Goal: Task Accomplishment & Management: Complete application form

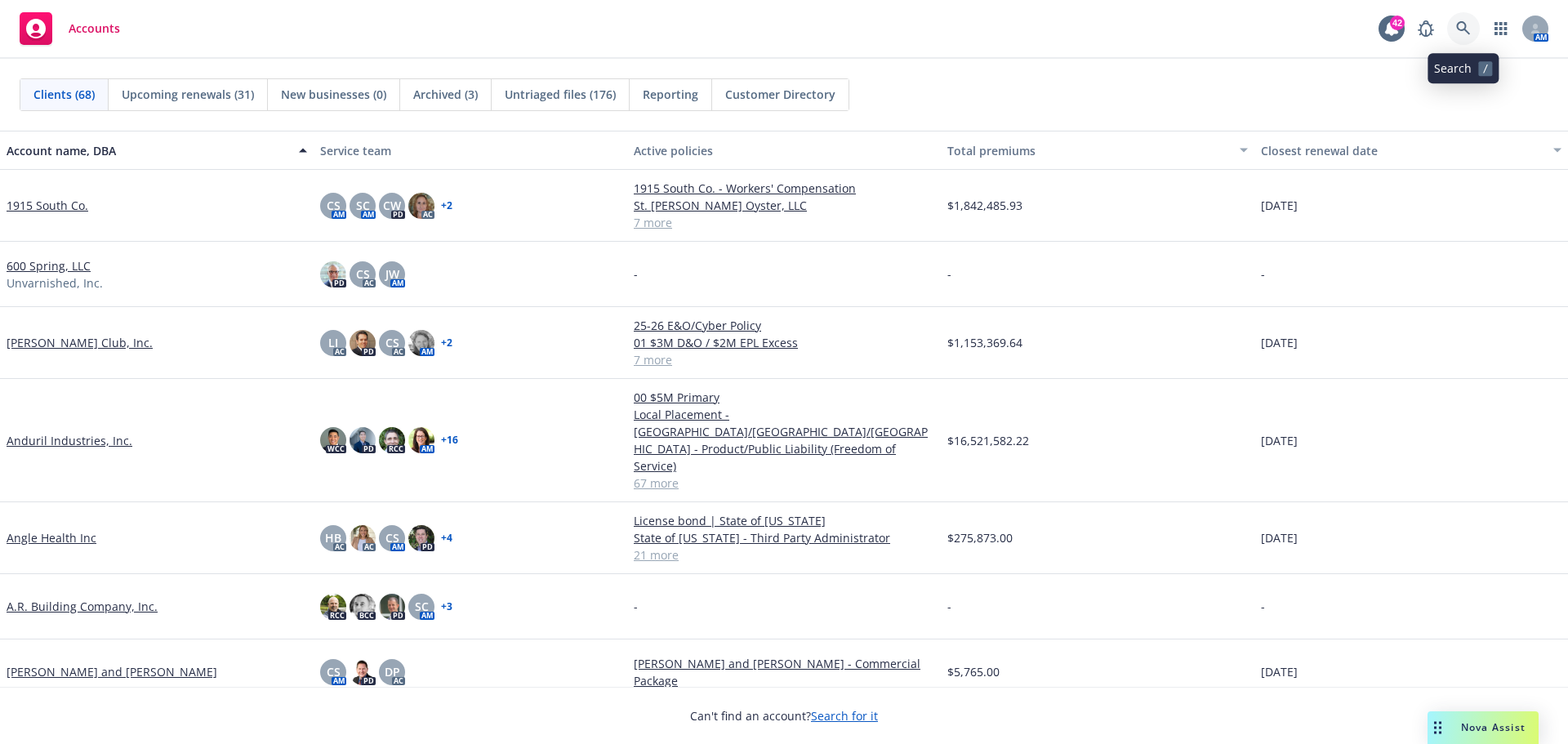
click at [1463, 24] on icon at bounding box center [1464, 29] width 15 height 15
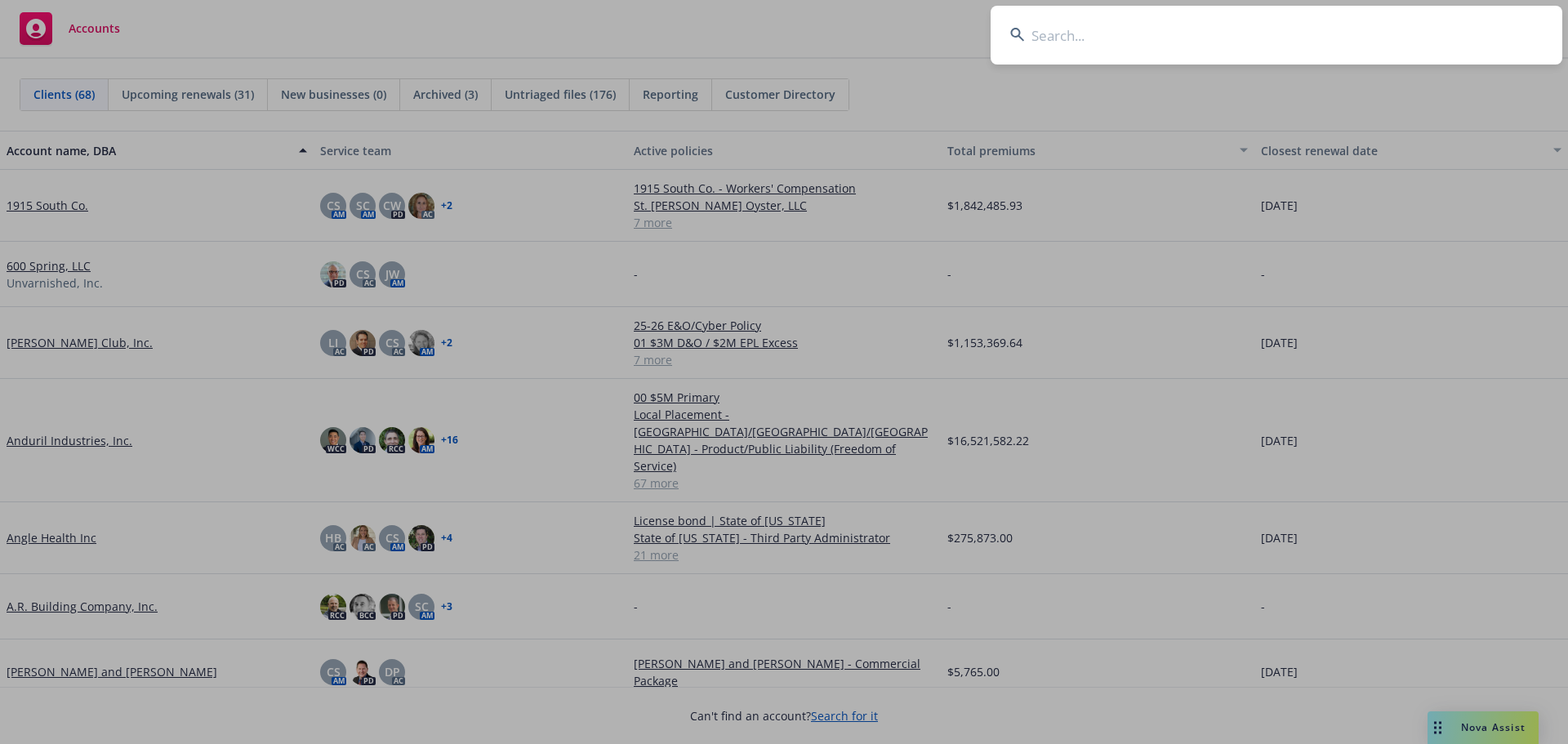
click at [1383, 41] on input at bounding box center [1276, 35] width 572 height 58
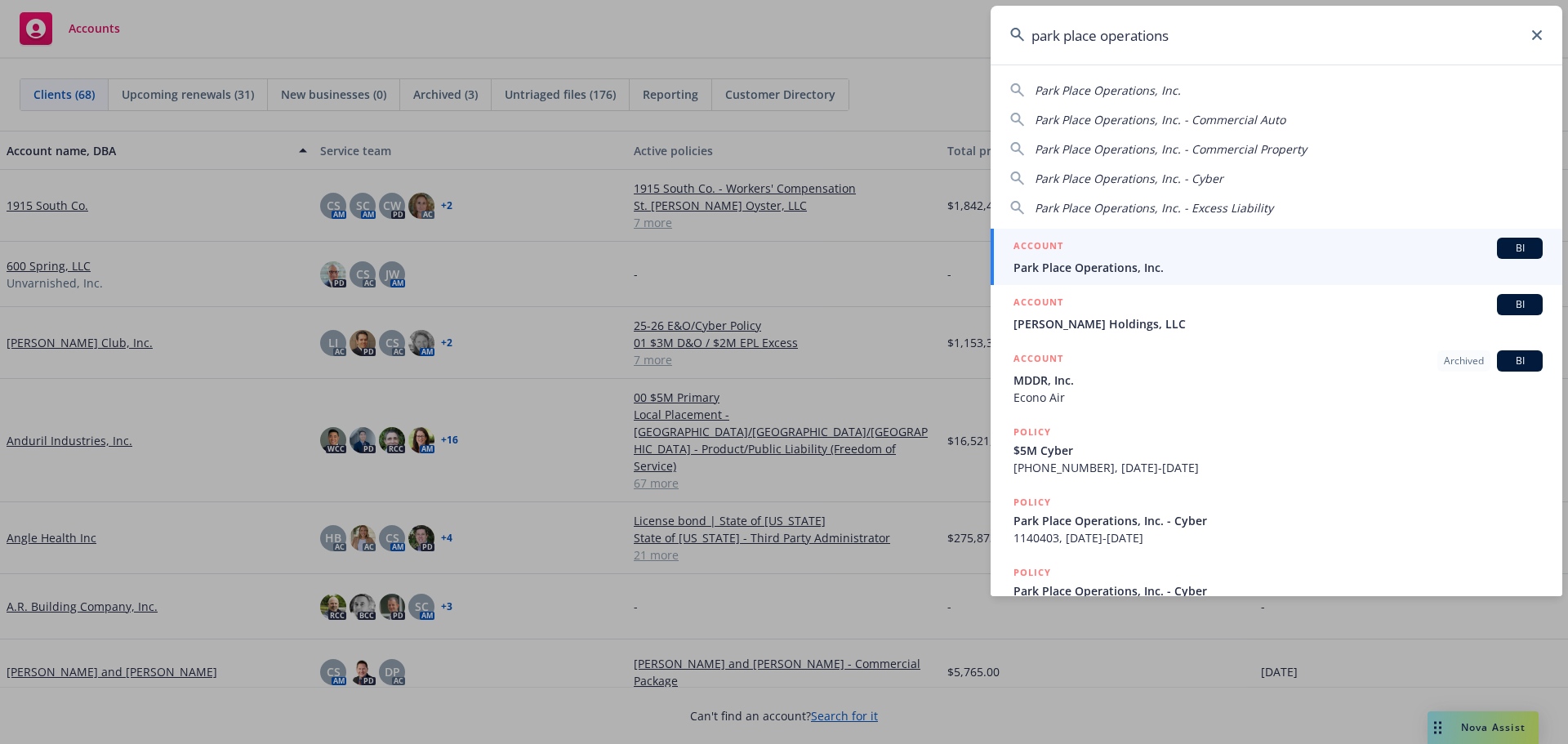
type input "park place operations"
click at [1117, 248] on div "ACCOUNT BI" at bounding box center [1277, 248] width 529 height 22
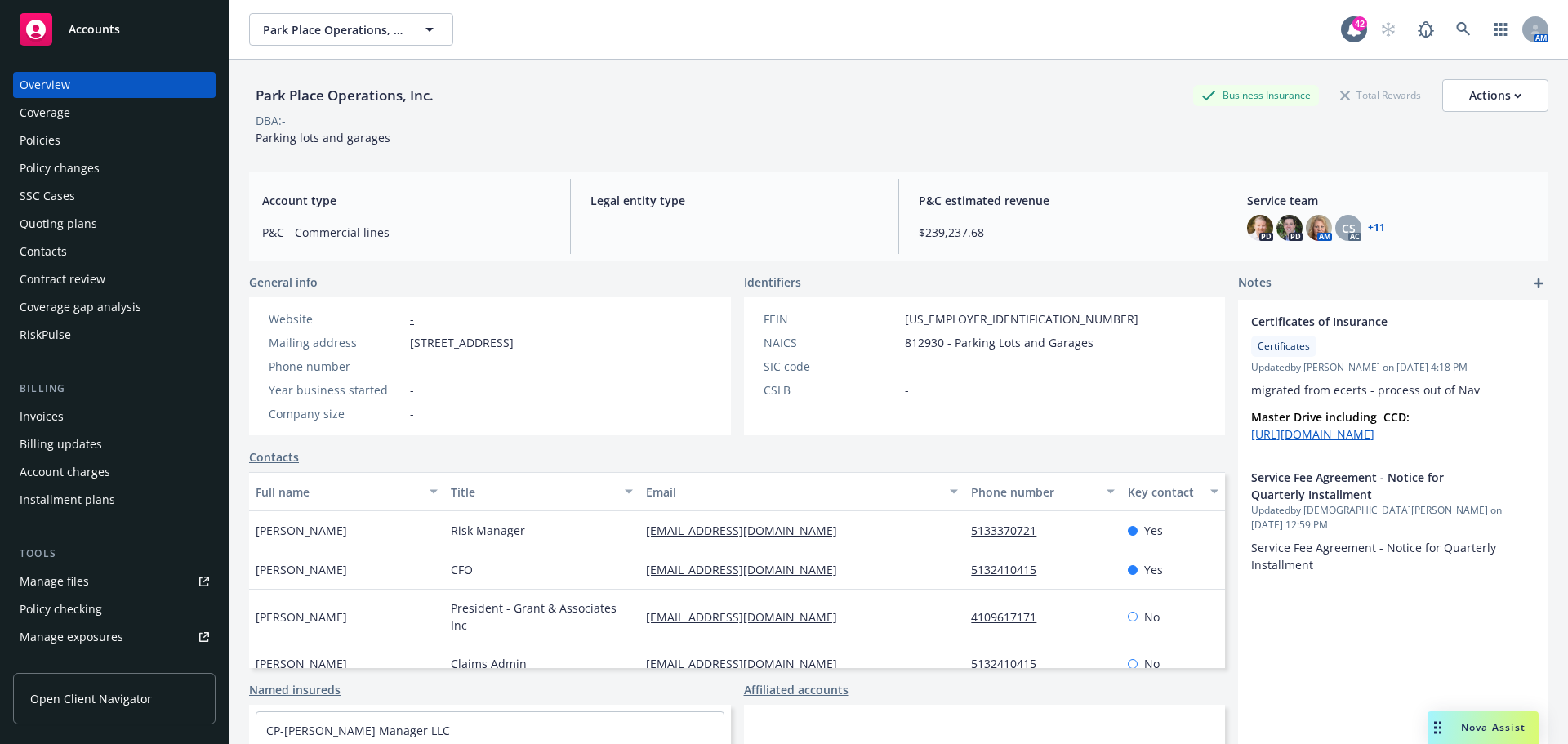
click at [68, 577] on div "Manage files" at bounding box center [55, 582] width 70 height 26
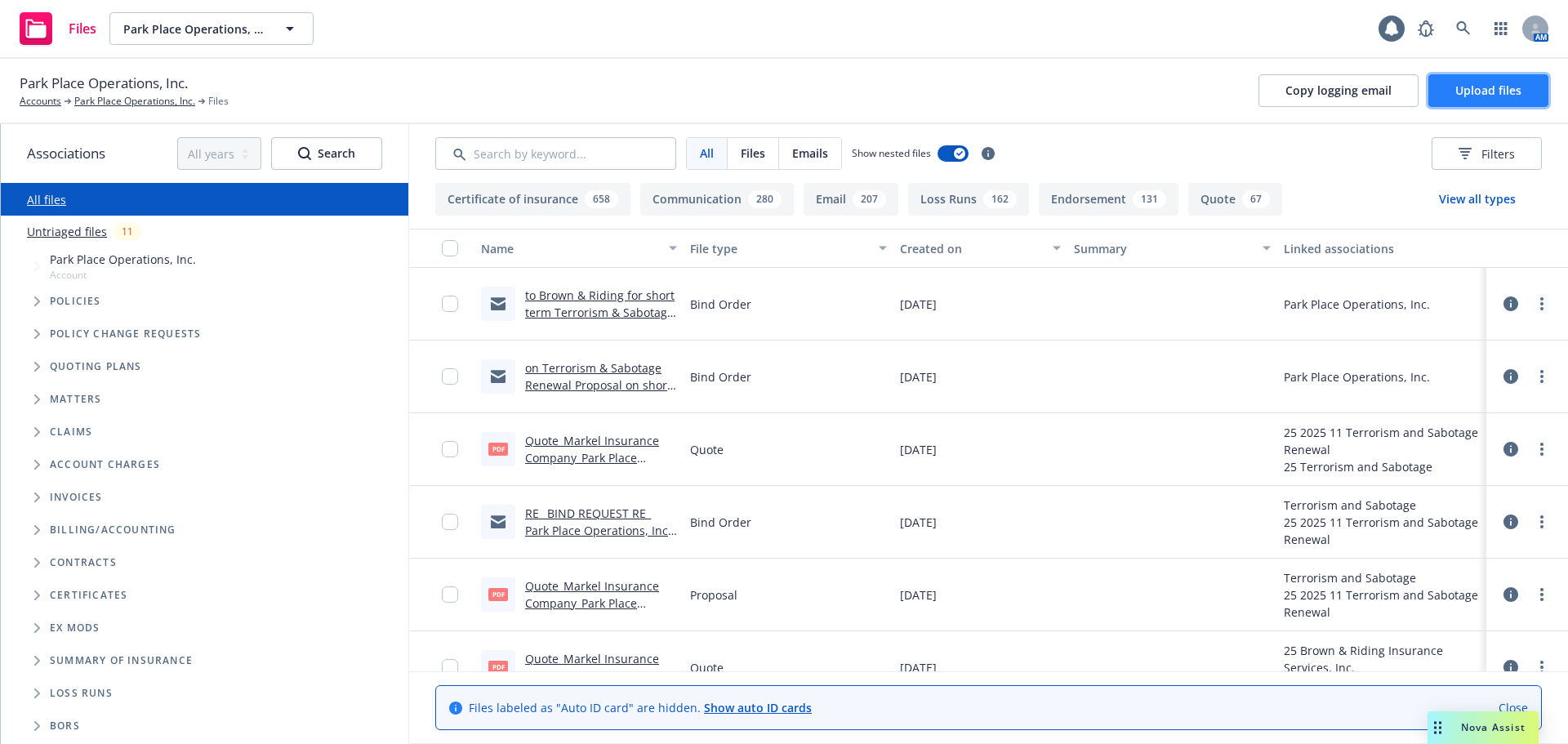
click at [1493, 80] on button "Upload files" at bounding box center [1488, 91] width 120 height 33
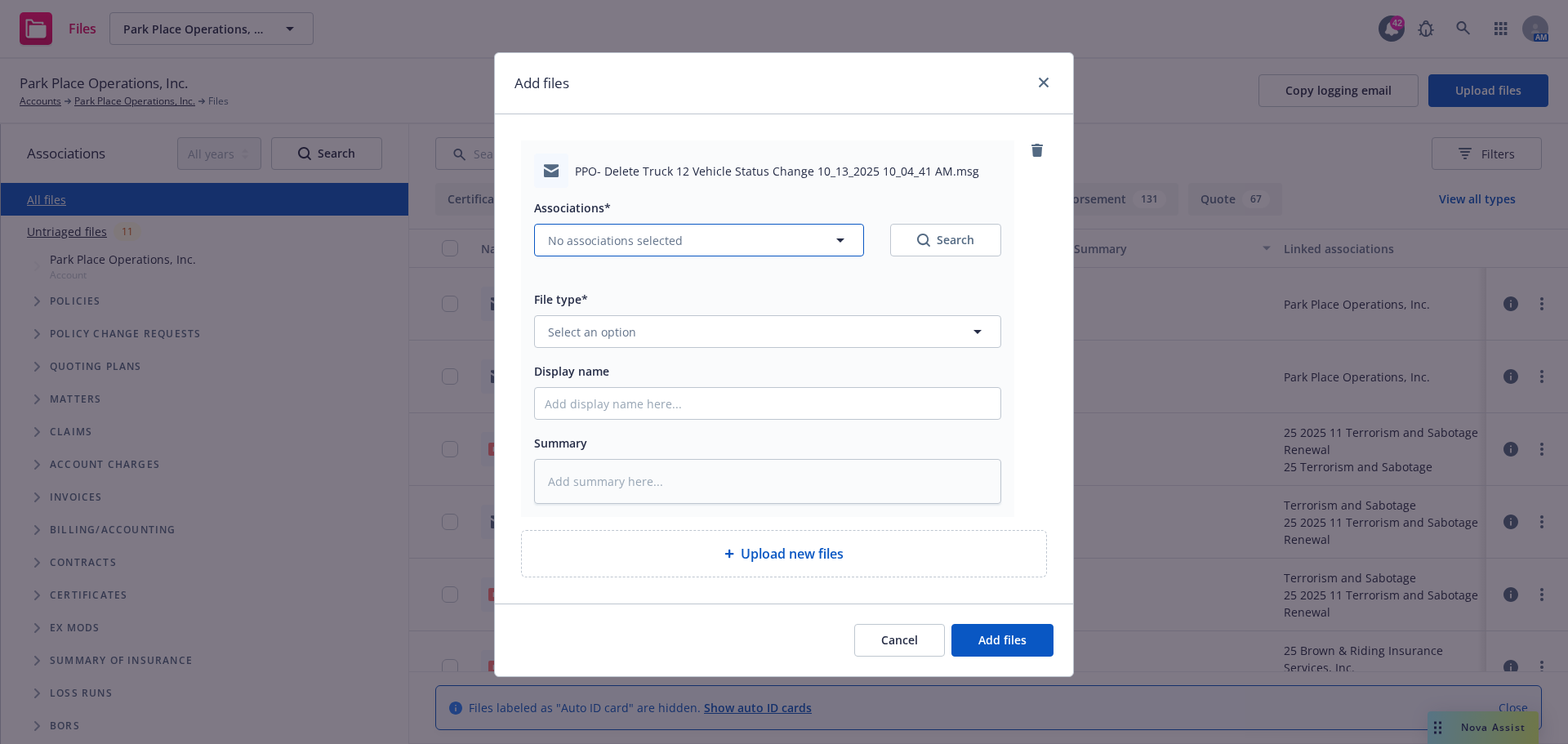
click at [646, 246] on span "No associations selected" at bounding box center [615, 240] width 135 height 17
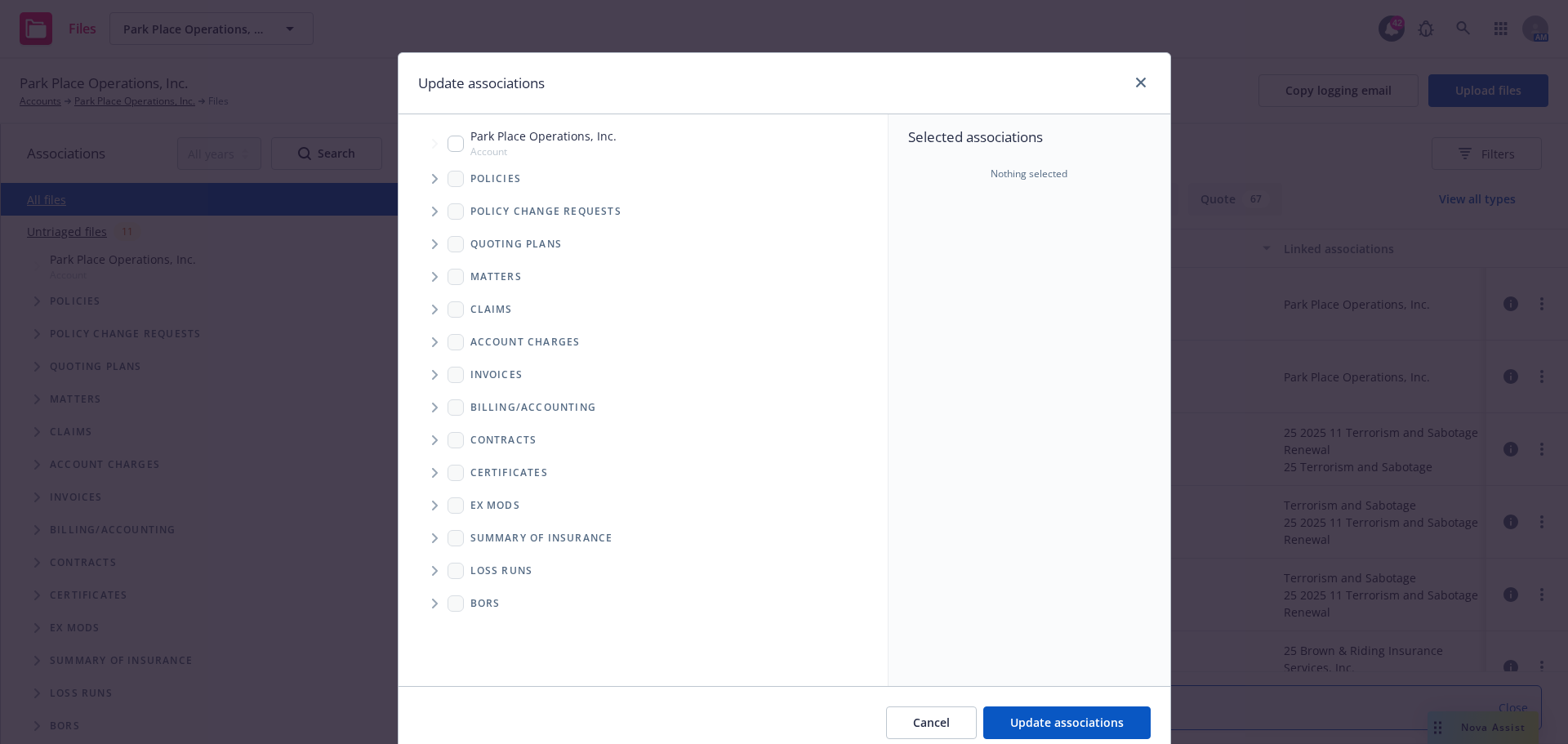
click at [432, 179] on icon "Tree Example" at bounding box center [435, 178] width 7 height 9
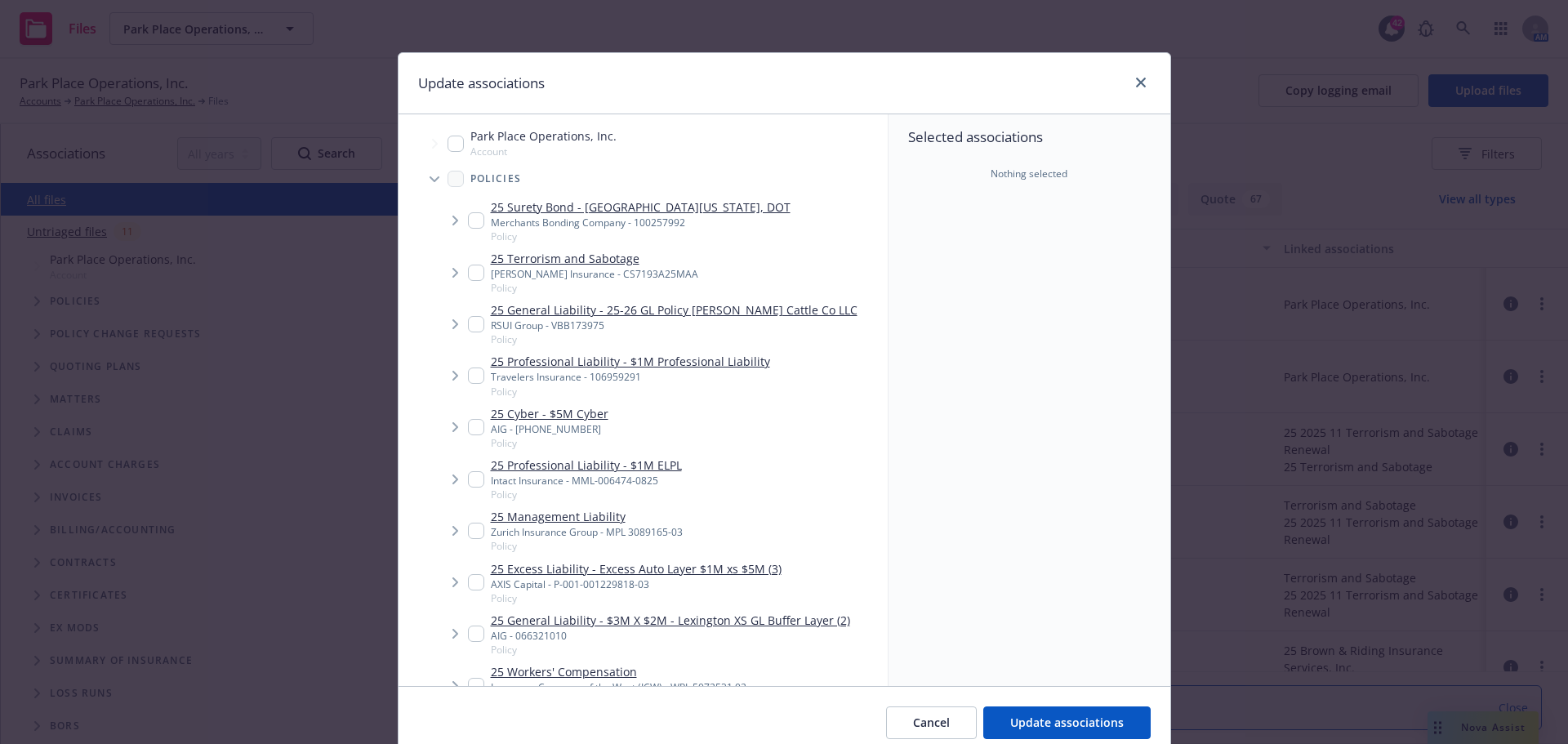
type textarea "x"
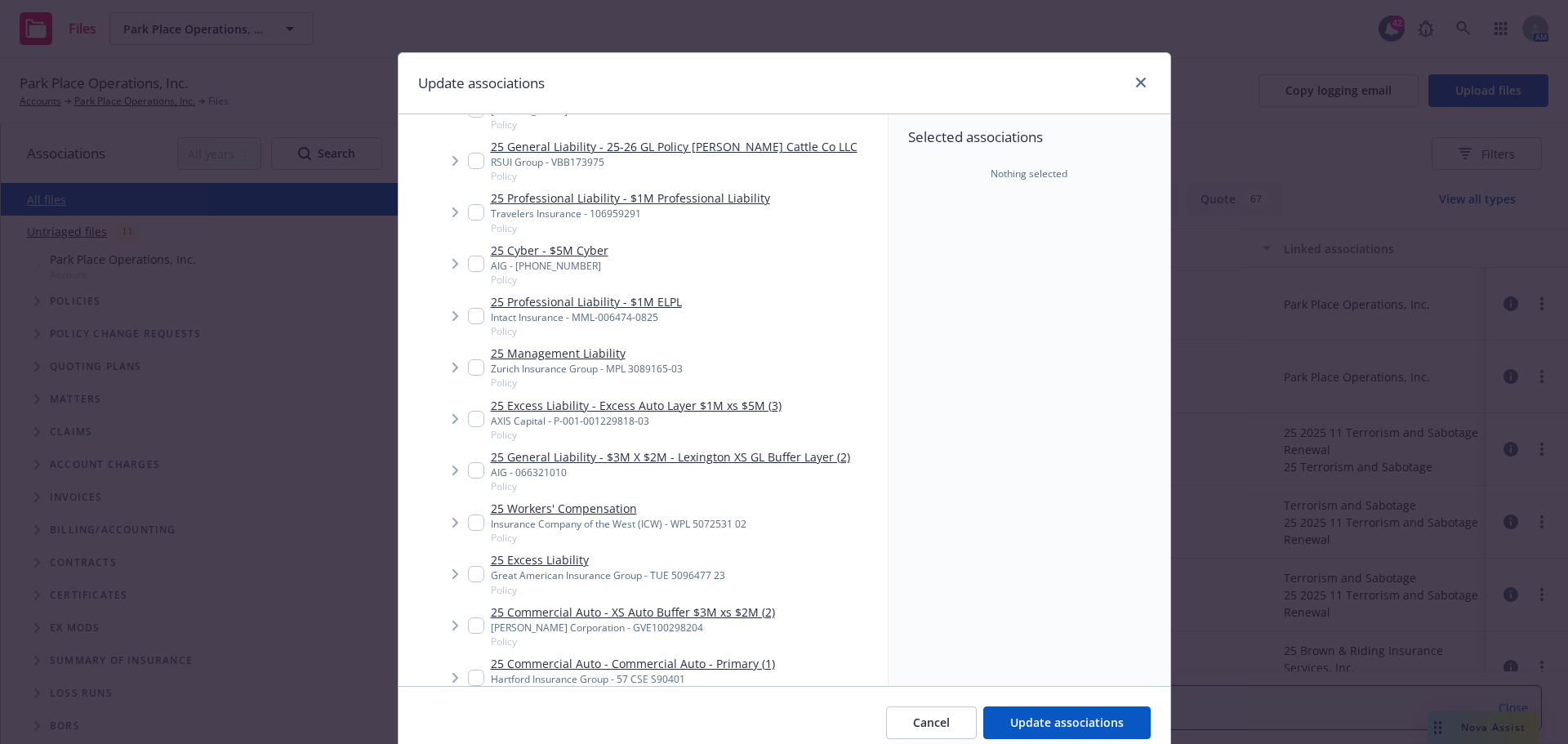
scroll to position [245, 0]
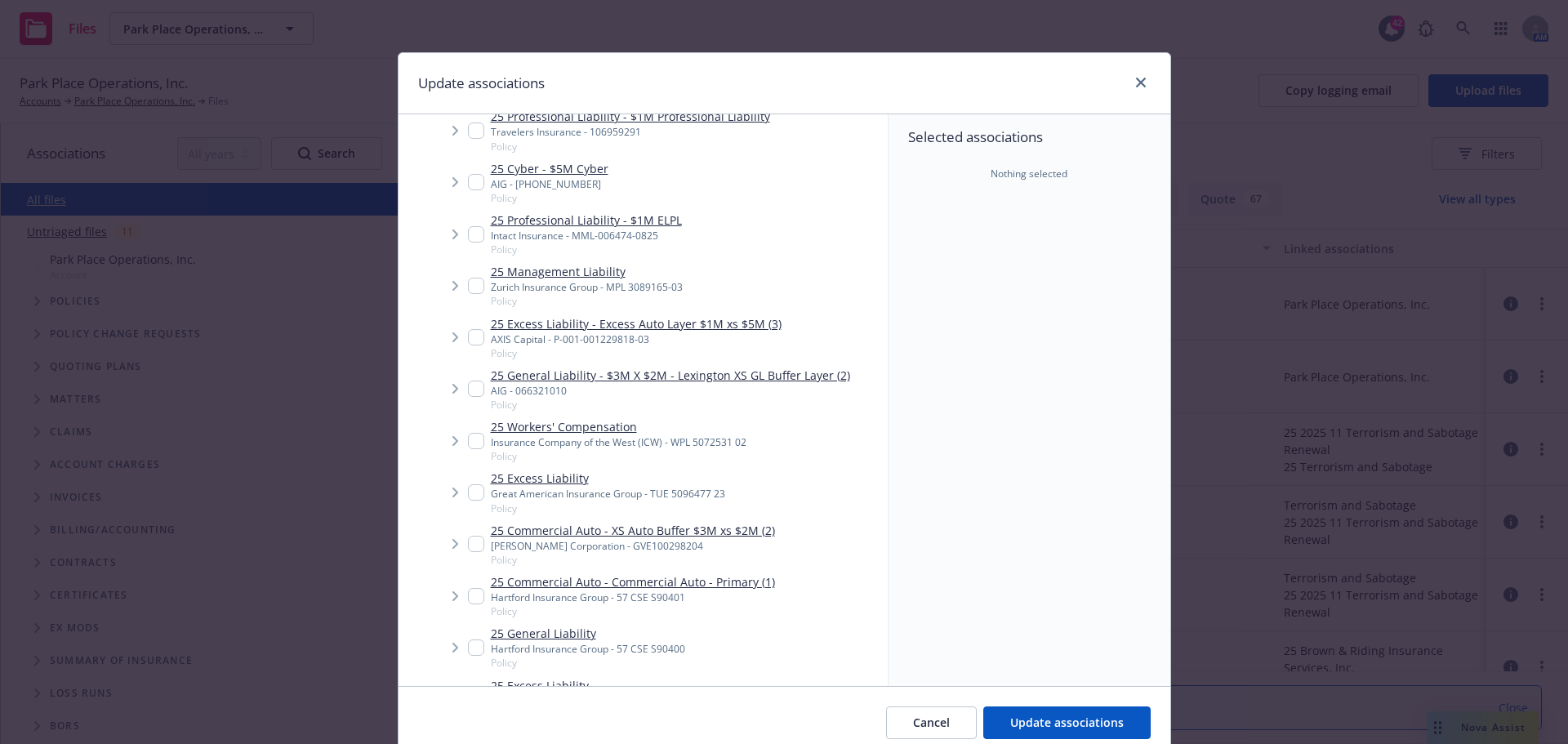
click at [745, 579] on link "25 Commercial Auto - Commercial Auto - Primary (1)" at bounding box center [632, 582] width 284 height 17
checkbox input "true"
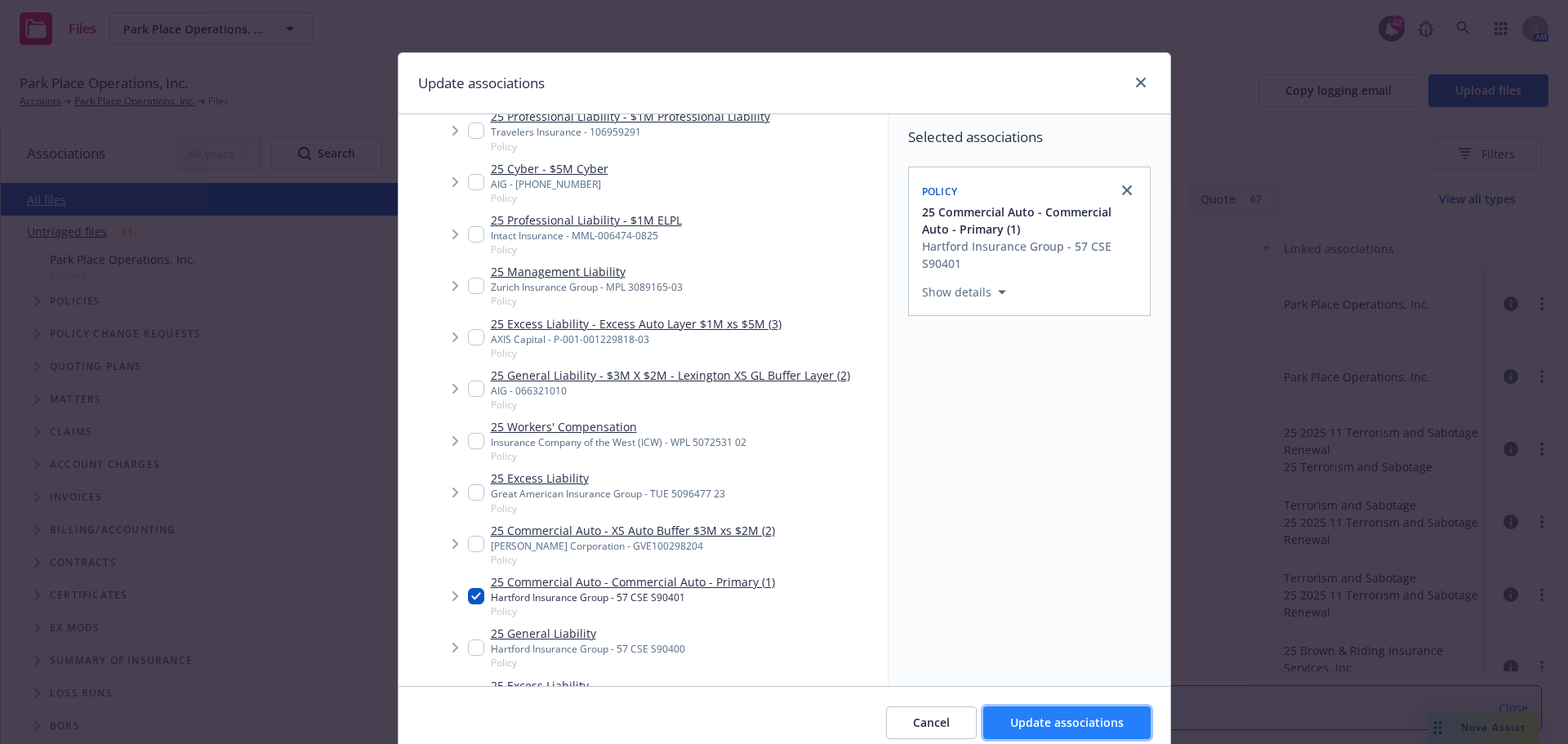
click at [1092, 721] on span "Update associations" at bounding box center [1067, 722] width 113 height 15
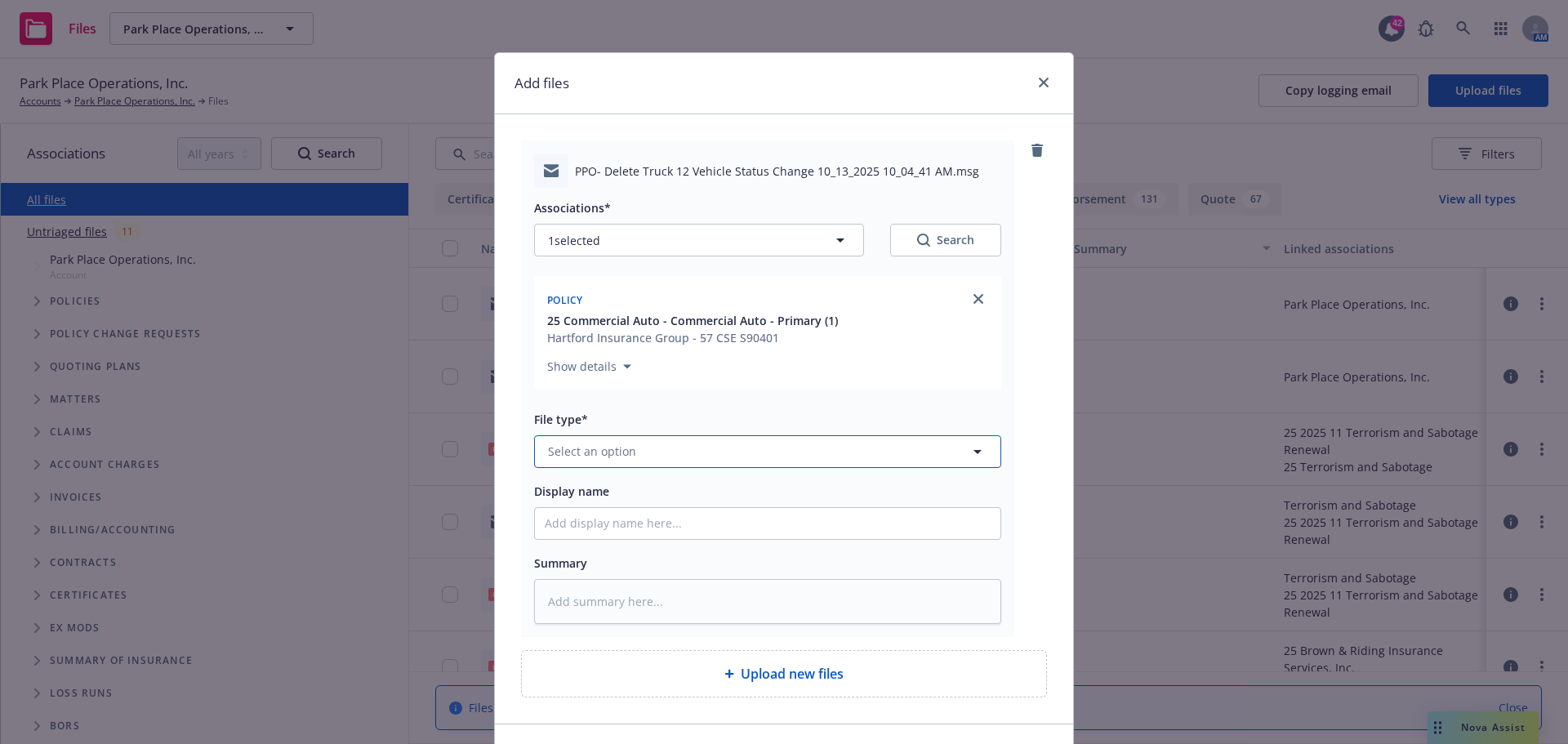
click at [685, 454] on button "Select an option" at bounding box center [767, 451] width 467 height 33
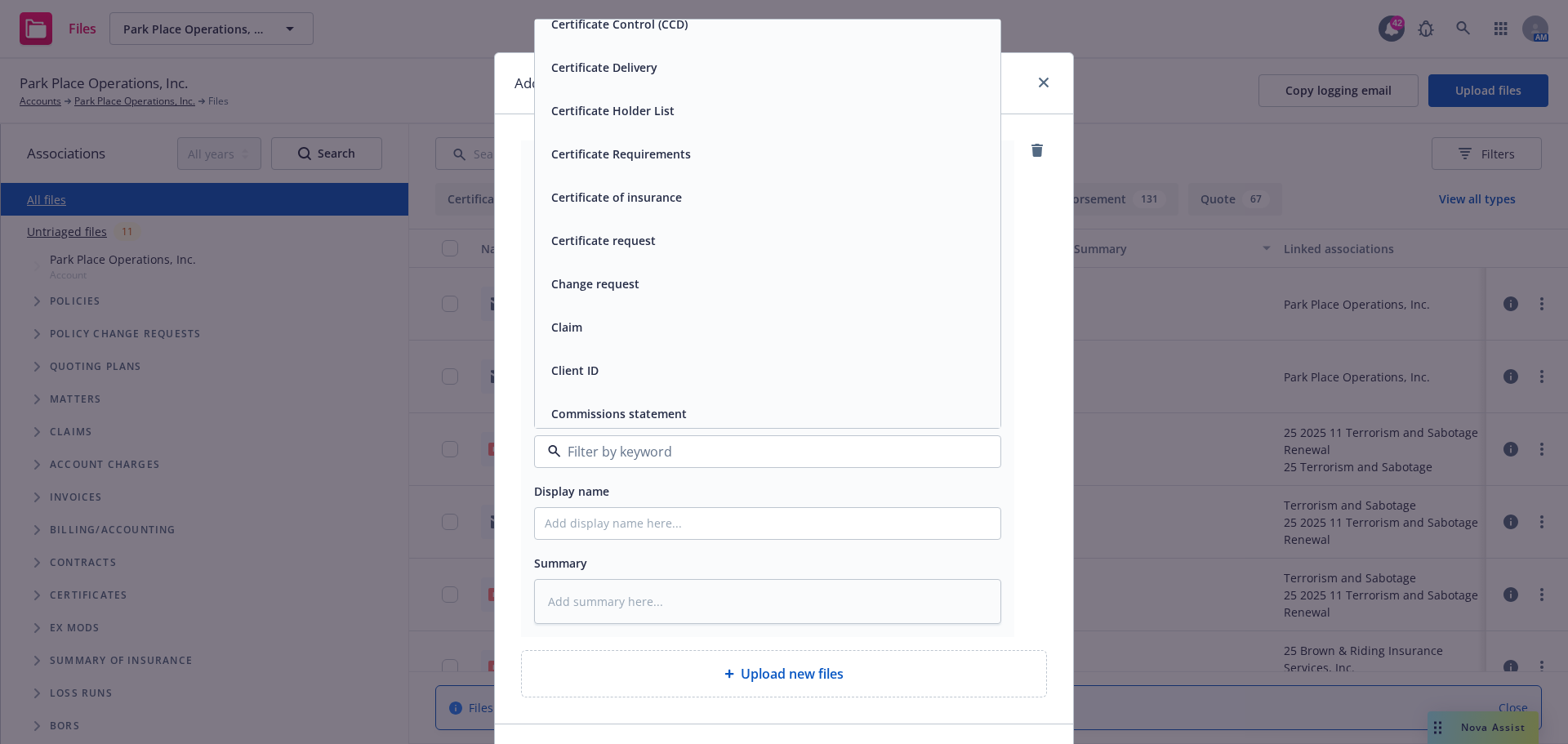
scroll to position [1633, 0]
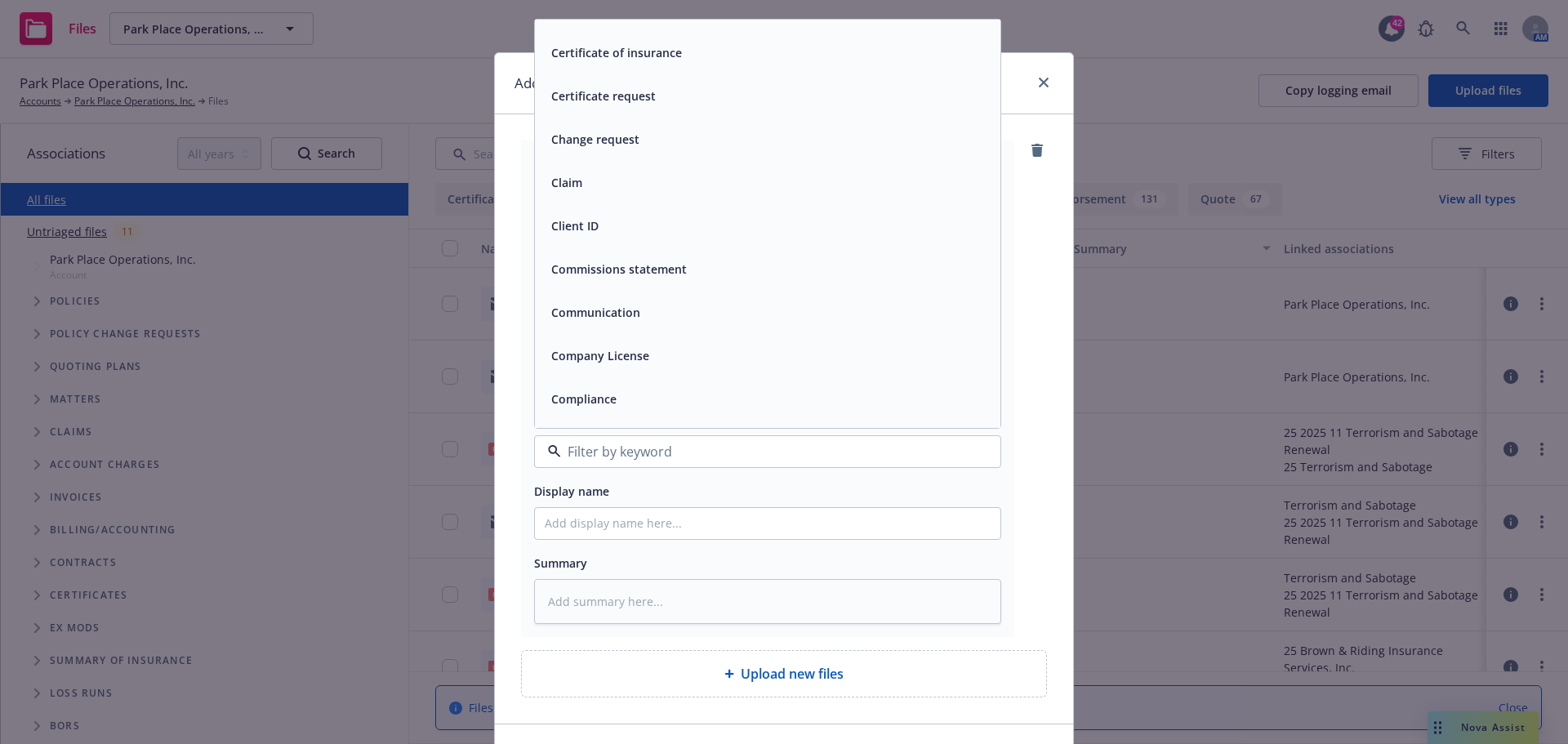
click at [652, 303] on div "Communication" at bounding box center [767, 312] width 446 height 24
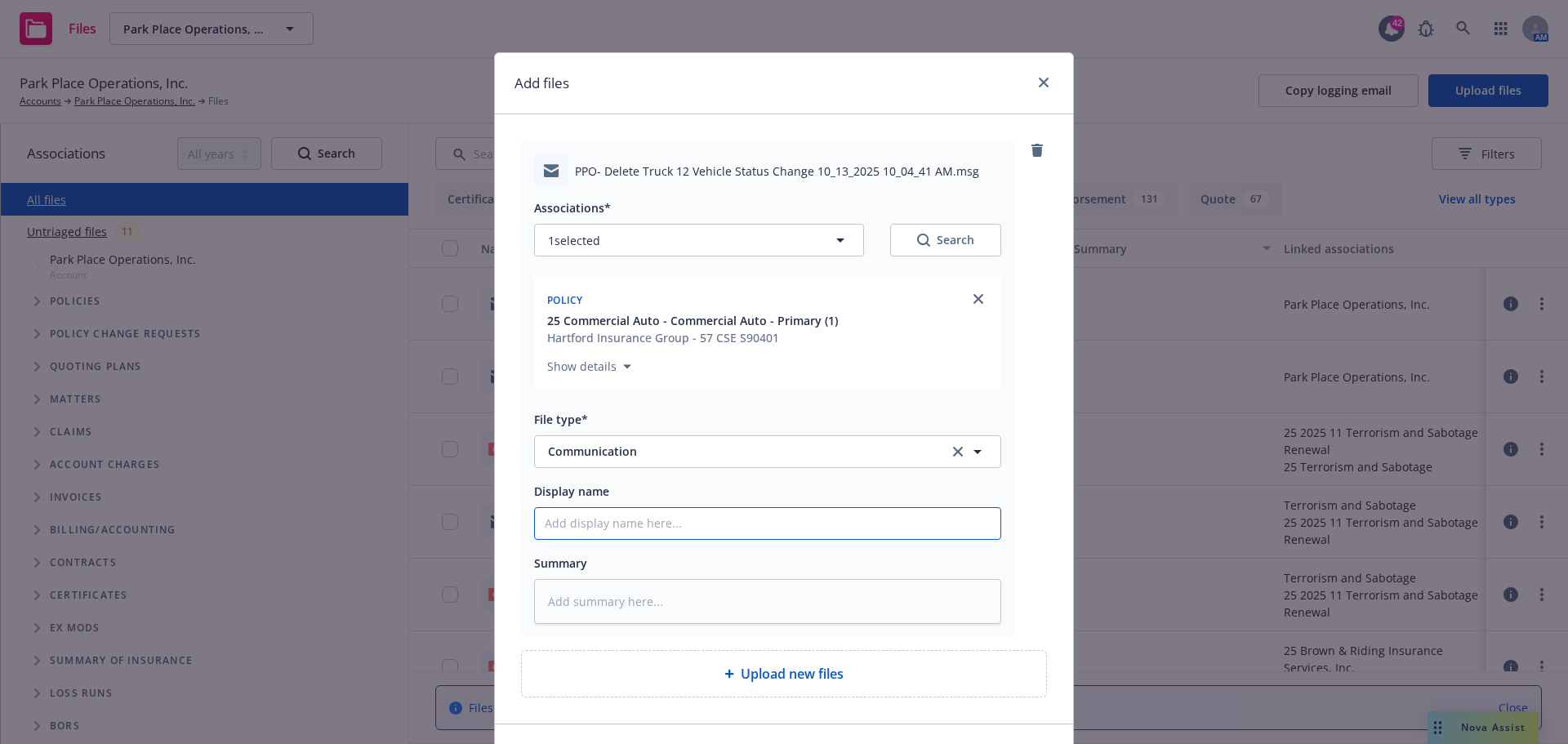
click at [667, 529] on input "Display name" at bounding box center [767, 523] width 465 height 31
type textarea "x"
type input "I"
type textarea "x"
type input "In"
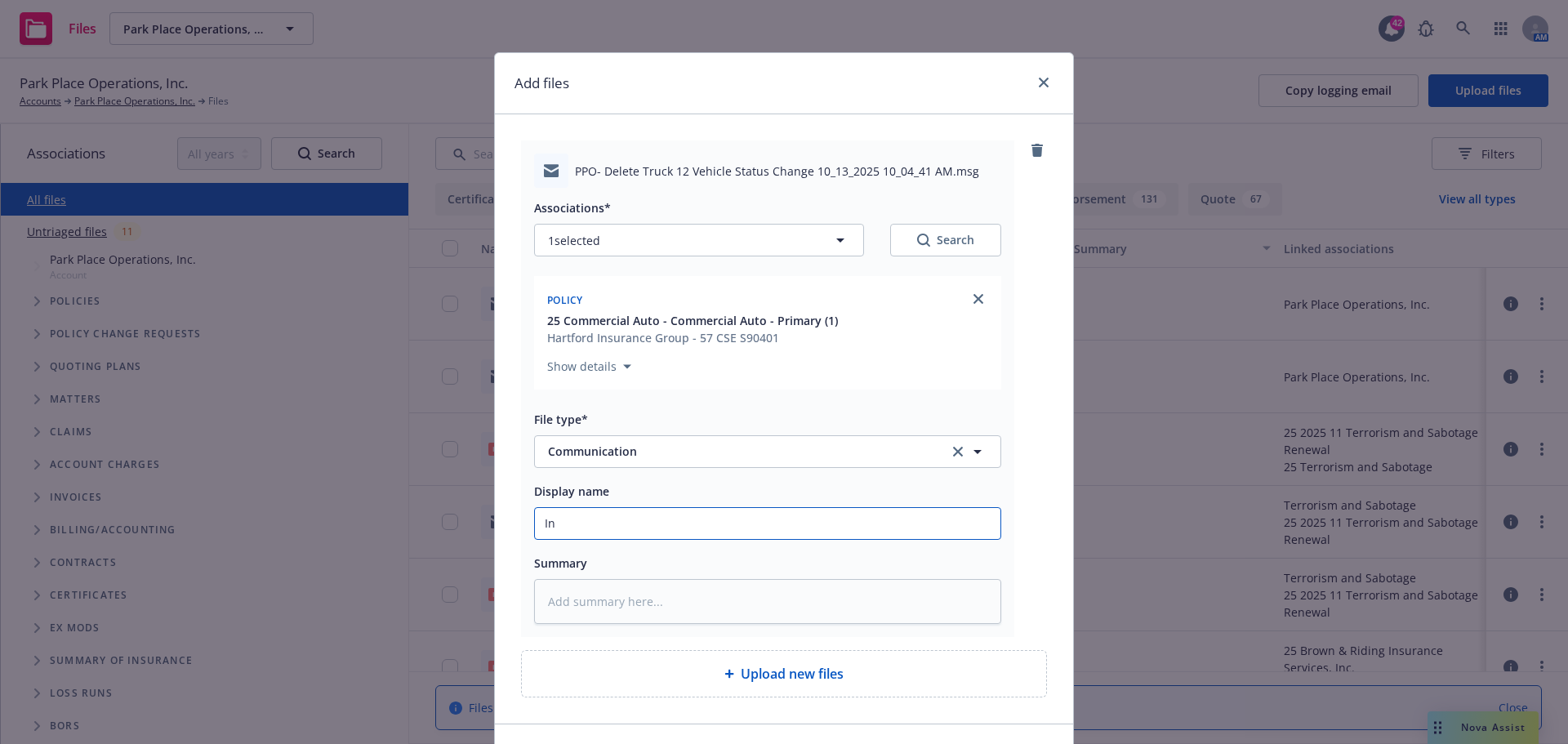
type textarea "x"
type input "Ins"
type textarea "x"
type input "Insu"
type textarea "x"
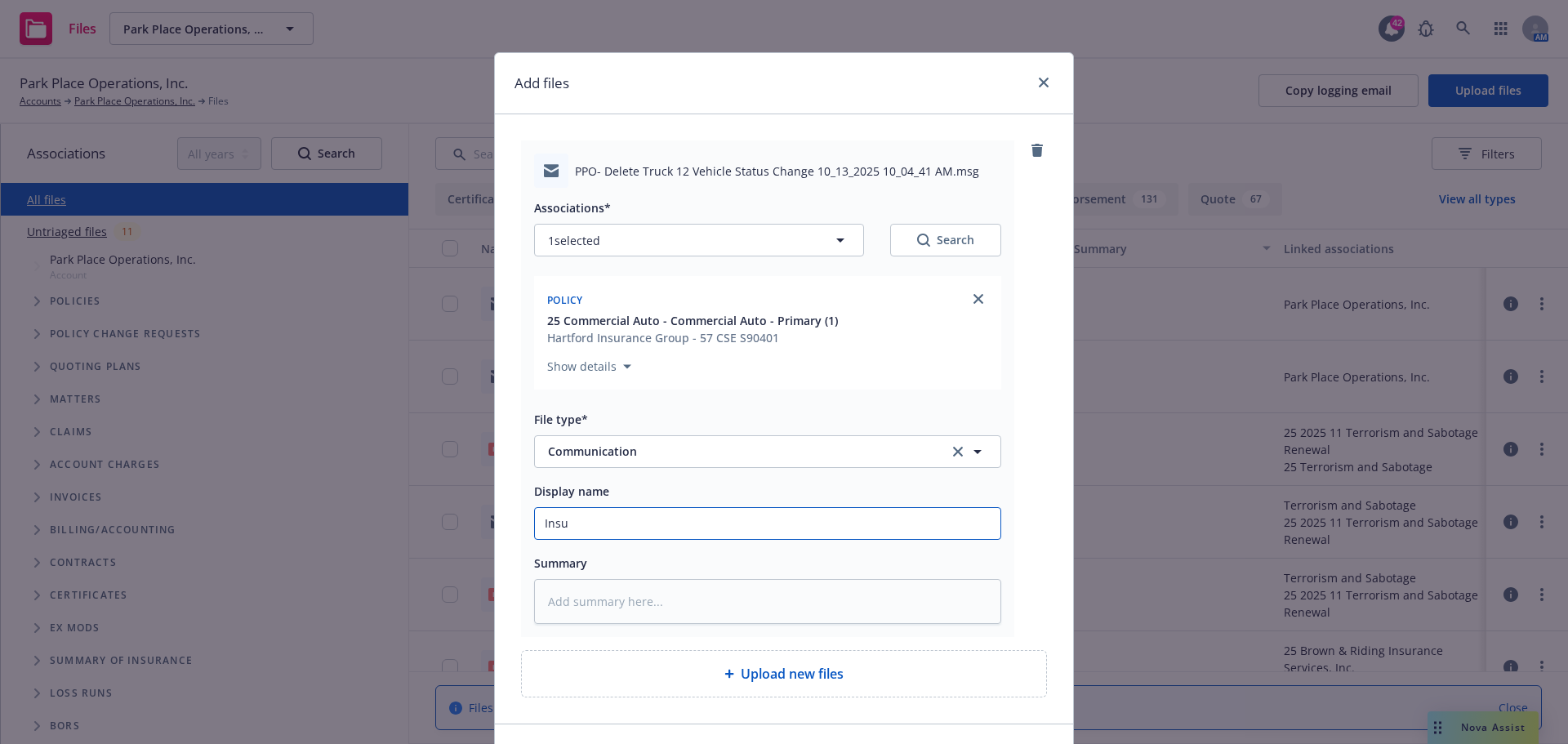
type input "Insur"
type textarea "x"
type input "Insure"
type textarea "x"
type input "Insured"
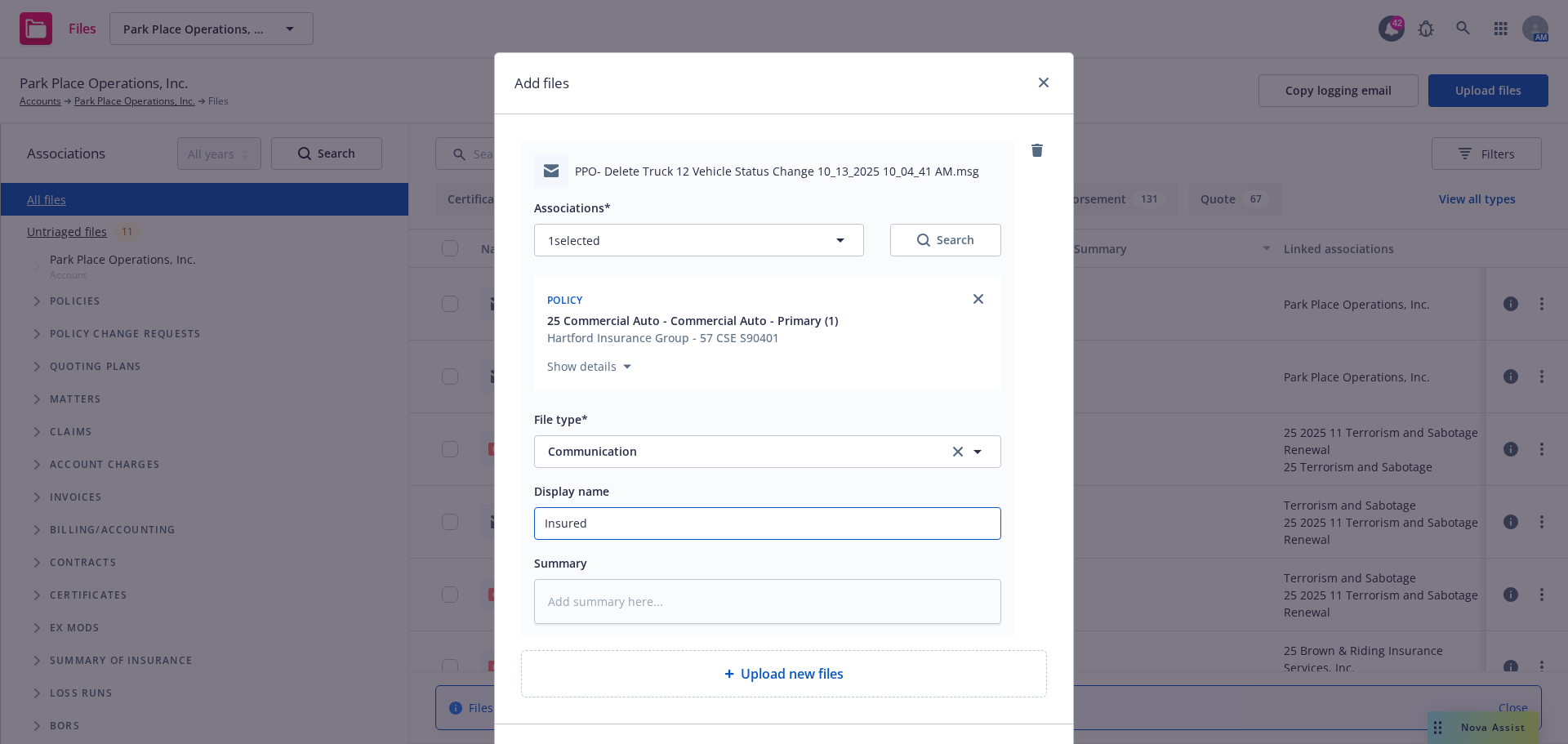
type textarea "x"
type input "Insured"
type textarea "x"
type input "Insured a"
type textarea "x"
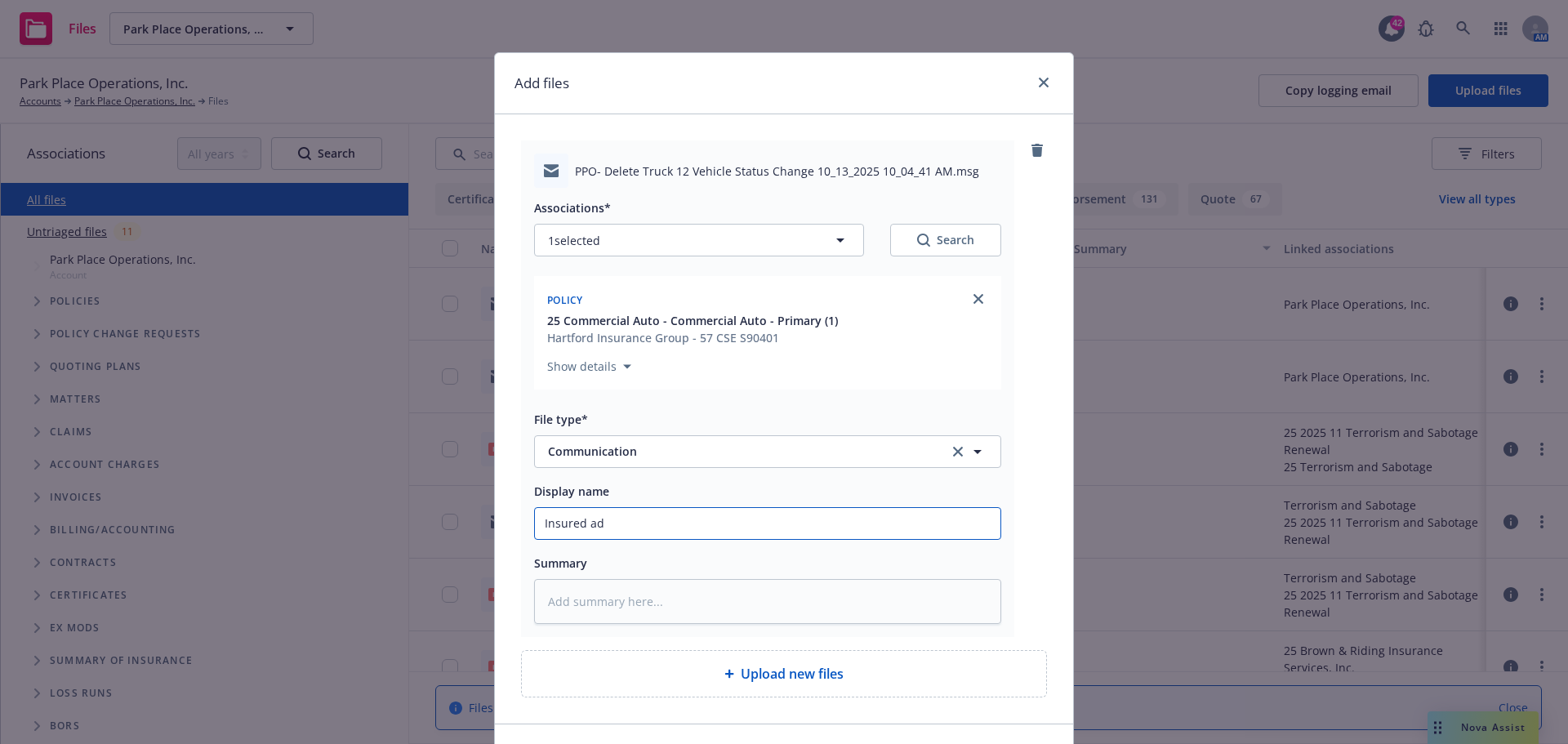
type input "Insured adv"
type textarea "x"
type input "Insured advis"
type textarea "x"
type input "Insured advise"
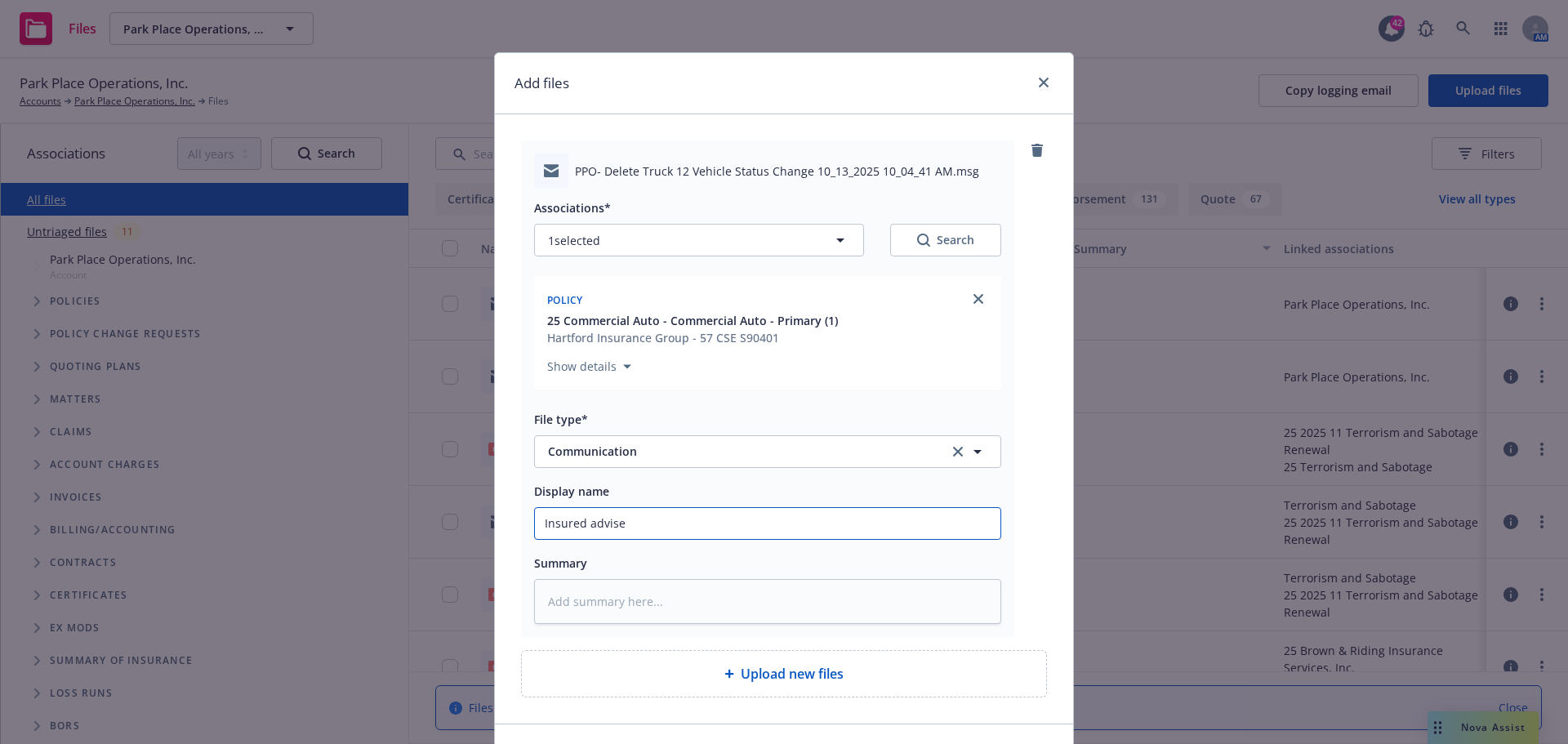
type textarea "x"
type input "Insured advises"
type textarea "x"
type input "Insured advises t"
type textarea "x"
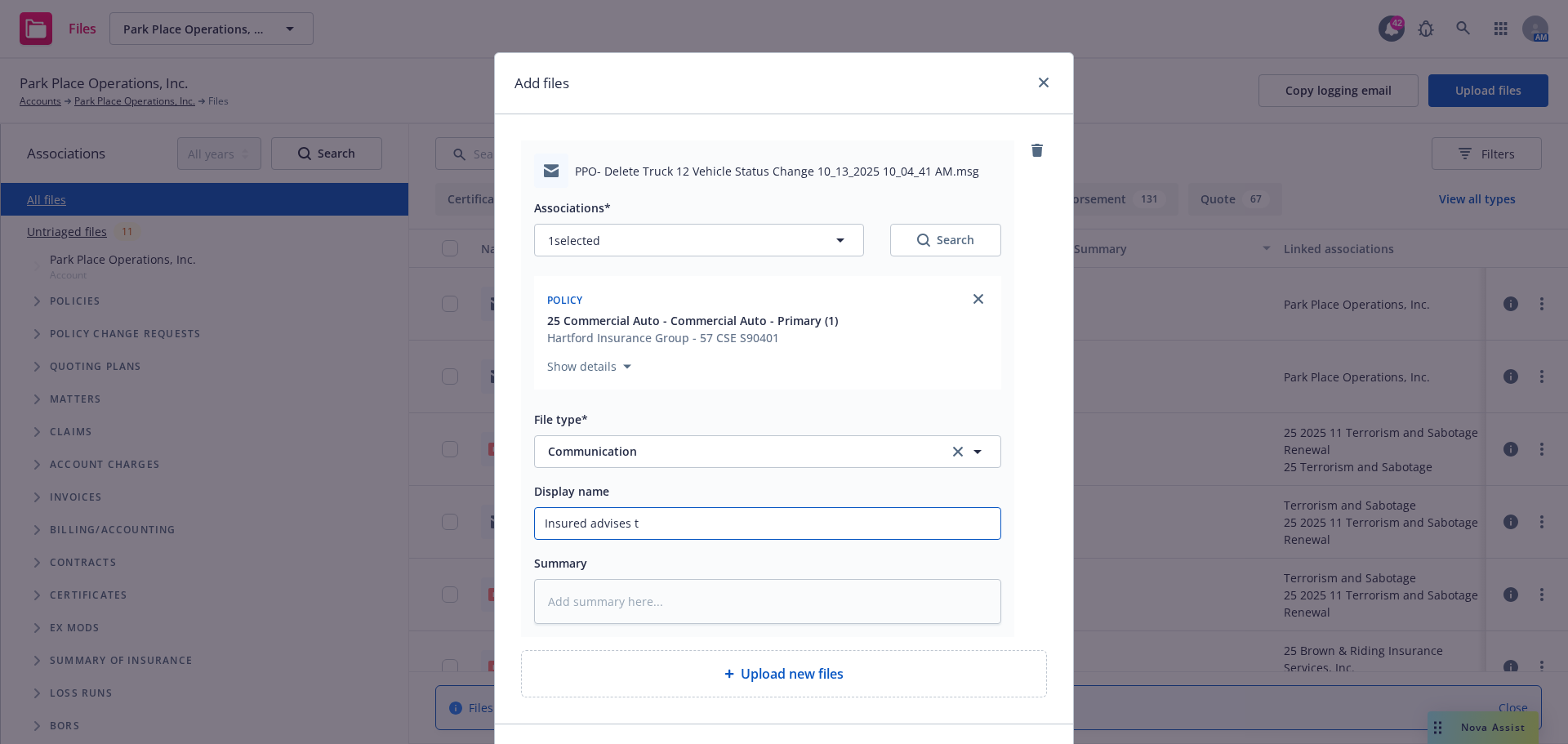
type input "Insured advises to"
type textarea "x"
type input "Insured advises to"
type textarea "x"
type input "Insured advises to r"
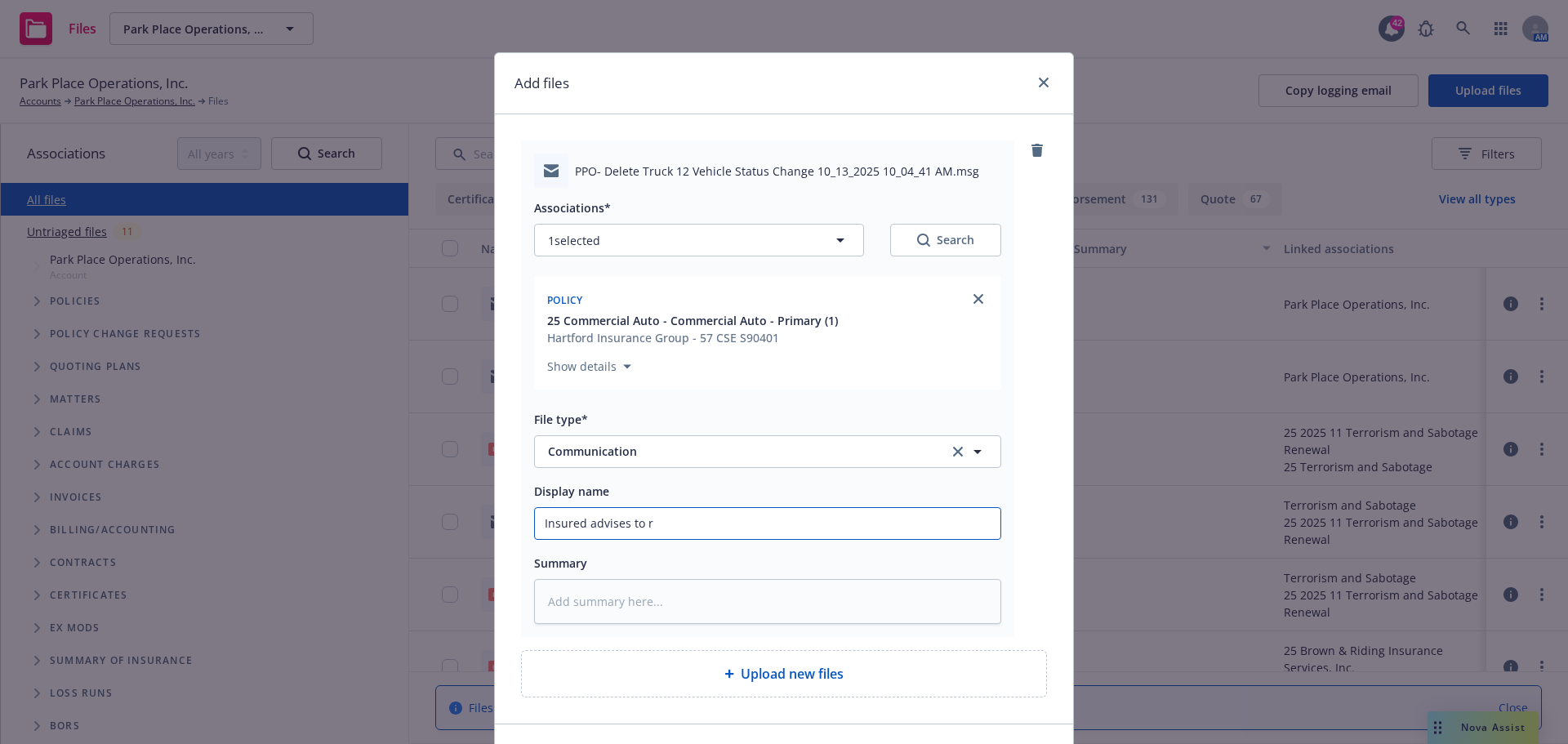
type textarea "x"
type input "Insured advises to re"
type textarea "x"
type input "Insured advises to rem"
type textarea "x"
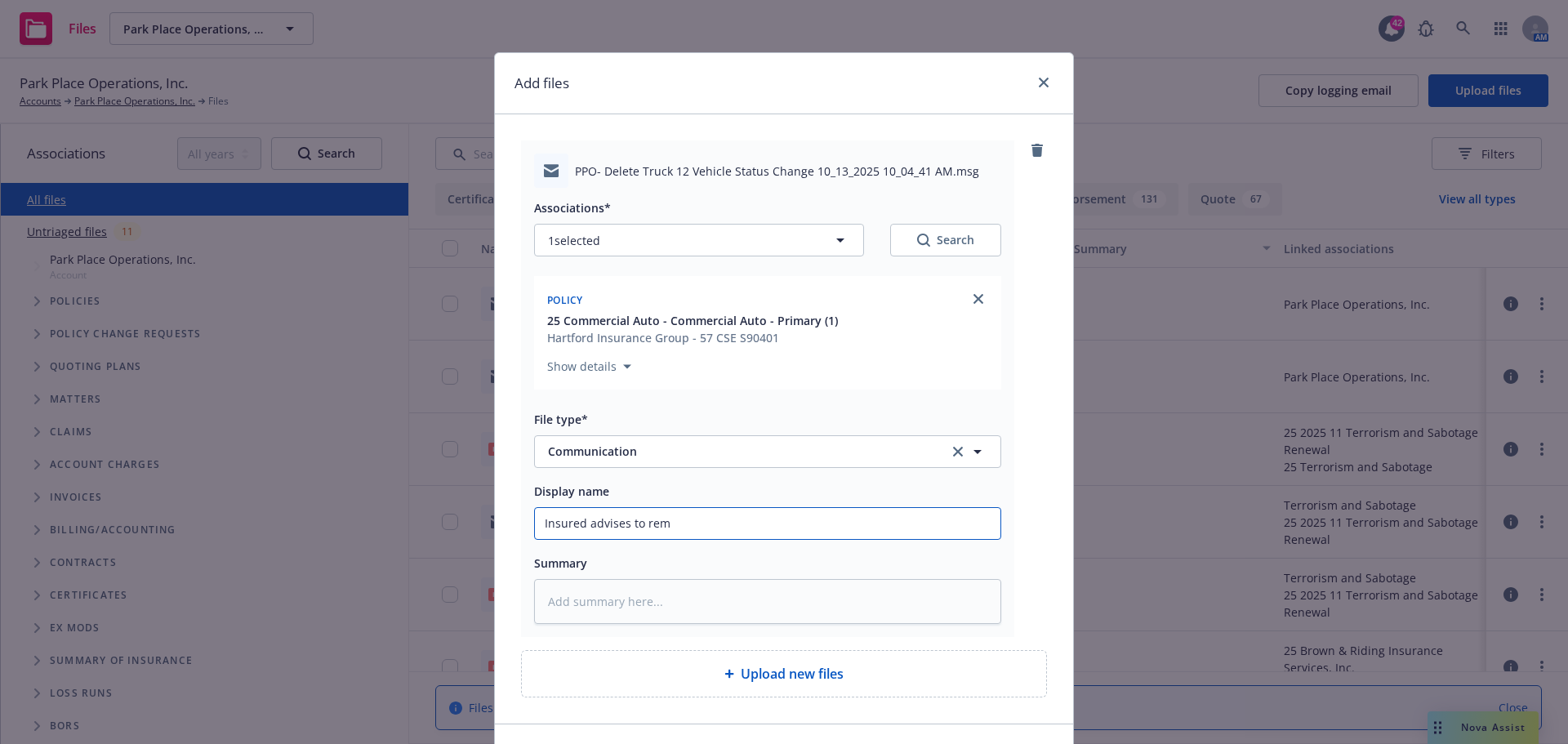
type input "Insured advises to remo"
type textarea "x"
type input "Insured advises to remov"
type textarea "x"
type input "Insured advises to remove"
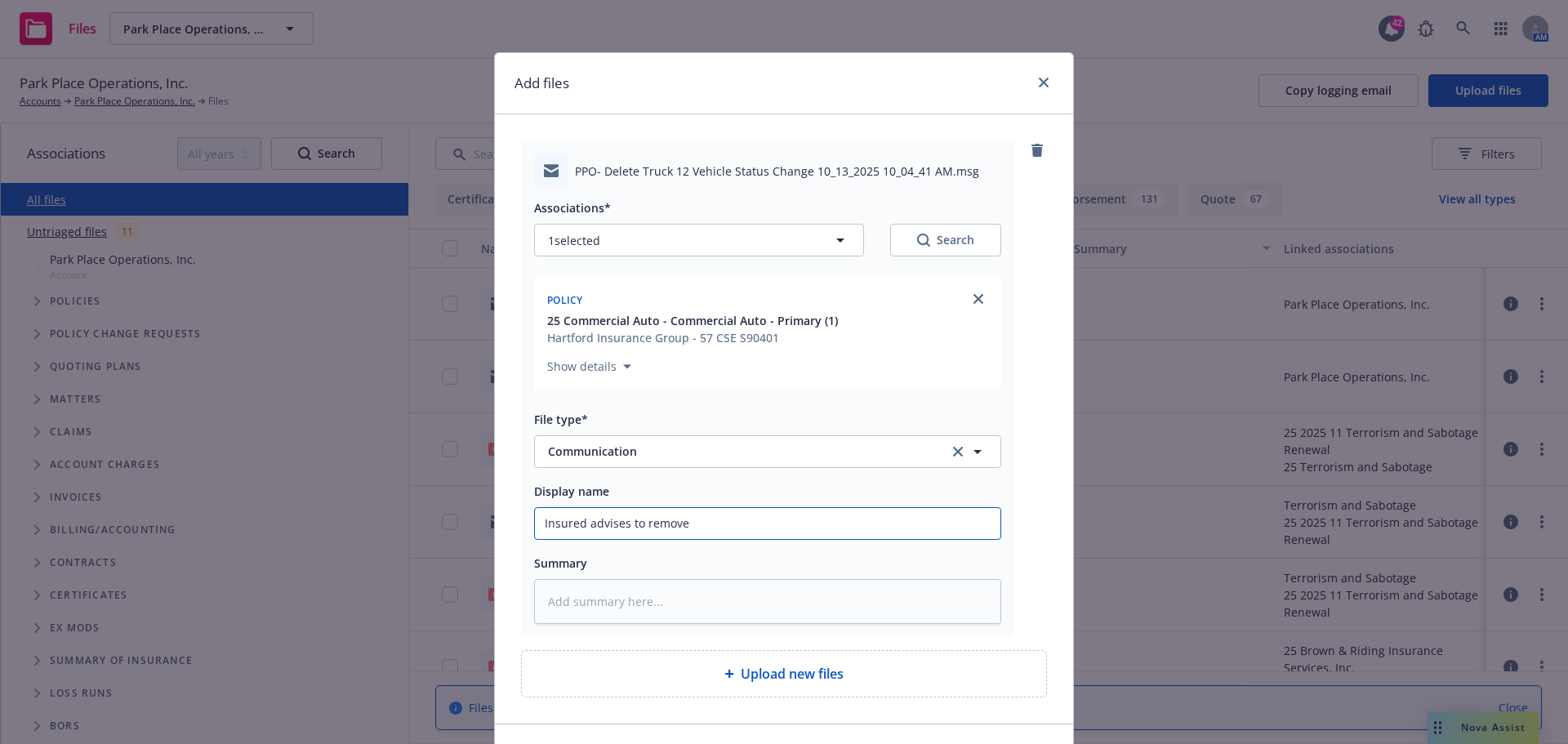
type textarea "x"
type input "Insured advises to remove"
click at [701, 532] on input "Insured advises to remove" at bounding box center [767, 523] width 465 height 31
type textarea "x"
type input "Insured advises to remove 1"
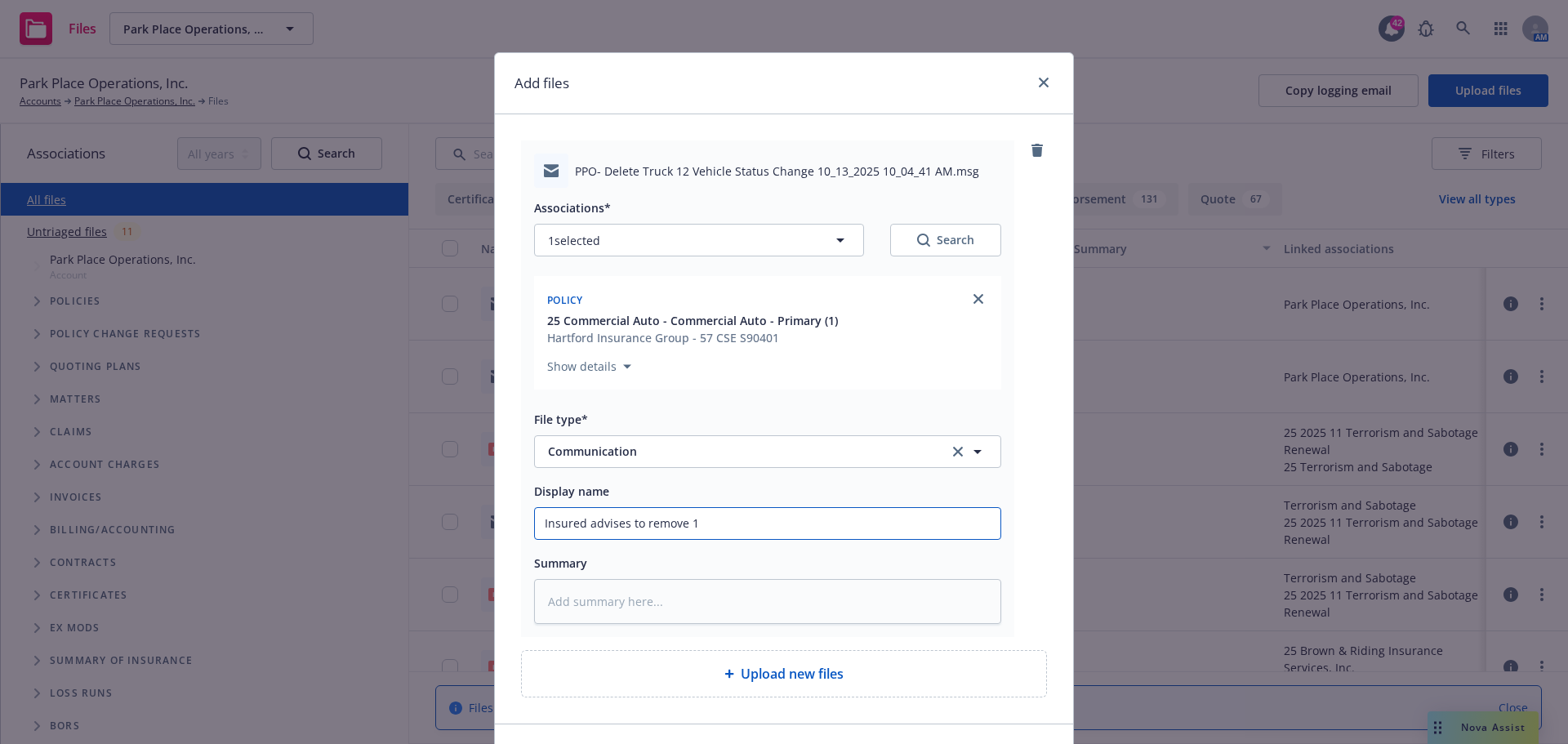
type textarea "x"
type input "Insured advises to remove 17"
type textarea "x"
type input "Insured advises to remove 17'"
type textarea "x"
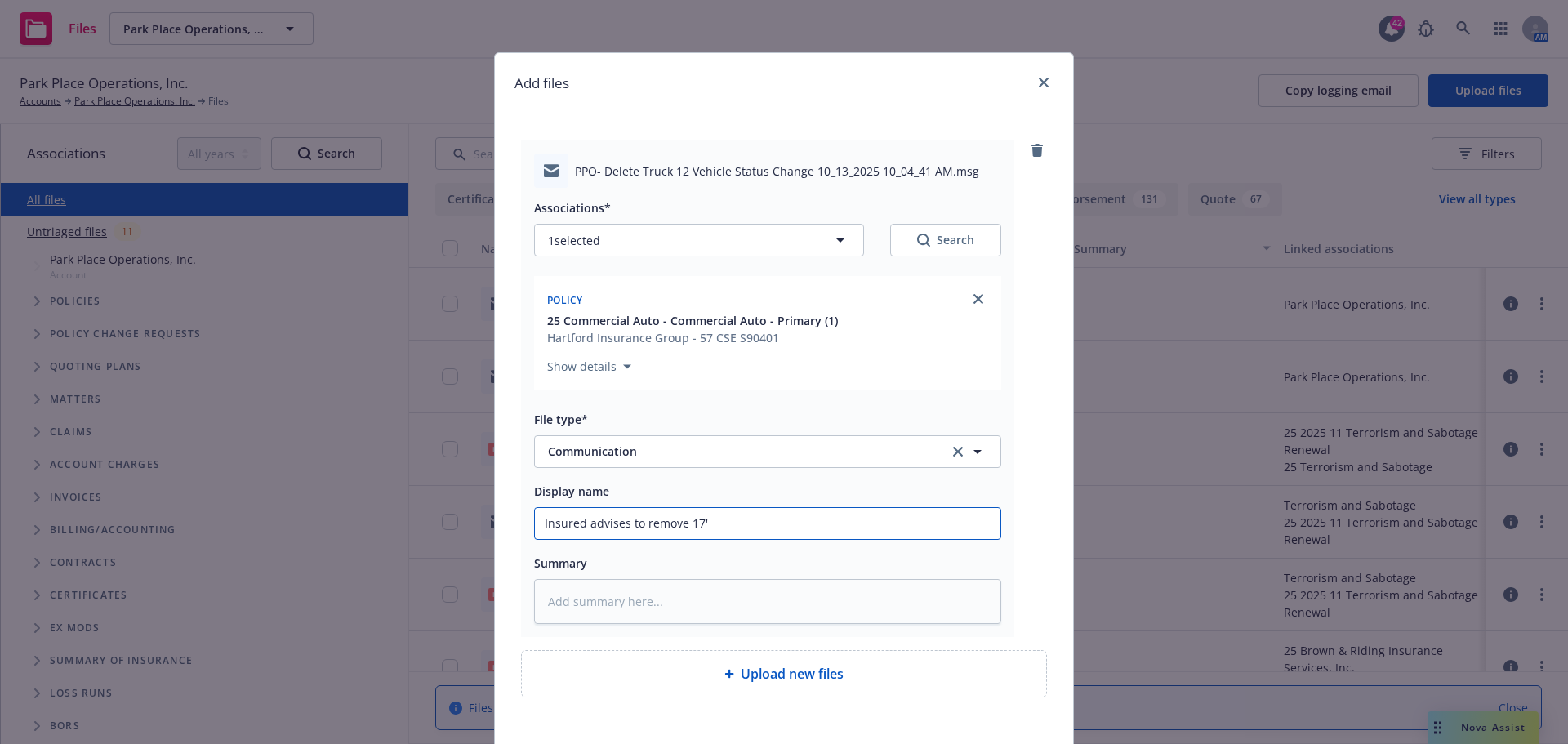
type input "Insured advises to remove 17'"
type textarea "x"
type input "Insured advises to remove 17' D"
type textarea "x"
type input "Insured advises to remove 17' Do"
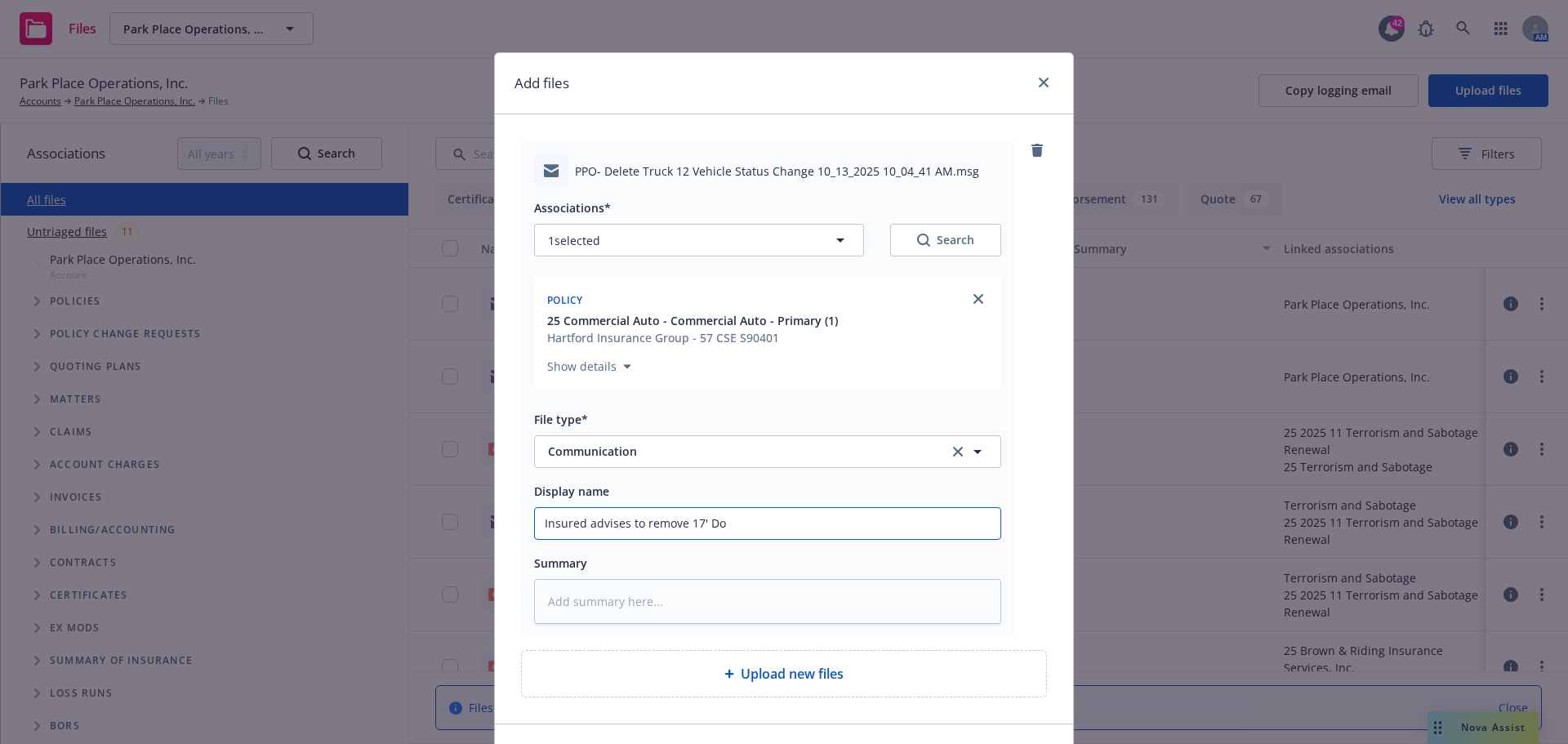
type textarea "x"
type input "Insured advises to remove 17' Dod"
type textarea "x"
type input "Insured advises to remove 17' Dodg"
type textarea "x"
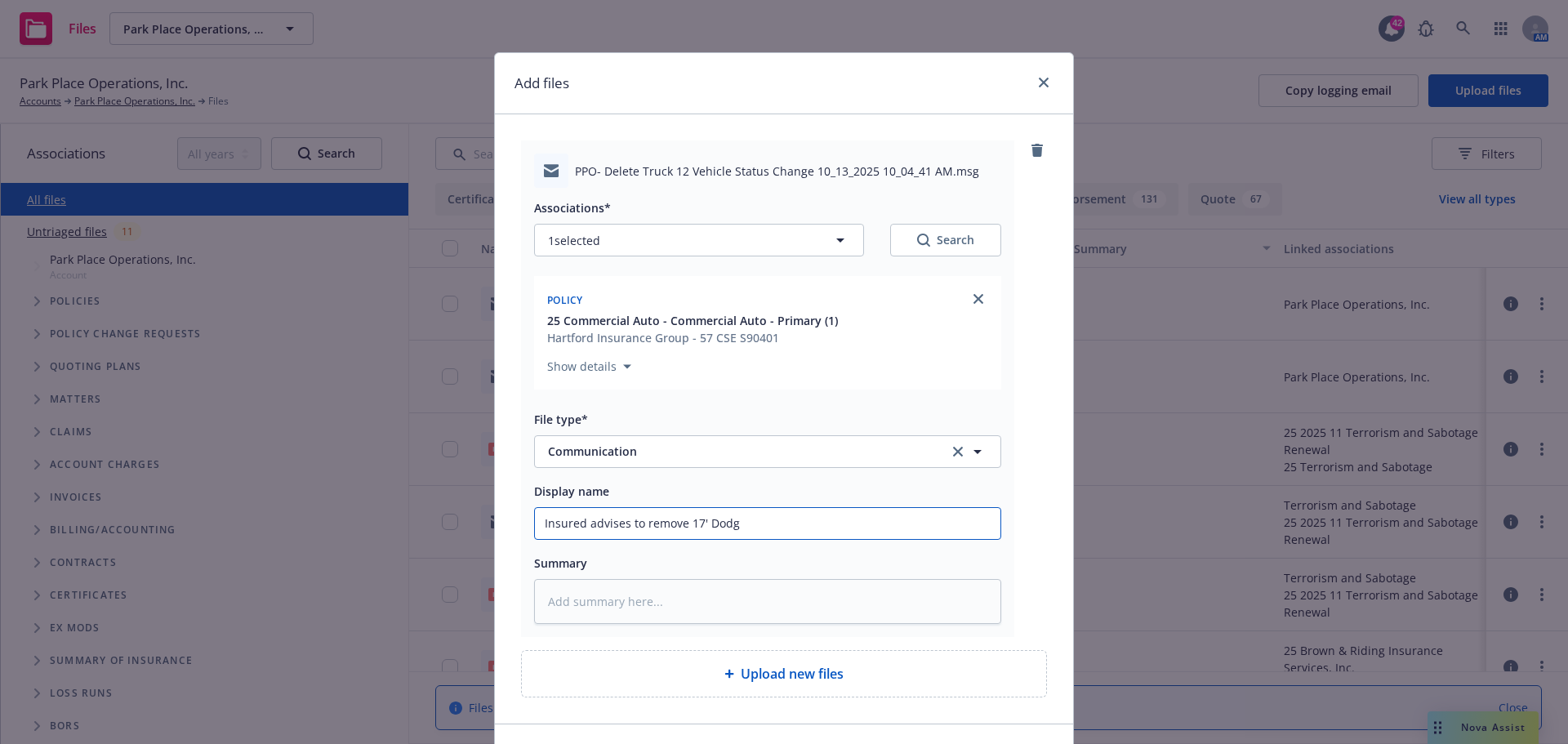
type input "Insured advises to remove 17' Dodge"
type textarea "x"
type input "Insured advises to remove 17' Dodge"
type textarea "x"
type input "Insured advises to remove 17' Dodge R"
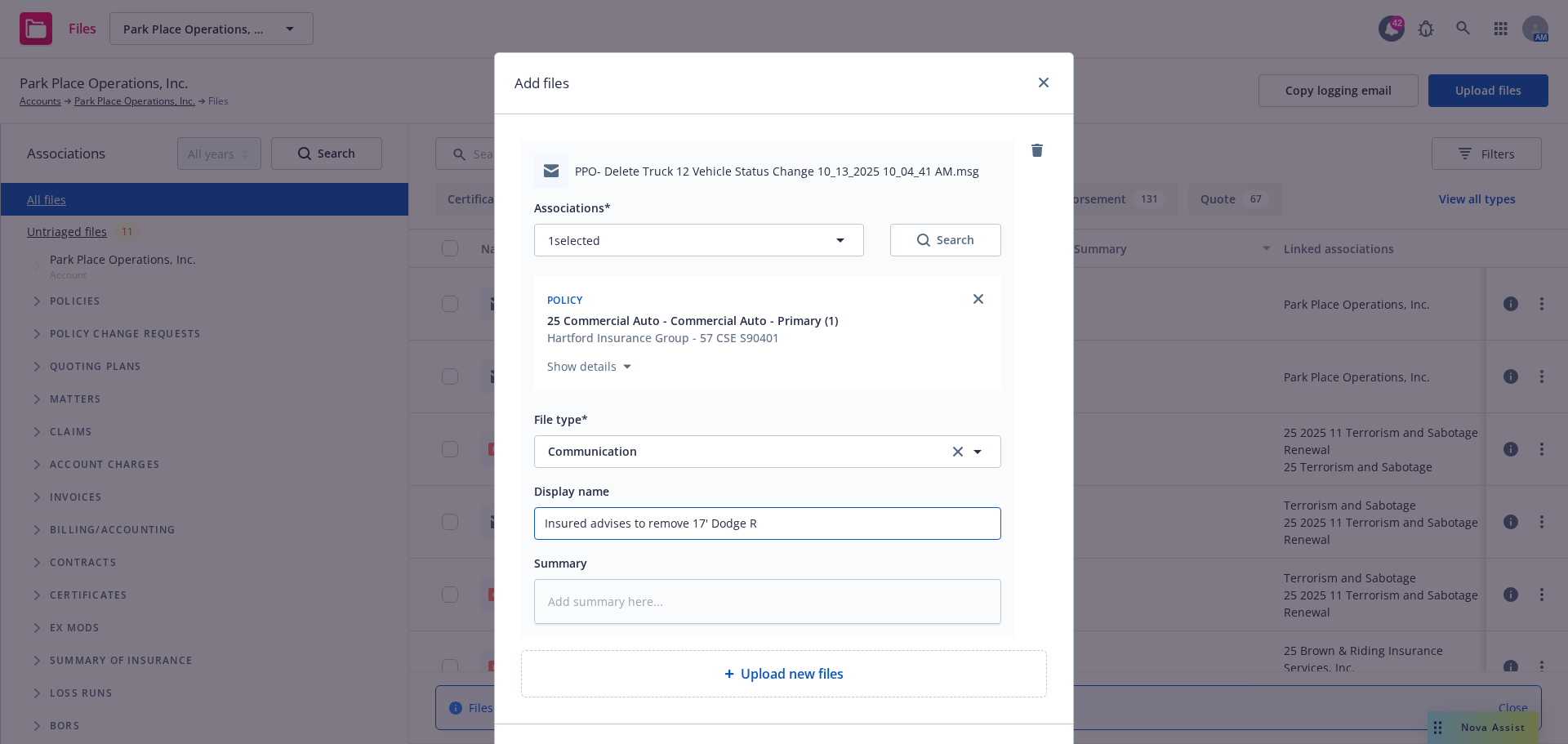
type textarea "x"
type input "Insured advises to remove 17' Dodge Ra"
type textarea "x"
type input "Insured advises to remove 17' Dodge Ram"
type textarea "x"
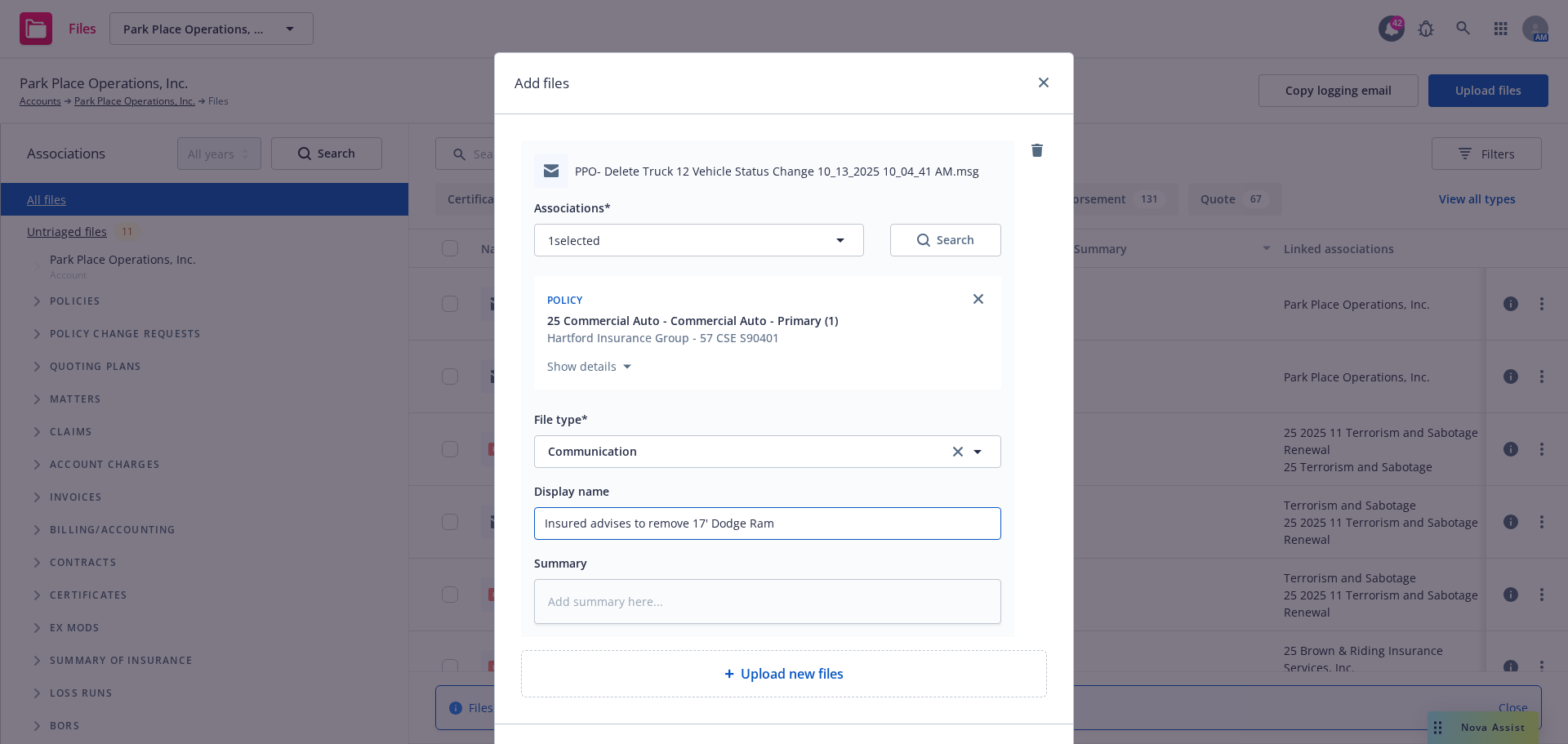
type input "Insured advises to remove 17' Dodge Ram"
type textarea "x"
type input "Insured advises to remove 17' Dodge Ram #"
type textarea "x"
type input "Insured advises to remove 17' Dodge Ram #6"
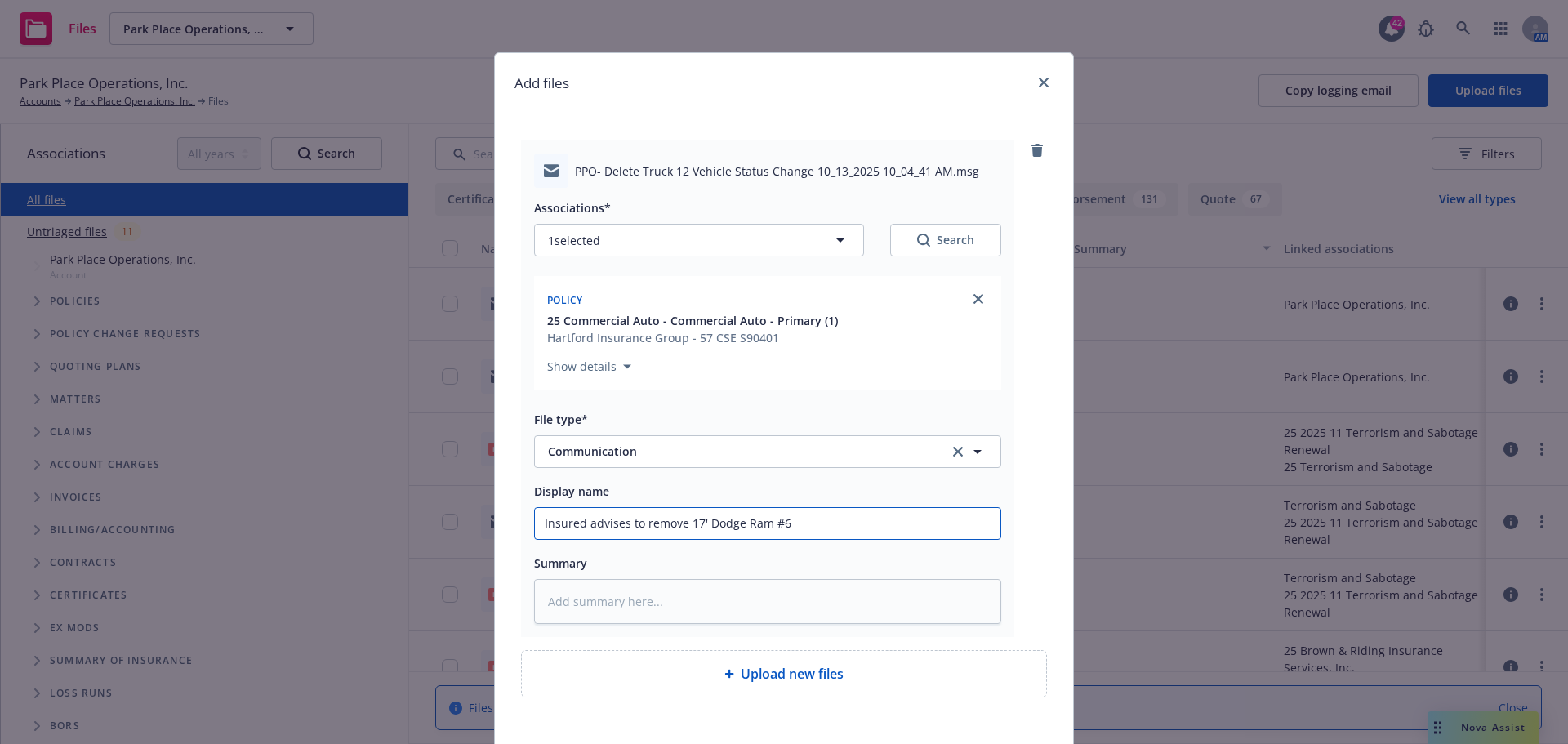
type textarea "x"
type input "Insured advises to remove 17' Dodge Ram #68"
type textarea "x"
type input "Insured advises to remove 17' Dodge Ram #682"
type textarea "x"
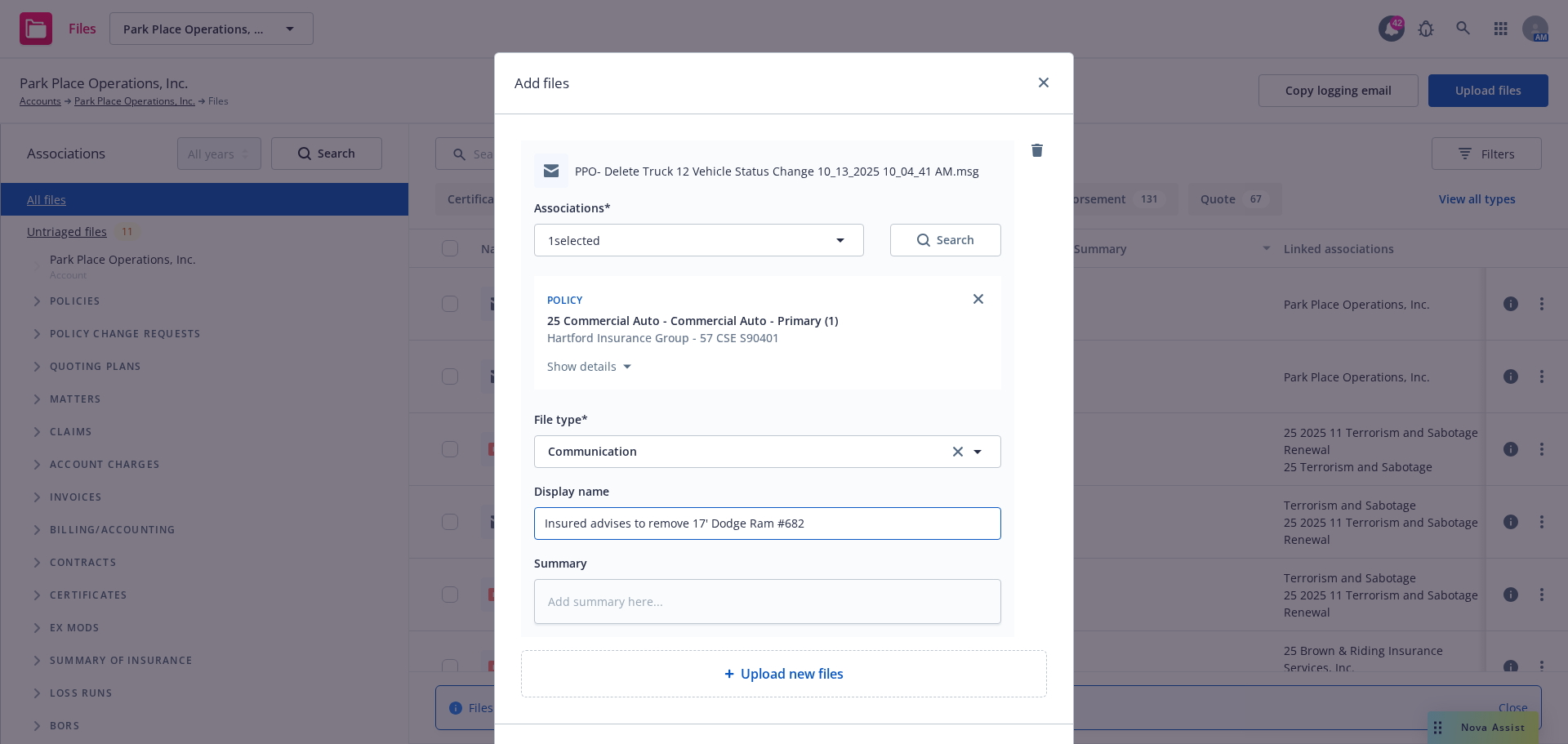
type input "Insured advises to remove 17' Dodge Ram #6827"
type textarea "x"
type input "Insured advises to remove 17' Dodge Ram #68270"
type textarea "x"
type input "Insured advises to remove 17' Dodge Ram #682700"
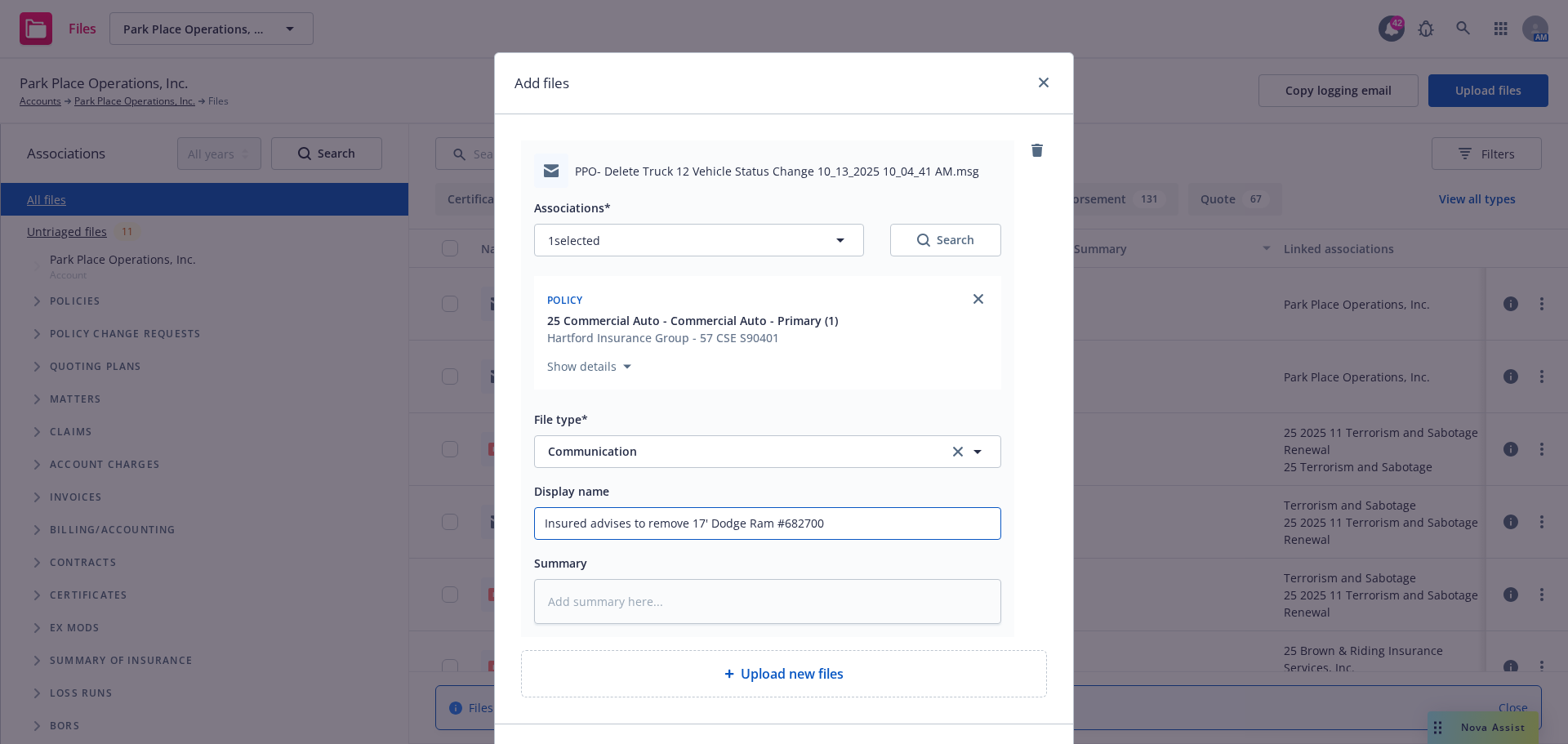
type textarea "x"
type input "Insured advises to remove 17' Dodge Ram #682700,"
type textarea "x"
type input "Insured advises to remove 17' Dodge Ram #682700,"
type textarea "x"
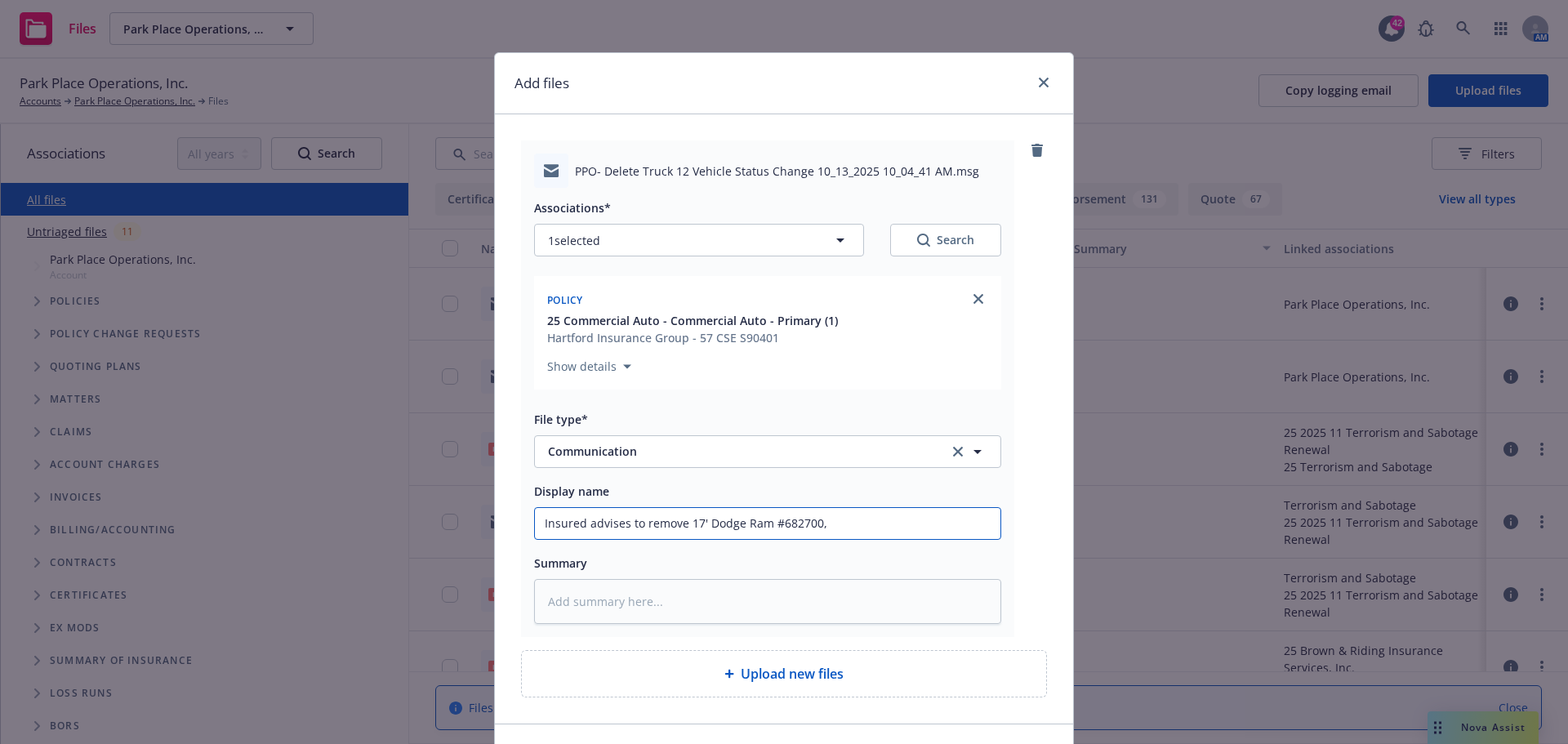
type input "Insured advises to remove 17' Dodge Ram #682700, e"
type textarea "x"
type input "Insured advises to remove 17' Dodge Ram #682700, ef"
type textarea "x"
type input "Insured advises to remove 17' Dodge Ram #682700, eff"
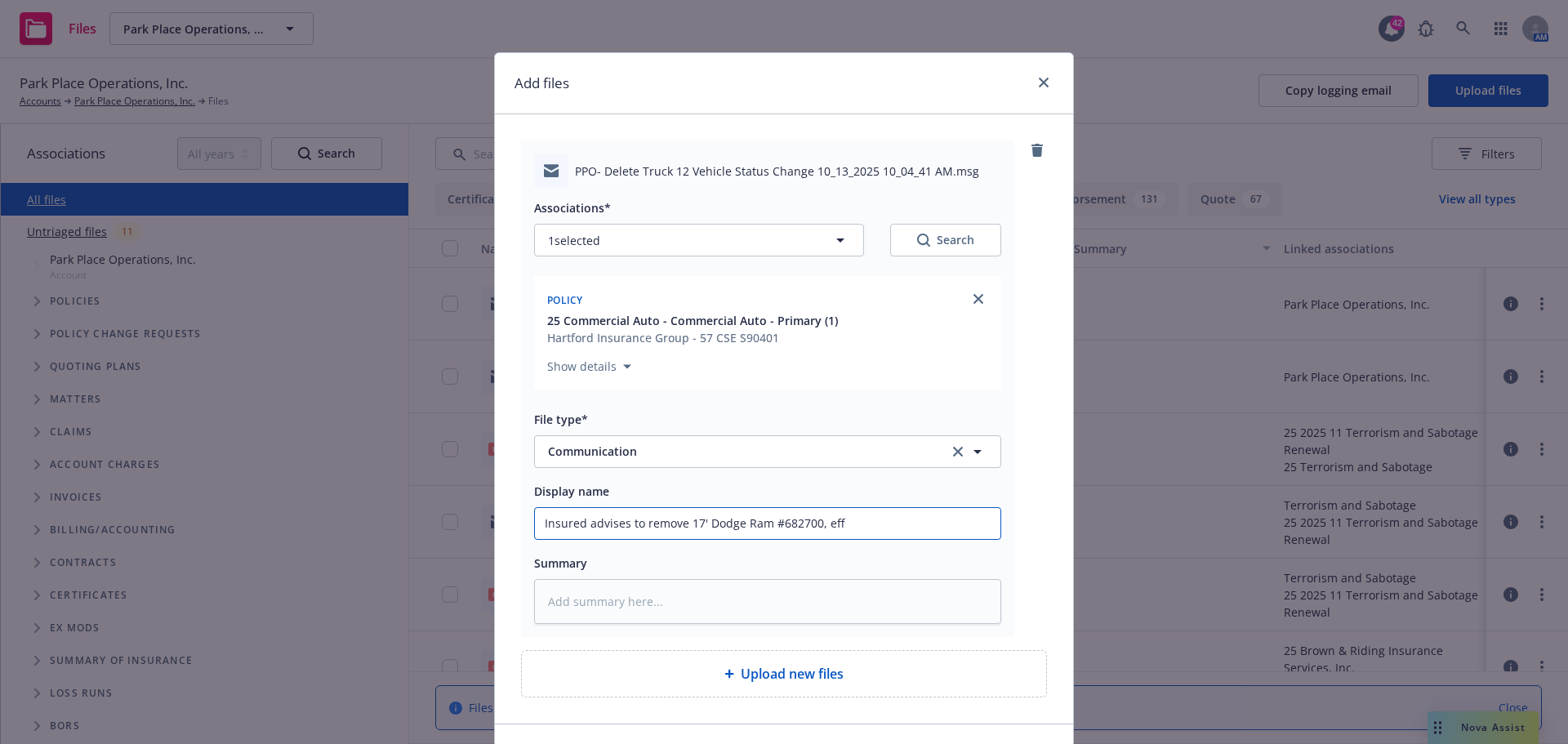
type textarea "x"
type input "Insured advises to remove 17' Dodge Ram #682700, eff"
type textarea "x"
type input "Insured advises to remove 17' Dodge Ram #682700, eff 1"
type textarea "x"
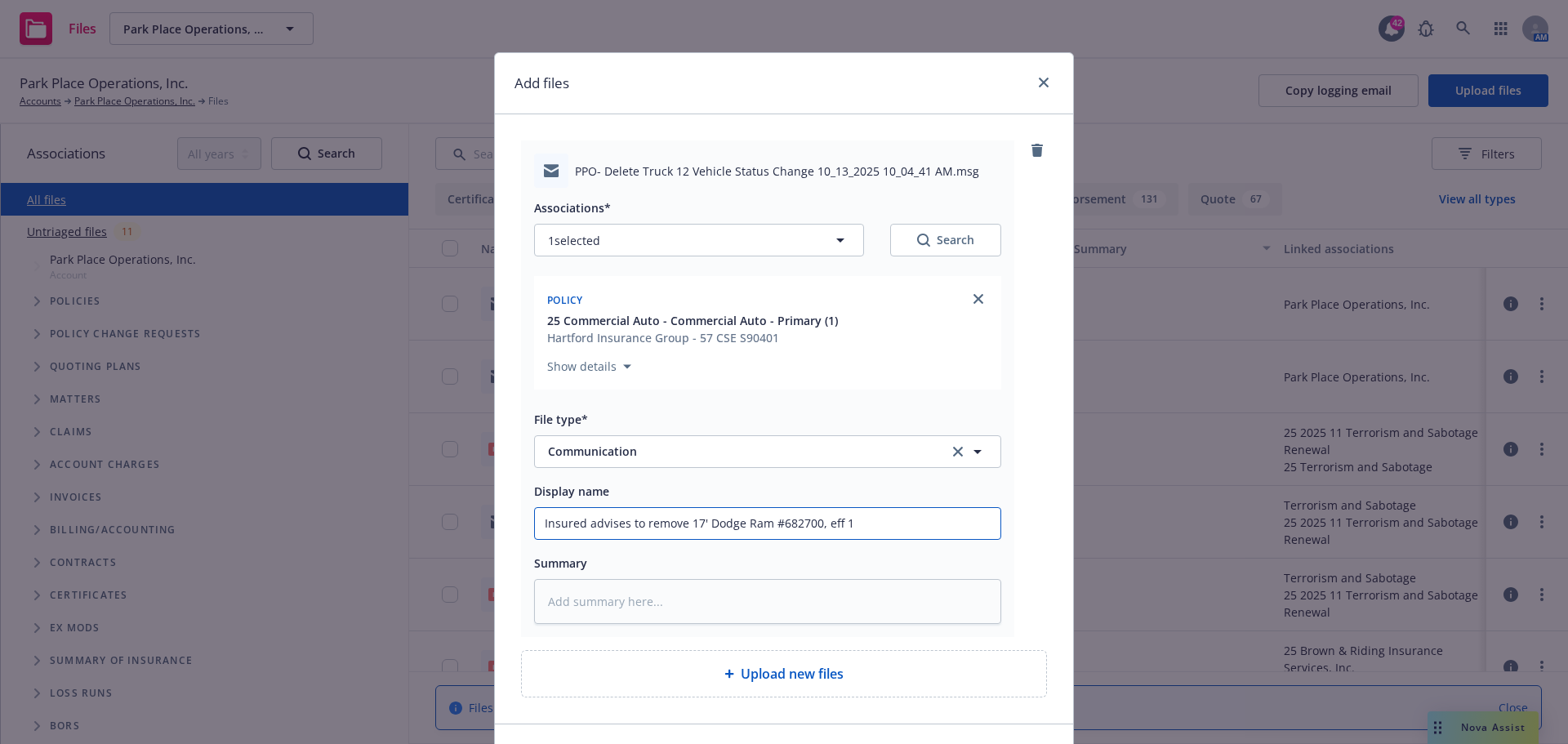
type input "Insured advises to remove 17' Dodge Ram #682700, eff 10"
type textarea "x"
type input "Insured advises to remove 17' Dodge Ram #682700, eff 10/"
type textarea "x"
type input "Insured advises to remove 17' Dodge Ram #682700, eff 10/1"
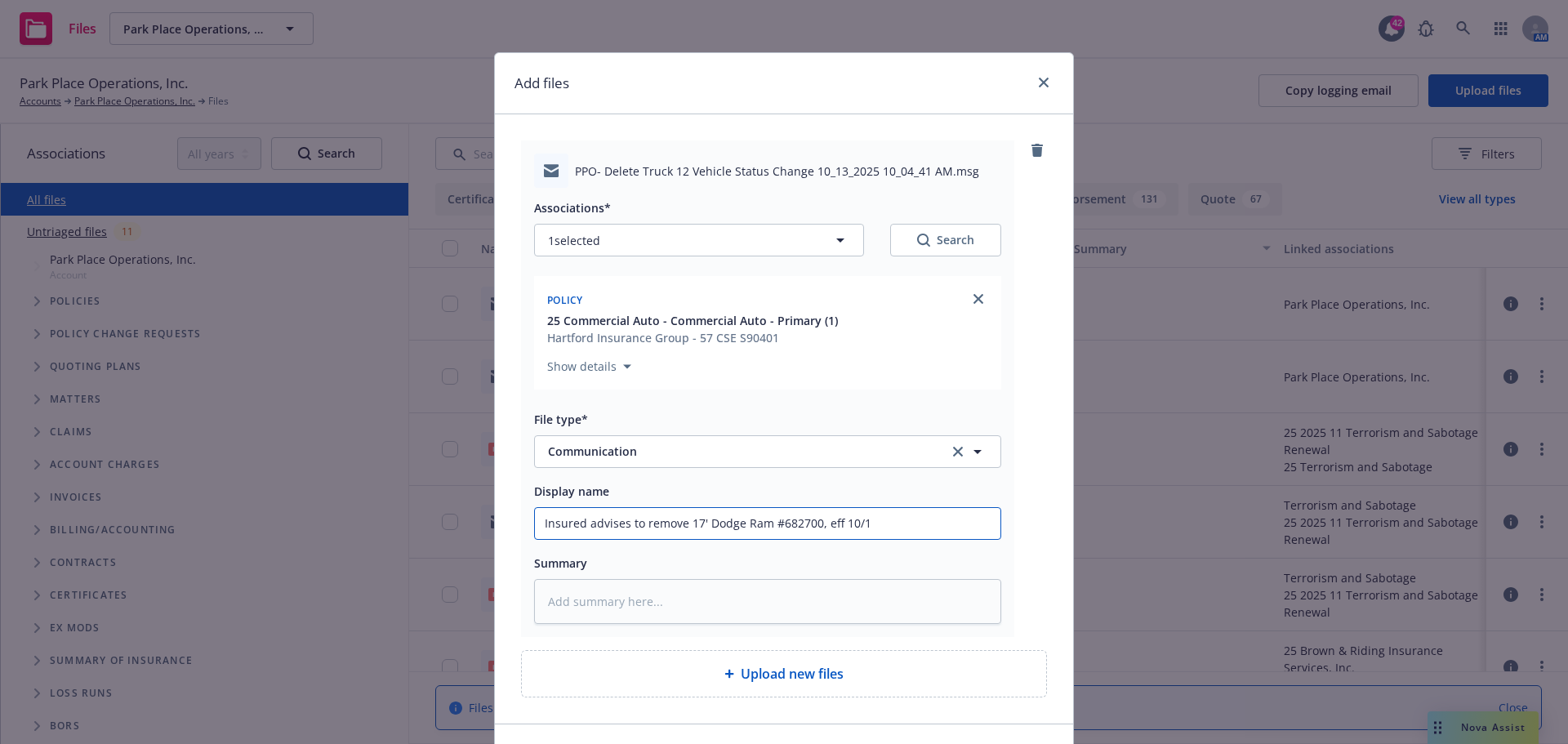
type textarea "x"
type input "Insured advises to remove 17' Dodge Ram #682700, eff 10/13"
type textarea "x"
type input "Insured advises to remove 17' Dodge Ram #682700, eff 10/13/"
type textarea "x"
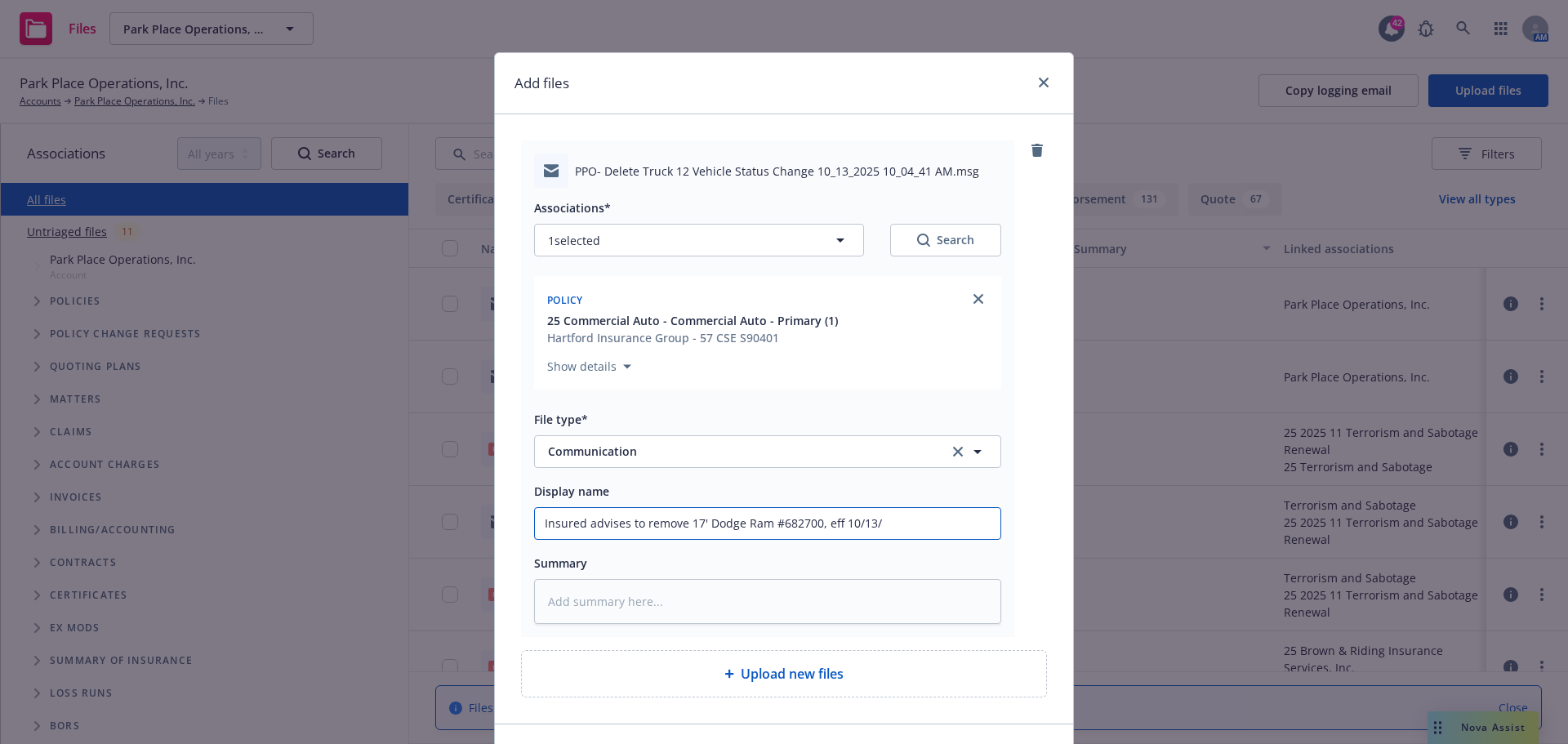
type input "Insured advises to remove 17' Dodge Ram #682700, eff 10/13/2"
type textarea "x"
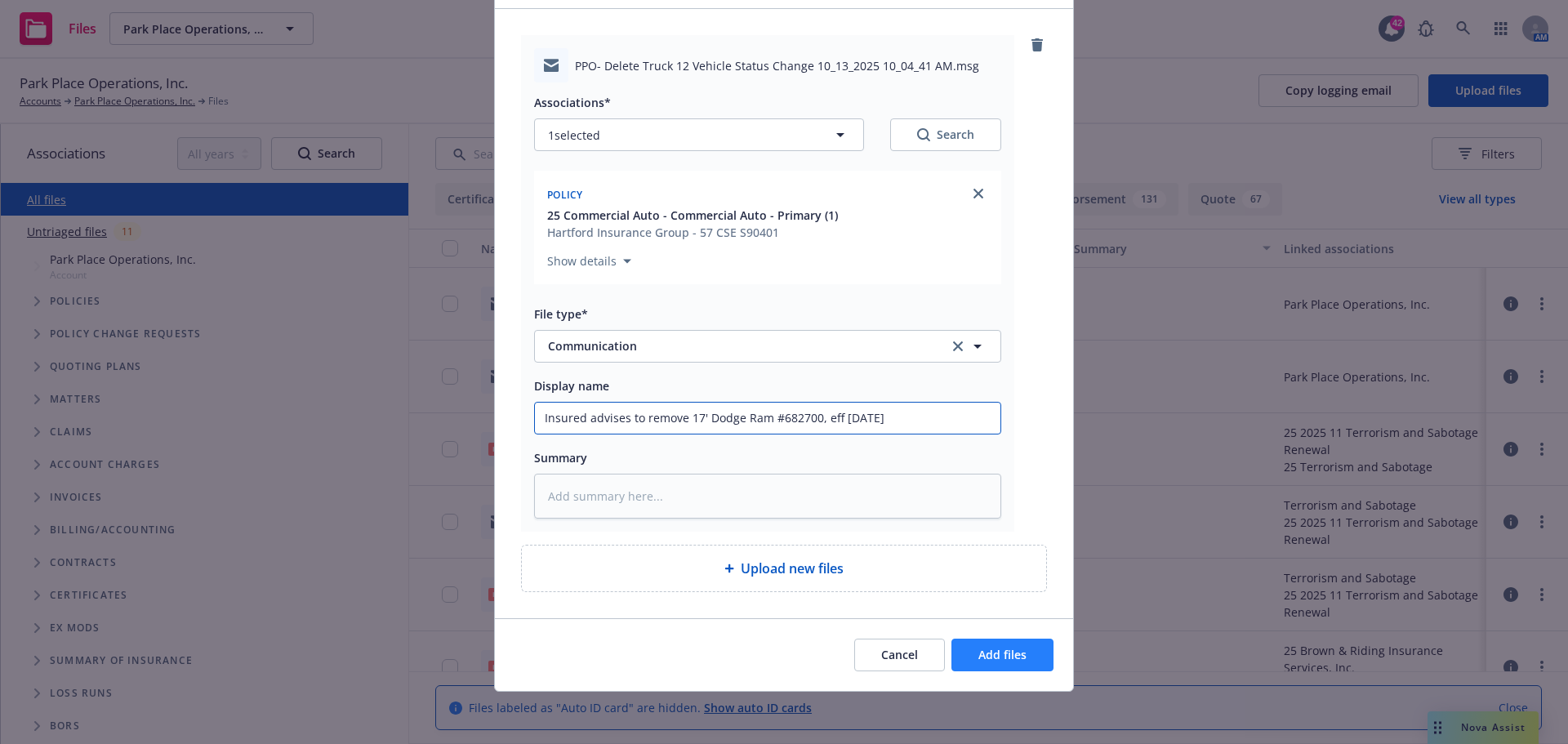
type input "Insured advises to remove 17' Dodge Ram #682700, eff 10/13/25"
click at [1003, 640] on button "Add files" at bounding box center [1003, 654] width 102 height 33
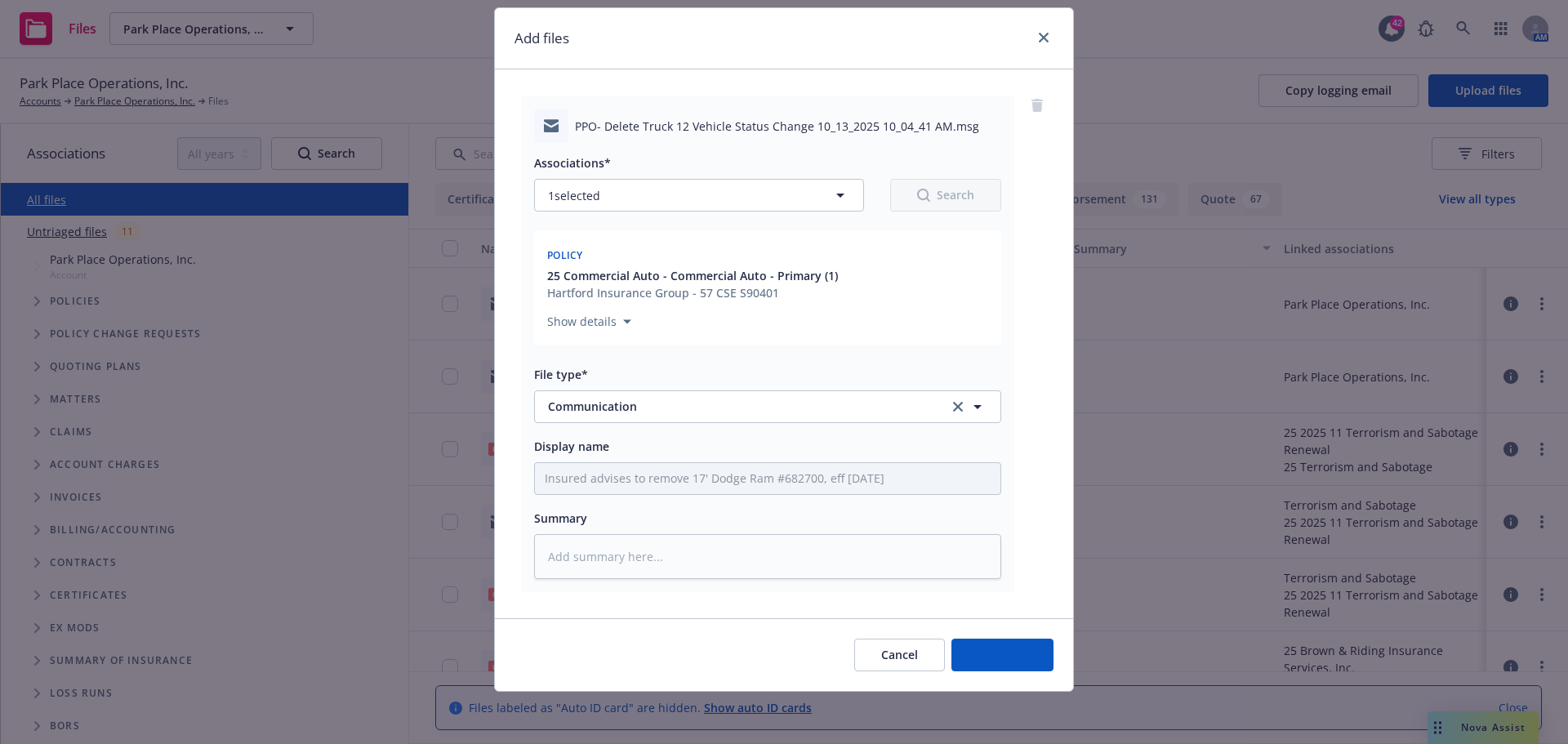
scroll to position [45, 0]
type textarea "x"
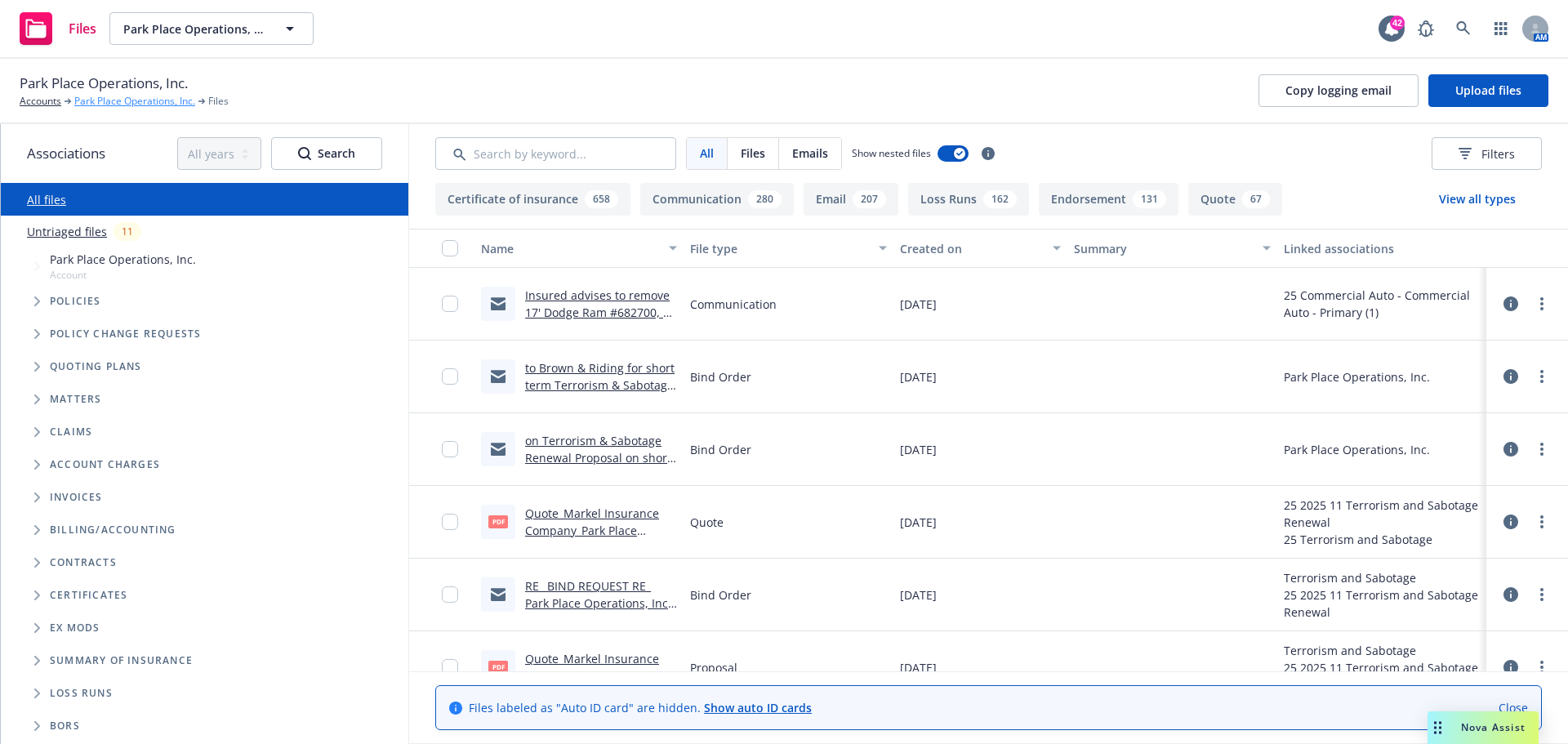
click at [116, 103] on link "Park Place Operations, Inc." at bounding box center [135, 102] width 121 height 15
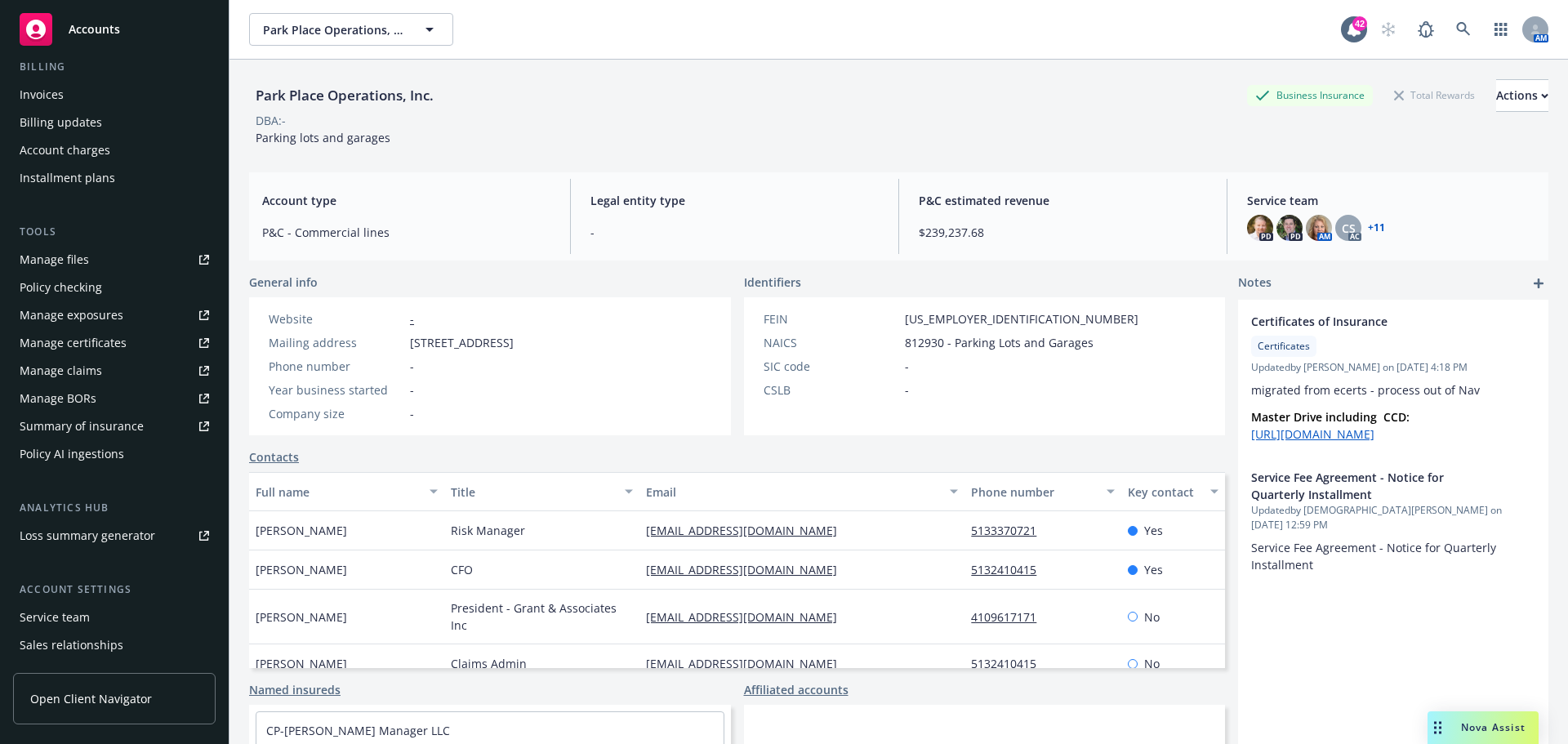
scroll to position [404, 0]
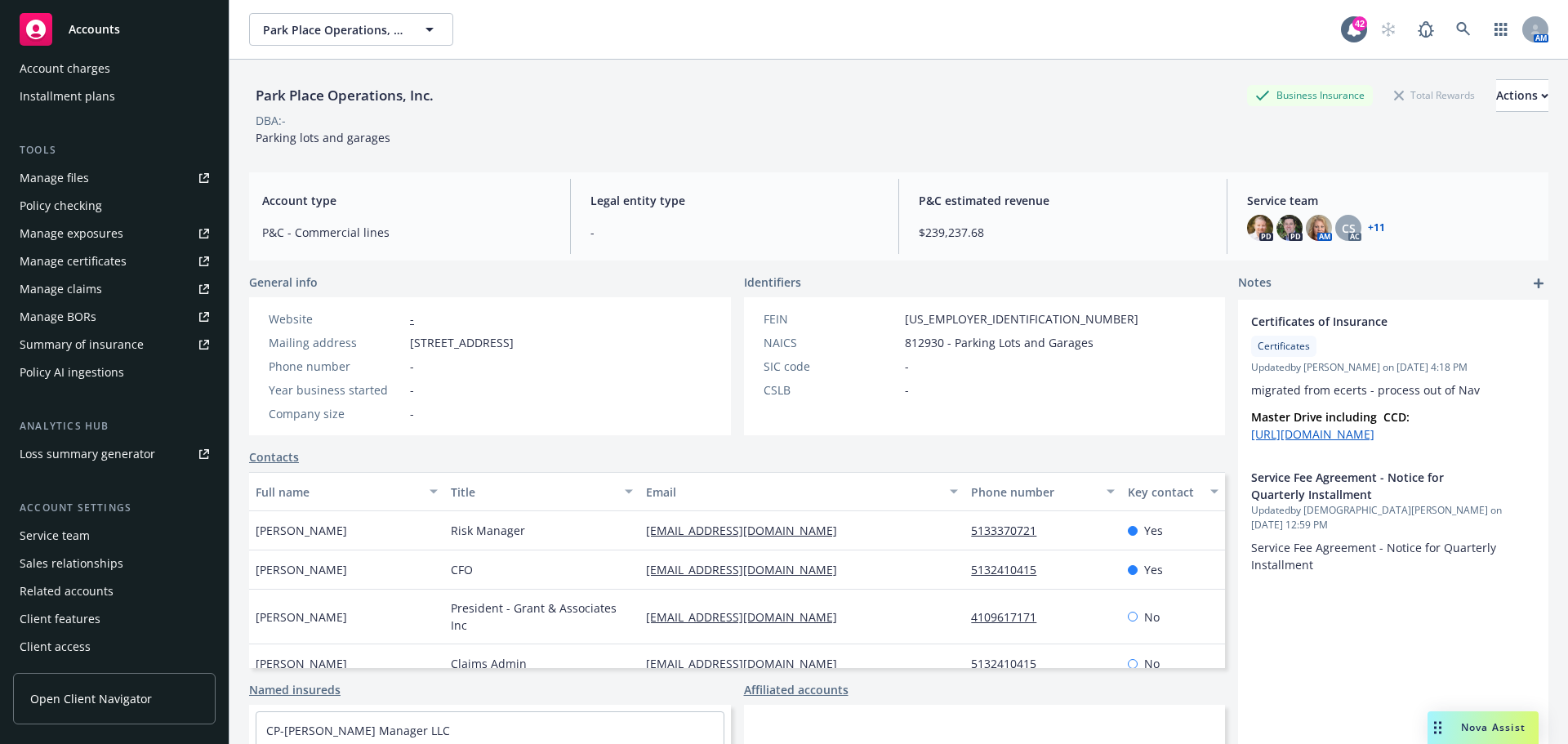
click at [92, 186] on link "Manage files" at bounding box center [114, 178] width 203 height 26
click at [100, 235] on div "Manage exposures" at bounding box center [72, 234] width 104 height 26
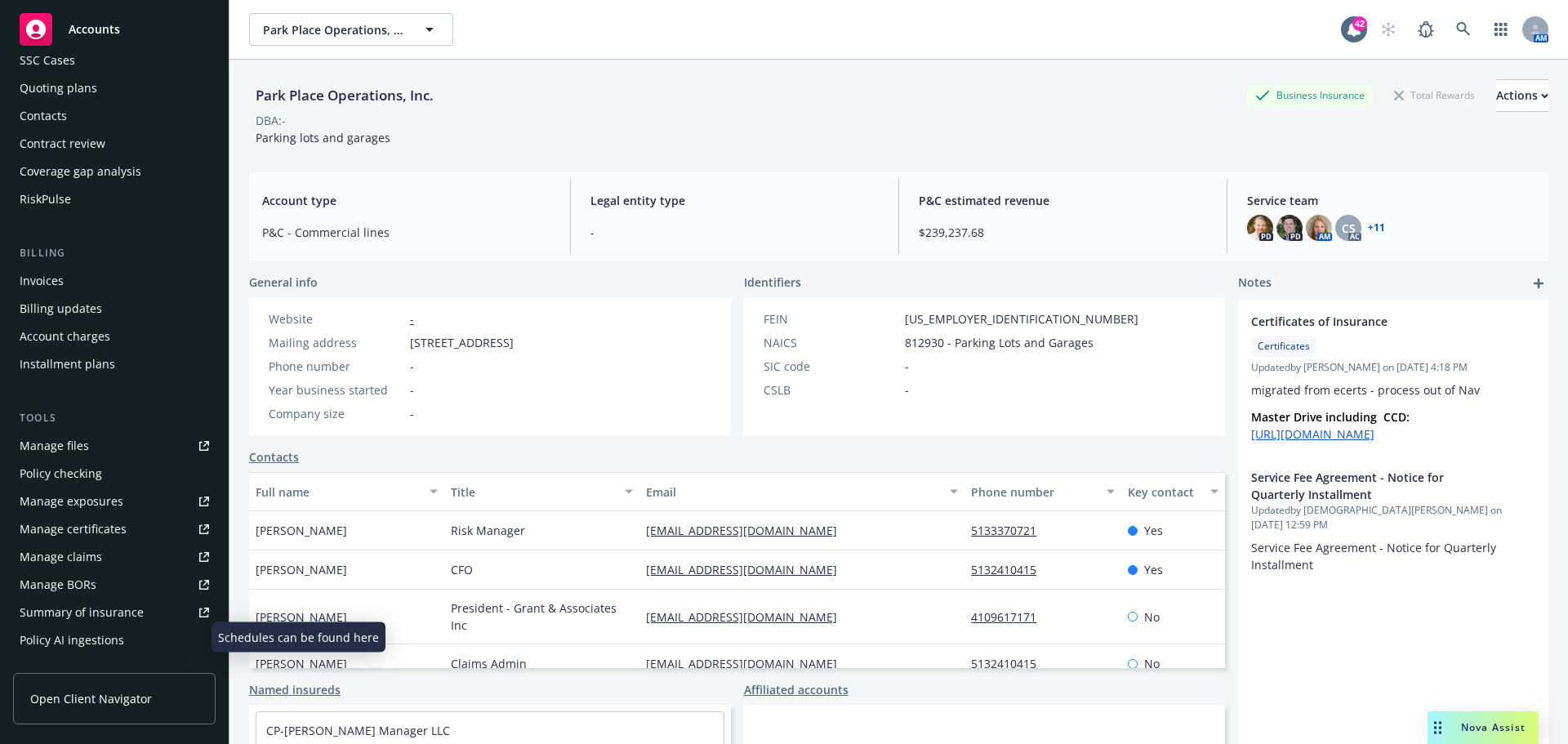
scroll to position [0, 0]
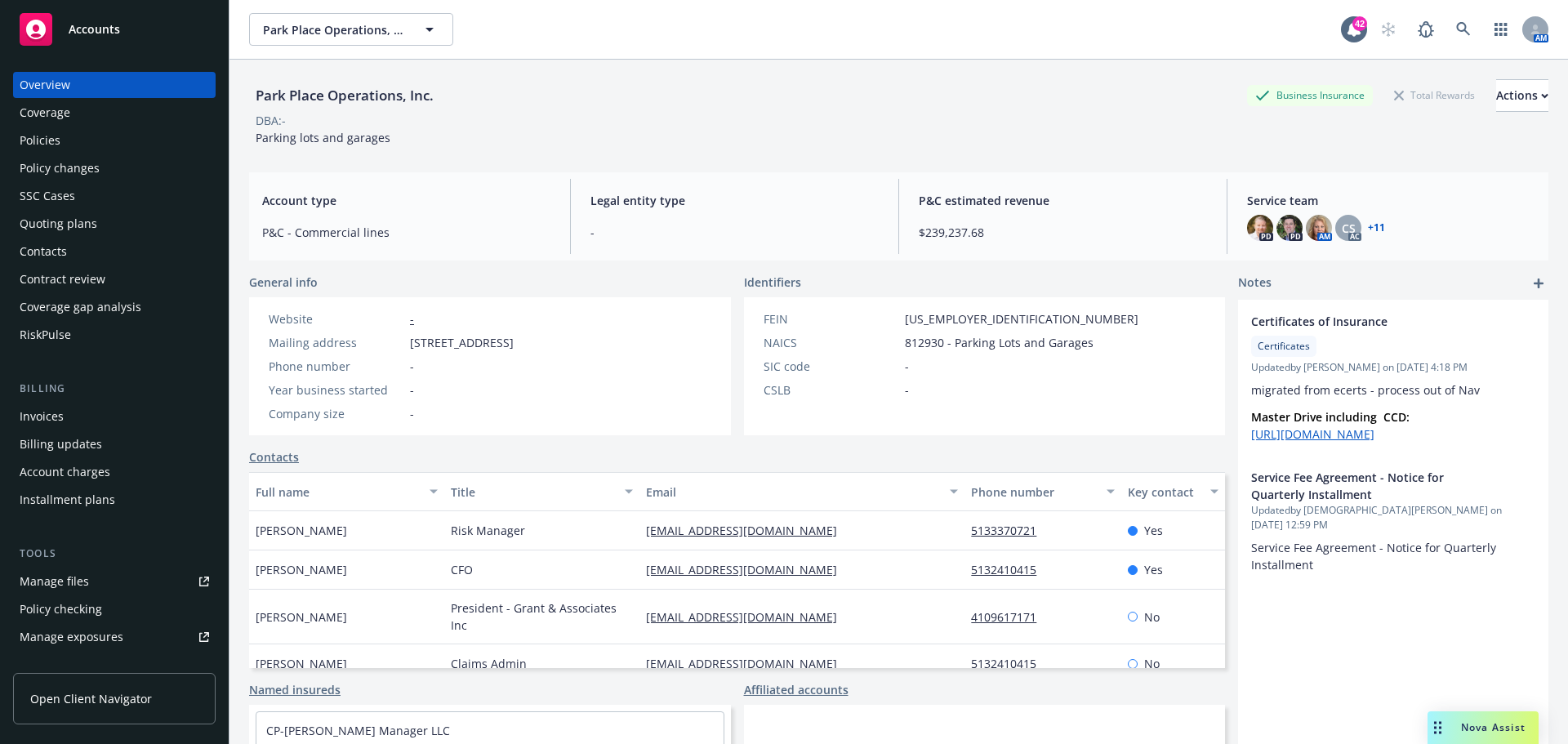
click at [84, 143] on div "Policies" at bounding box center [114, 141] width 190 height 26
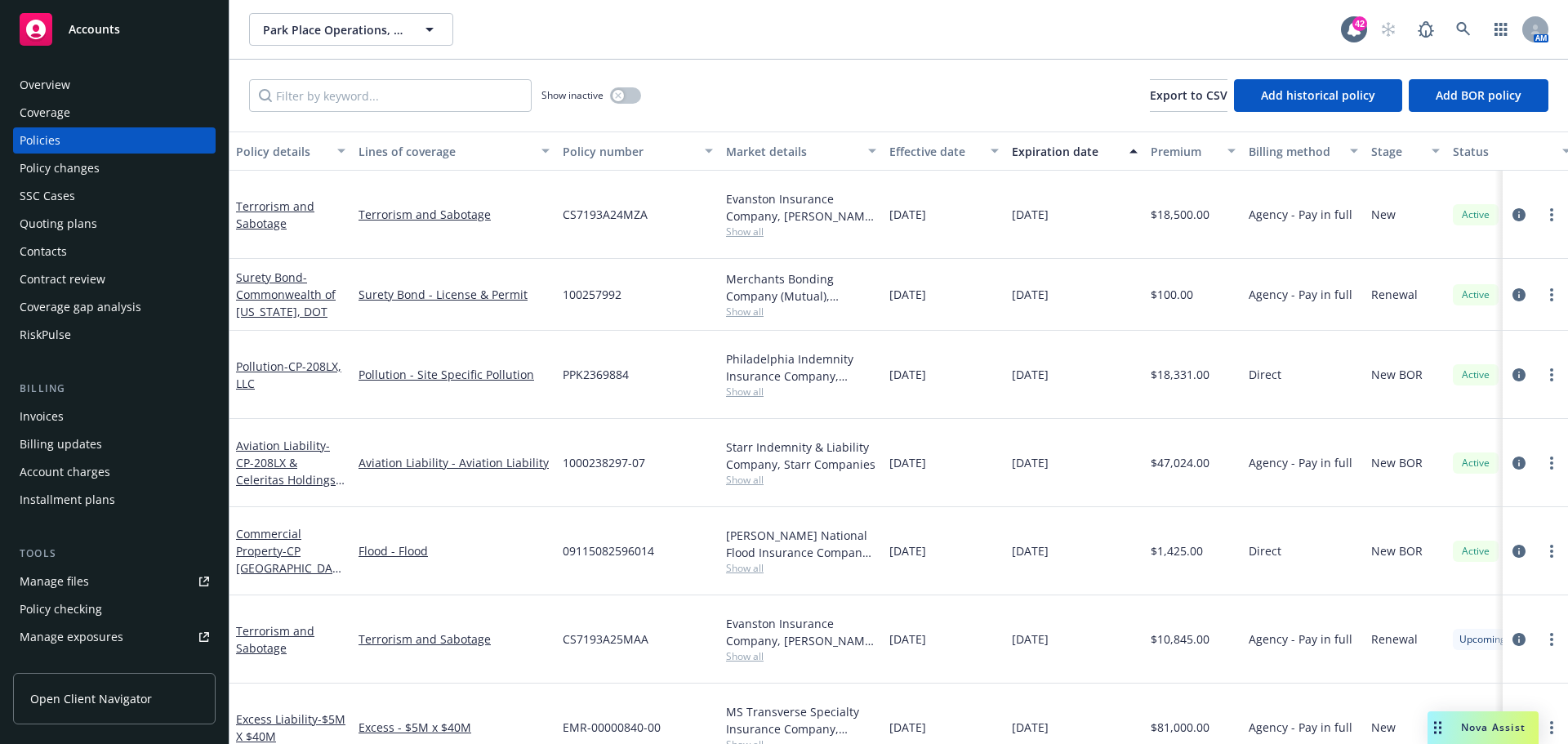
drag, startPoint x: 642, startPoint y: 83, endPoint x: 631, endPoint y: 91, distance: 13.6
click at [642, 84] on div "Show inactive Export to CSV Add historical policy Add BOR policy" at bounding box center [898, 95] width 1339 height 72
click at [631, 91] on button "button" at bounding box center [626, 95] width 31 height 16
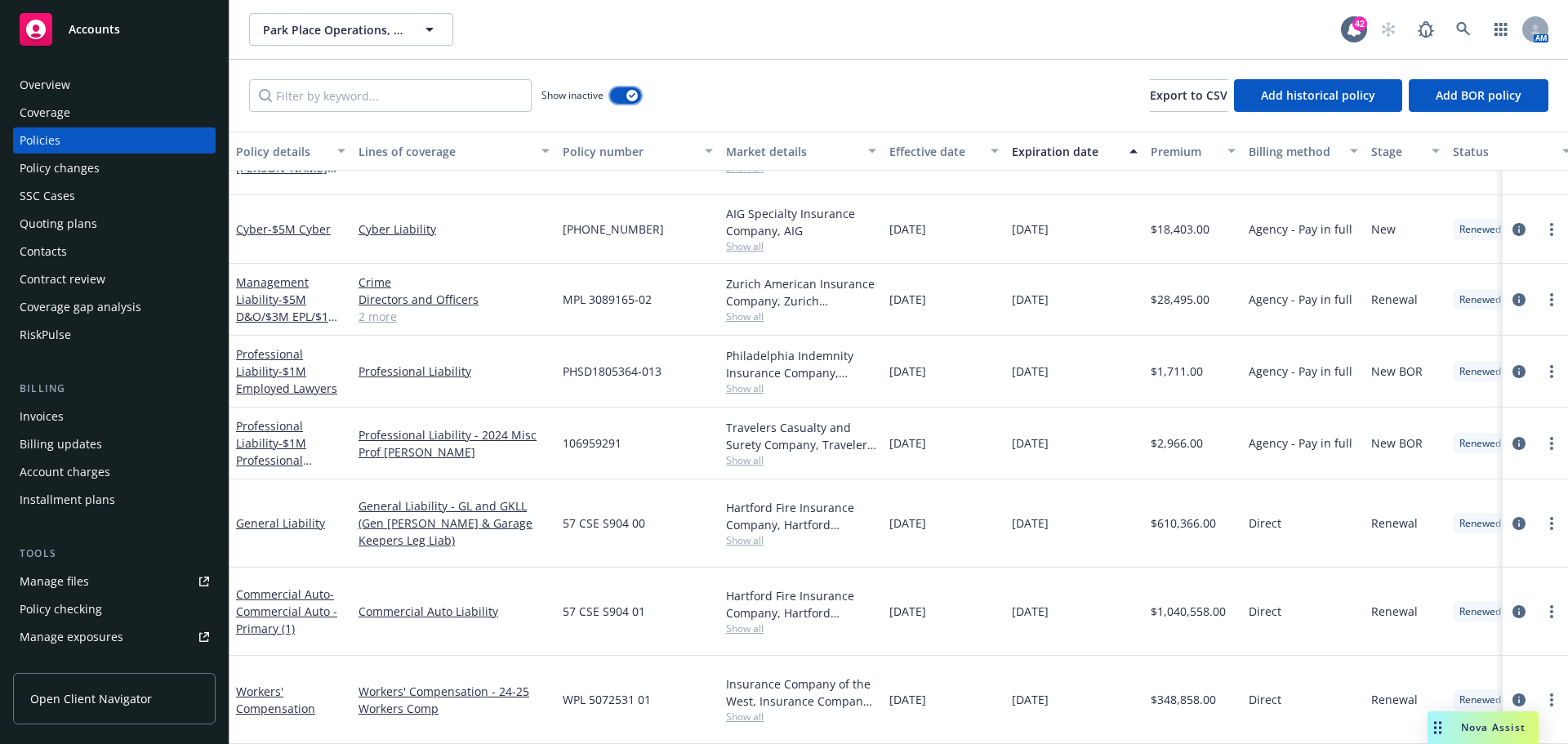
scroll to position [4654, 0]
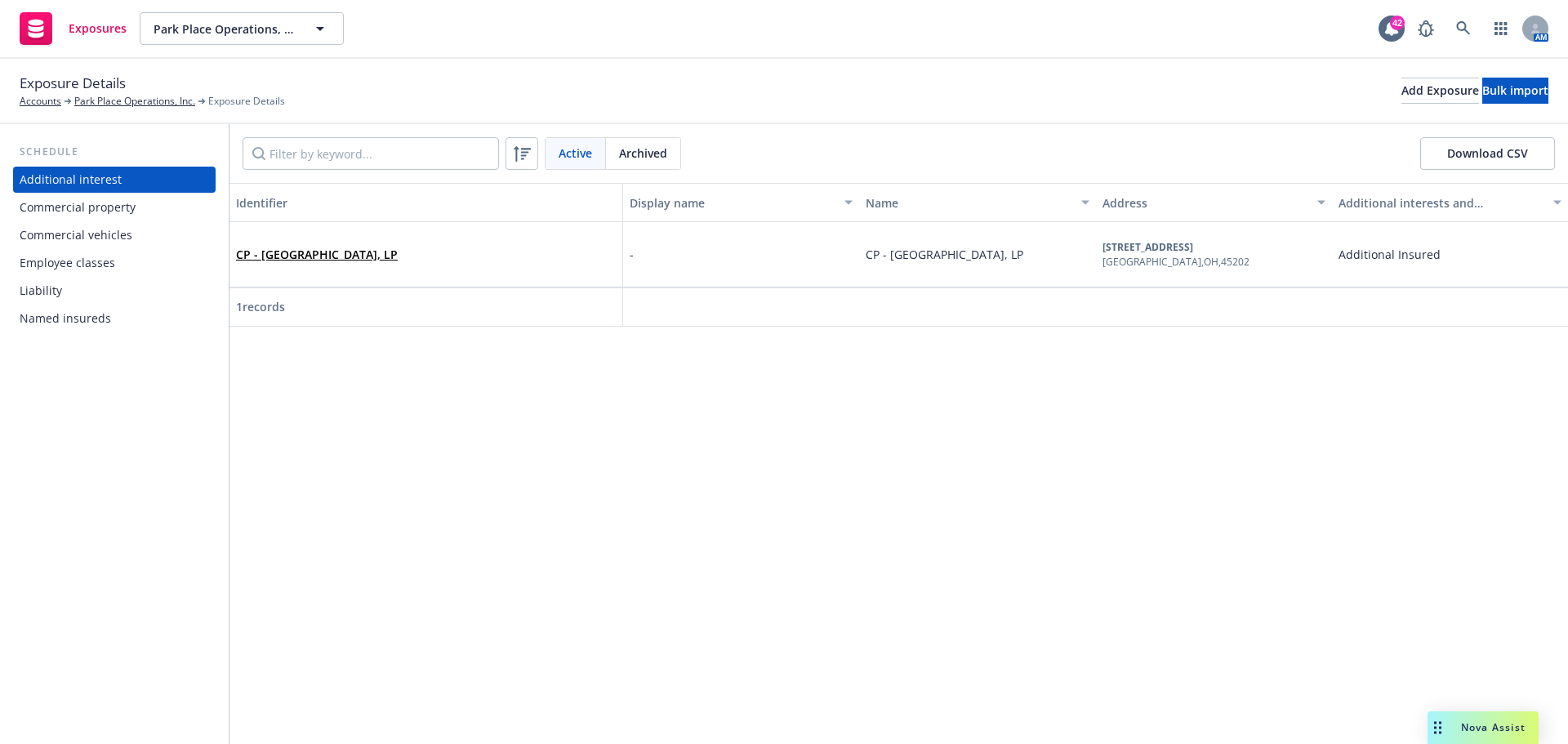
click at [69, 233] on div "Commercial vehicles" at bounding box center [75, 235] width 112 height 26
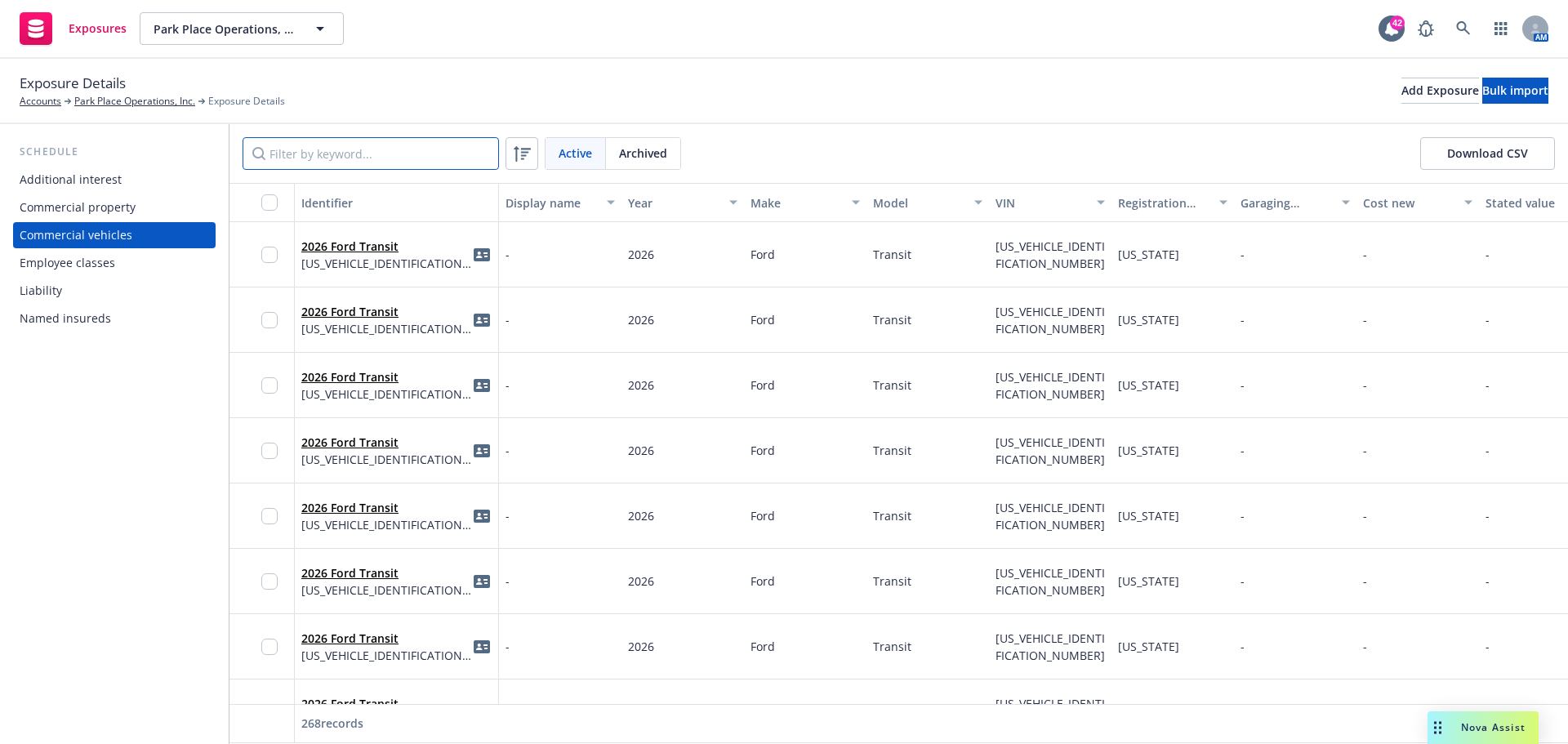
click at [344, 155] on input "Filter by keyword..." at bounding box center [371, 153] width 257 height 33
paste input "[US_VEHICLE_IDENTIFICATION_NUMBER]"
type input "[US_VEHICLE_IDENTIFICATION_NUMBER]"
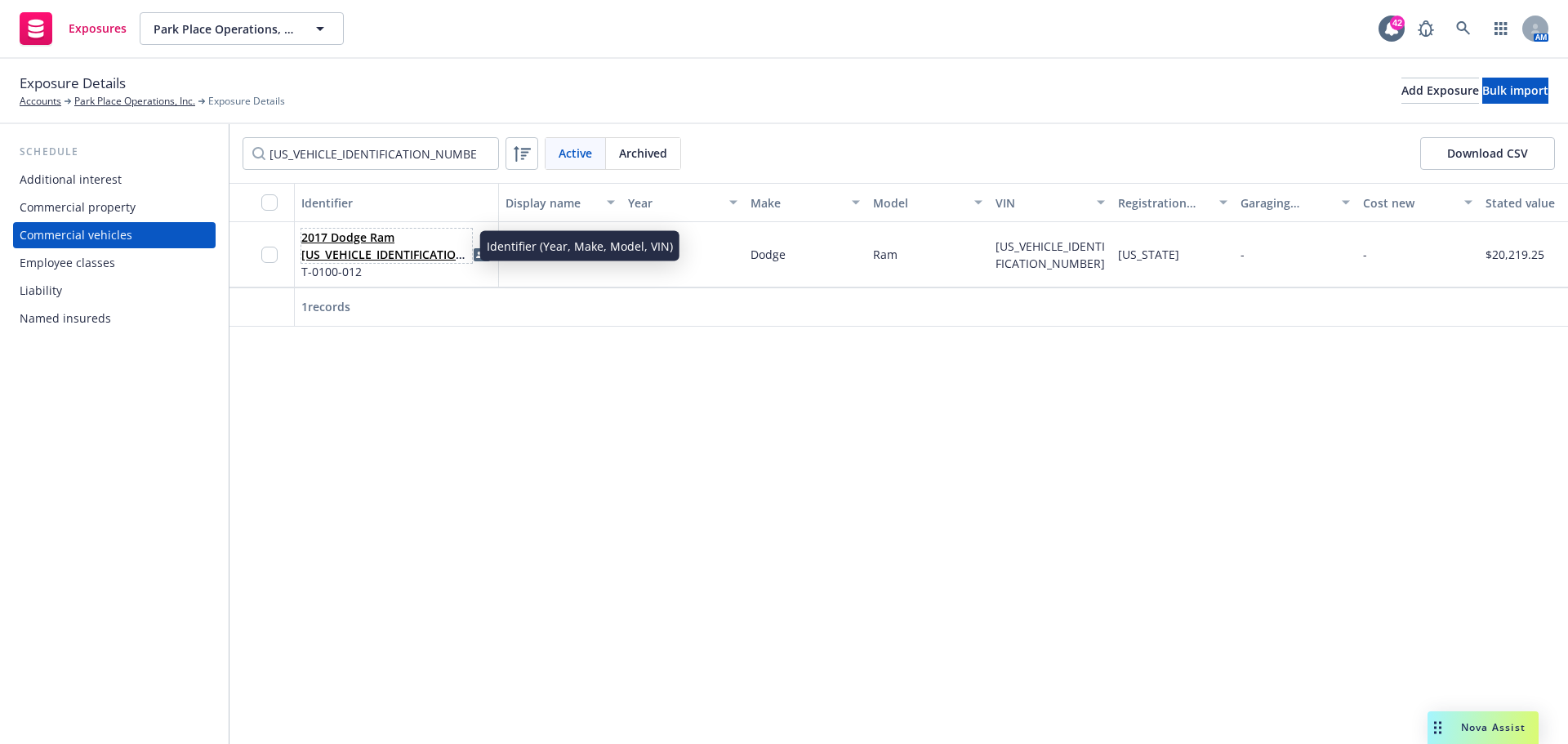
click at [354, 243] on link "2017 Dodge Ram [US_VEHICLE_IDENTIFICATION_NUMBER]" at bounding box center [385, 254] width 168 height 50
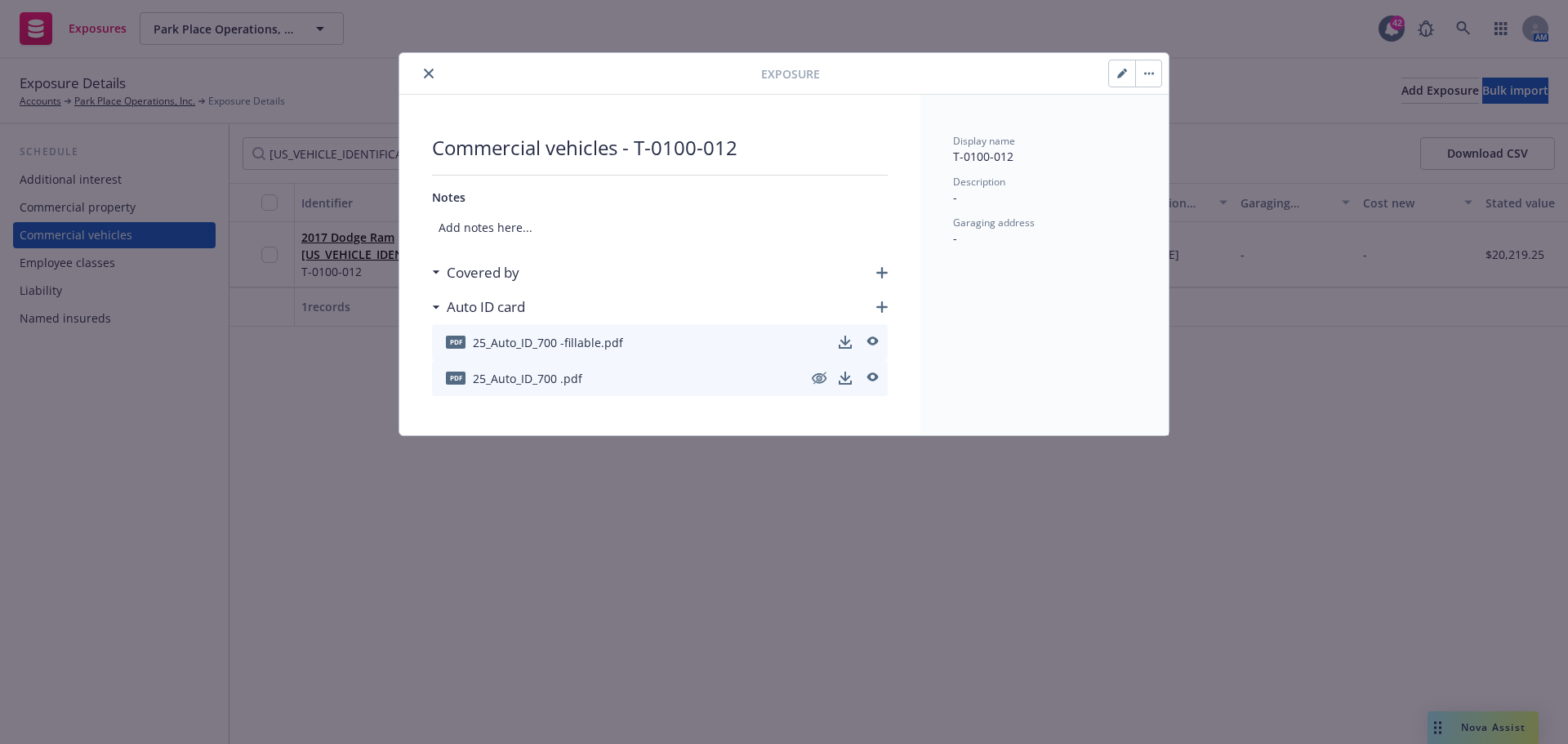
click at [1155, 75] on button "button" at bounding box center [1148, 74] width 26 height 26
click at [1180, 127] on link "Archive" at bounding box center [1182, 118] width 93 height 33
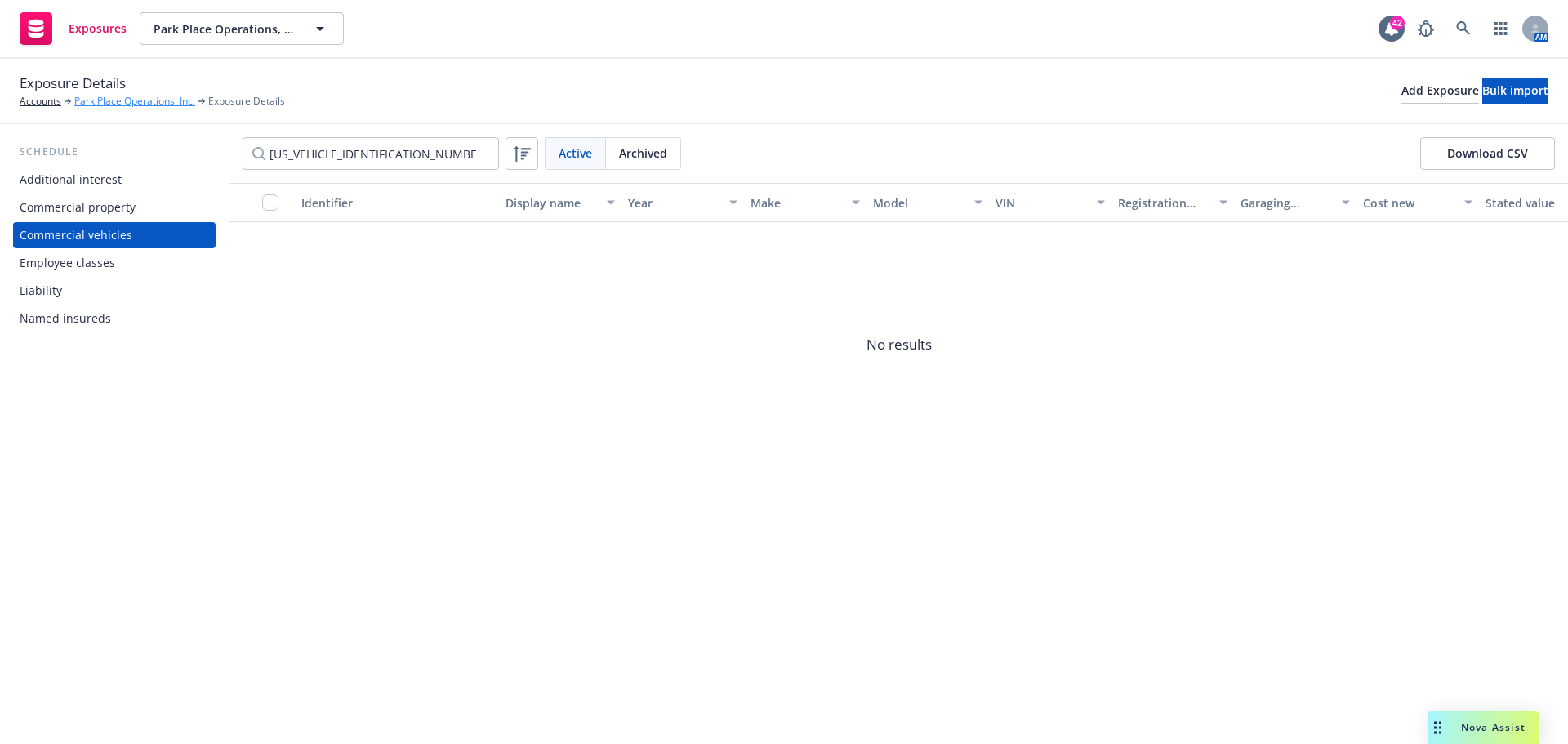
click at [119, 106] on link "Park Place Operations, Inc." at bounding box center [135, 102] width 121 height 15
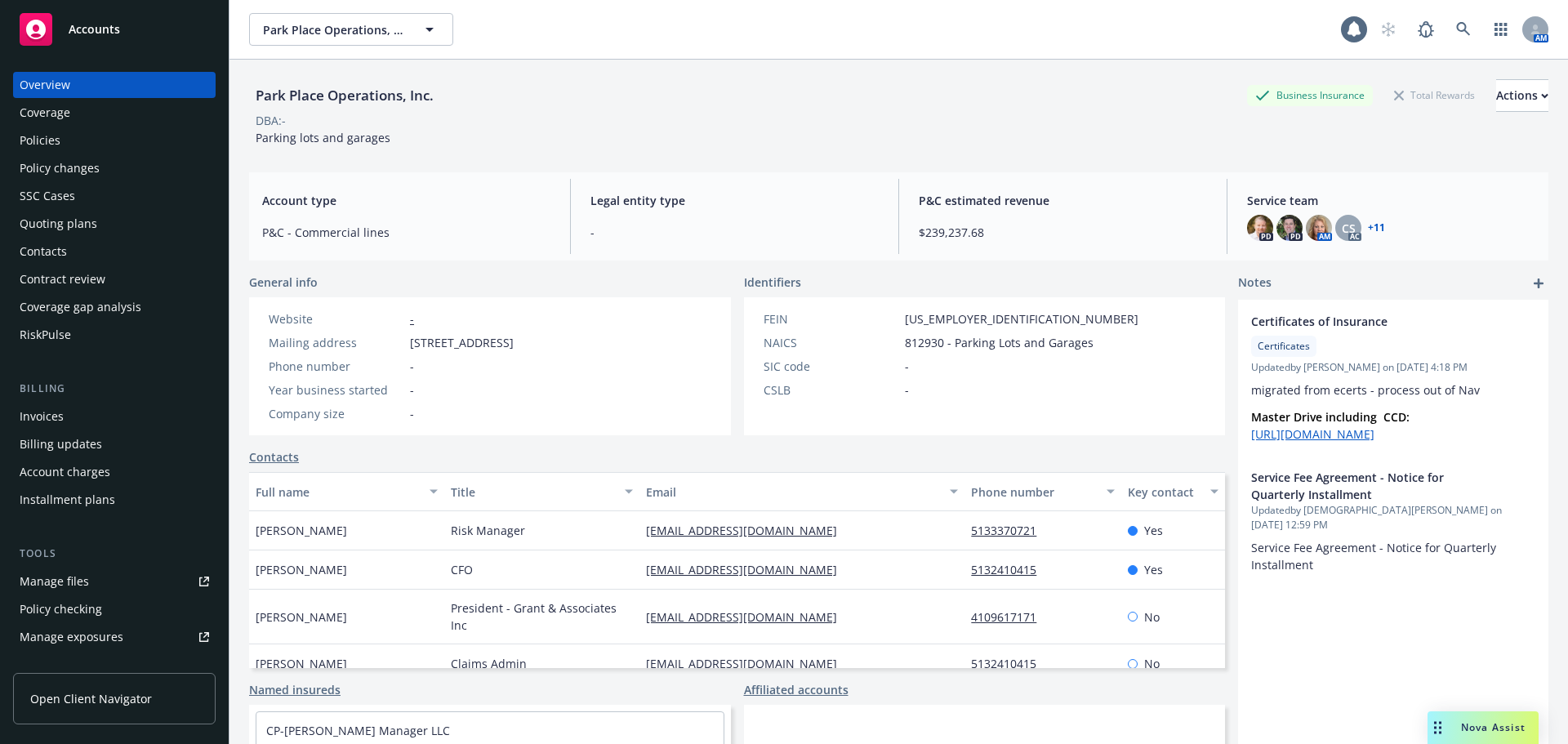
click at [79, 136] on div "Policies" at bounding box center [114, 141] width 190 height 26
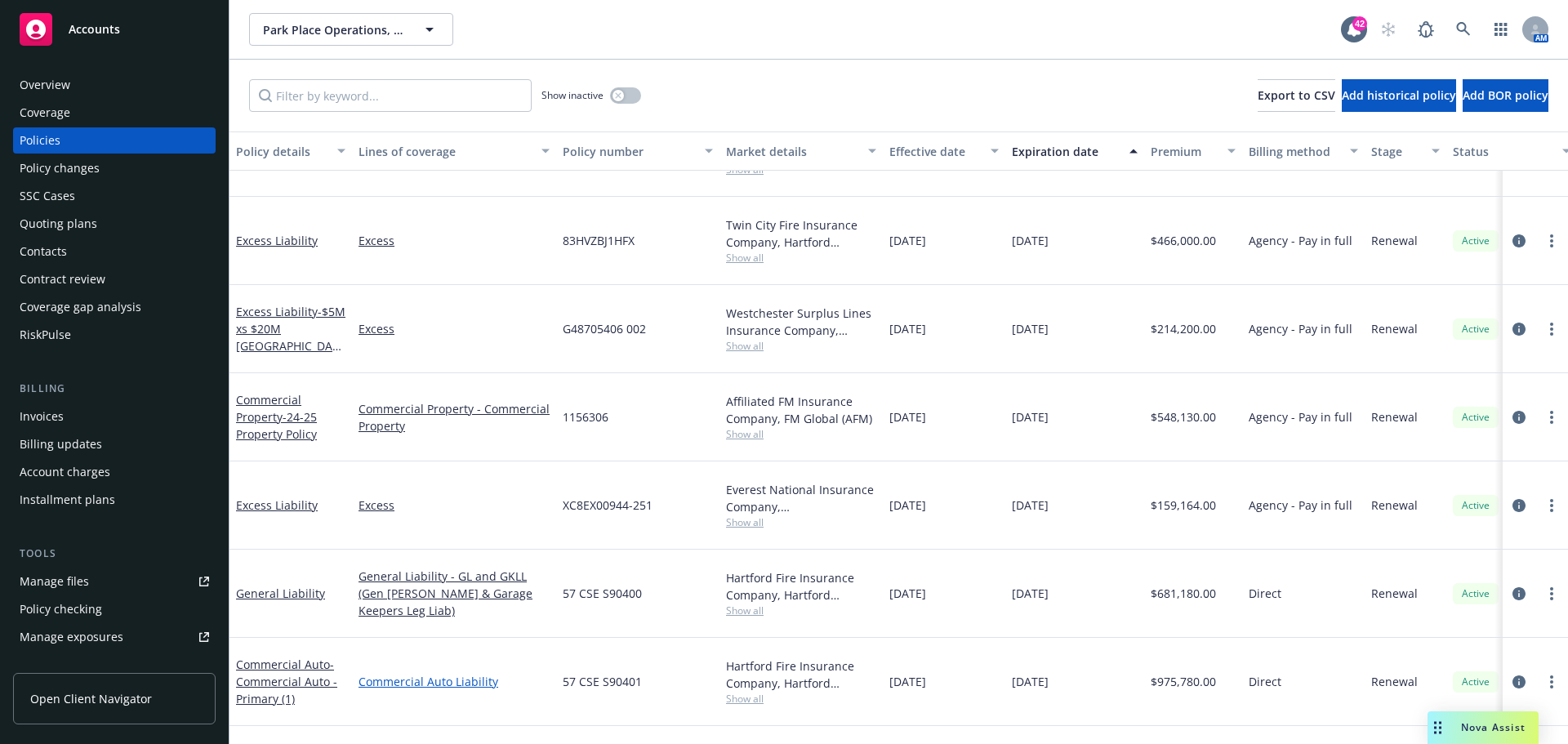
scroll to position [571, 0]
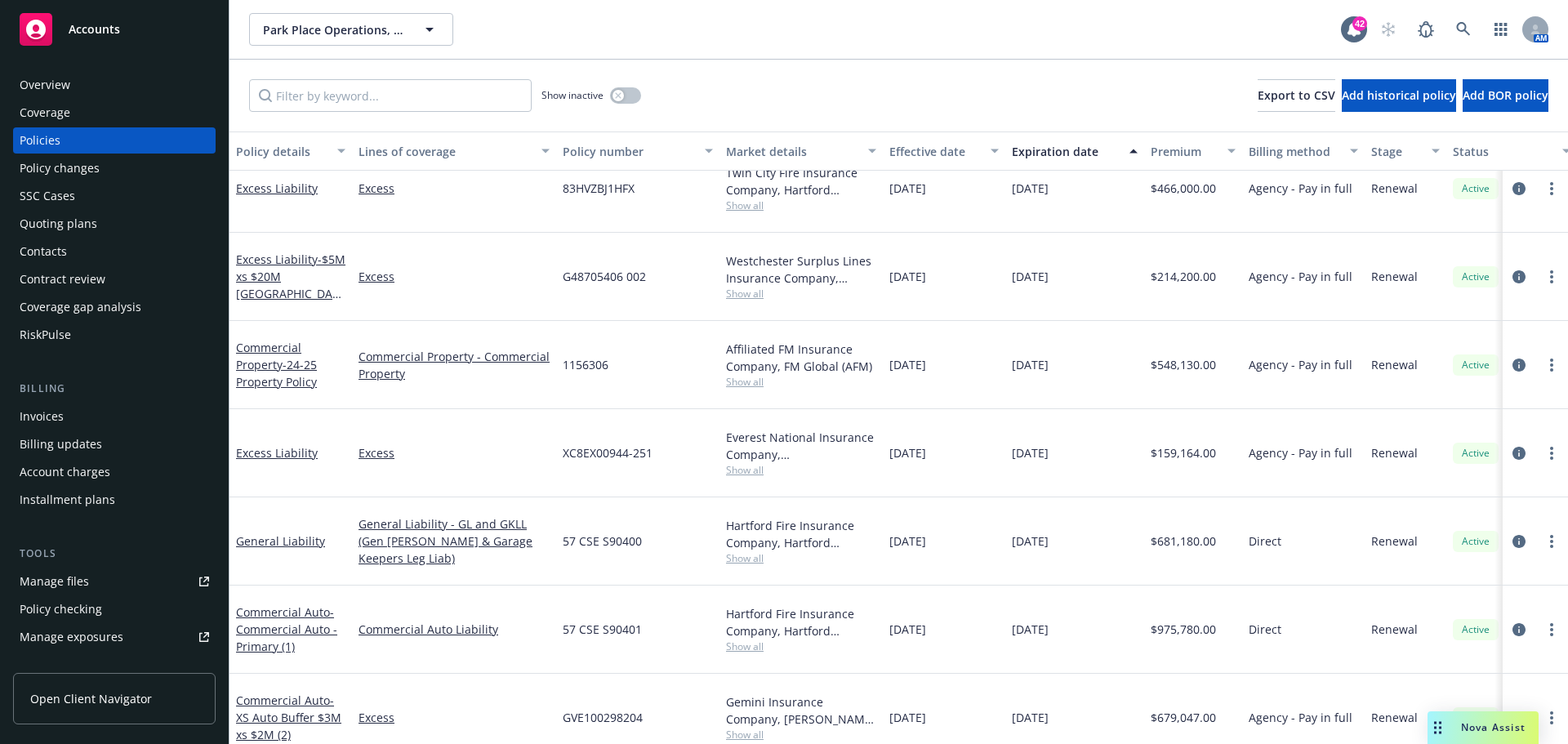
click at [617, 620] on span "57 CSE S90401" at bounding box center [603, 629] width 79 height 17
click at [618, 620] on span "57 CSE S90401" at bounding box center [603, 629] width 79 height 17
copy span "57 CSE S90401"
click at [88, 587] on link "Manage files" at bounding box center [114, 582] width 203 height 26
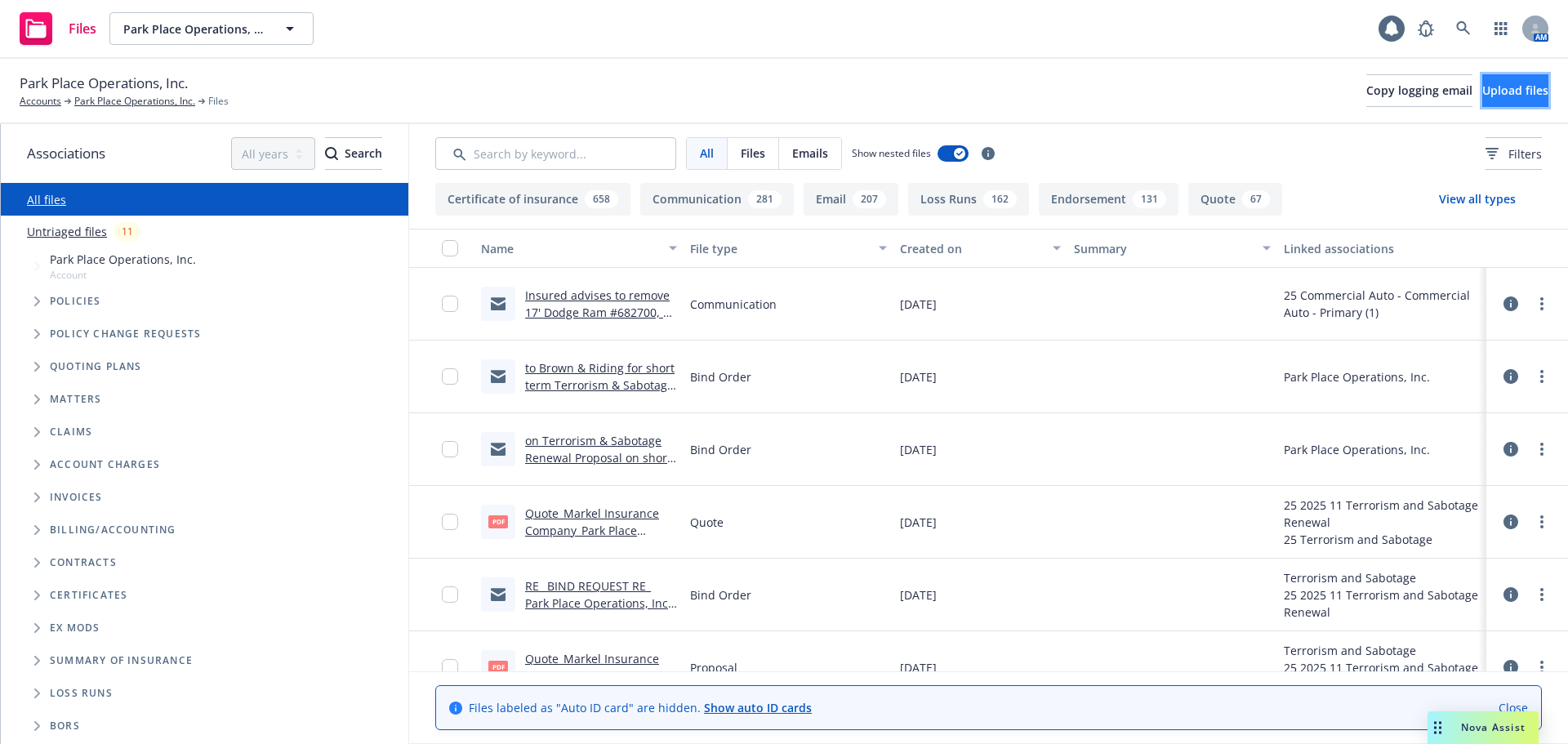
click at [1482, 98] on button "Upload files" at bounding box center [1515, 91] width 66 height 33
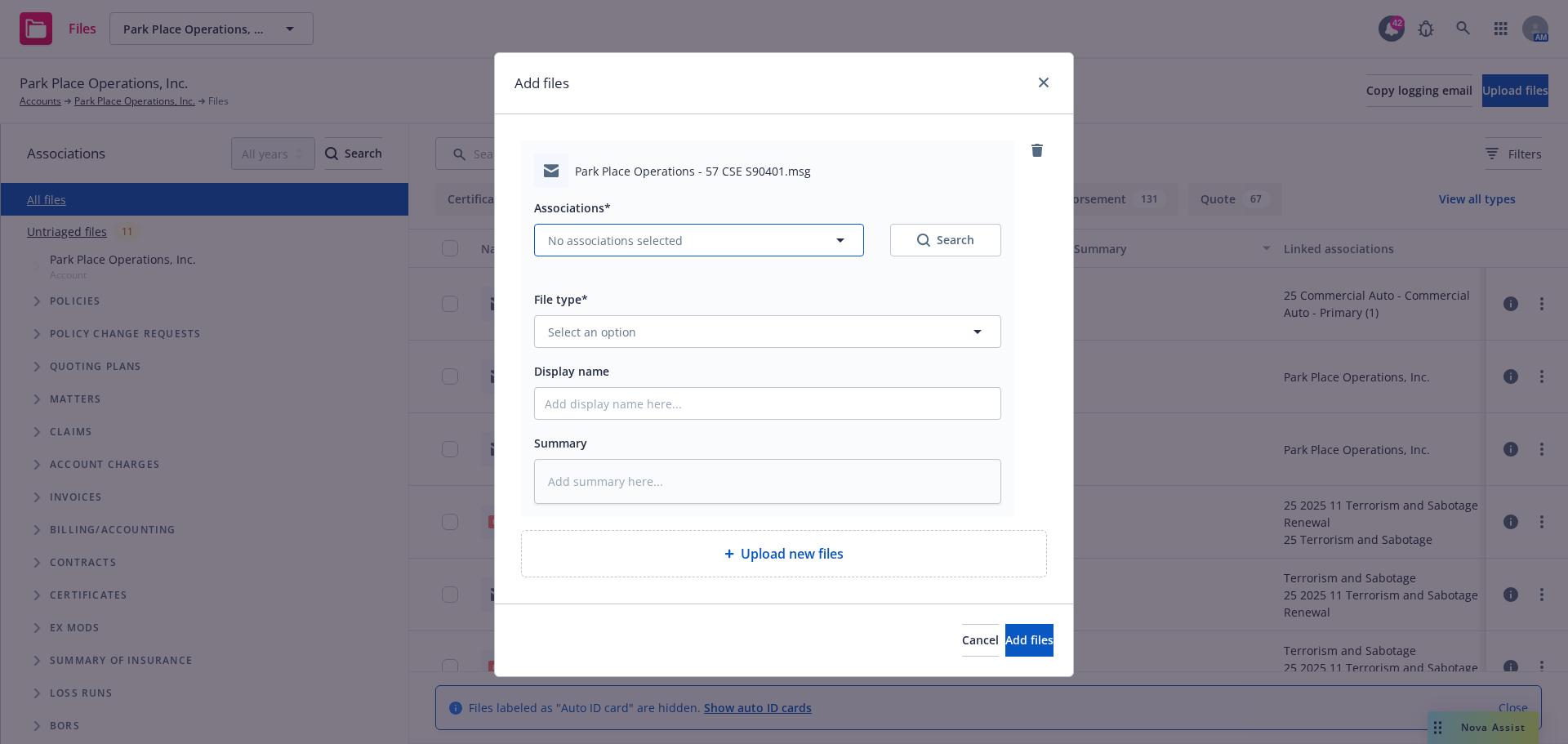
click at [606, 235] on span "No associations selected" at bounding box center [615, 240] width 135 height 17
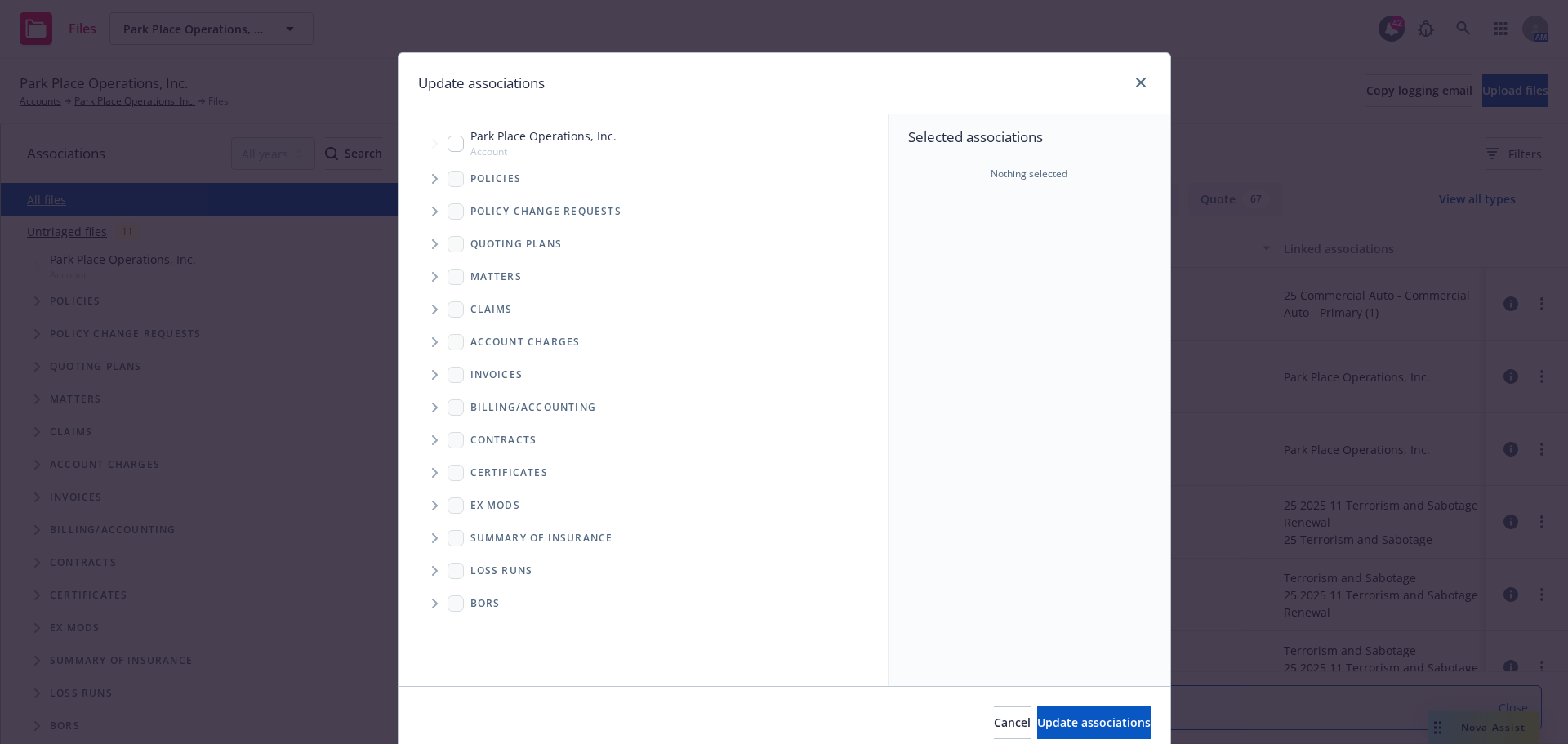
click at [432, 175] on icon "Tree Example" at bounding box center [435, 178] width 7 height 9
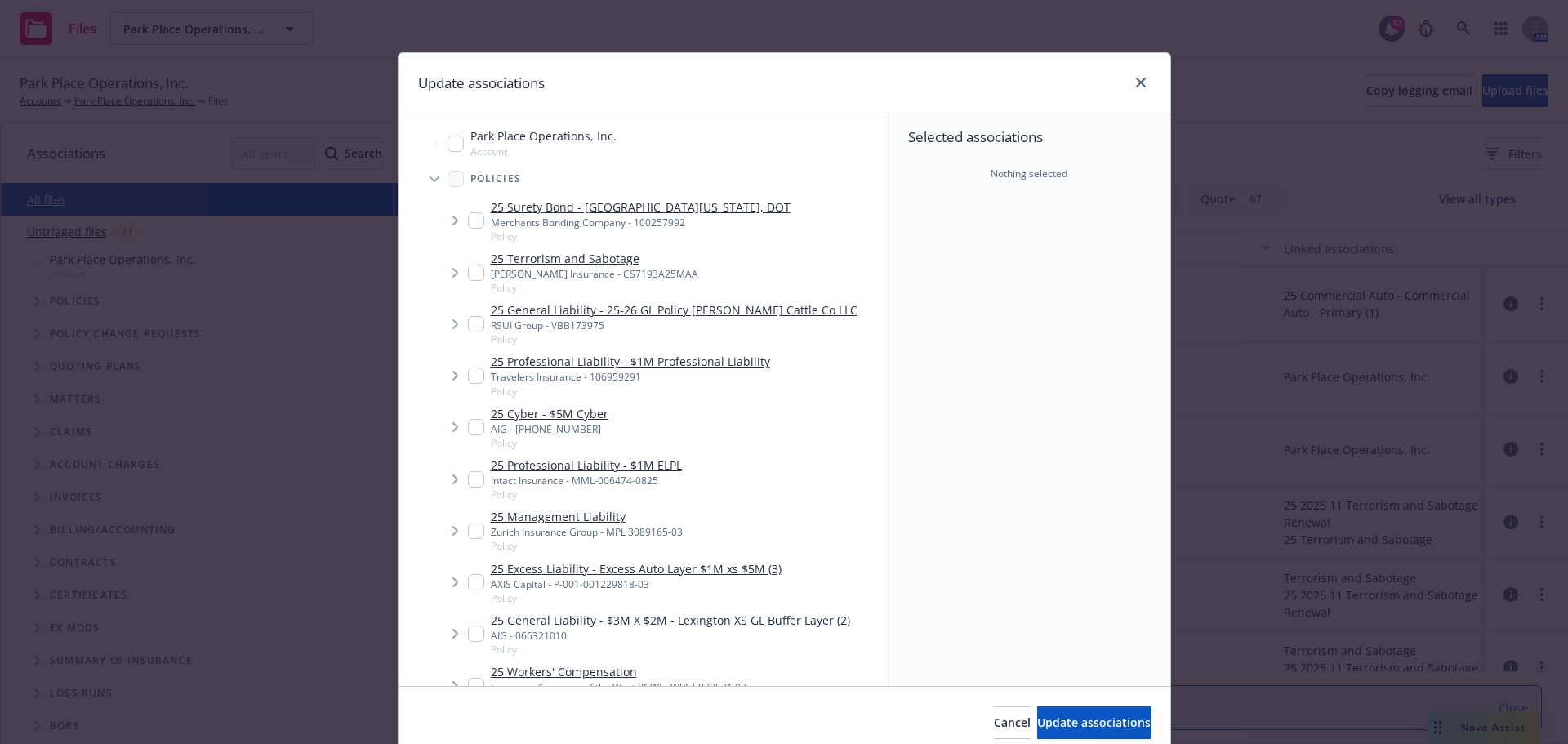
type textarea "x"
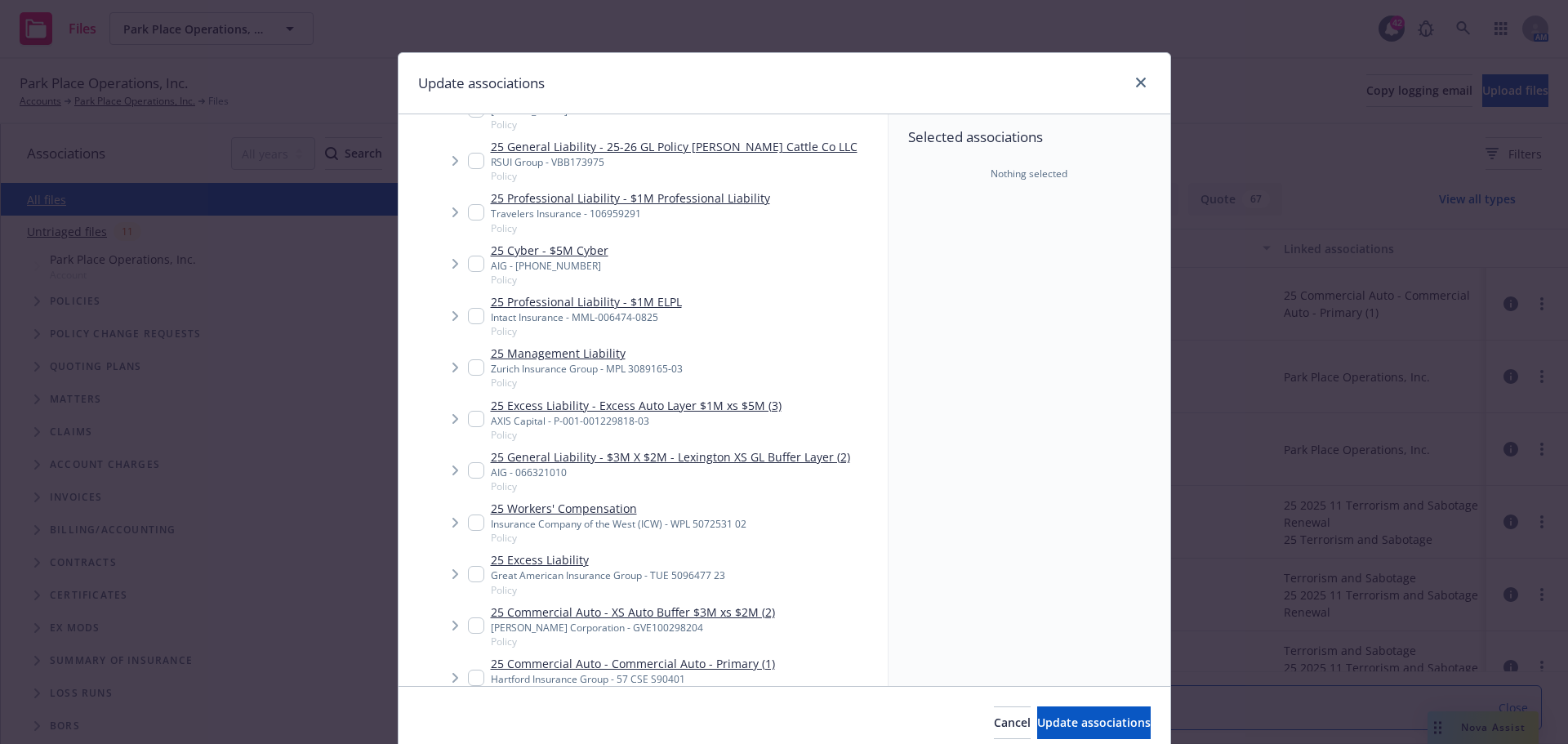
scroll to position [245, 0]
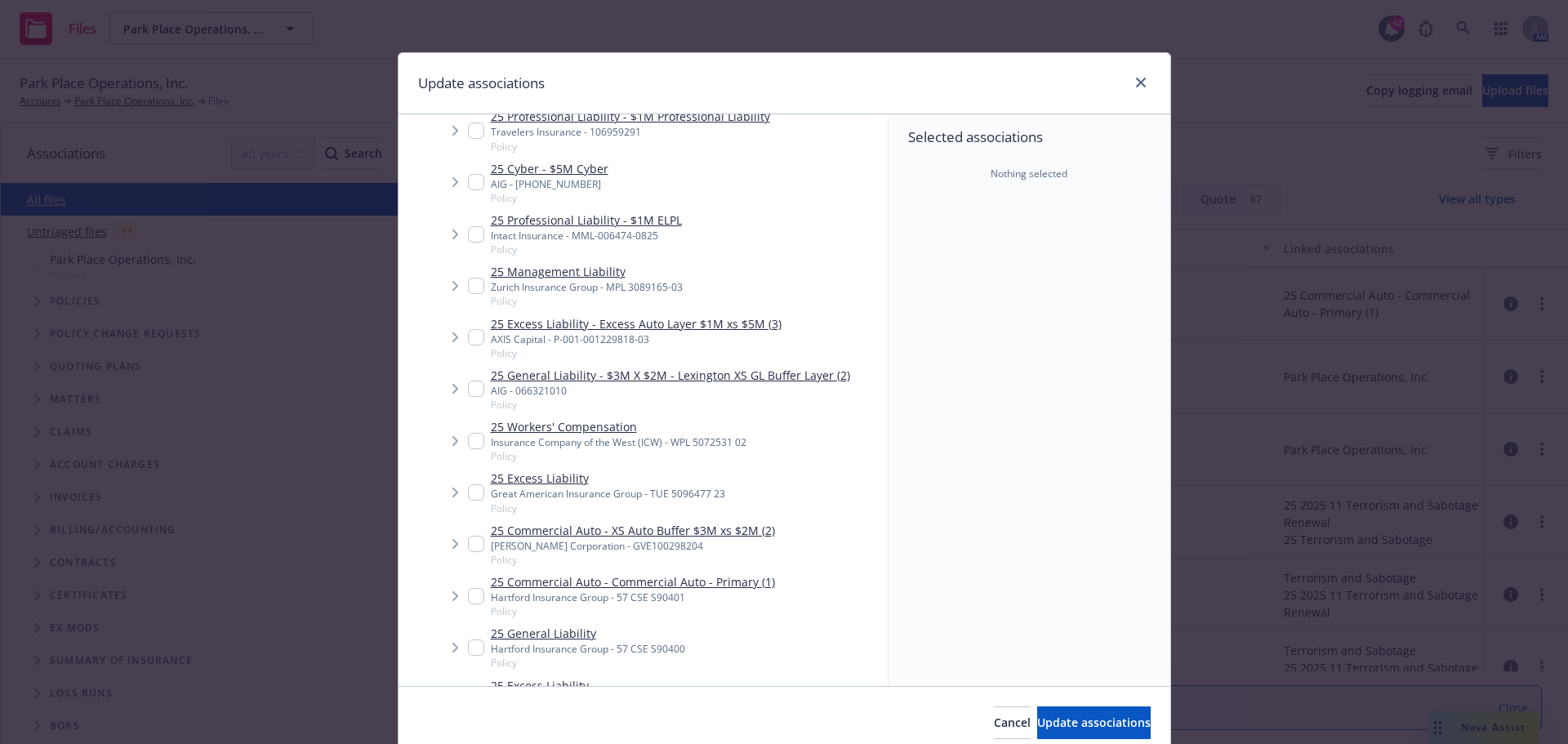
click at [720, 578] on link "25 Commercial Auto - Commercial Auto - Primary (1)" at bounding box center [632, 582] width 284 height 17
checkbox input "true"
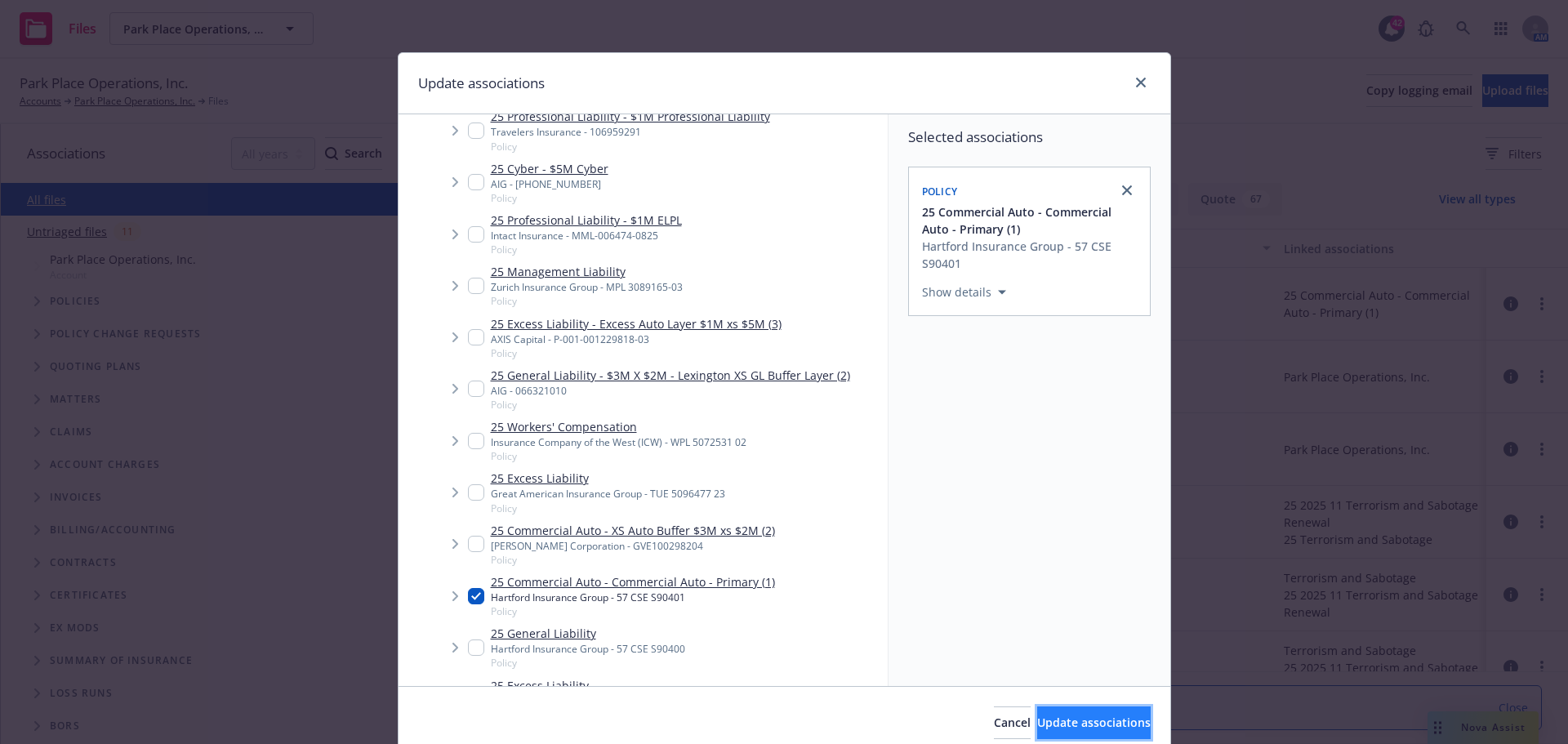
click at [1080, 717] on span "Update associations" at bounding box center [1094, 722] width 113 height 15
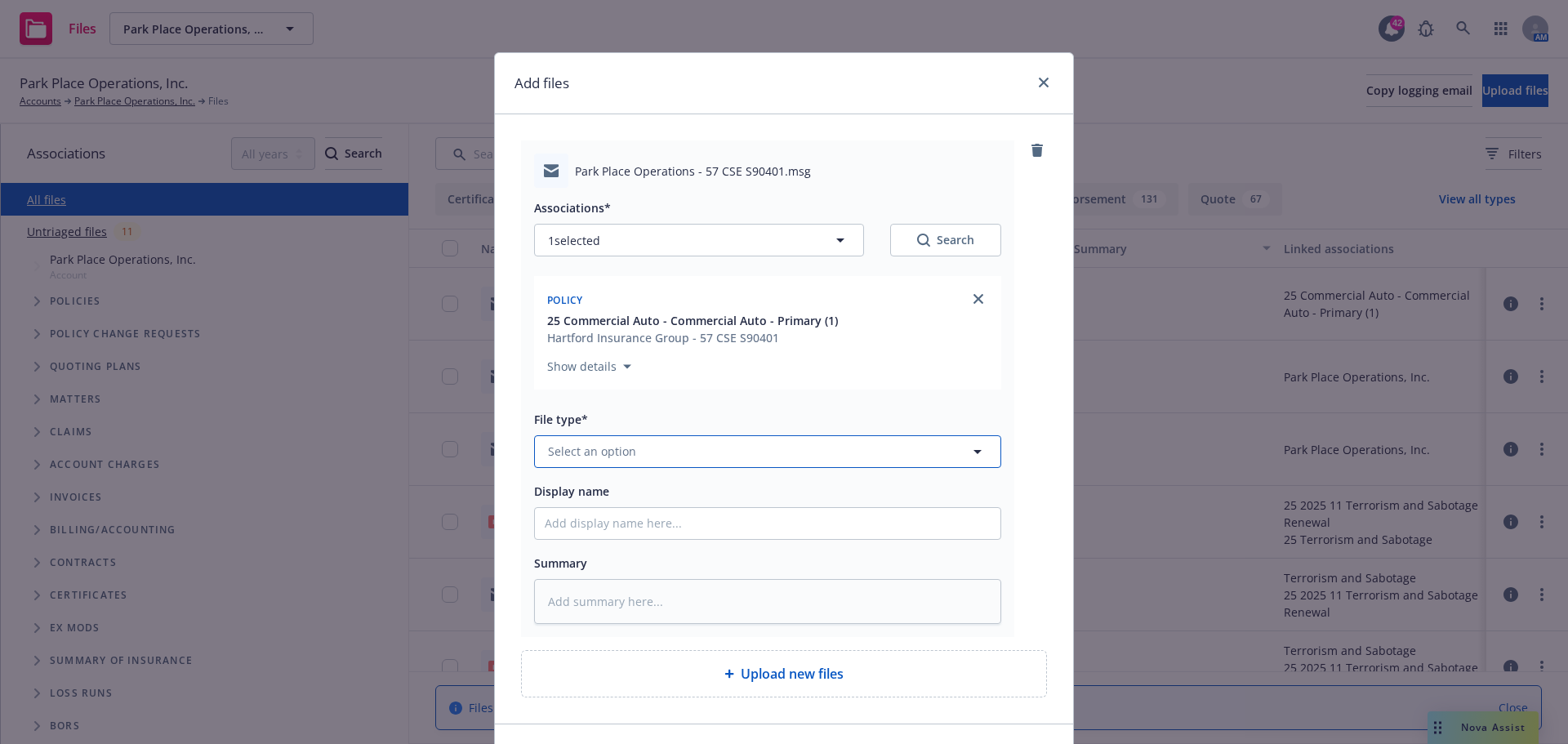
click at [698, 455] on button "Select an option" at bounding box center [767, 451] width 467 height 33
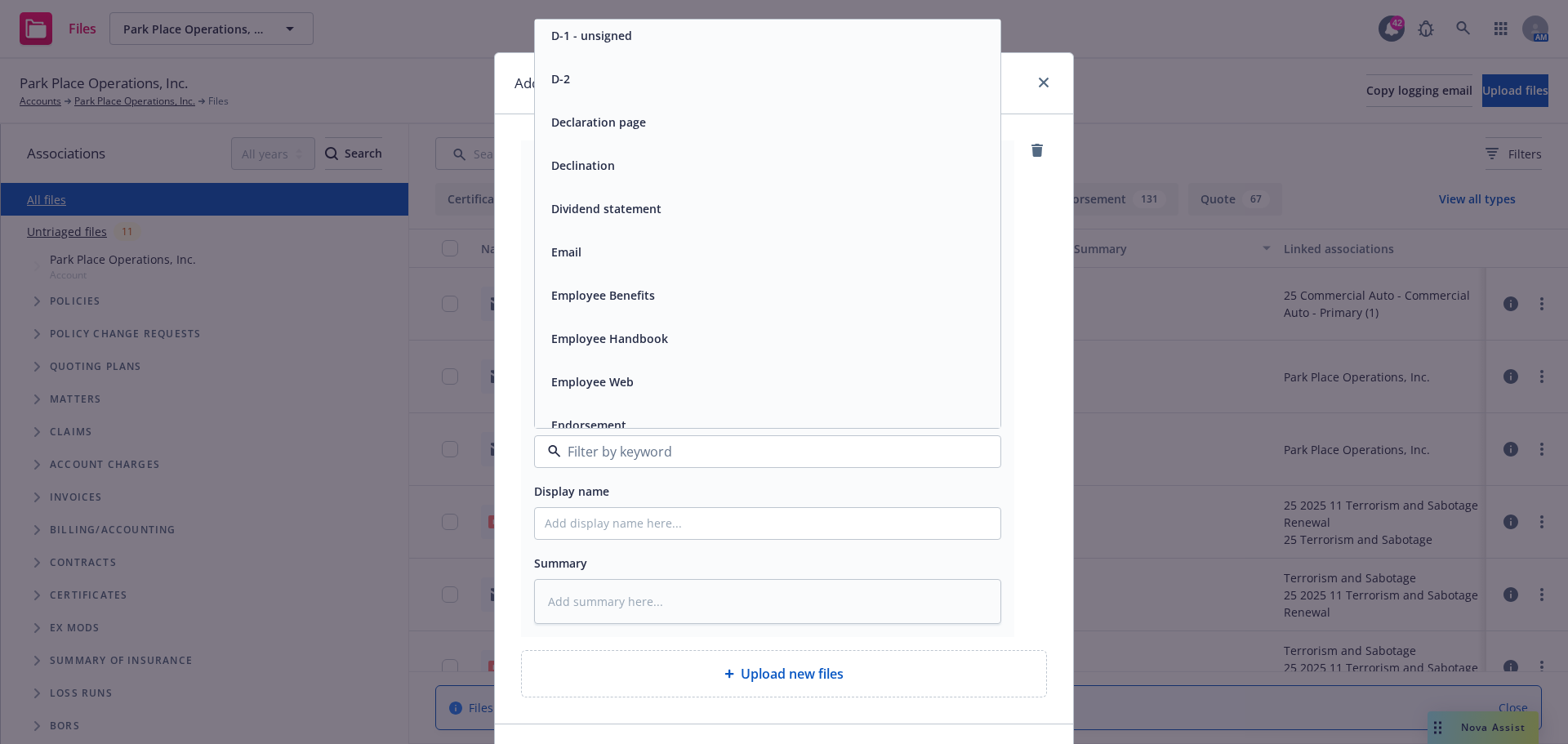
scroll to position [2531, 0]
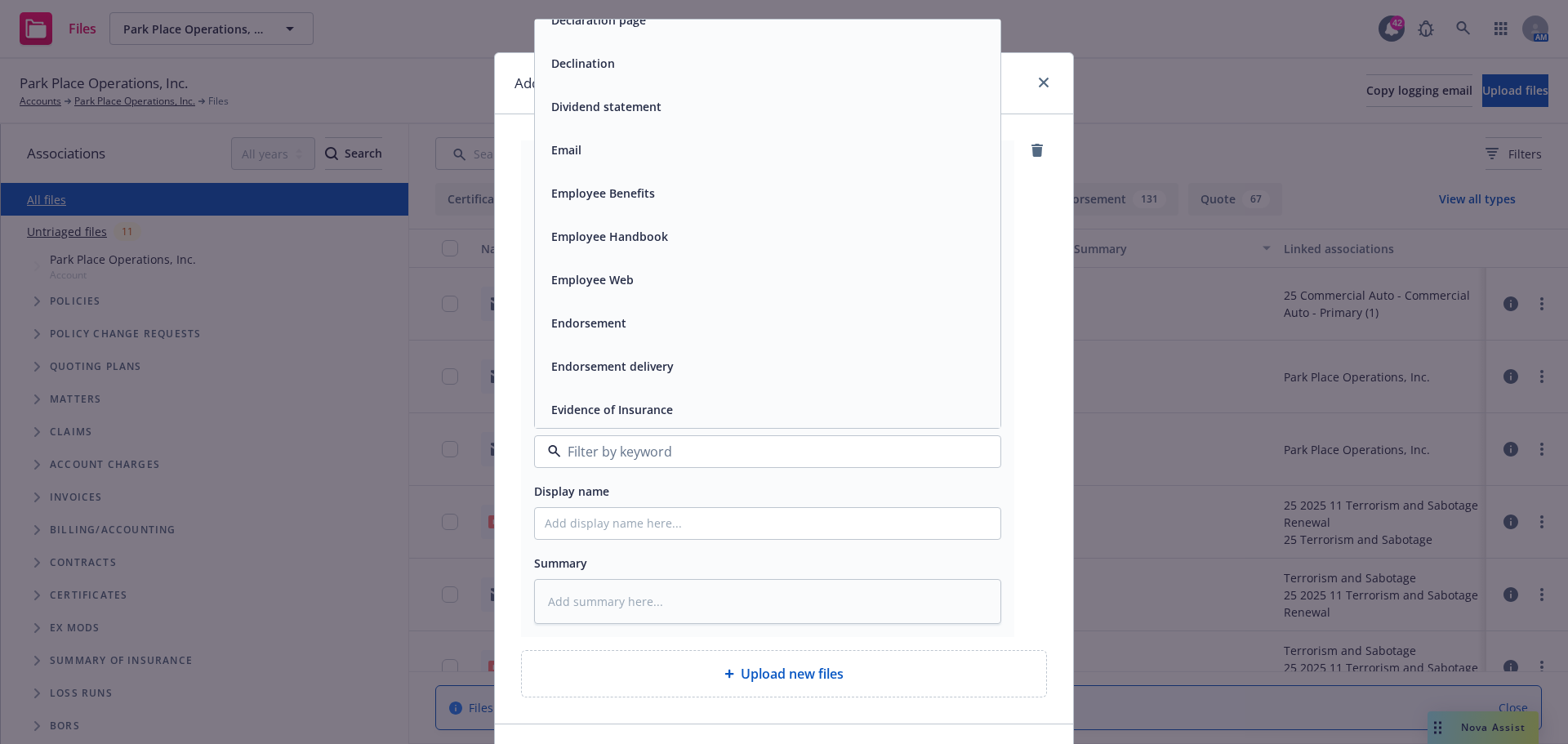
click at [605, 303] on div "Endorsement" at bounding box center [767, 322] width 465 height 43
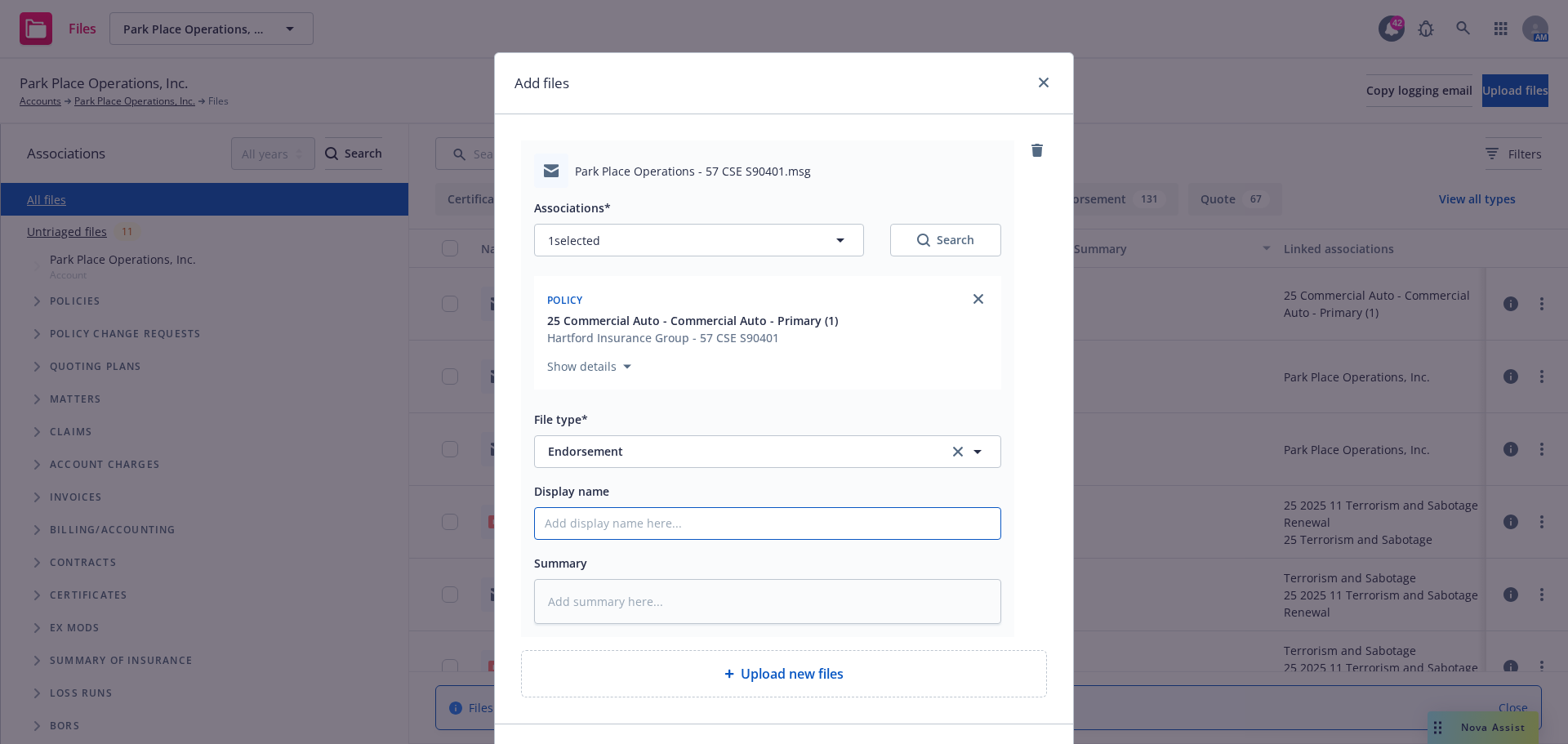
click at [670, 518] on input "Display name" at bounding box center [767, 523] width 465 height 31
type textarea "x"
type input "A"
type textarea "x"
type input "Ad"
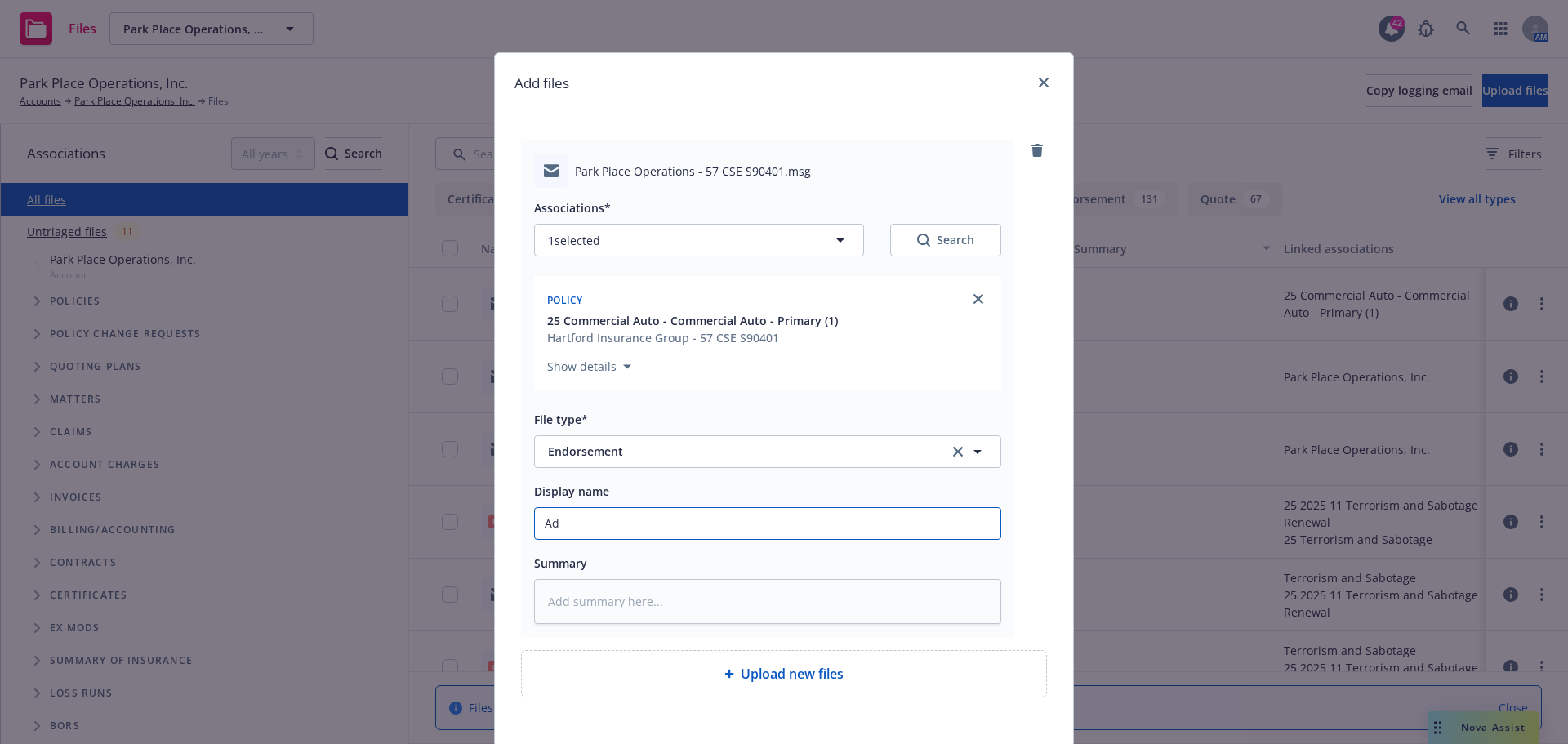
type textarea "x"
type input "Adv"
type textarea "x"
type input "Advis"
type textarea "x"
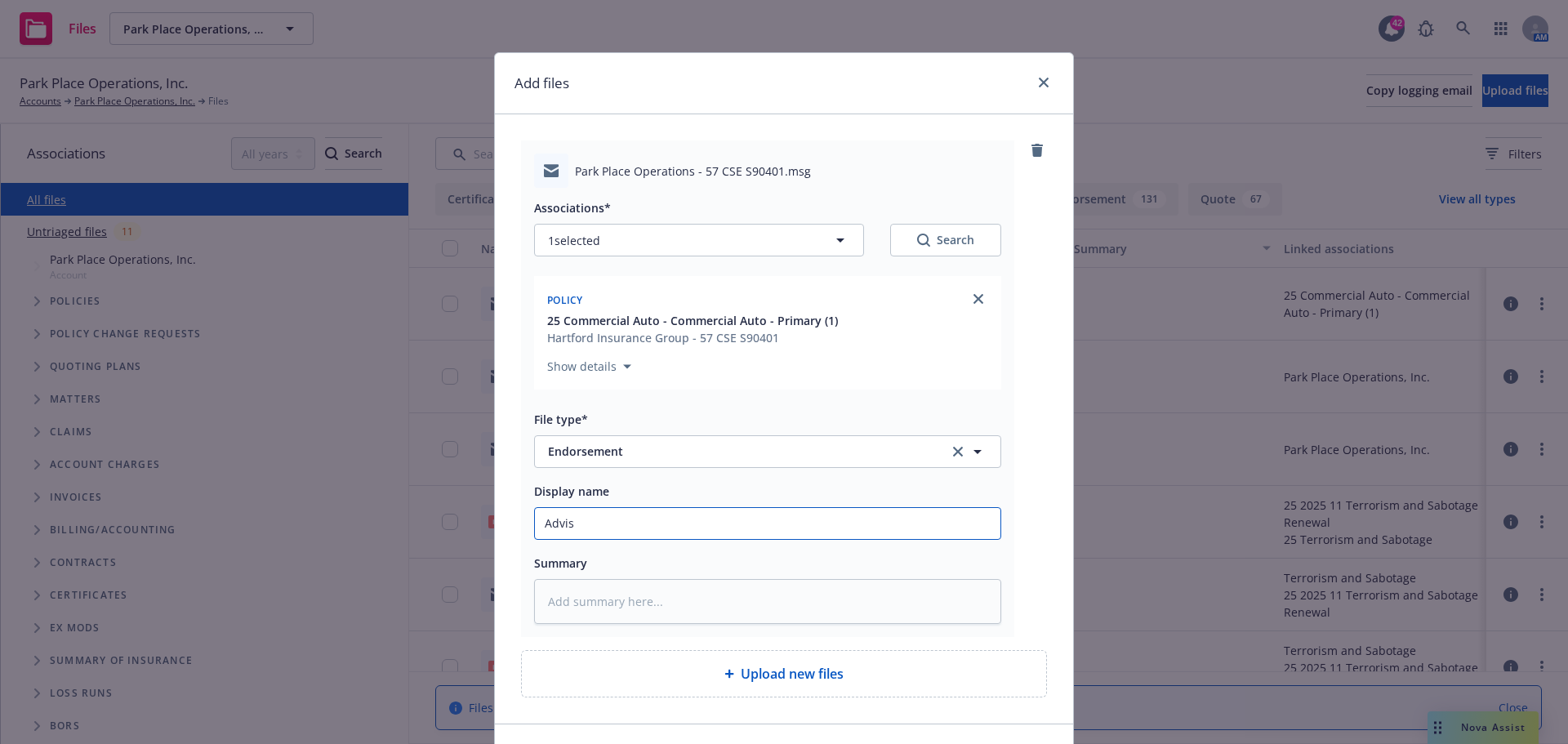
type input "Advise"
type textarea "x"
type input "Advise"
type textarea "x"
type input "Advise Ha"
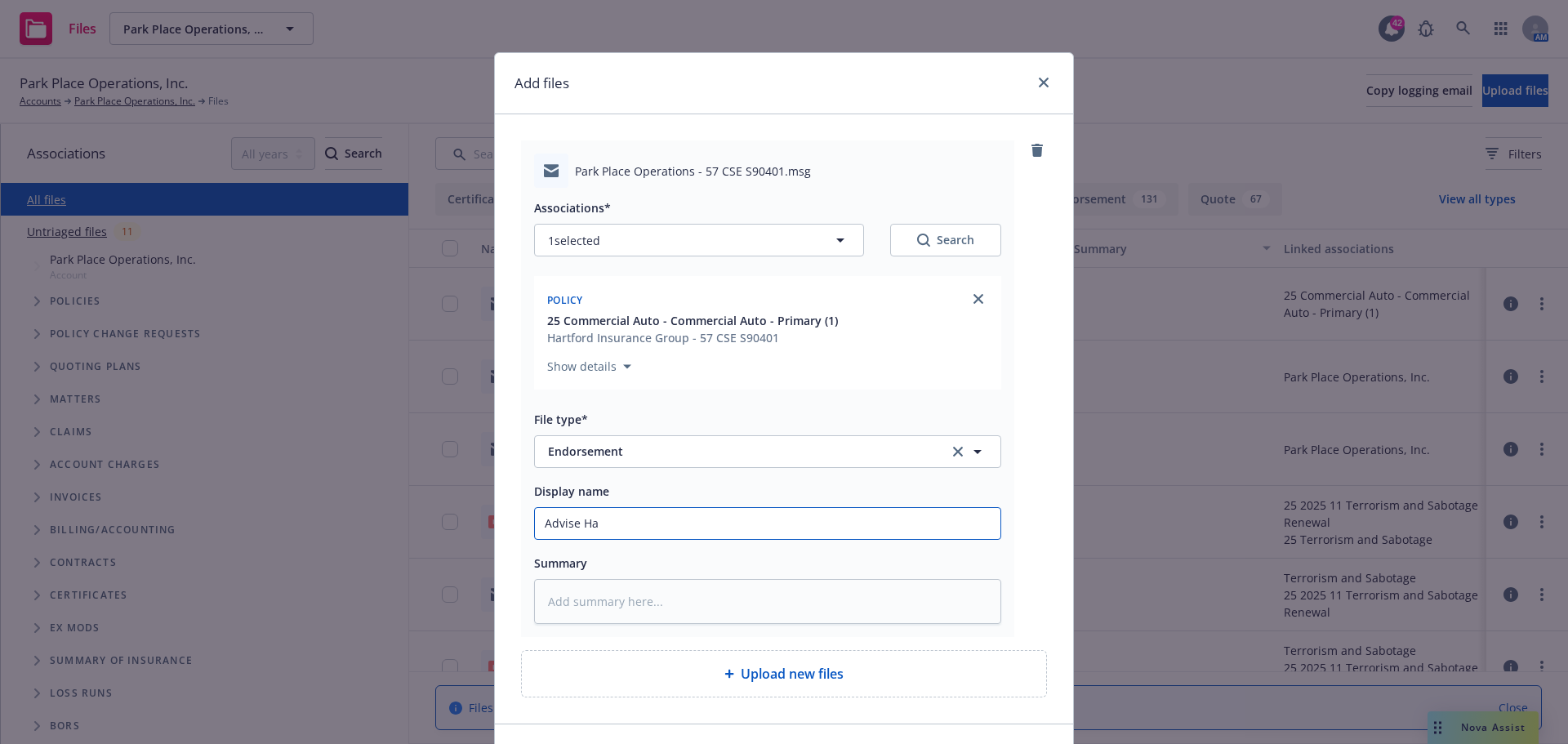
type textarea "x"
type input "Advise Har"
type textarea "x"
type input "Advise Hart"
type textarea "x"
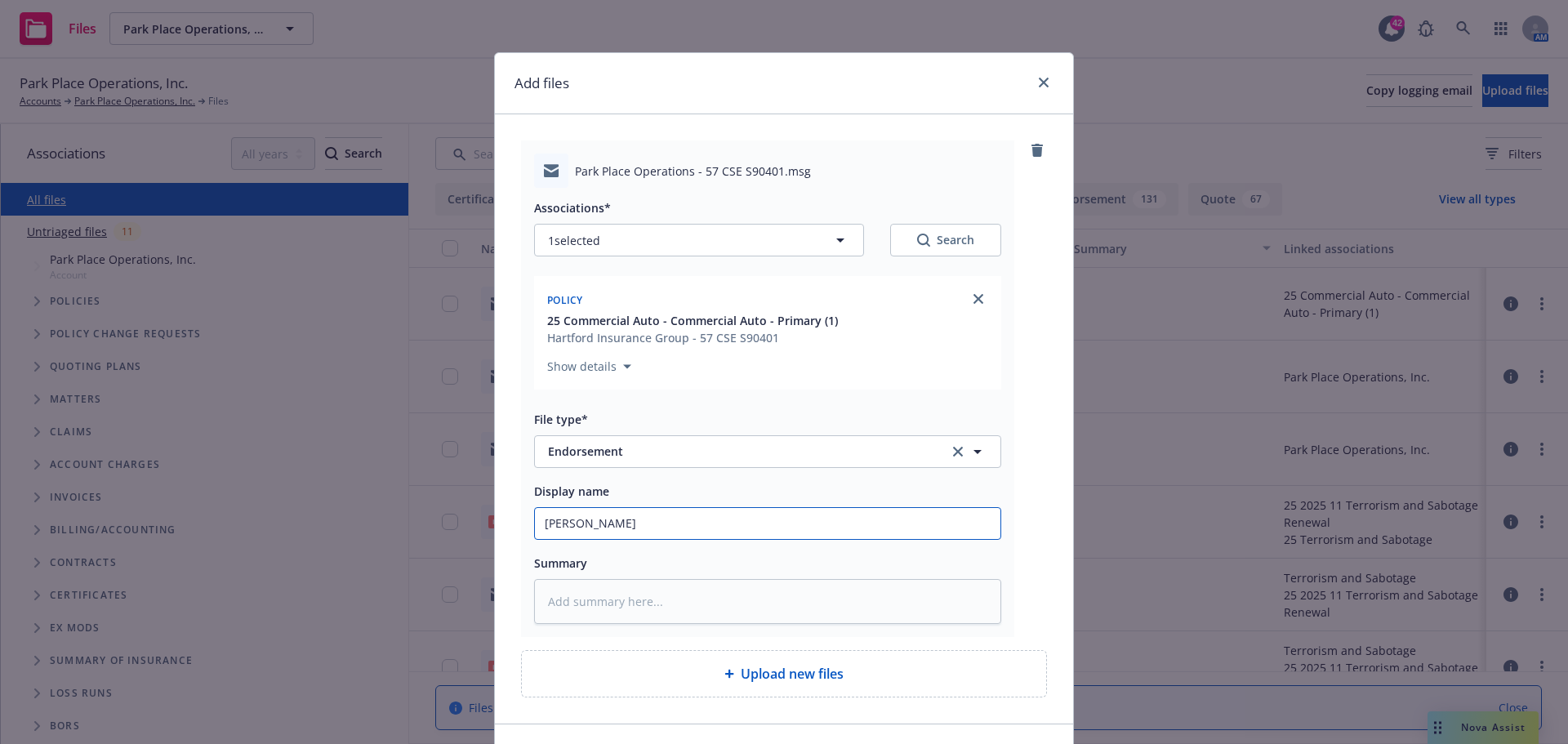
type input "Advise Hartf"
type textarea "x"
type input "Advise Hartfp"
type textarea "x"
type input "Advise Hartfpor"
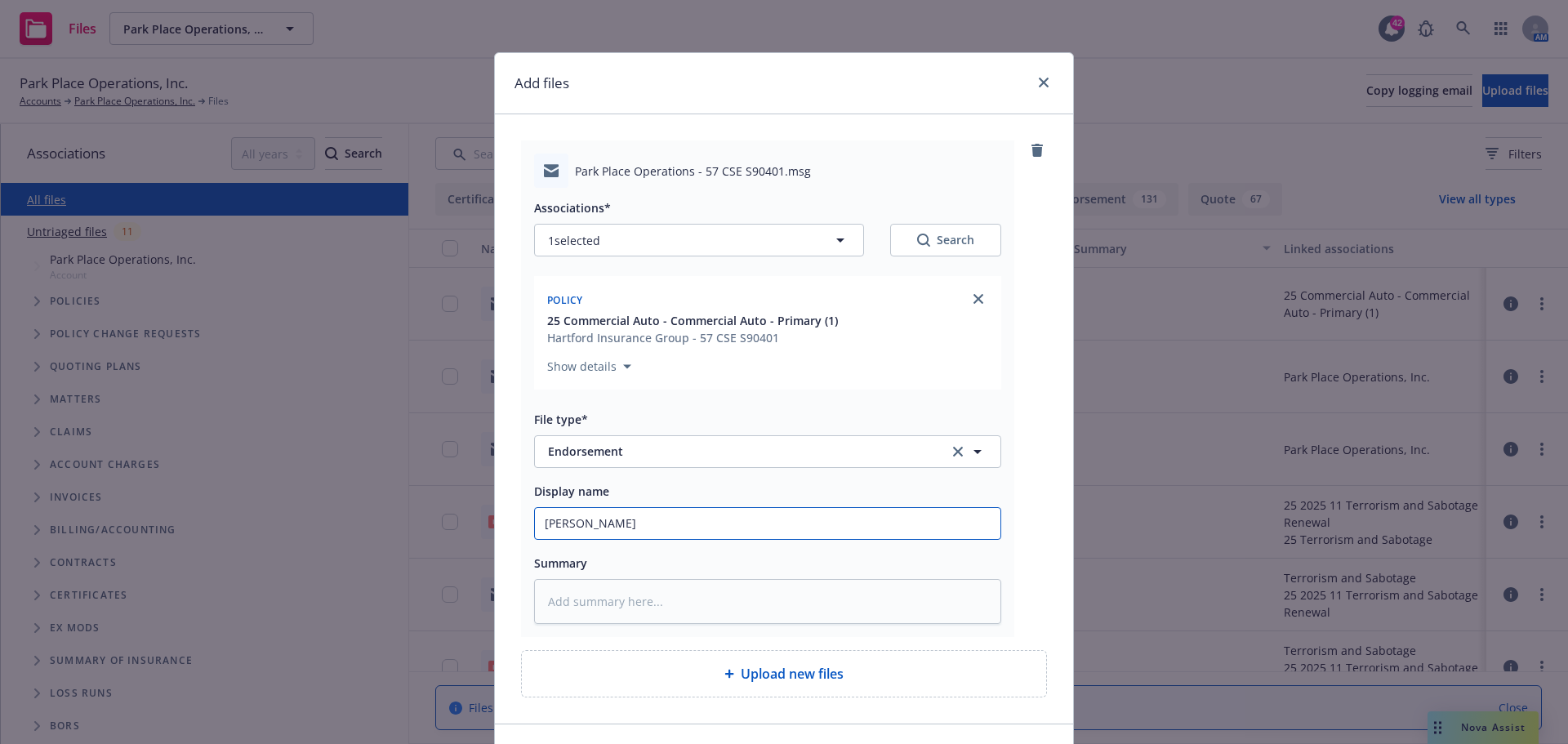
type textarea "x"
type input "Advise Hartfpord"
type textarea "x"
type input "Advise Hartfpor"
type textarea "x"
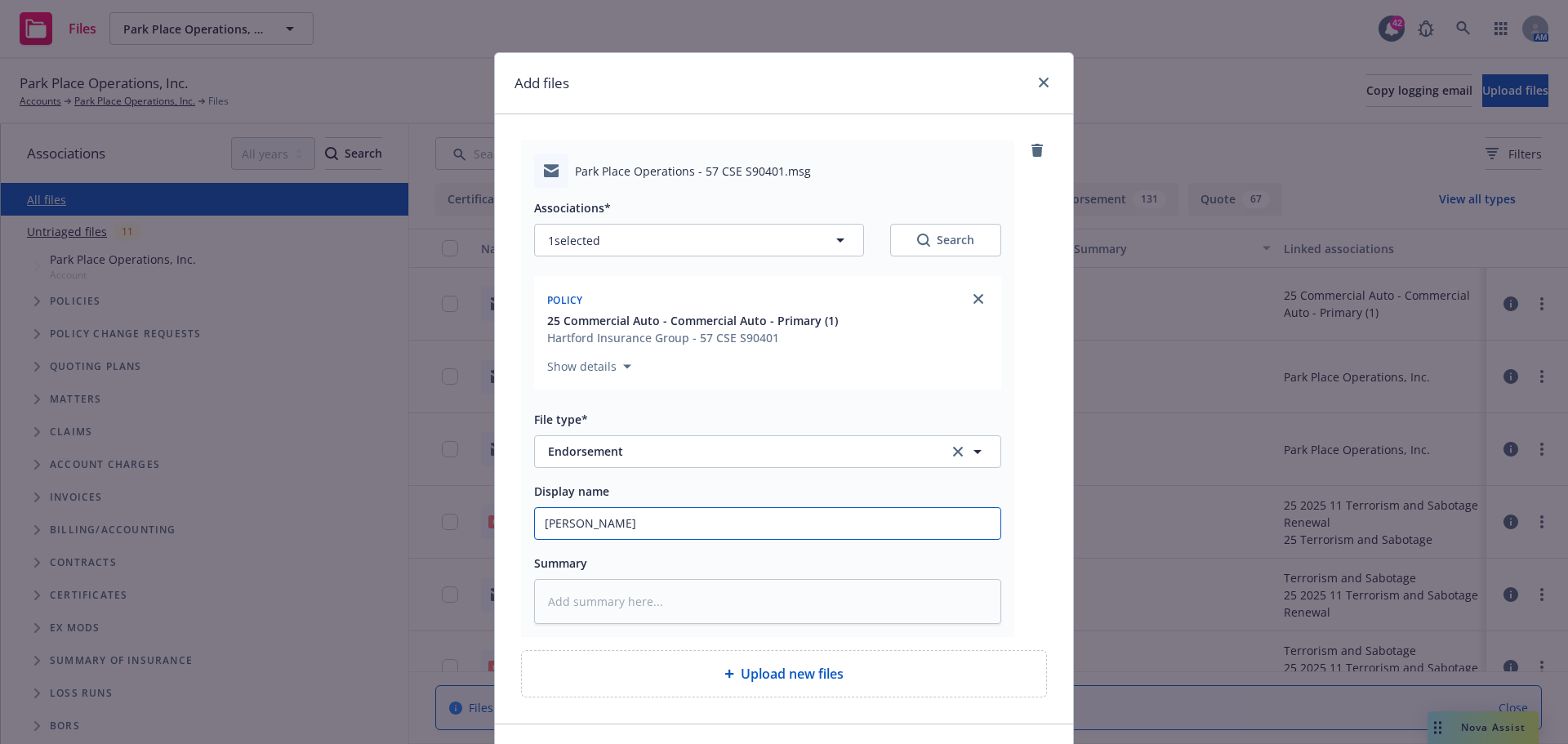
type input "Advise Hartfpo"
type textarea "x"
type input "Advise Hartfp"
type textarea "x"
type input "Advise Hartf"
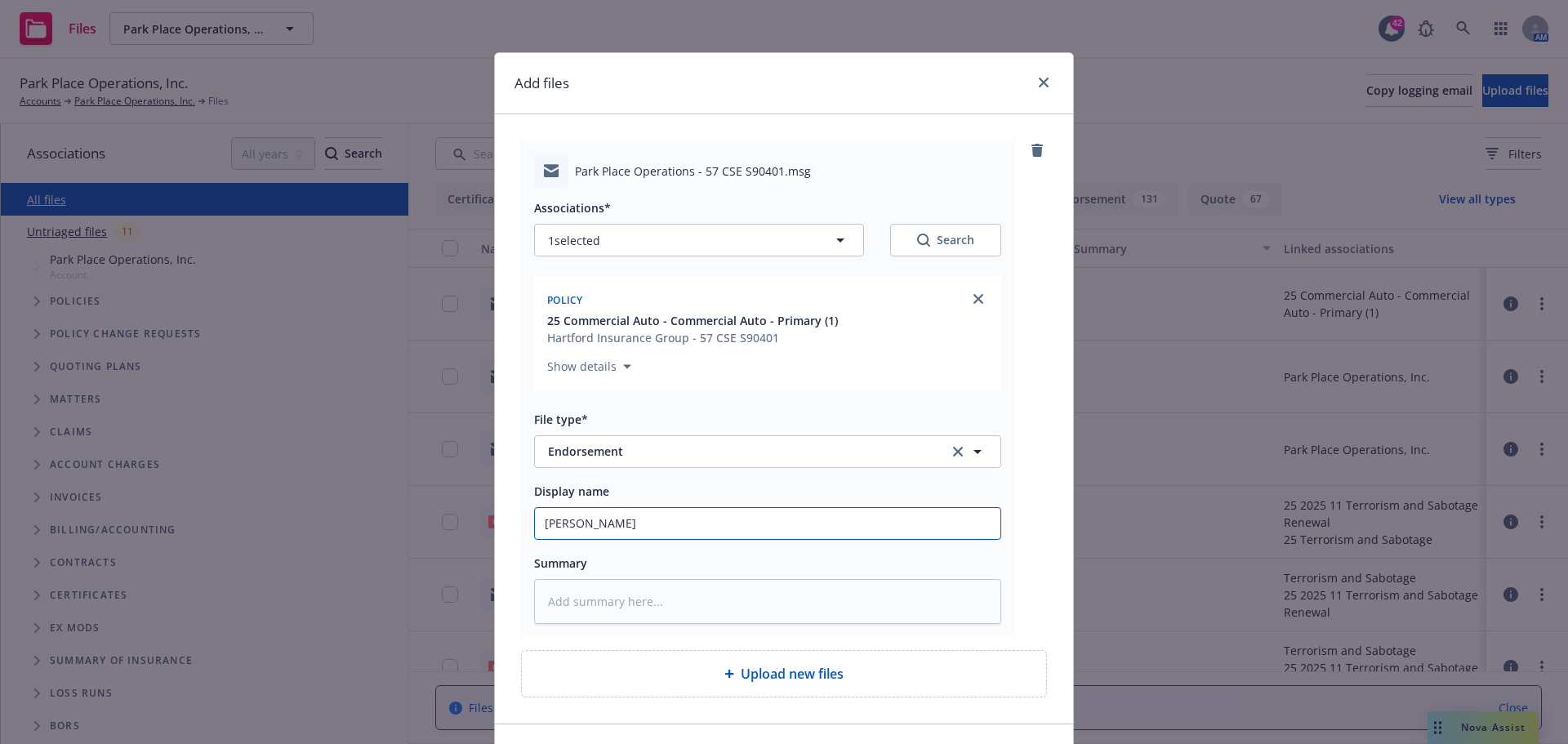
type textarea "x"
type input "Advise Hartfo"
type textarea "x"
type input "Advise Hartfor"
type textarea "x"
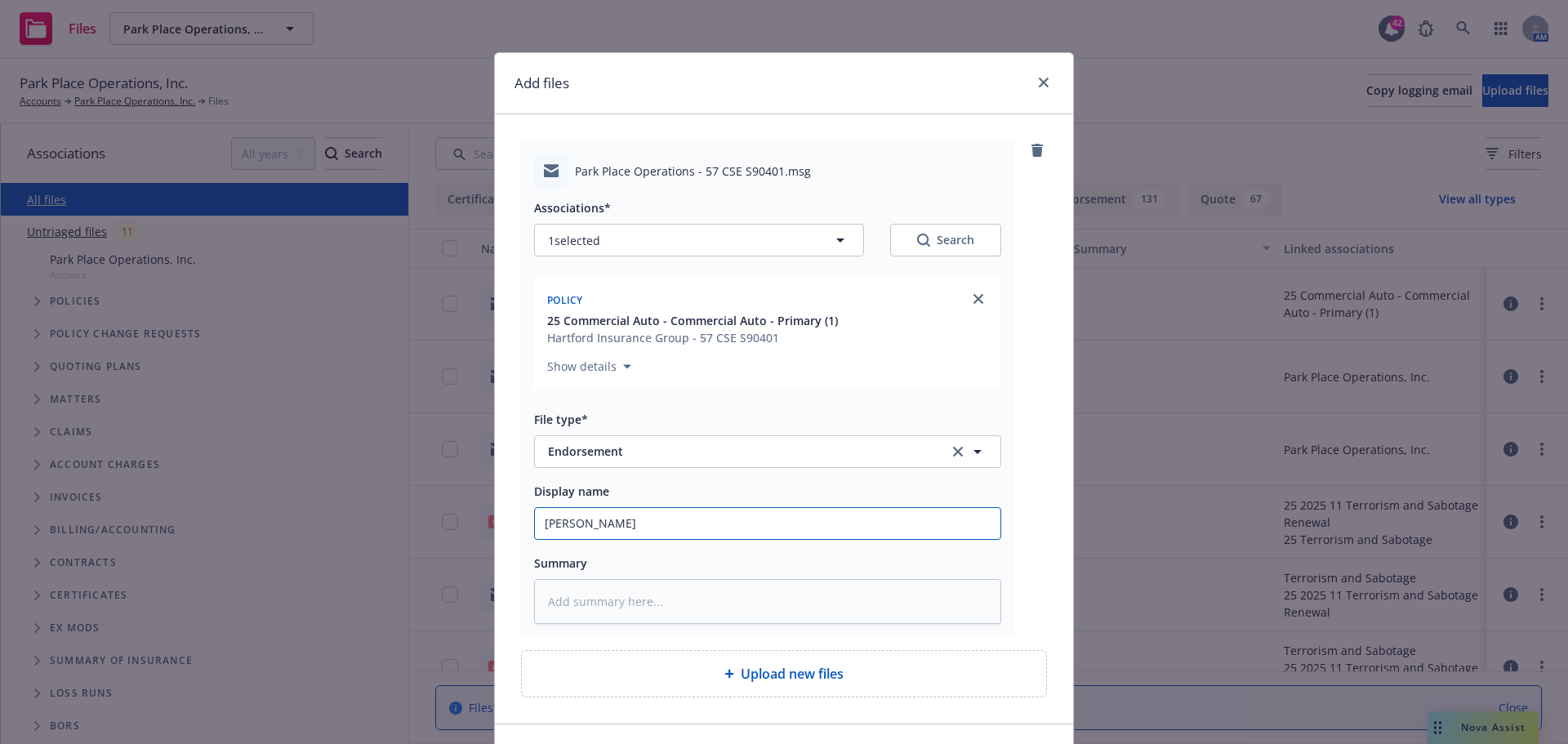
type input "Advise Hartford"
type textarea "x"
type input "Advise Hartford"
type textarea "x"
type input "Advise Hartford t"
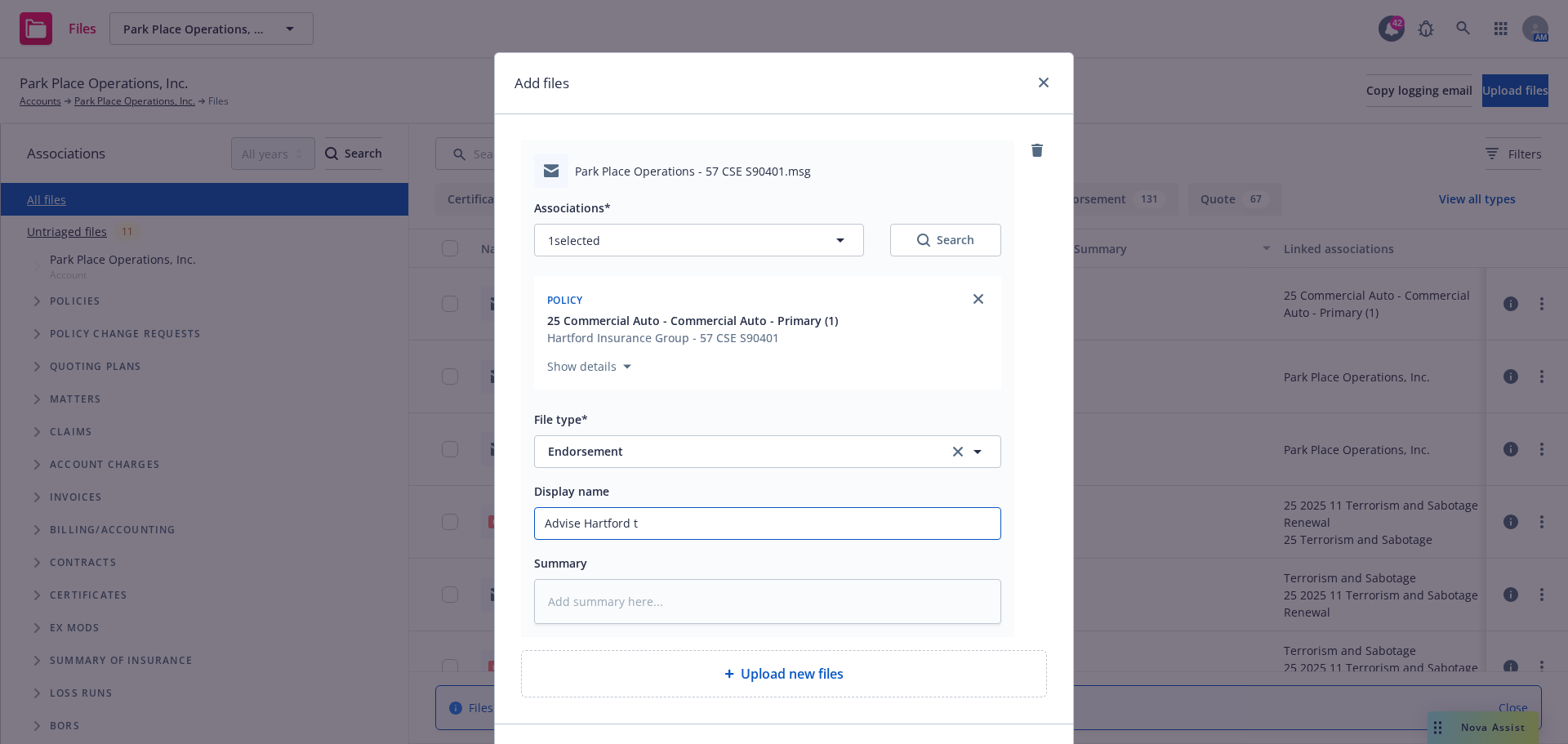
type textarea "x"
type input "Advise Hartford to"
type textarea "x"
type input "Advise Hartford to"
type textarea "x"
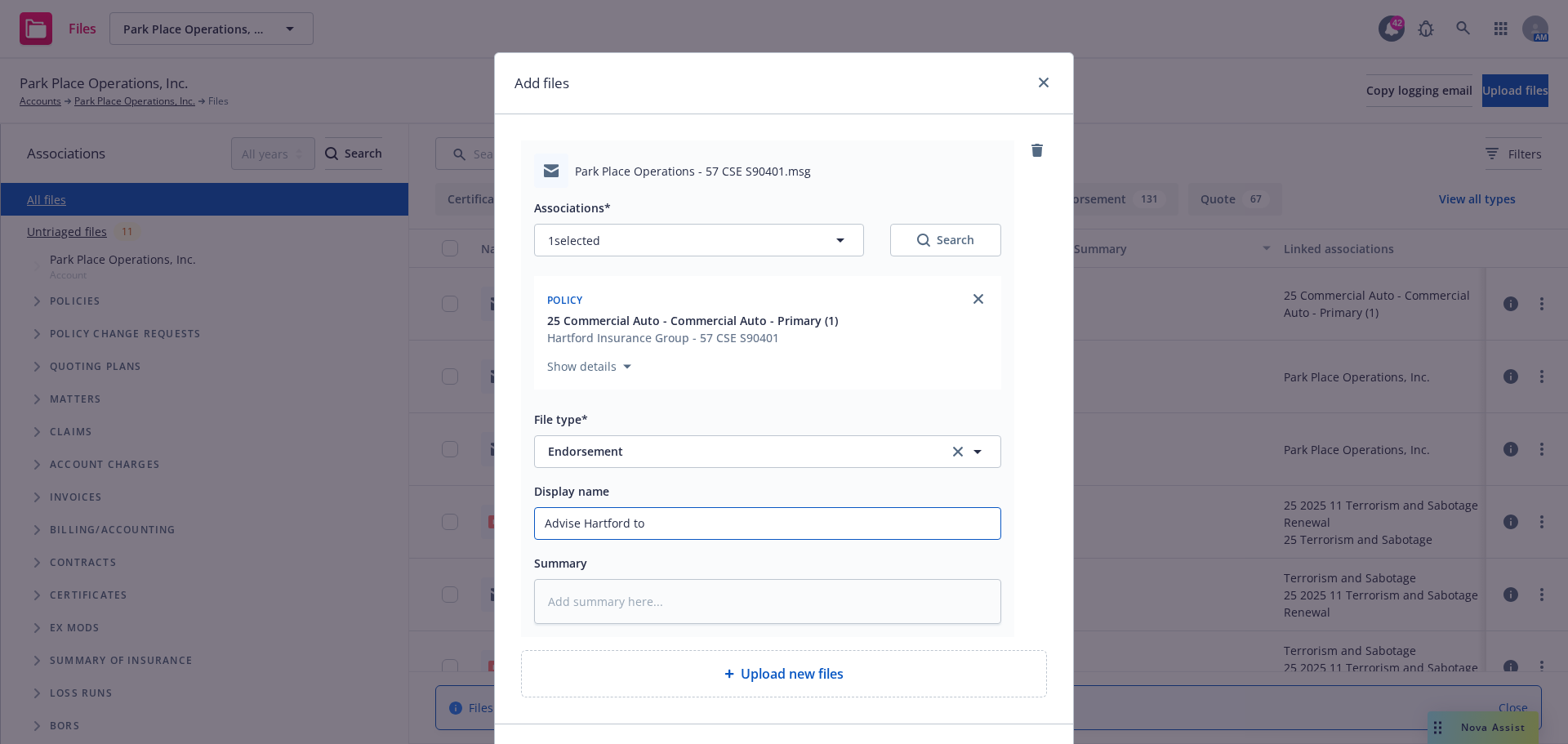
type input "Advise Hartford to r"
type textarea "x"
type input "Advise Hartford to re"
type textarea "x"
type input "Advise Hartford to rem"
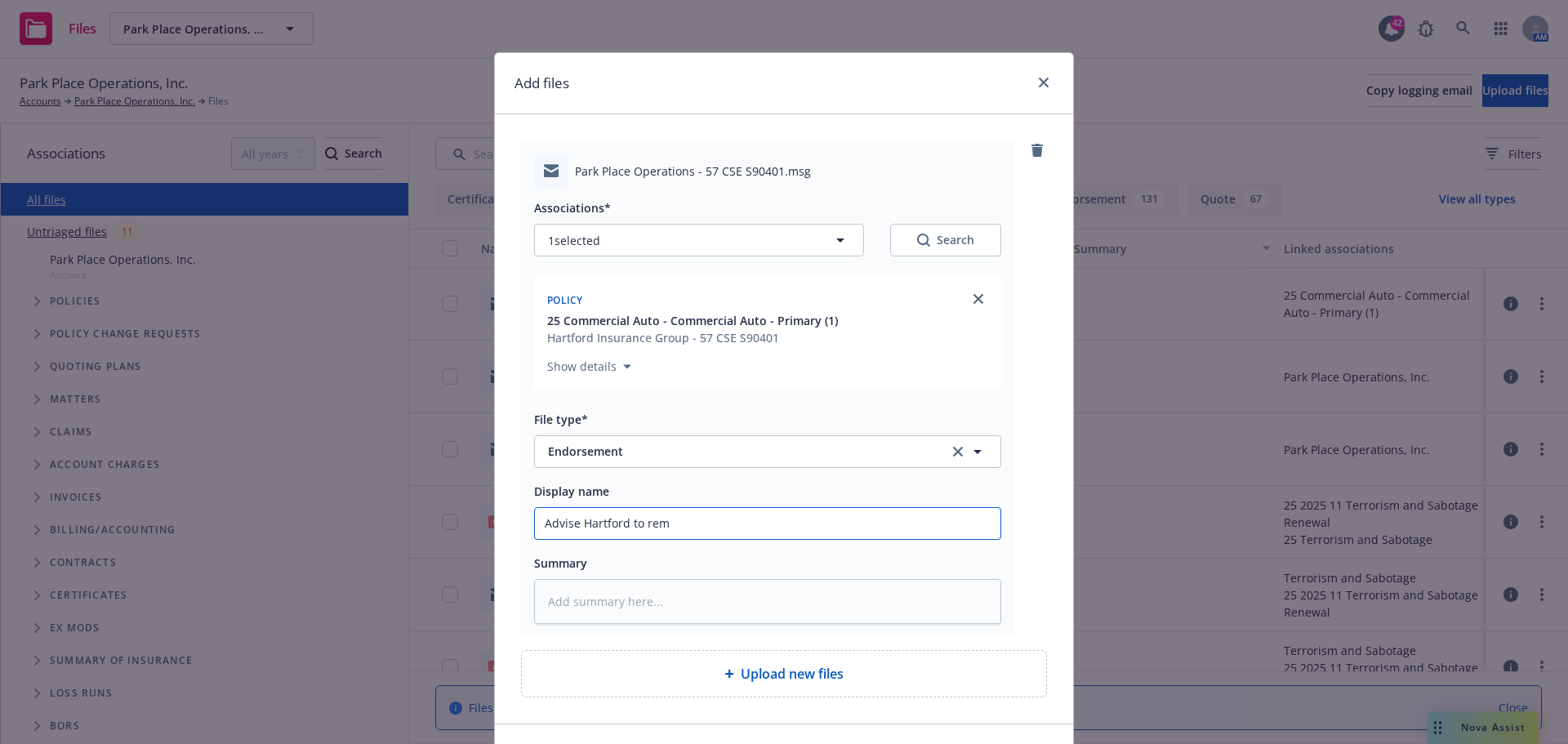
type textarea "x"
type input "Advise Hartford to remo"
type textarea "x"
type input "Advise Hartford to remov"
type textarea "x"
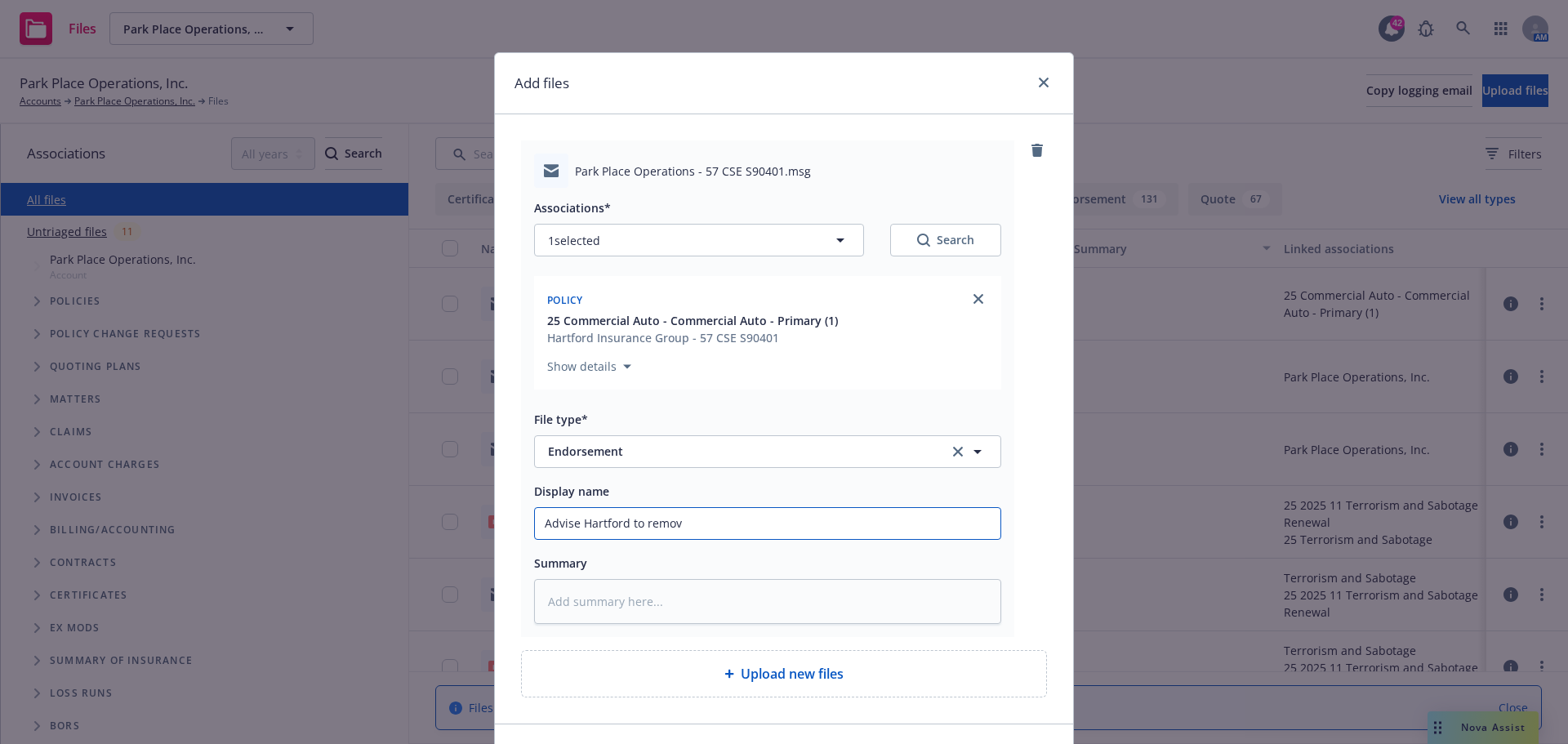
type input "Advise Hartford to remove"
type textarea "x"
type input "Advise Hartford to remove"
type textarea "x"
type input "Advise Hartford to remove 1"
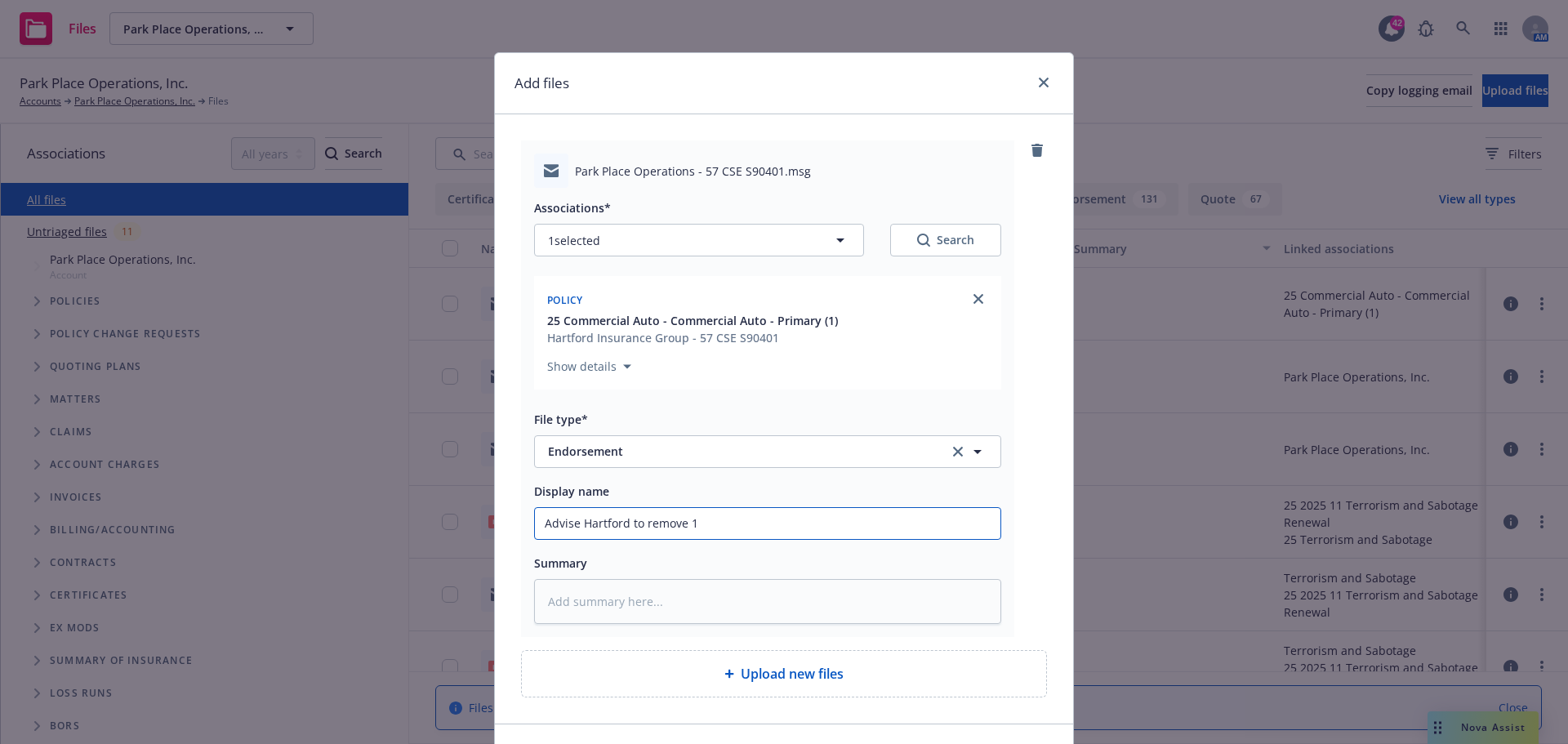
type textarea "x"
type input "Advise Hartford to remove 17"
type textarea "x"
type input "Advise Hartford to remove 17'"
type textarea "x"
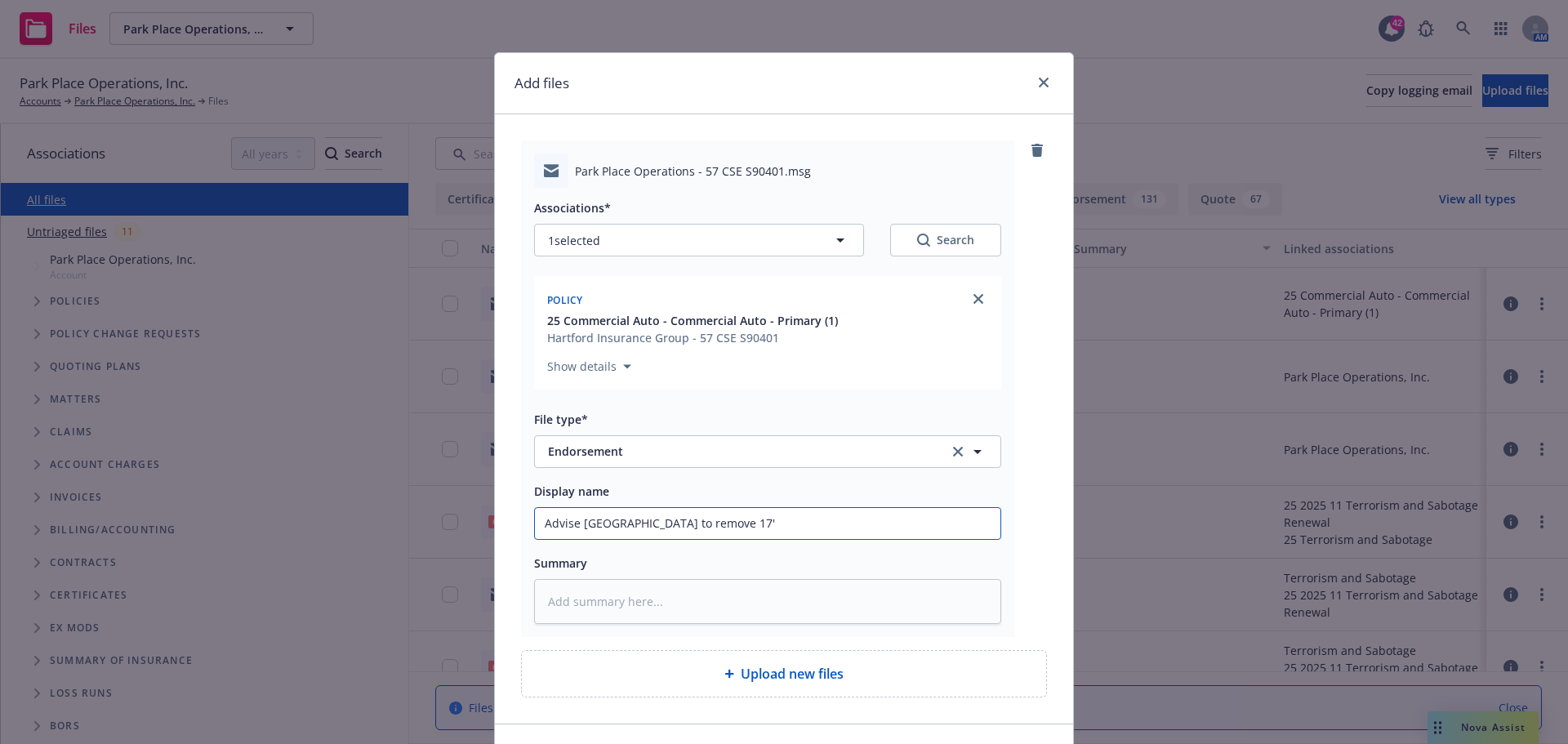
type input "Advise Hartford to remove 17'"
type textarea "x"
type input "Advise Hartford to remove 17' D"
type textarea "x"
type input "Advise Hartford to remove 17' Do"
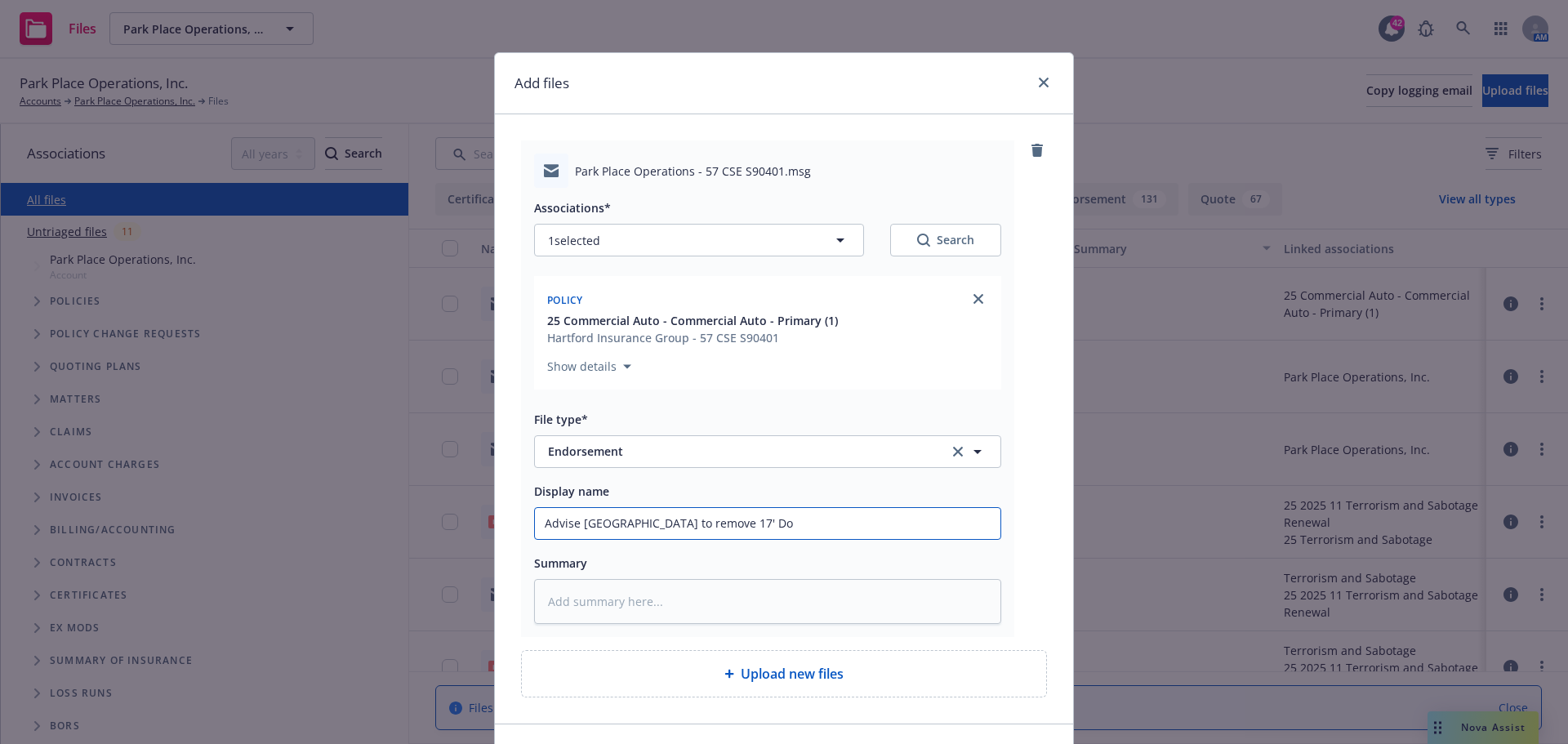
type textarea "x"
type input "Advise Hartford to remove 17' Dod"
type textarea "x"
type input "Advise Hartford to remove 17' Dodg"
type textarea "x"
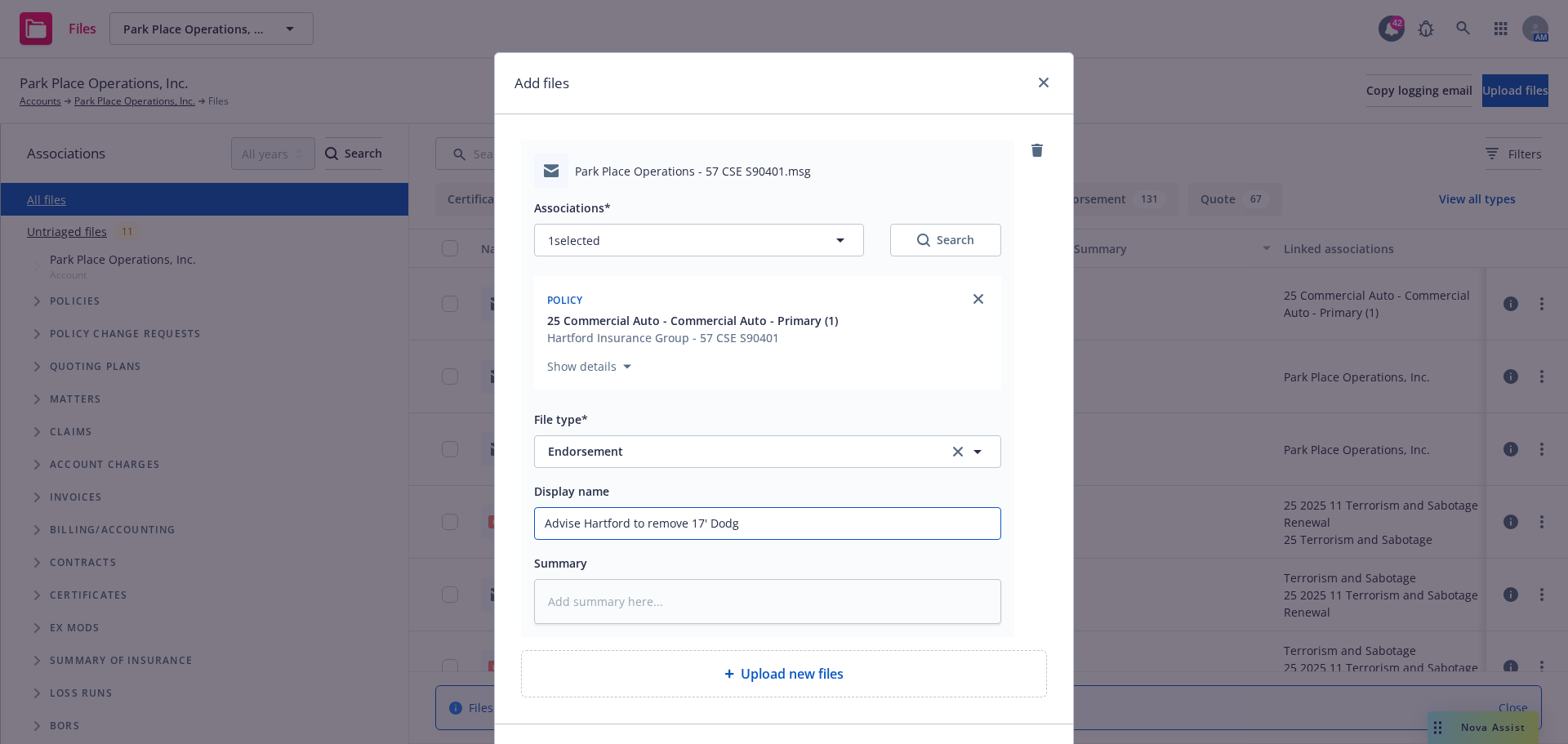
type input "Advise Hartford to remove 17' Dodge"
type textarea "x"
type input "Advise Hartford to remove 17' Dodge"
type textarea "x"
type input "Advise Hartford to remove 17' Dodge R"
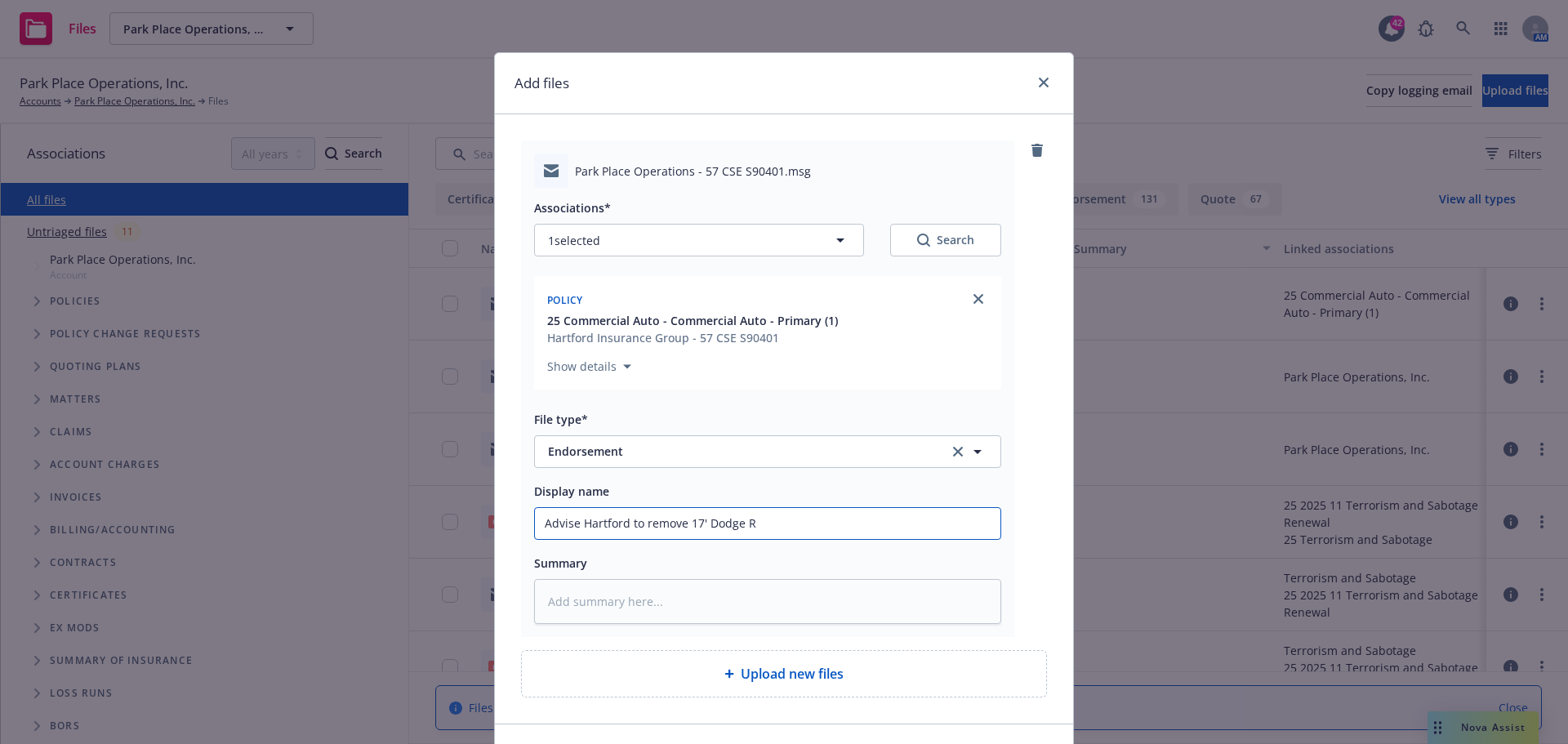
type textarea "x"
type input "Advise Hartford to remove 17' Dodge Ra"
type textarea "x"
type input "Advise Hartford to remove 17' Dodge Ram"
type textarea "x"
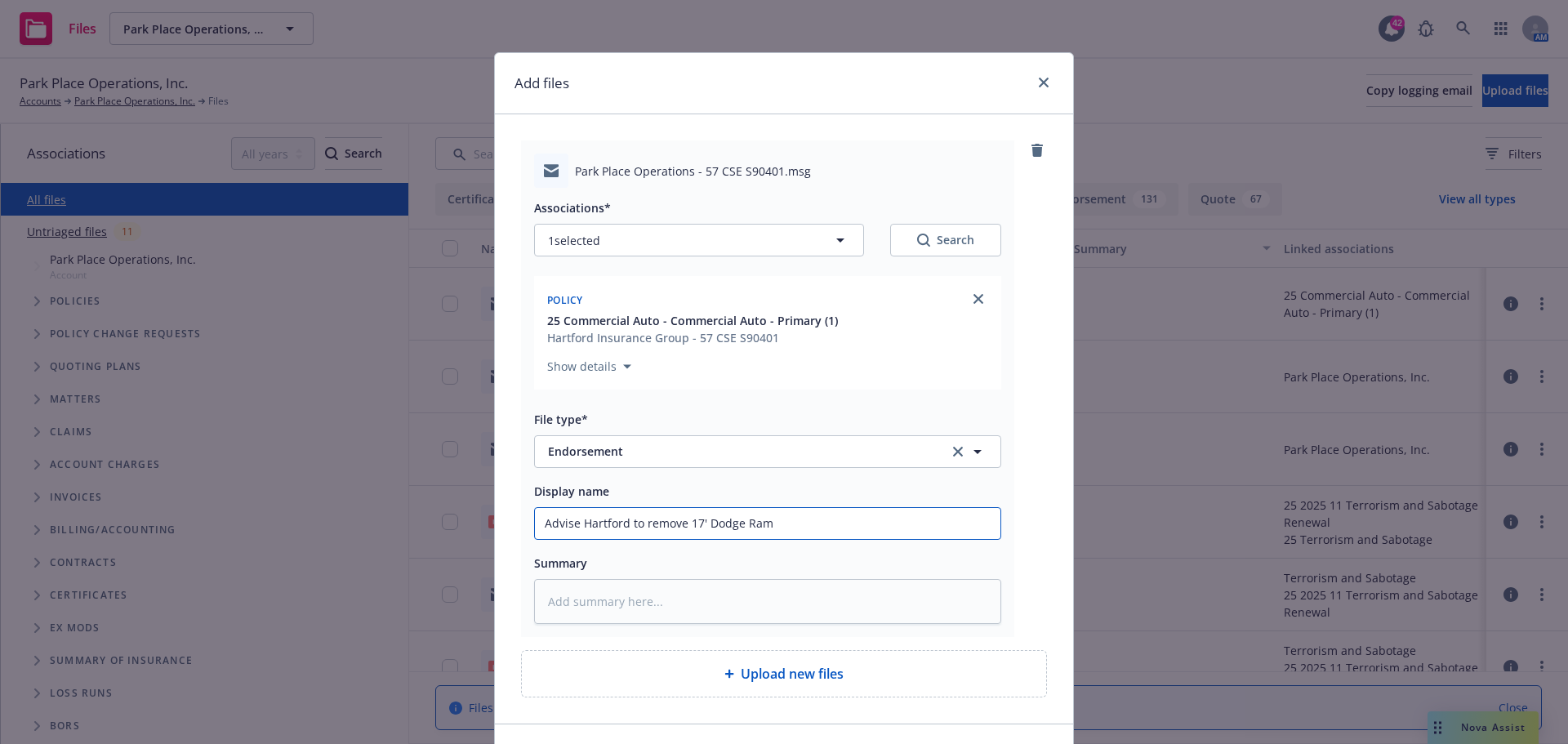
type input "Advise Hartford to remove 17' Dodge Ram"
type textarea "x"
type input "Advise Hartford to remove 17' Dodge Ram #"
type textarea "x"
type input "Advise Hartford to remove 17' Dodge Ram #6"
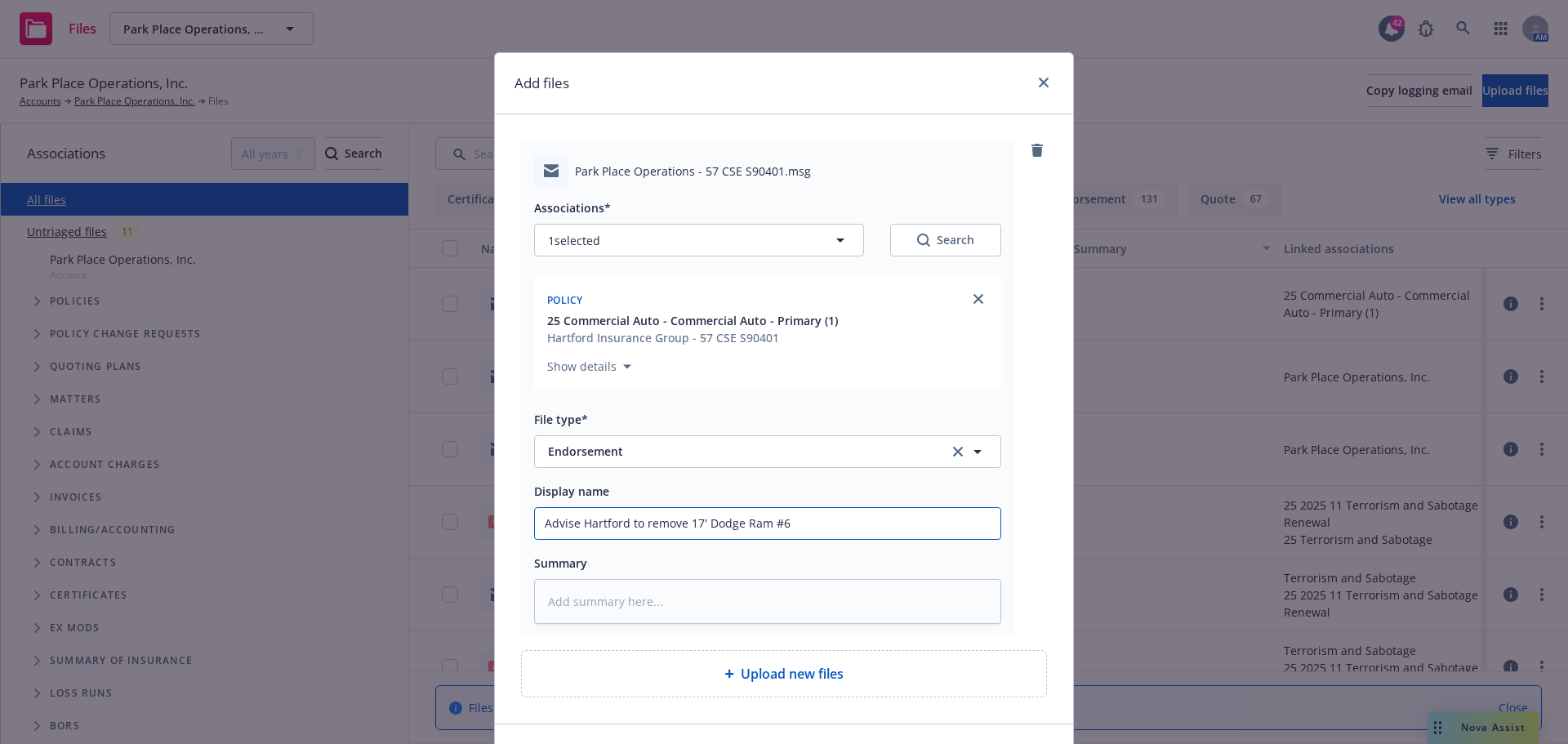
type textarea "x"
type input "Advise Hartford to remove 17' Dodge Ram #68"
type textarea "x"
type input "Advise Hartford to remove 17' Dodge Ram #682"
type textarea "x"
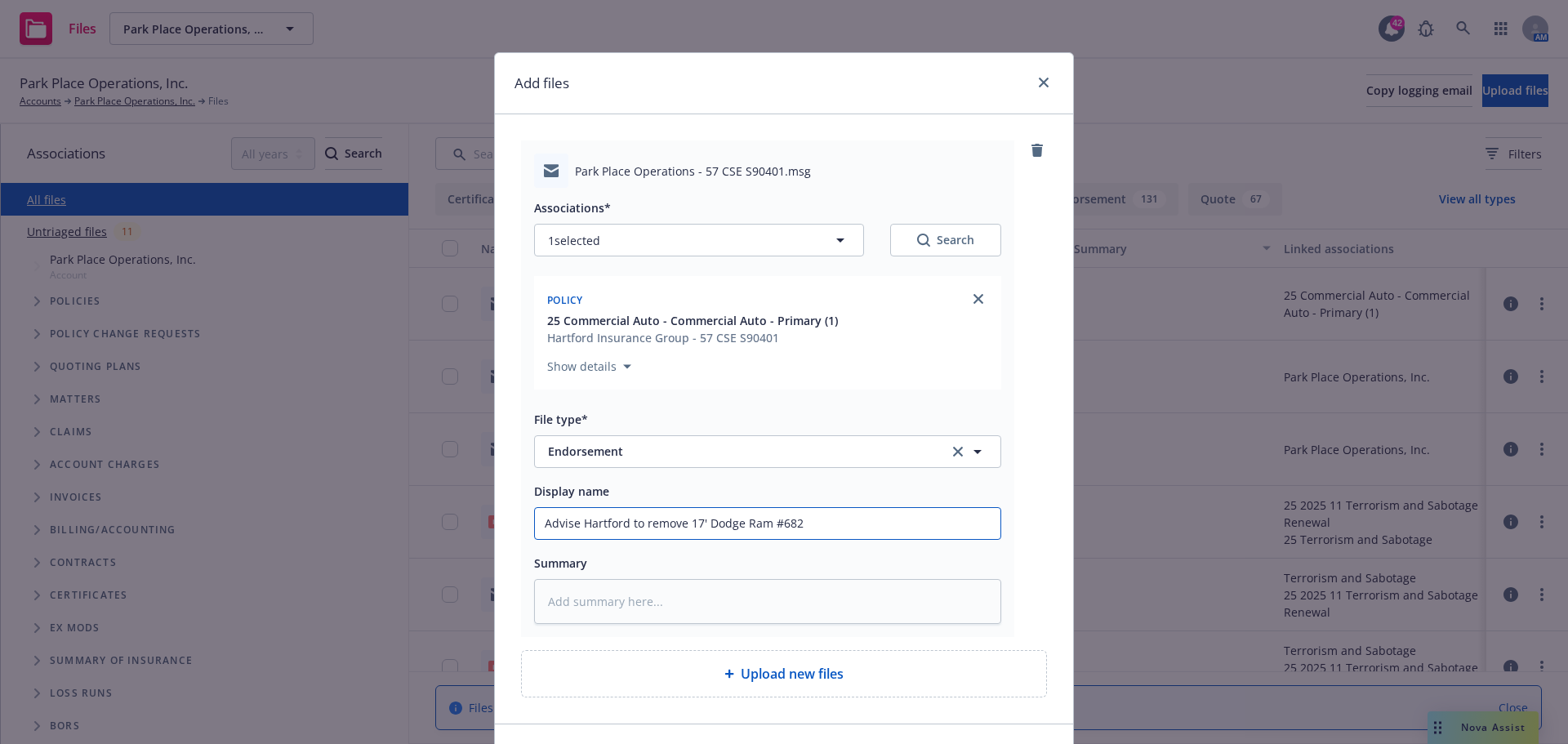
type input "Advise Hartford to remove 17' Dodge Ram #6827"
type textarea "x"
type input "Advise Hartford to remove 17' Dodge Ram #68270"
type textarea "x"
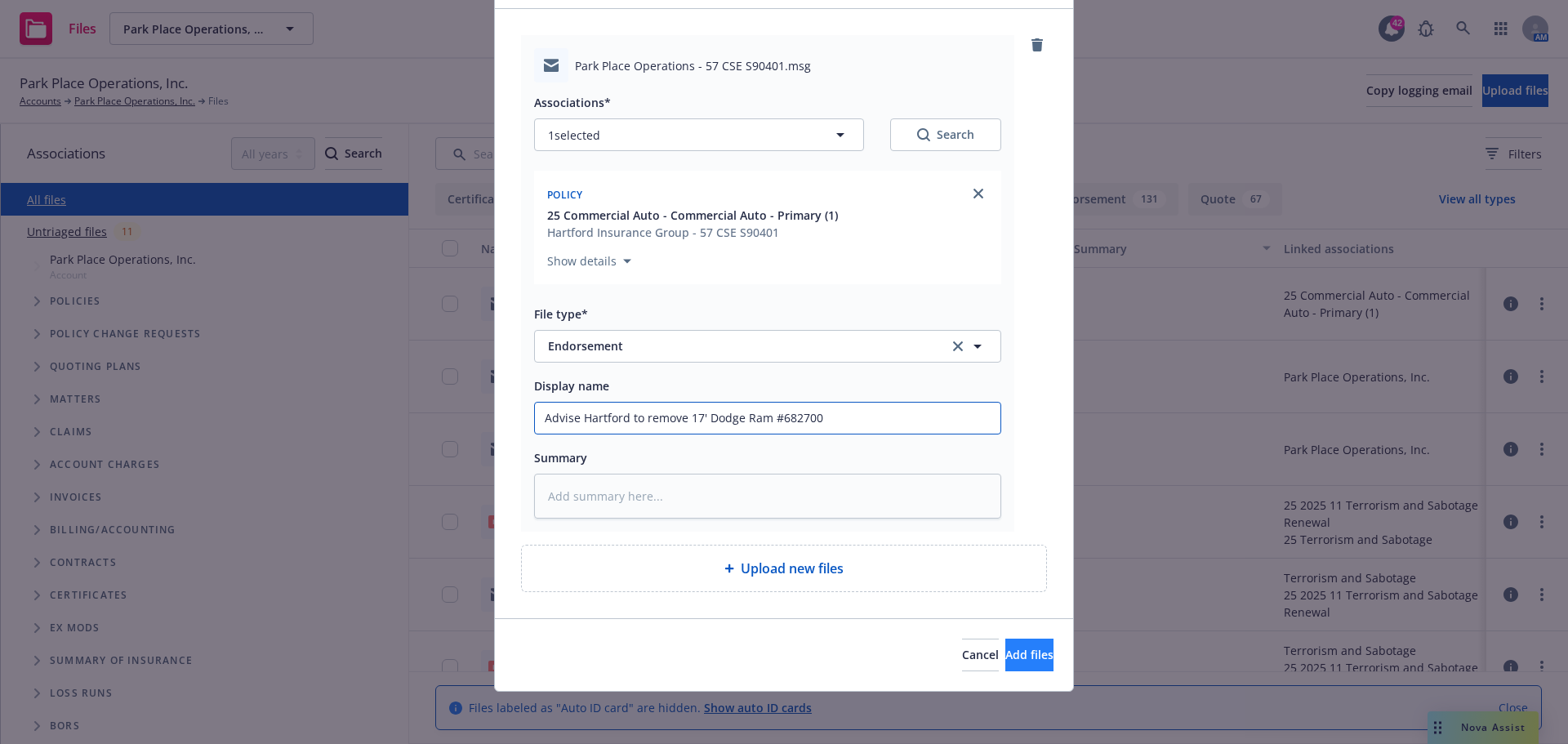
type input "Advise Hartford to remove 17' Dodge Ram #682700"
click at [1006, 661] on span "Add files" at bounding box center [1029, 654] width 48 height 15
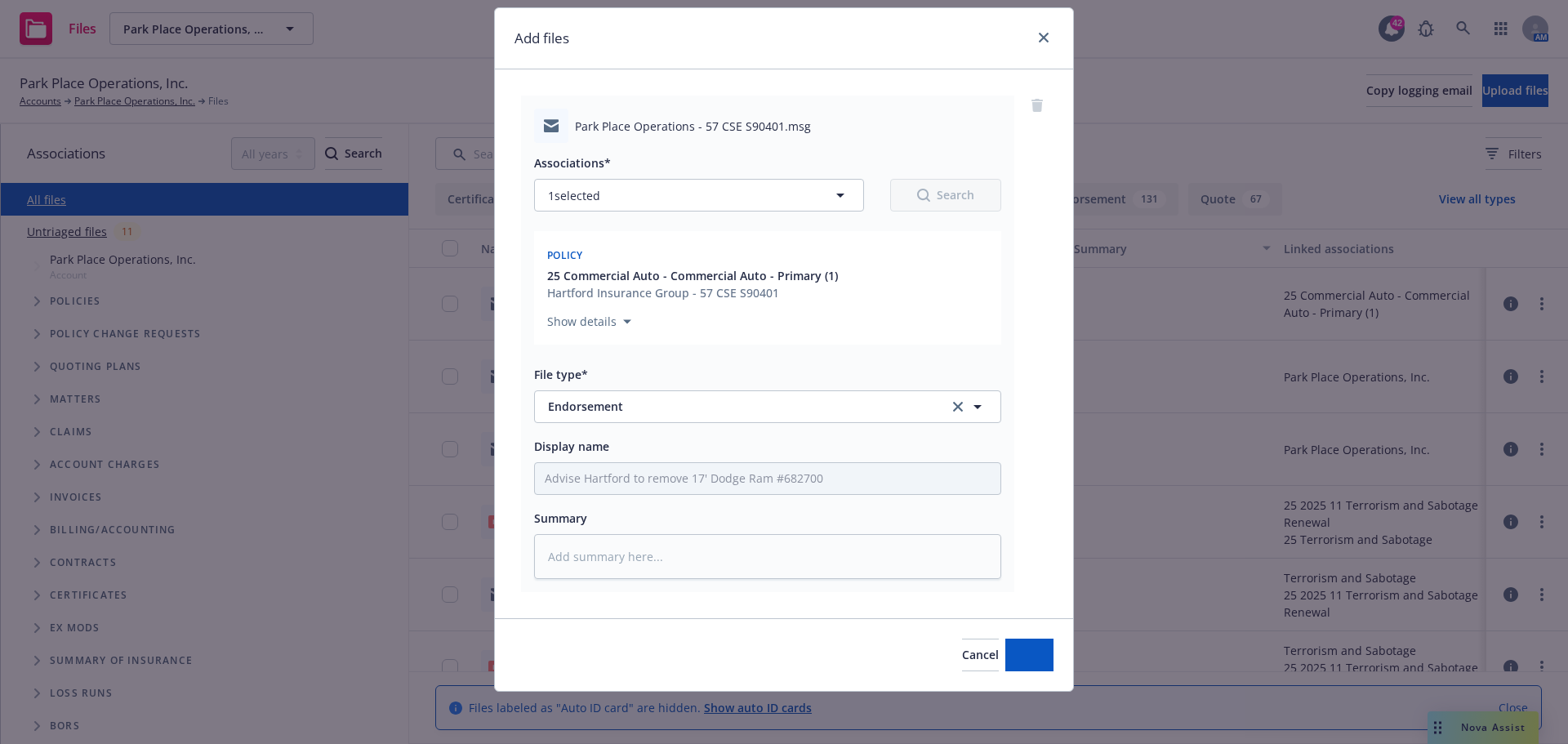
scroll to position [45, 0]
type textarea "x"
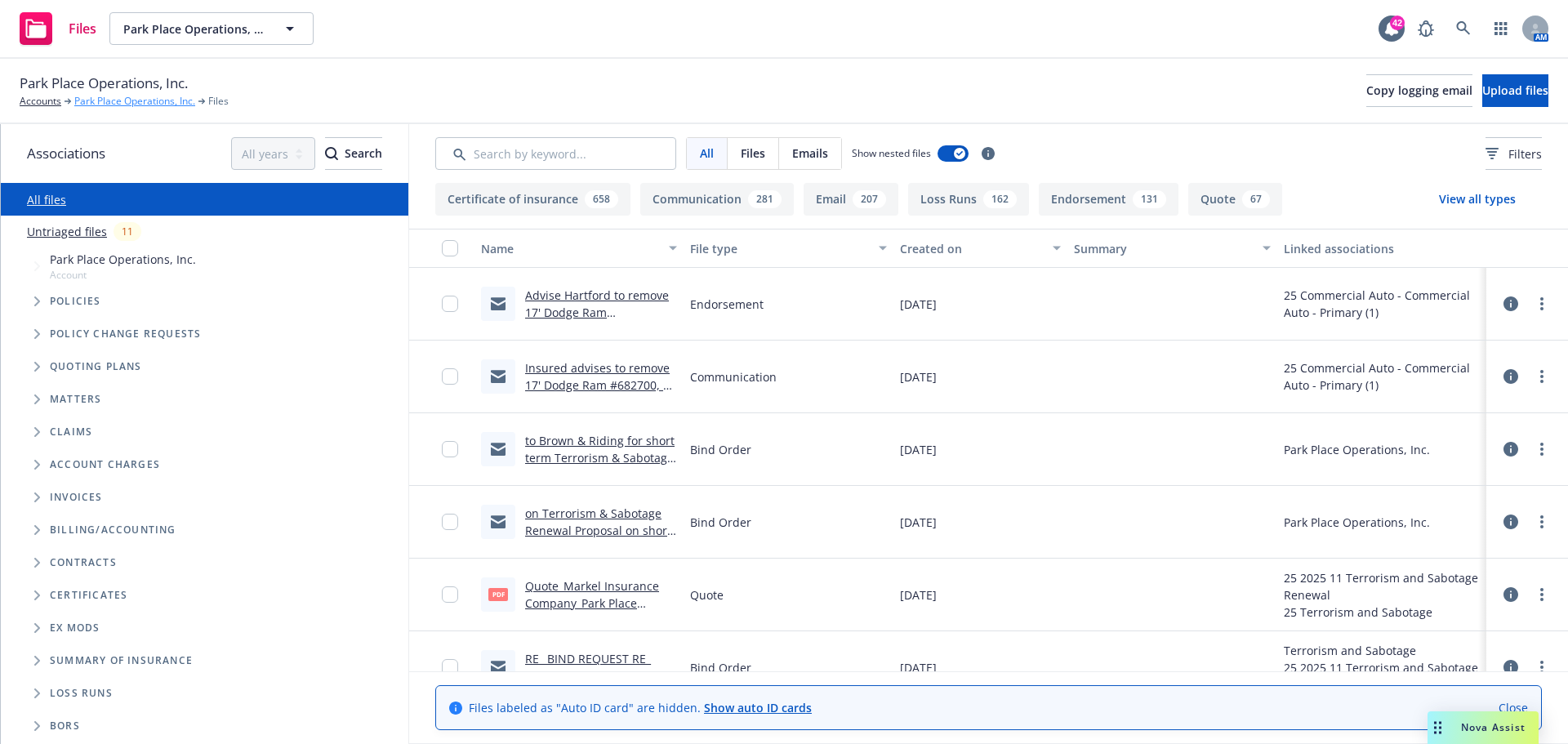
click at [111, 99] on link "Park Place Operations, Inc." at bounding box center [135, 102] width 121 height 15
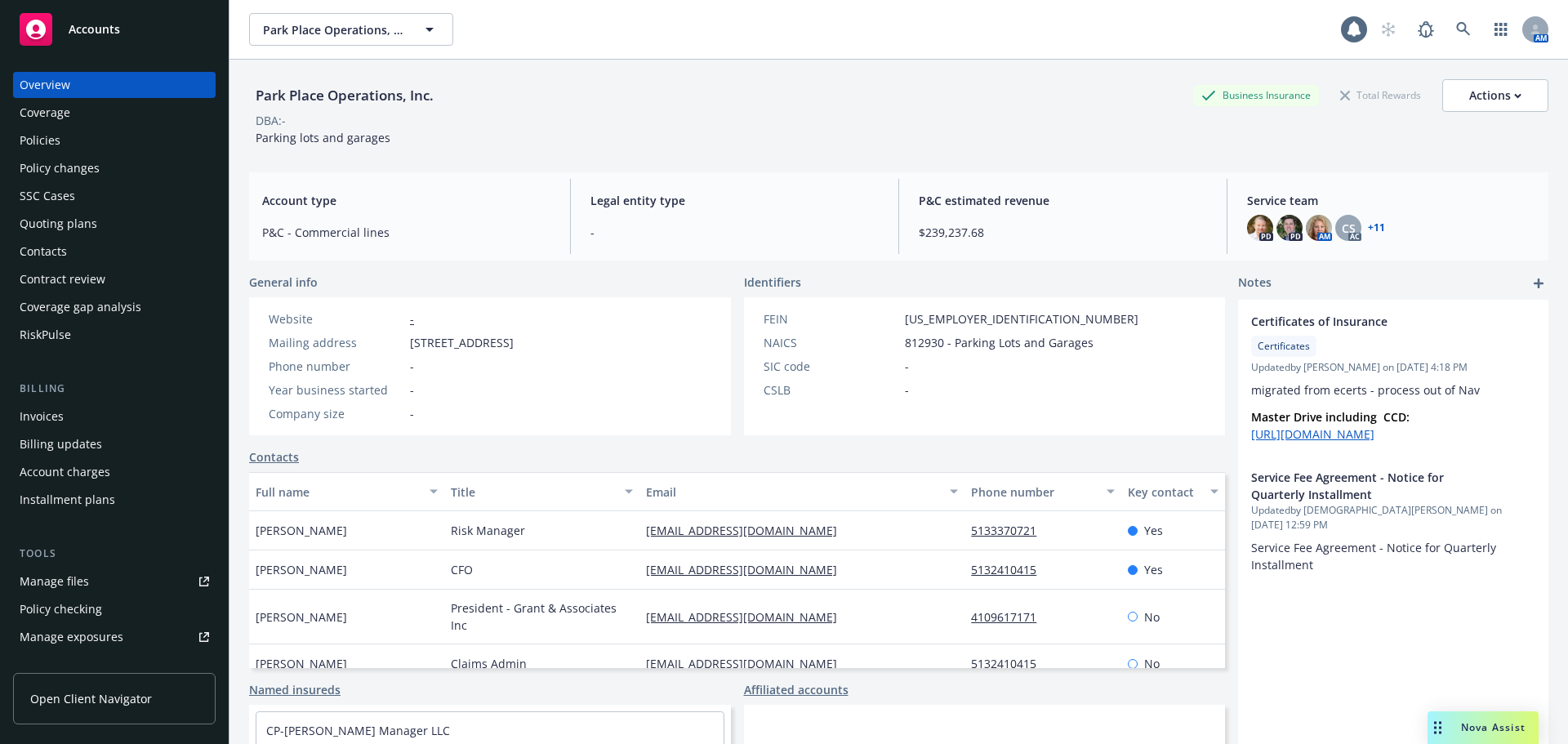
click at [89, 135] on div "Policies" at bounding box center [114, 141] width 190 height 26
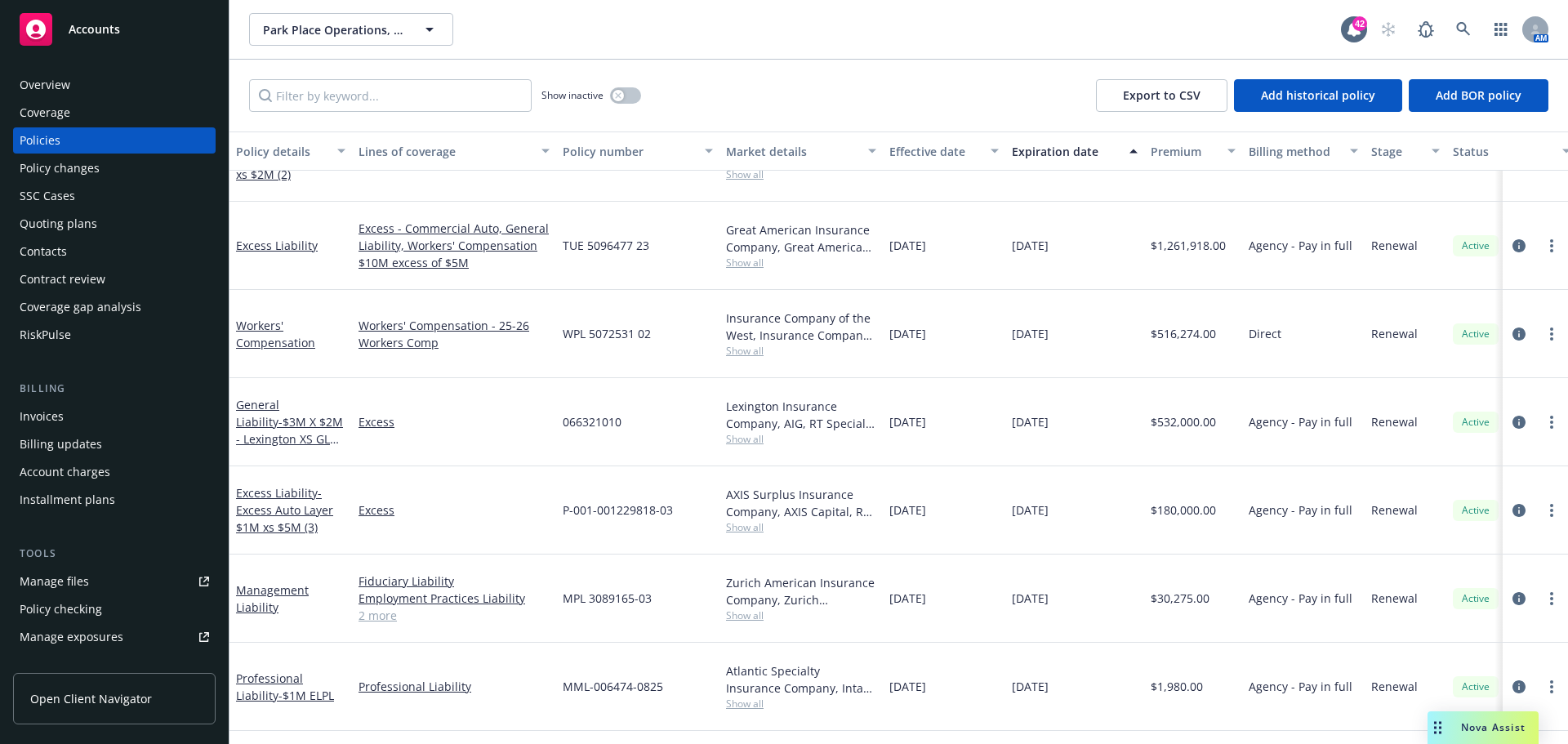
scroll to position [965, 0]
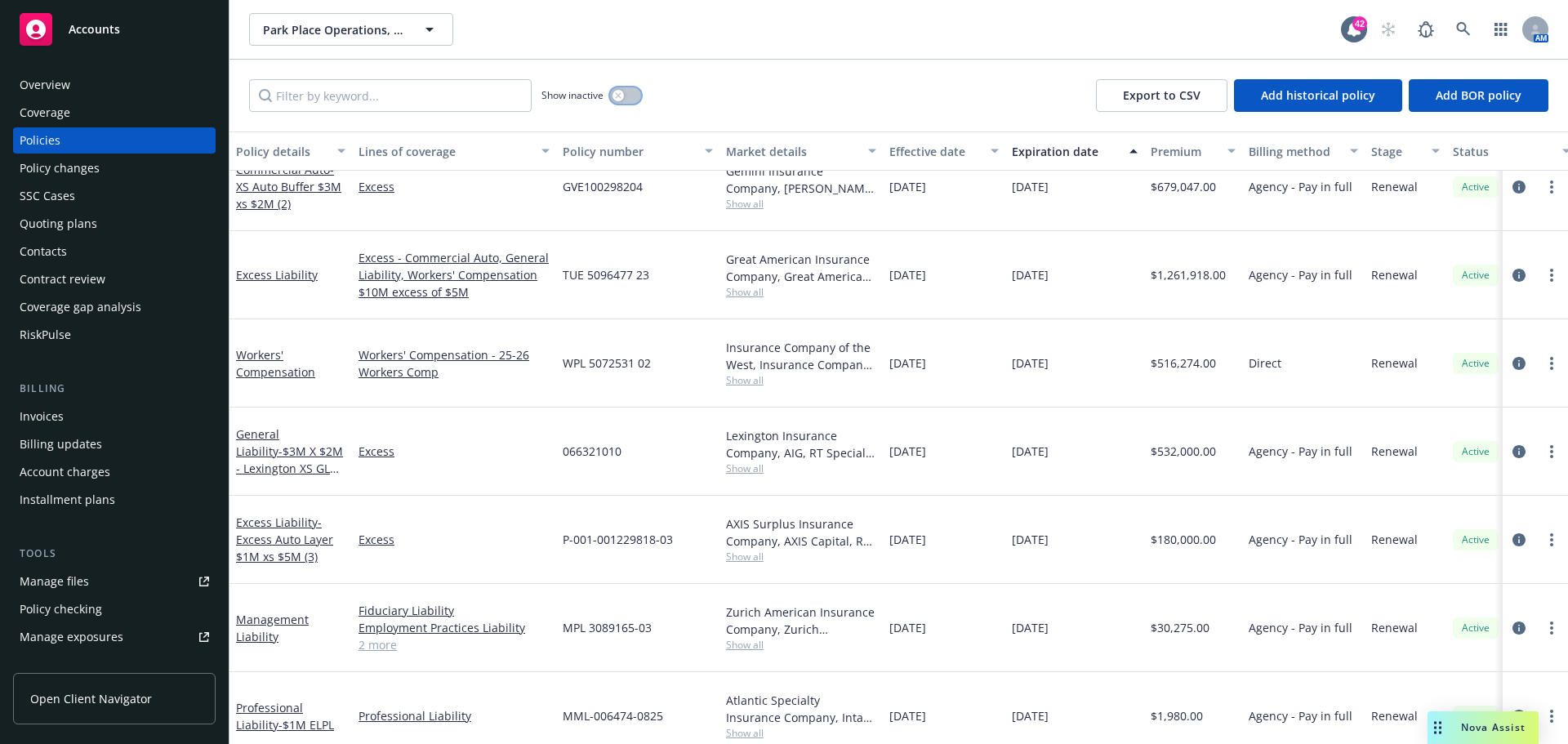
click at [630, 91] on button "button" at bounding box center [626, 95] width 31 height 16
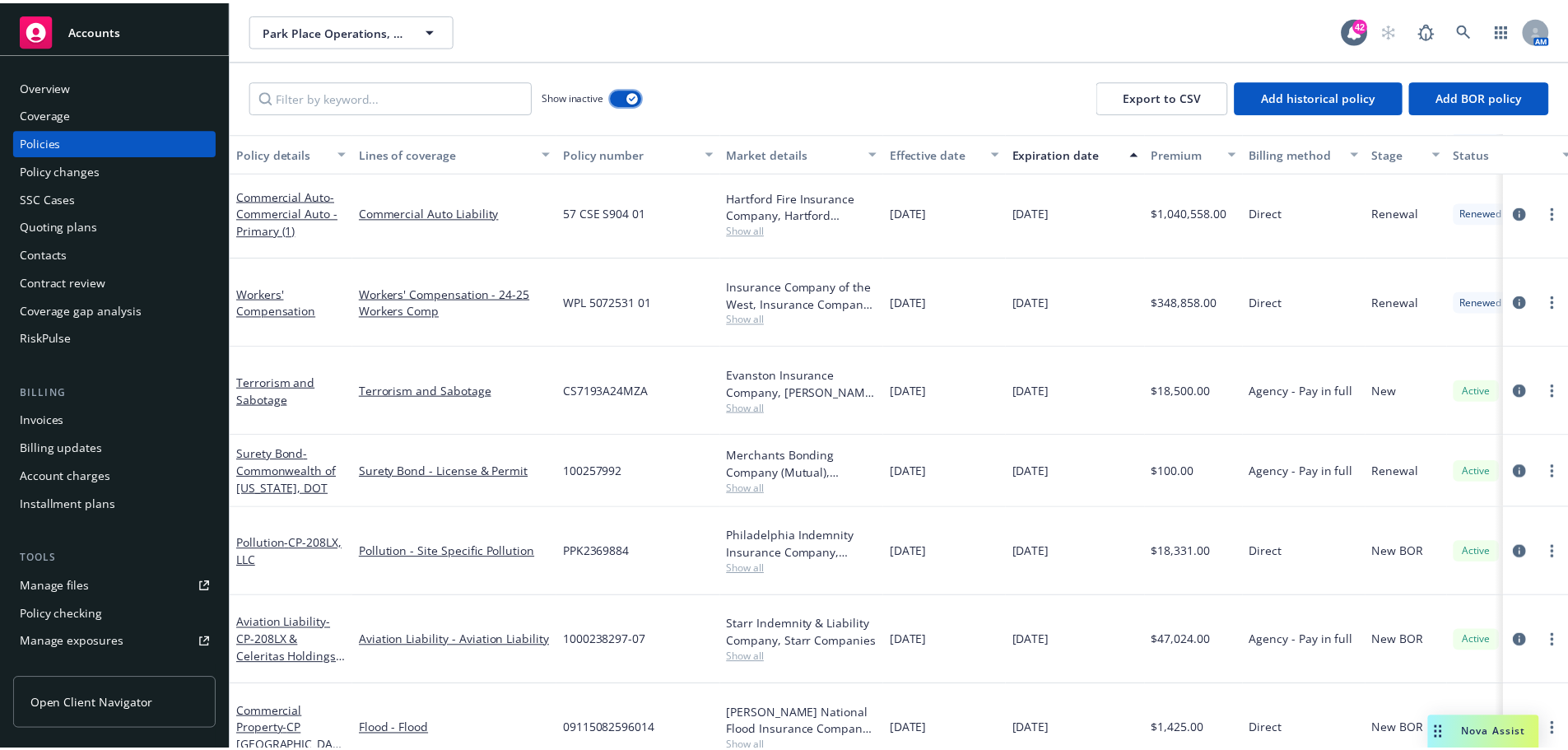
scroll to position [4956, 0]
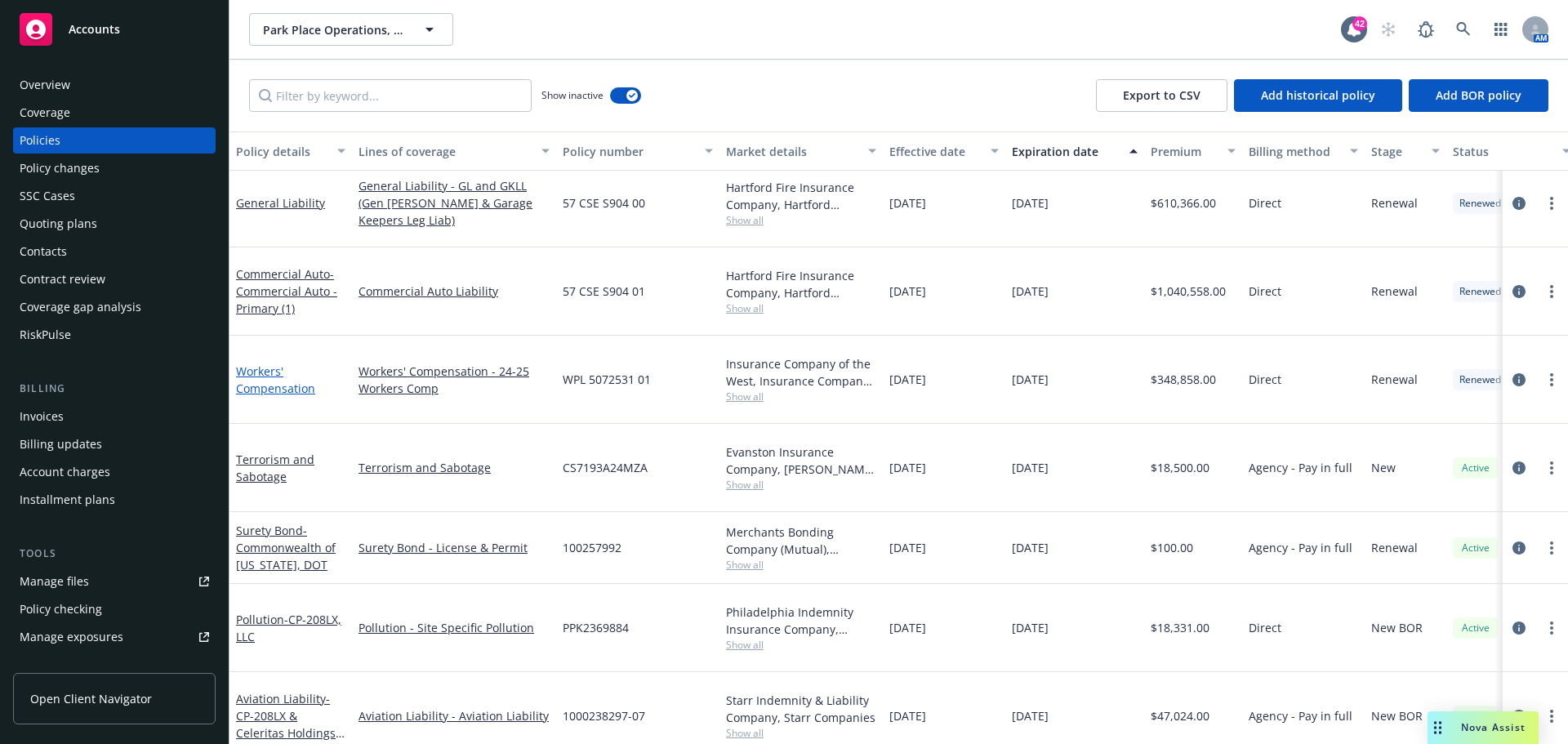
click at [263, 363] on link "Workers' Compensation" at bounding box center [275, 379] width 79 height 33
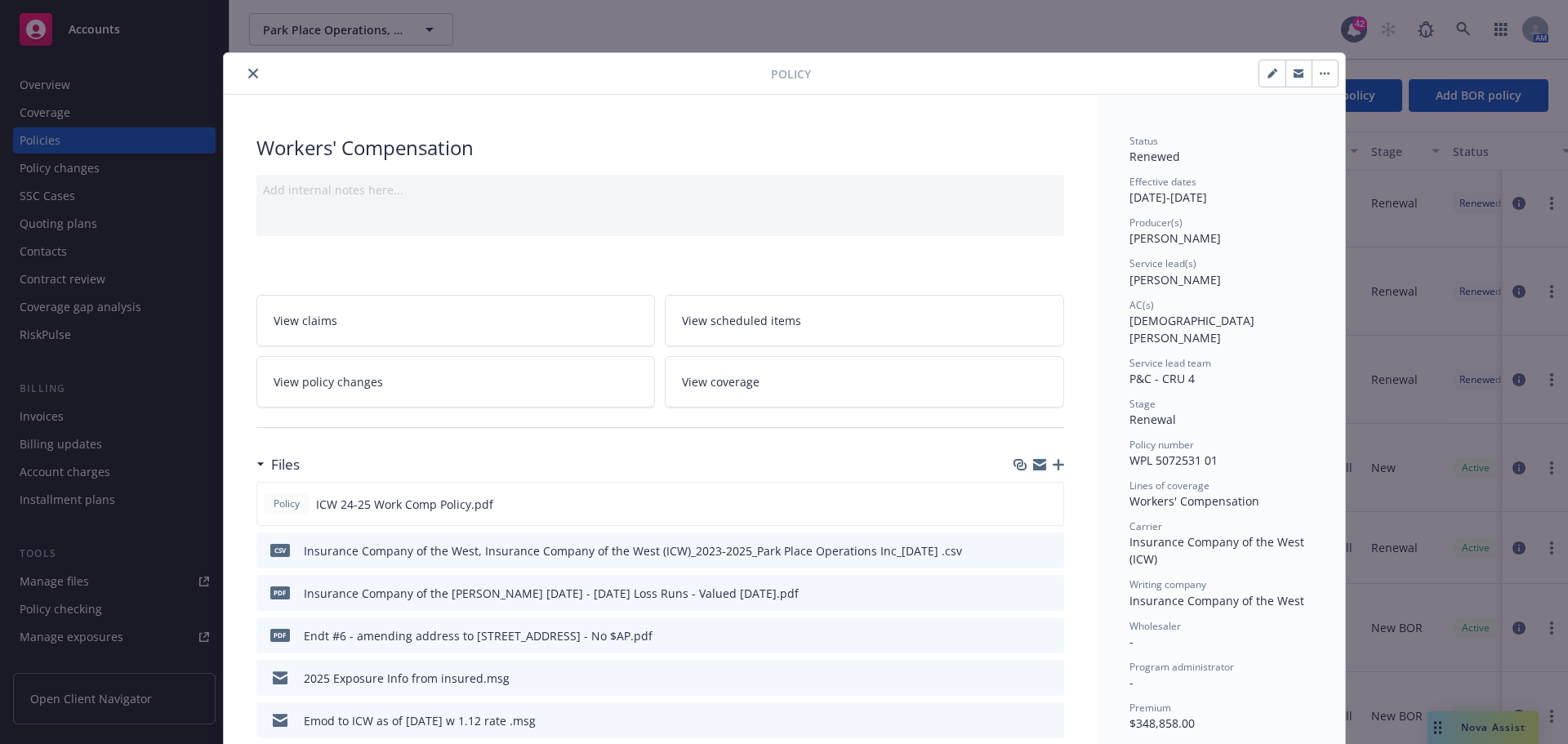
click at [436, 383] on link "View policy changes" at bounding box center [456, 381] width 399 height 52
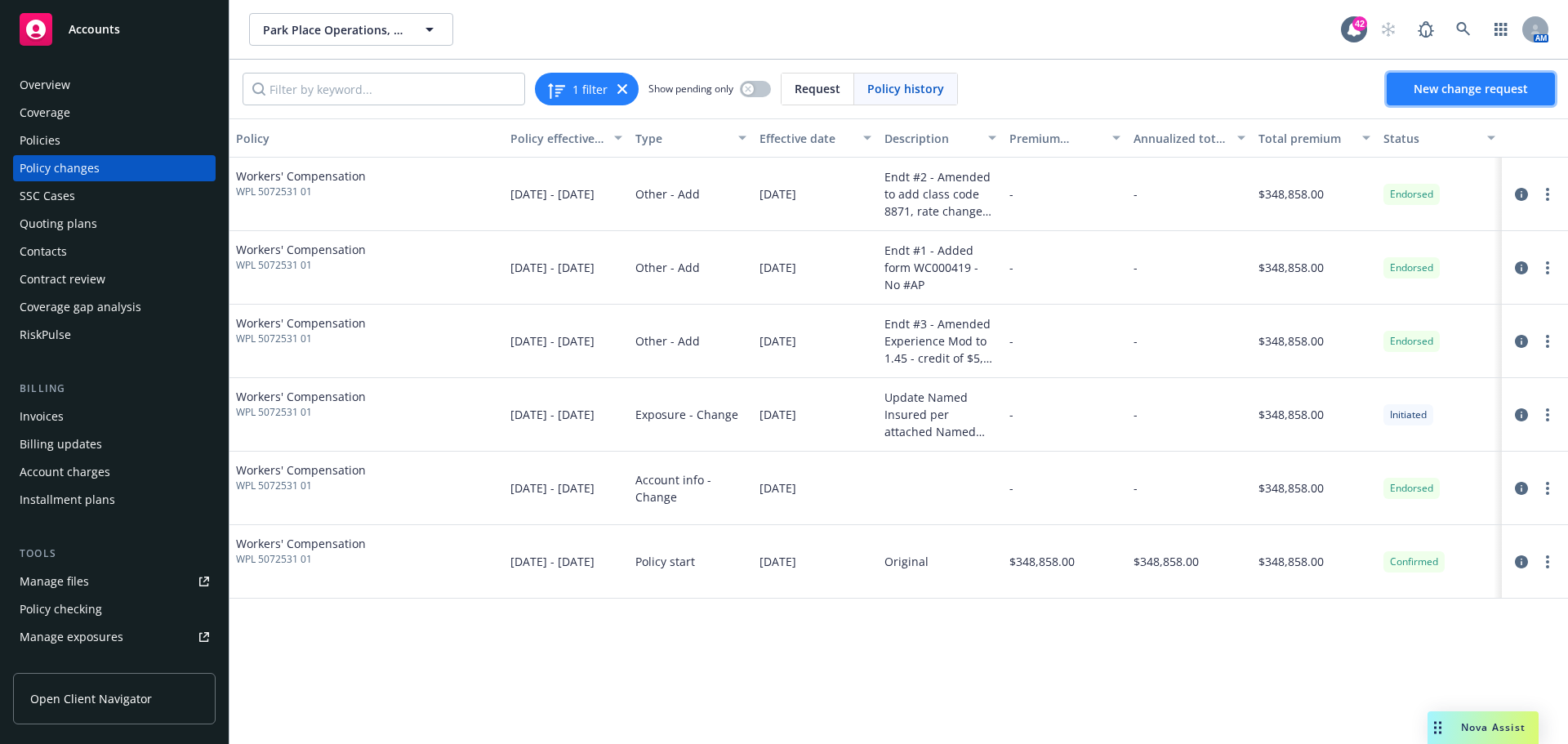
click at [1493, 89] on span "New change request" at bounding box center [1471, 89] width 114 height 15
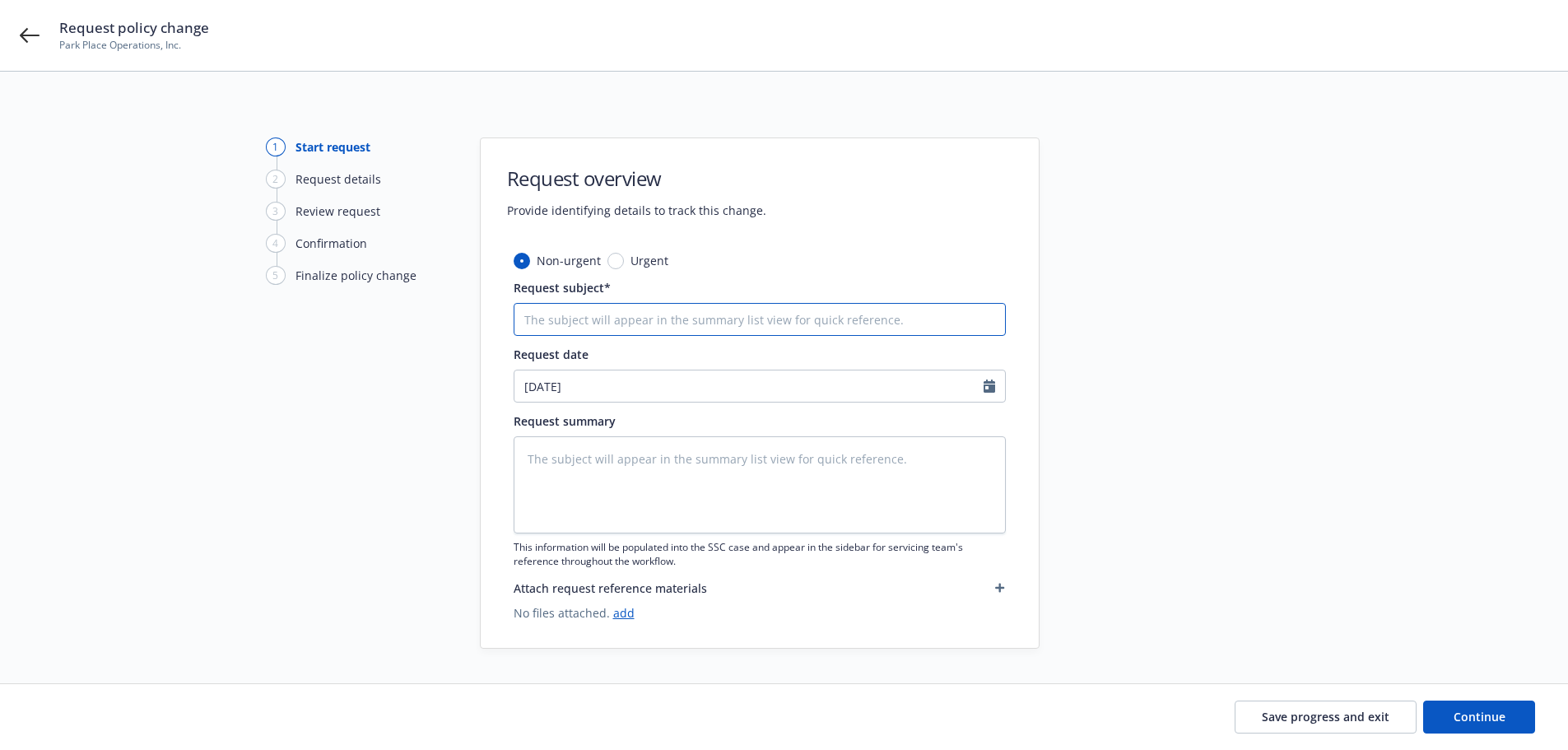
click at [599, 317] on input "Request subject*" at bounding box center [760, 319] width 493 height 33
type textarea "x"
type input "E"
type textarea "x"
type input "End"
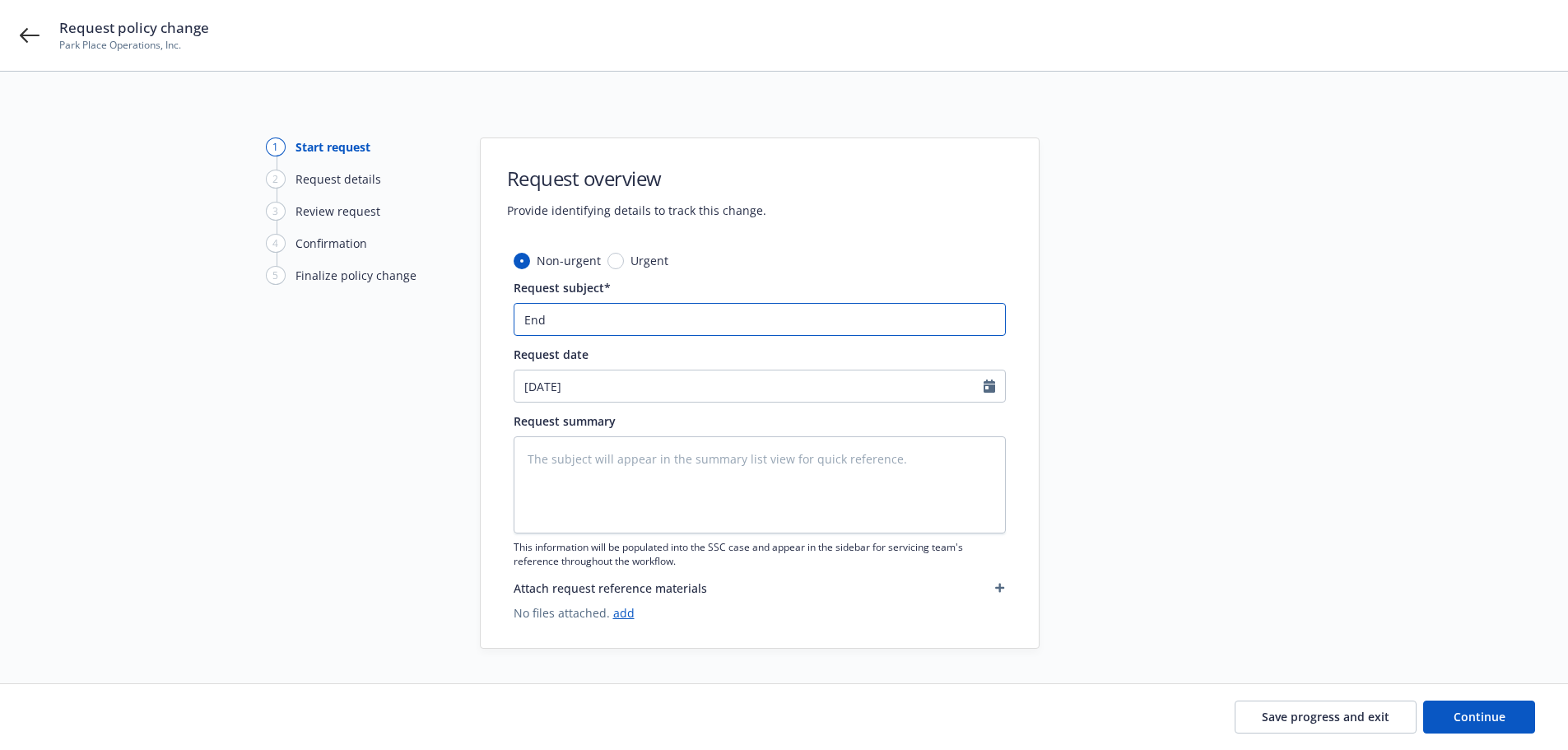
type textarea "x"
type input "Endt"
type textarea "x"
type input "Endt"
type textarea "x"
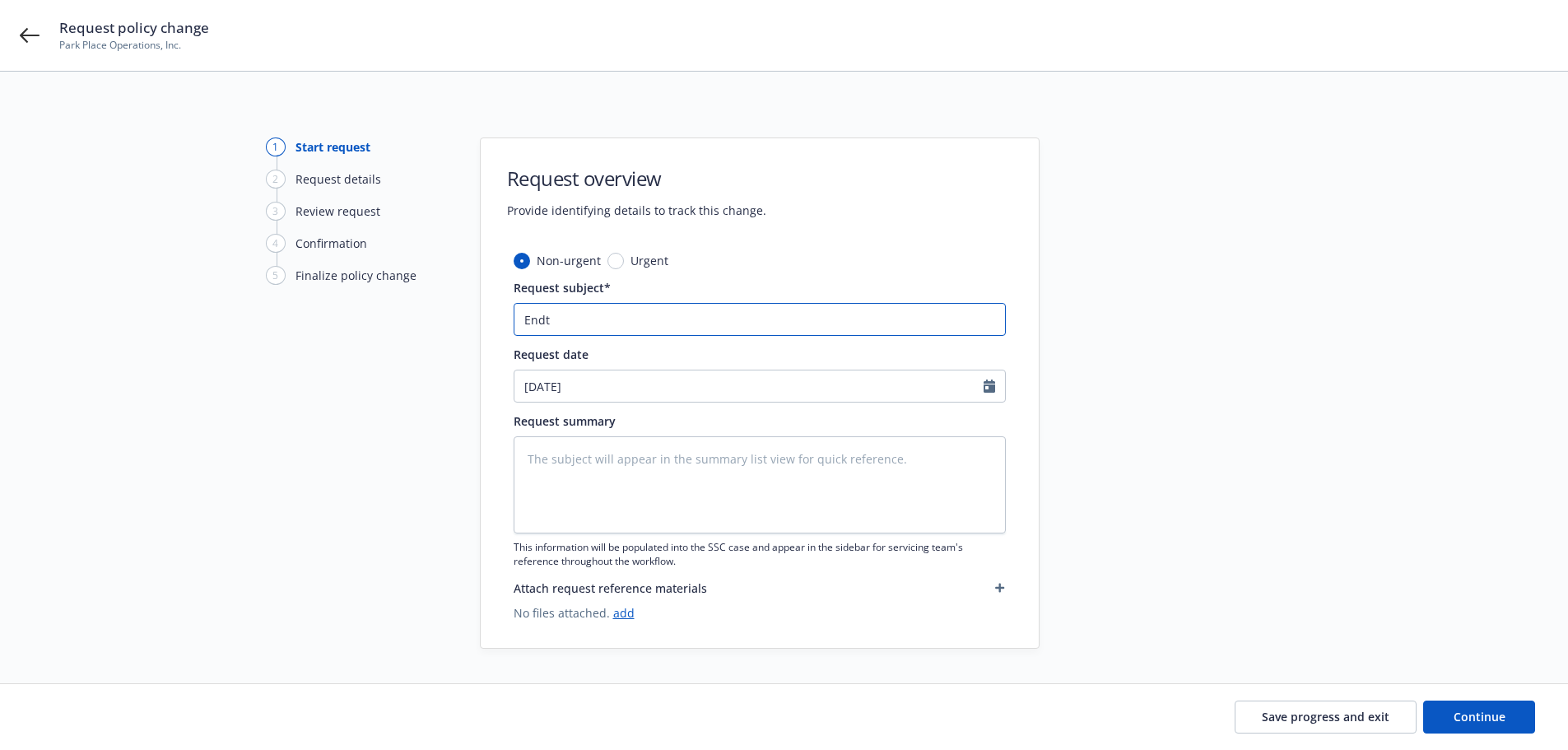
type input "Endt #"
type textarea "x"
type input "Endt #8"
type textarea "x"
type input "Endt #8 -"
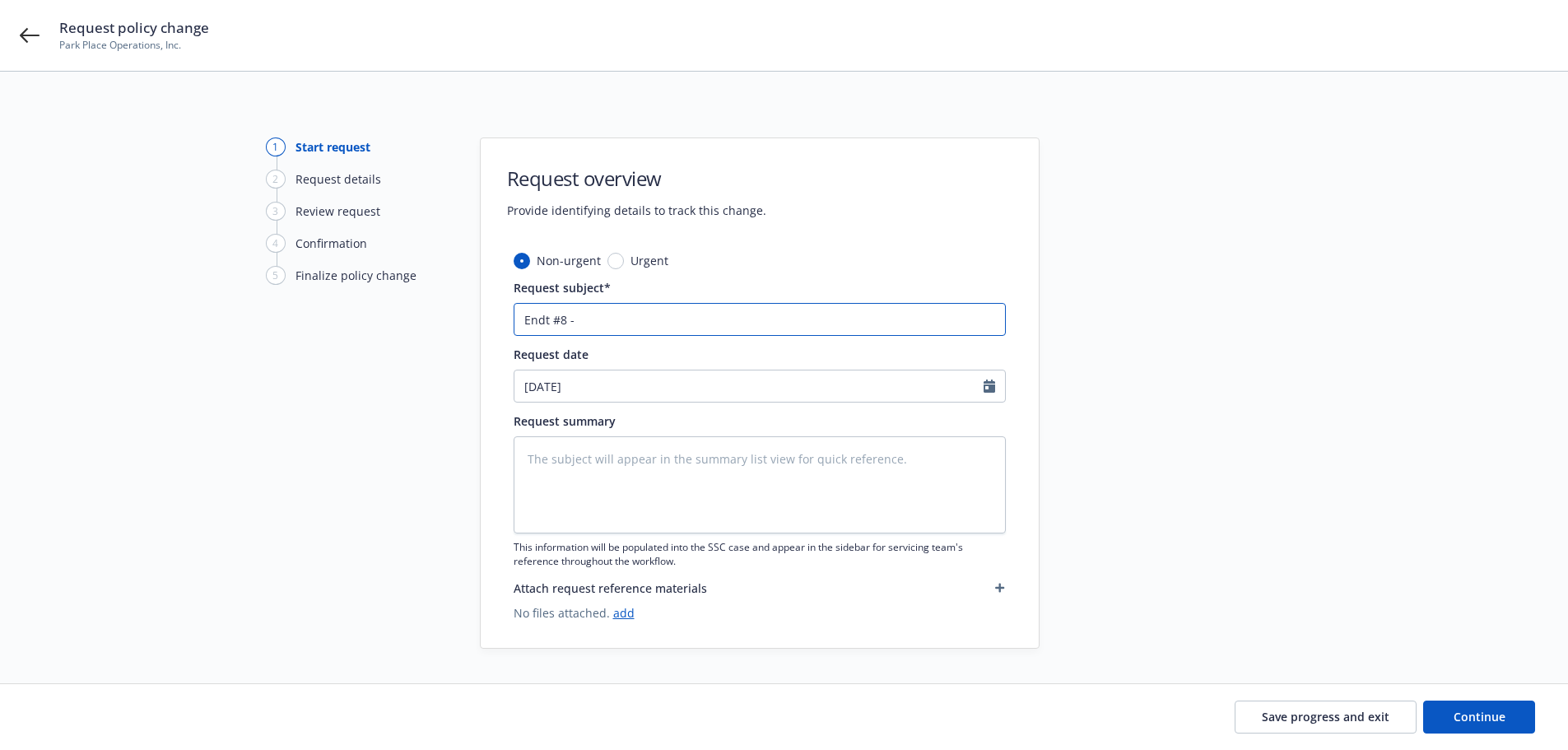
type textarea "x"
type input "Endt #8 -"
type textarea "x"
type input "Endt #8 - A"
type textarea "x"
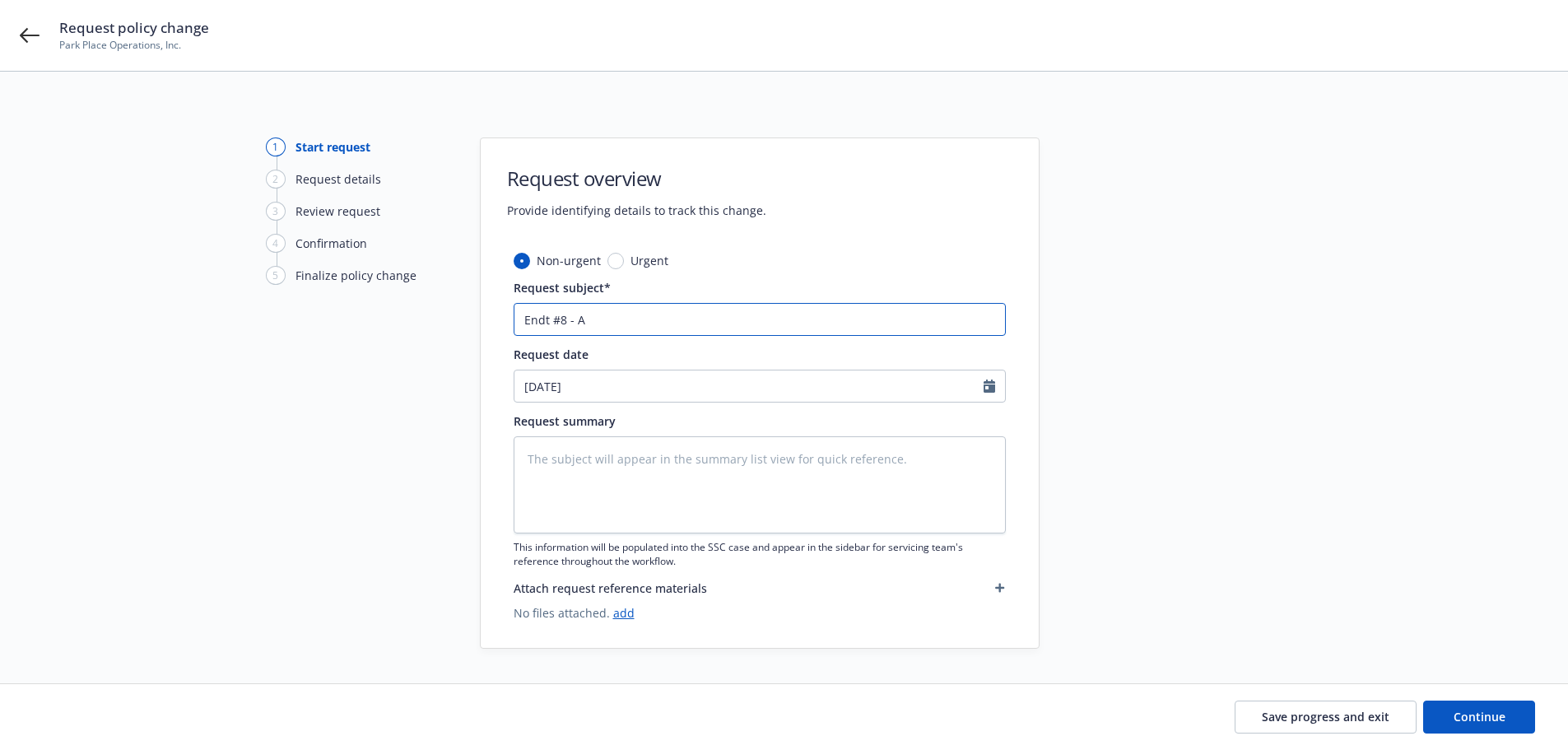
type input "Endt #8 - Ad"
type textarea "x"
type input "Endt #8 - Adj"
type textarea "x"
type input "Endt #8 - Adju"
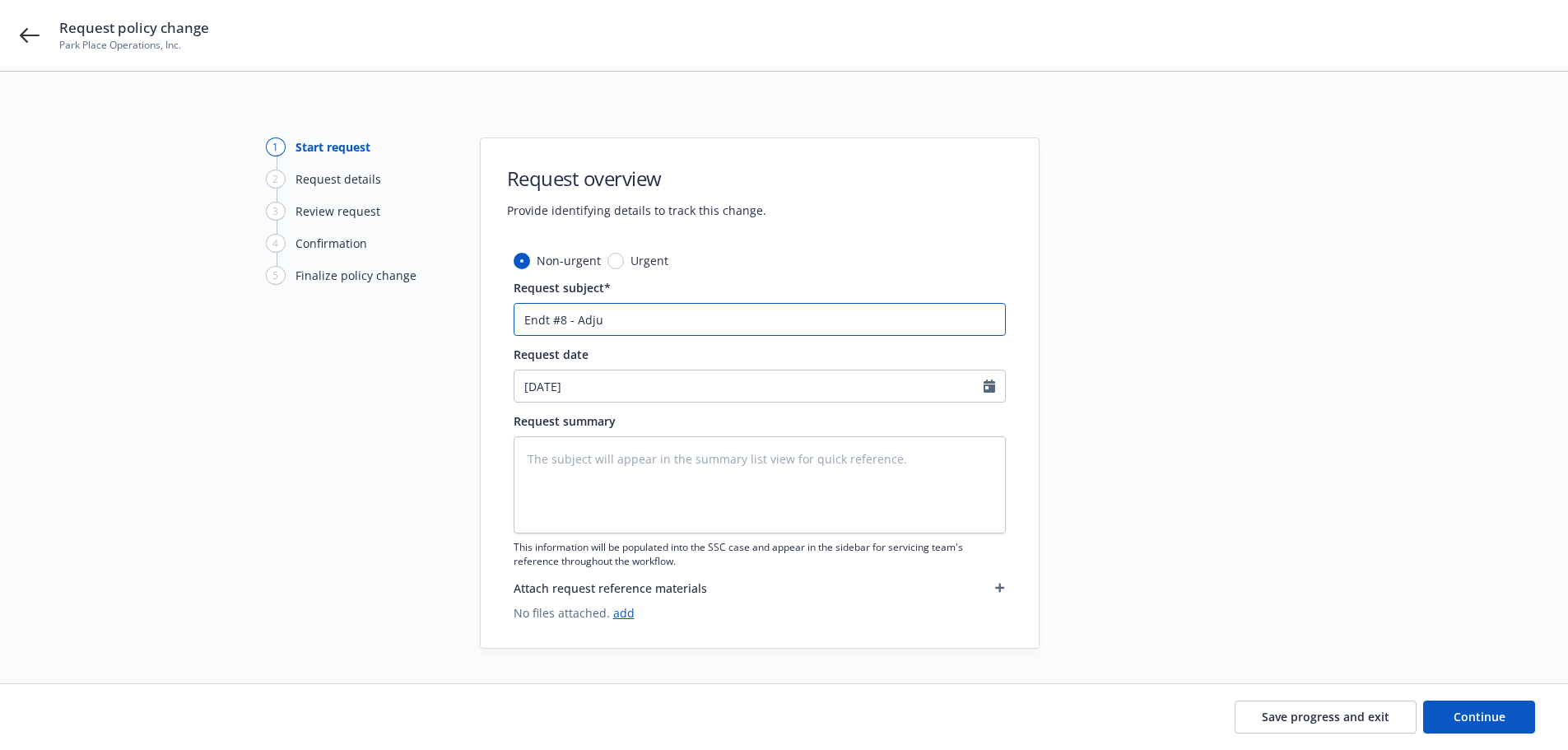
type textarea "x"
type input "Endt #8 - Adjus"
type textarea "x"
type input "Endt #8 - Adjust"
type textarea "x"
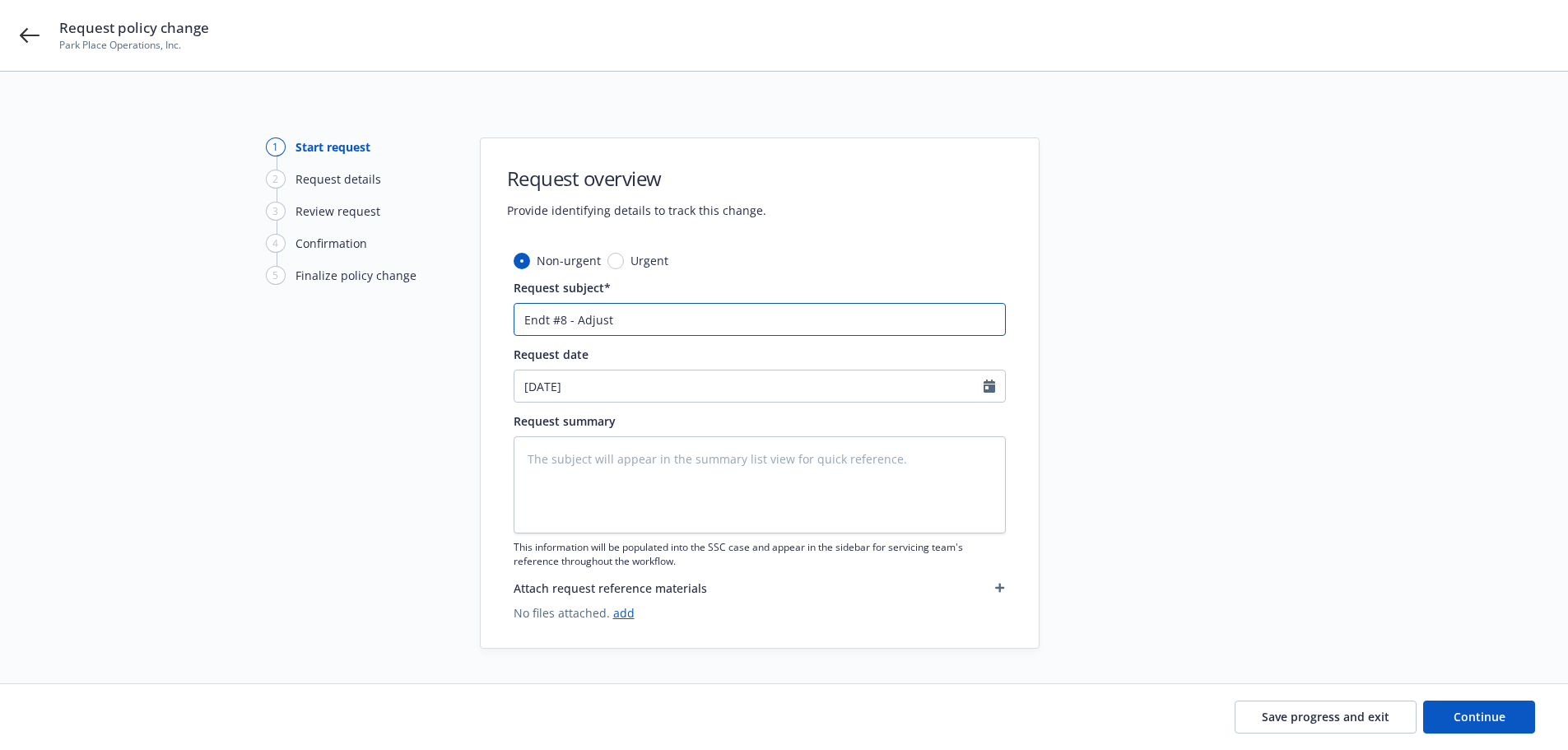
type input "Endt #8 - Adjust"
type textarea "x"
type input "Endt #8 - Adjust e"
type textarea "x"
type input "Endt #8 - Adjust ex"
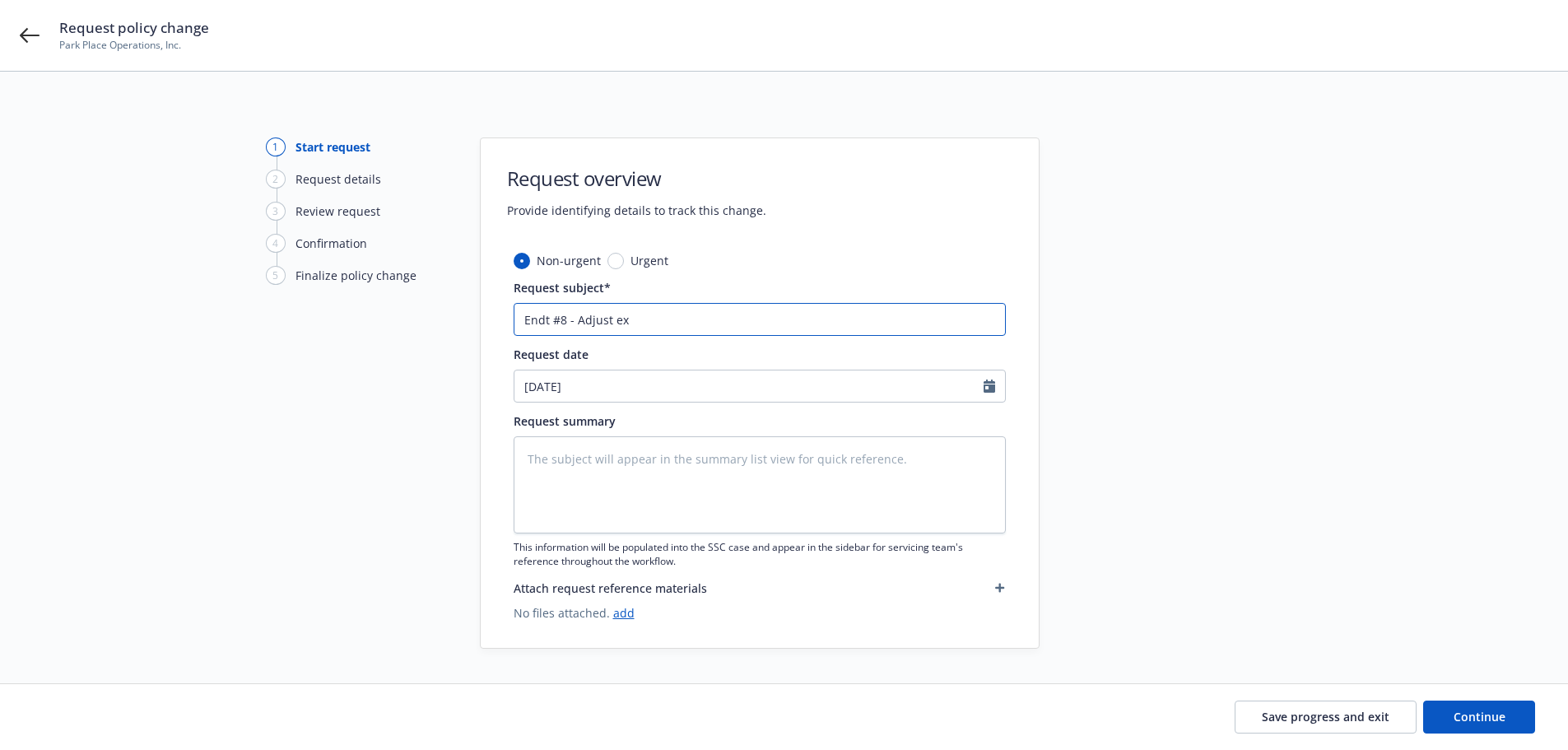
type textarea "x"
type input "Endt #8 - Adjust exp"
type textarea "x"
type input "Endt #8 - Adjust exp"
type textarea "x"
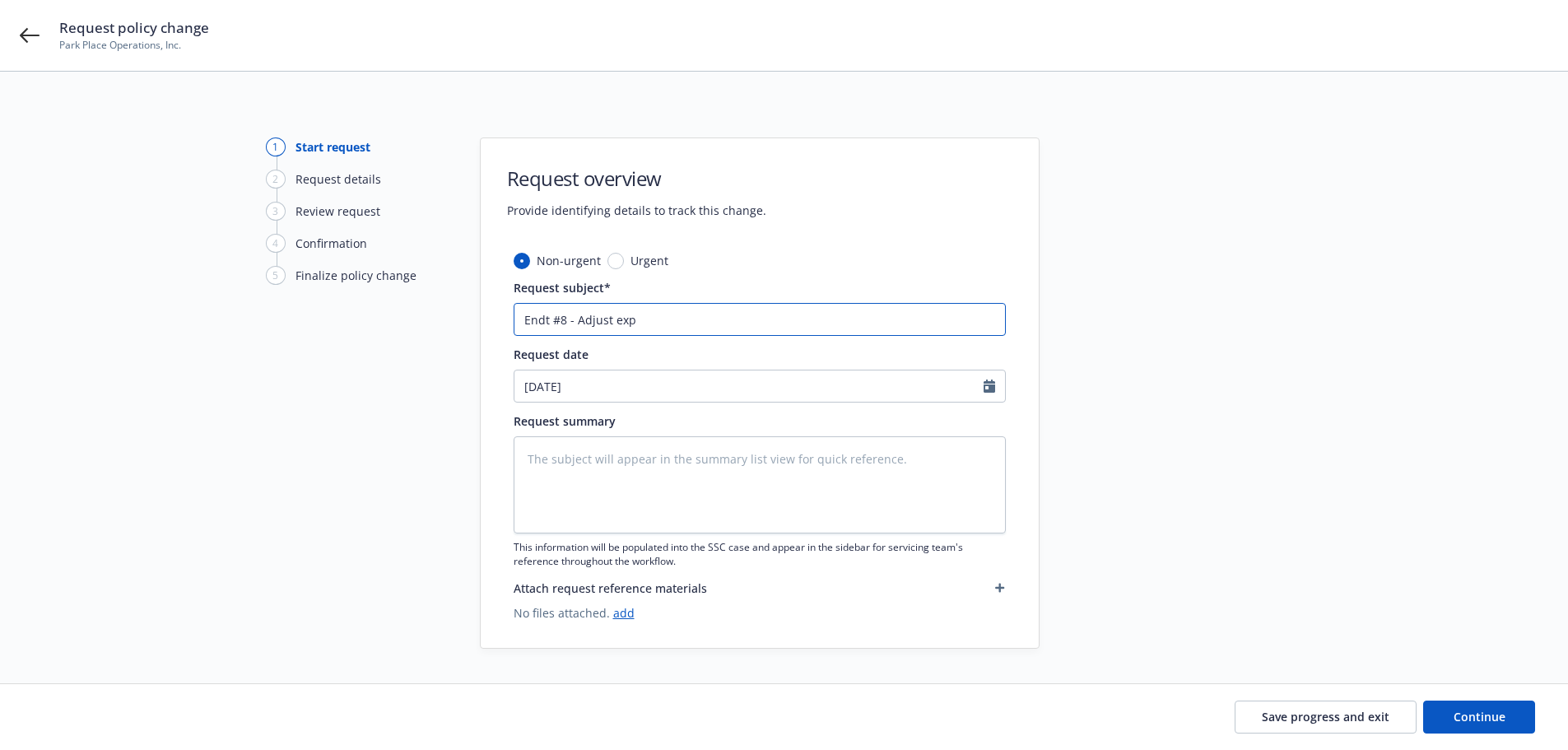
type input "Endt #8 - Adjust exp M"
type textarea "x"
type input "Endt #8 - Adjust exp Mo"
type textarea "x"
type input "Endt #8 - Adjust exp Mod"
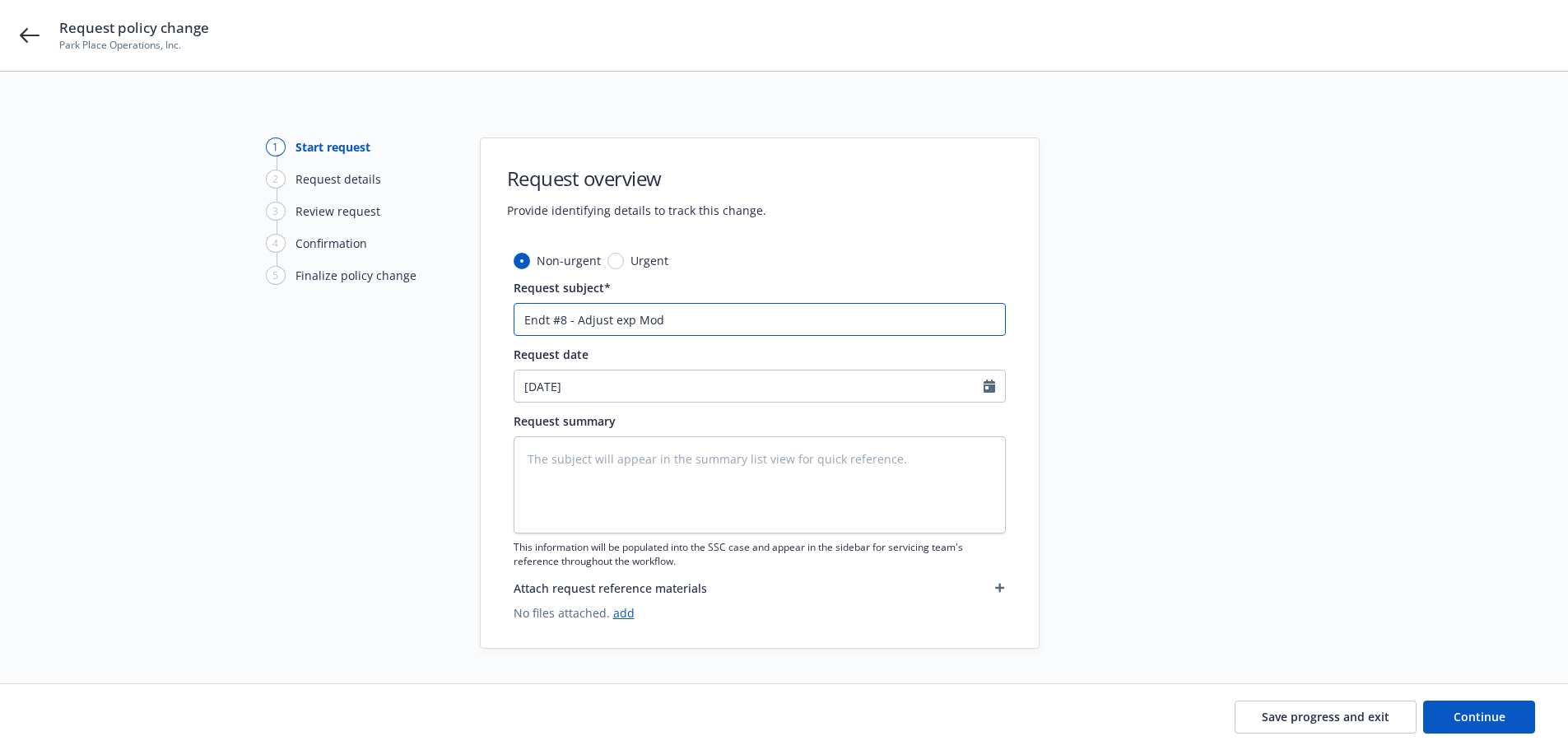
type textarea "x"
type input "Endt #8 - Adjust exp Mo"
type textarea "x"
type input "Endt #8 - Adjust exp M"
type textarea "x"
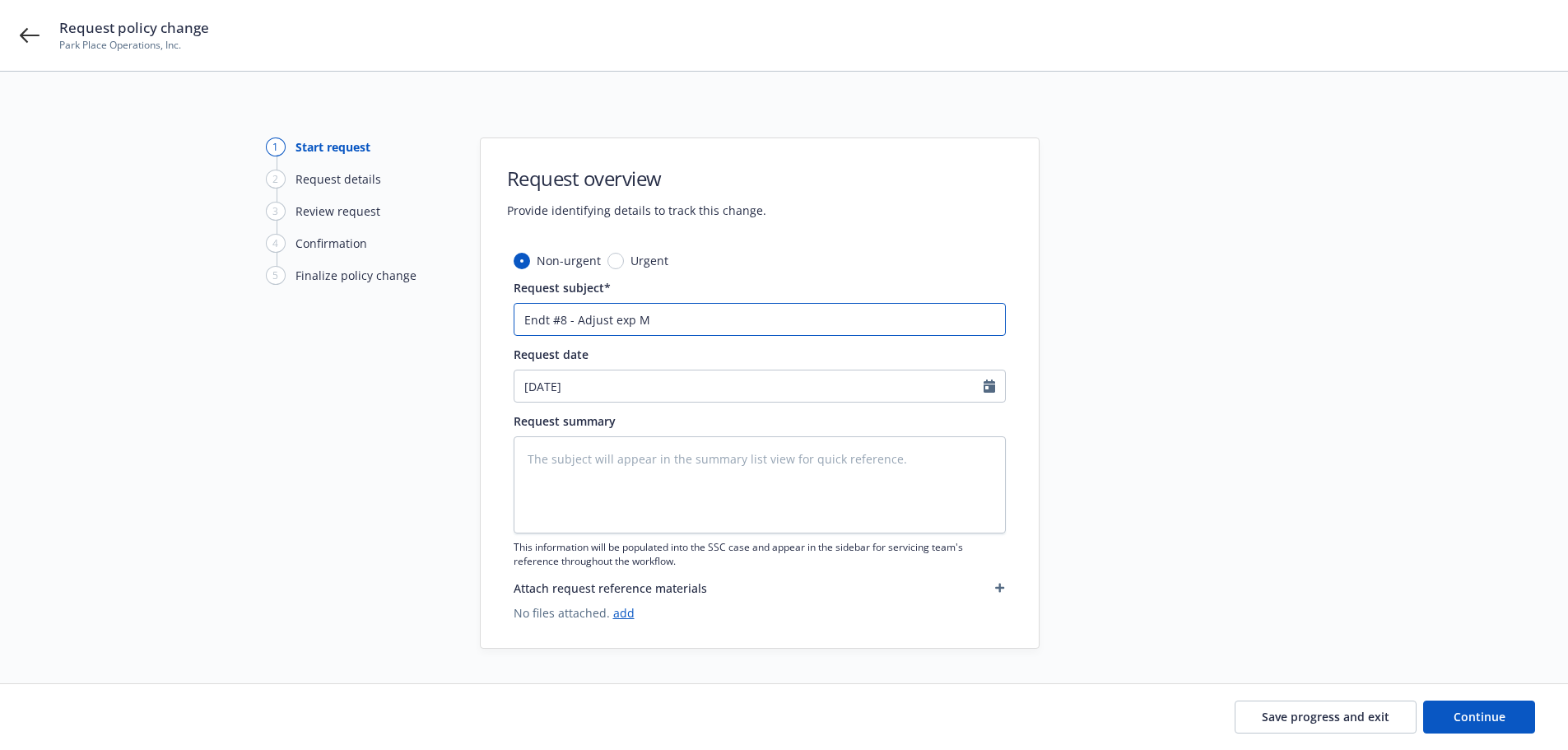
type input "Endt #8 - Adjust exp"
type textarea "x"
type input "Endt #8 - Adjust exp"
type textarea "x"
type input "Endt #8 - Adjust ex"
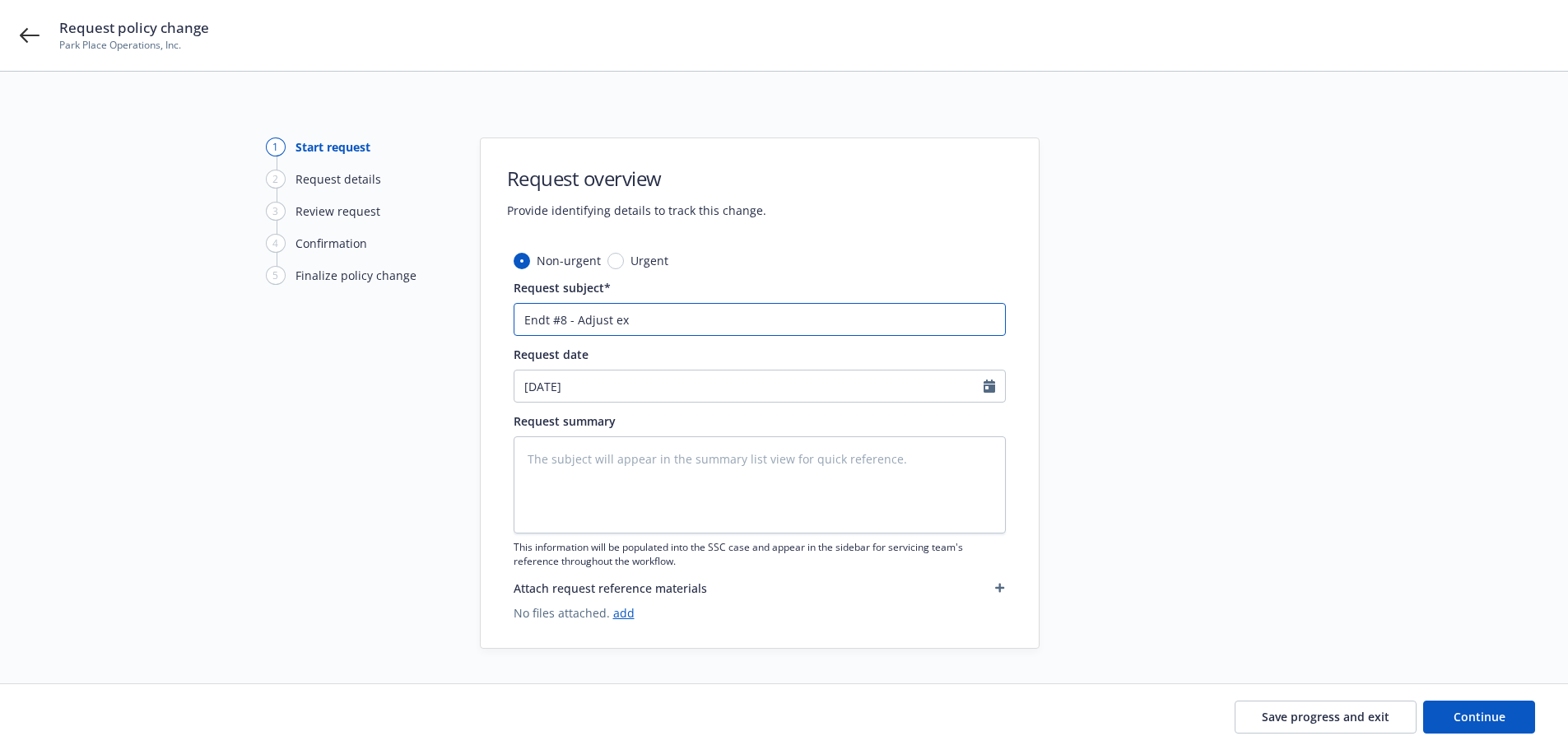
type textarea "x"
type input "Endt #8 - Adjust e"
type textarea "x"
type input "Endt #8 - Adjust"
type textarea "x"
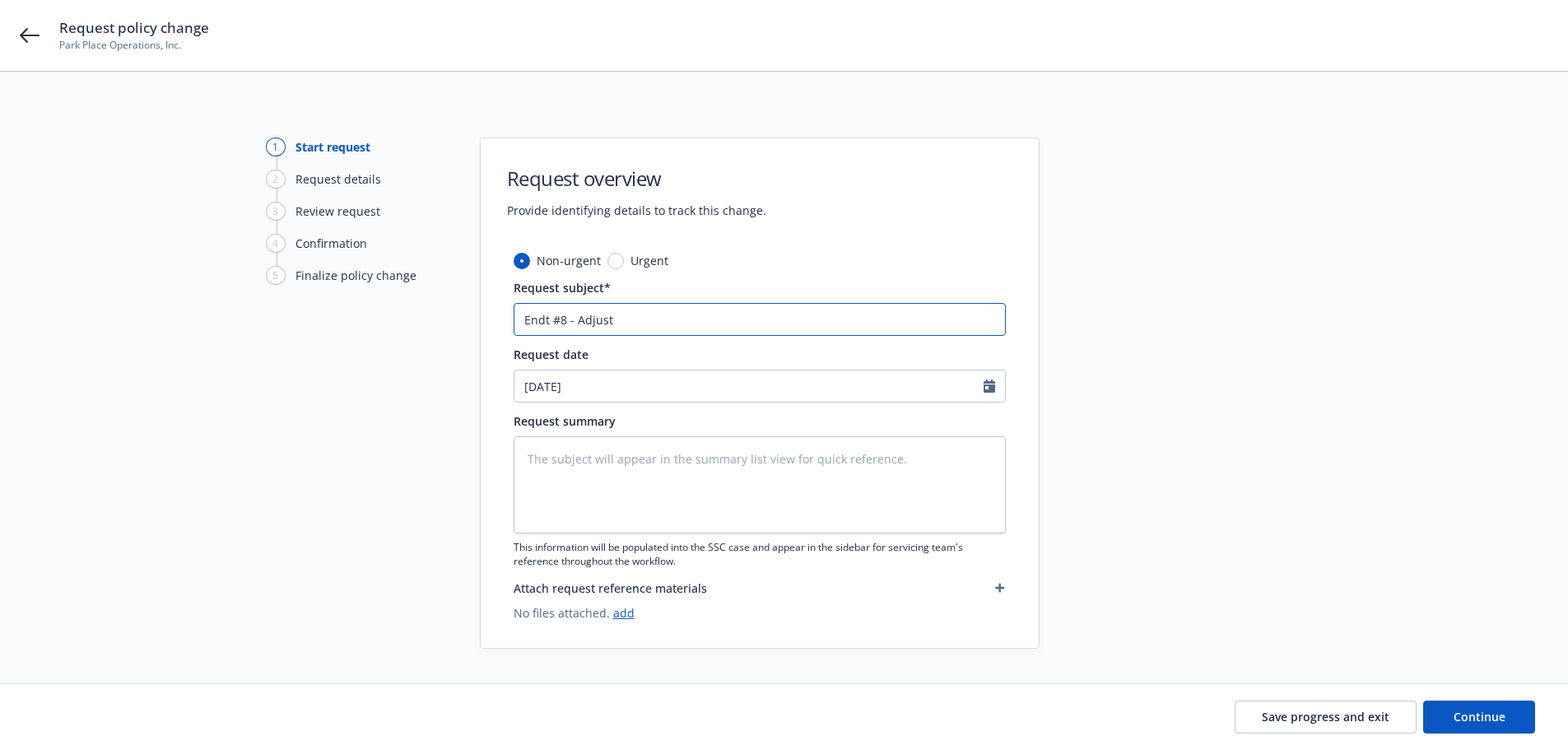
type input "Endt #8 - Adjust E"
type textarea "x"
type input "Endt #8 - Adjust Ex"
type textarea "x"
type input "Endt #8 - Adjust Exp"
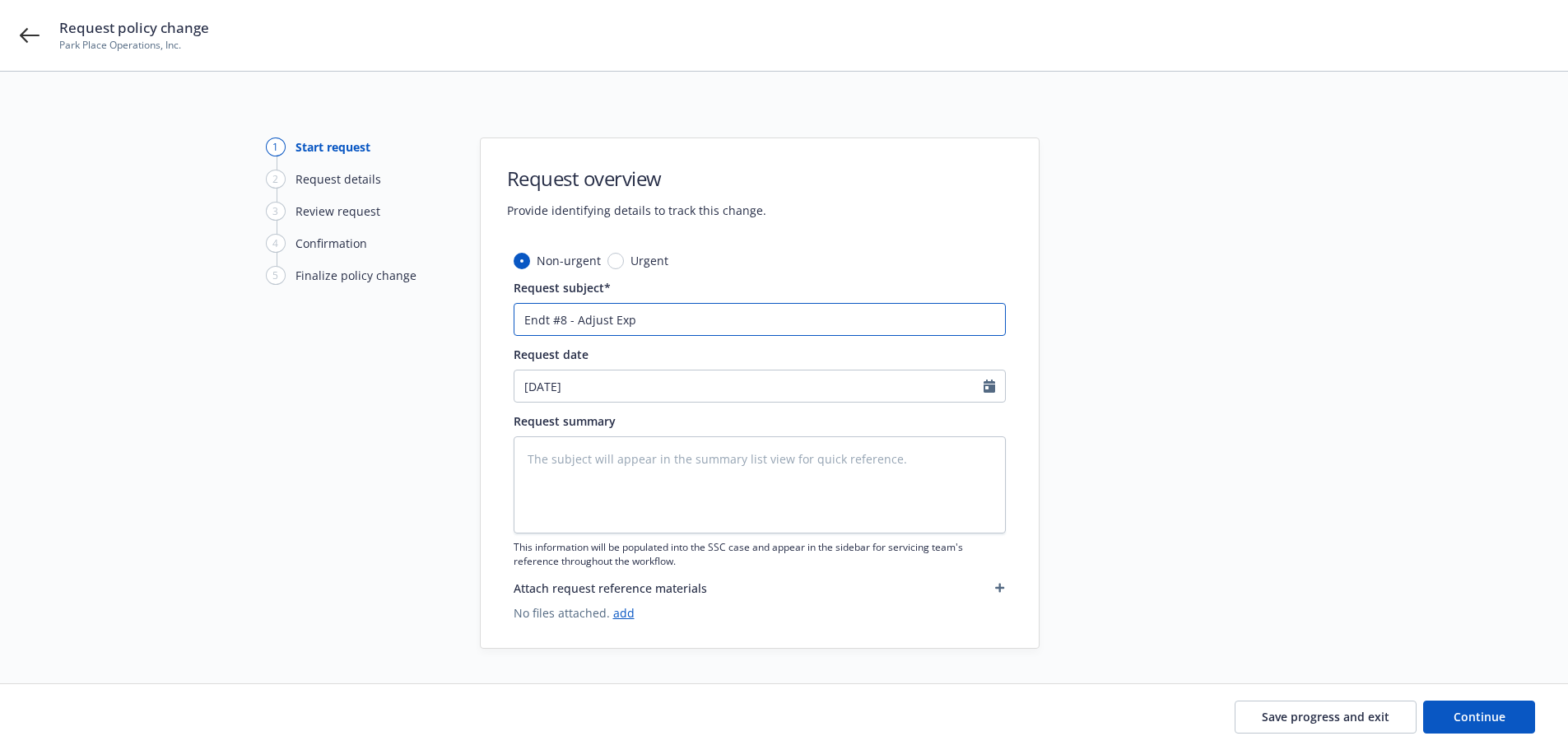
type textarea "x"
type input "Endt #8 - Adjust Exp"
type textarea "x"
type input "Endt #8 - Adjust Exp Mo"
type textarea "x"
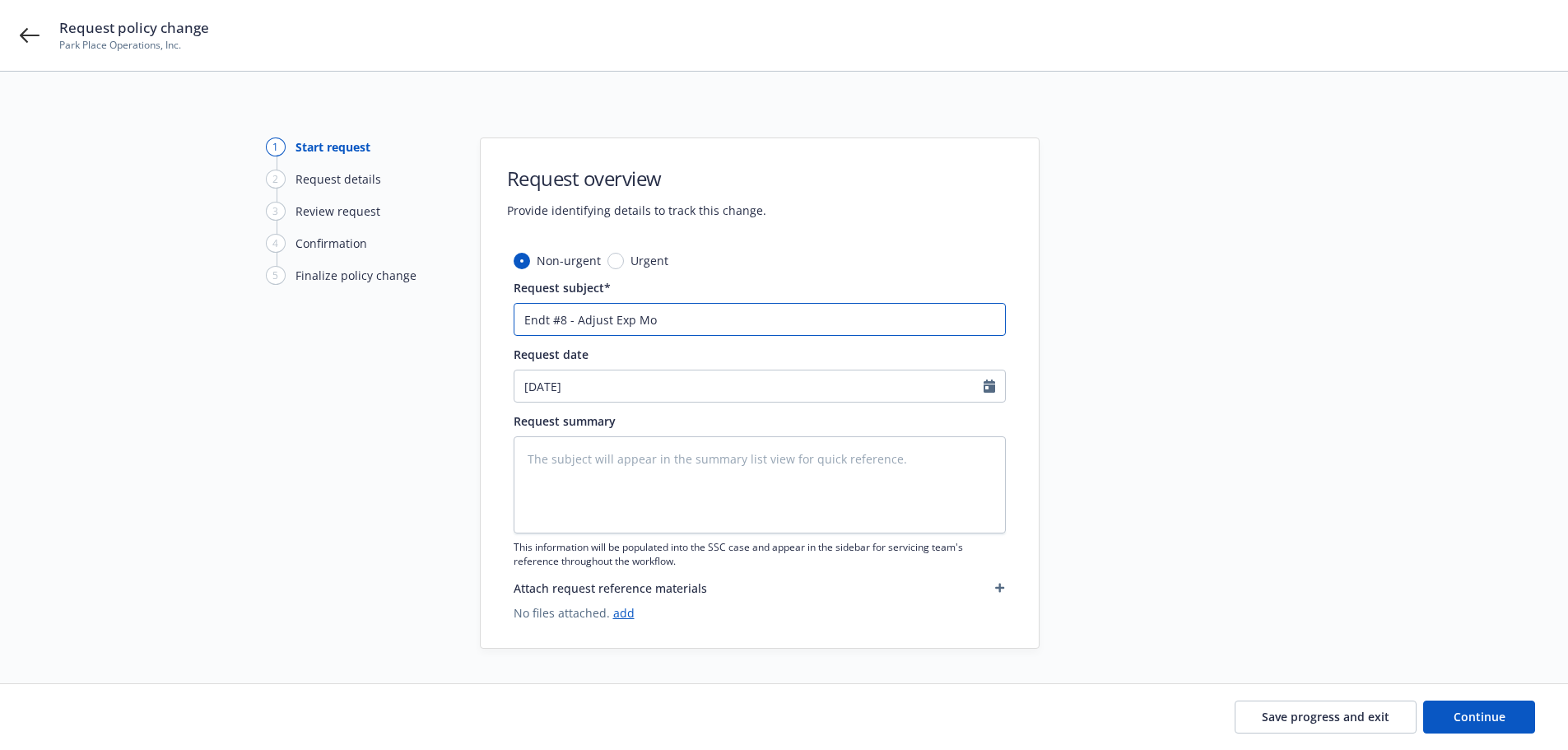
type input "Endt #8 - Adjust Exp Mop"
type textarea "x"
type input "Endt #8 - Adjust Exp Mopd"
type textarea "x"
type input "Endt #8 - Adjust Exp Mopd"
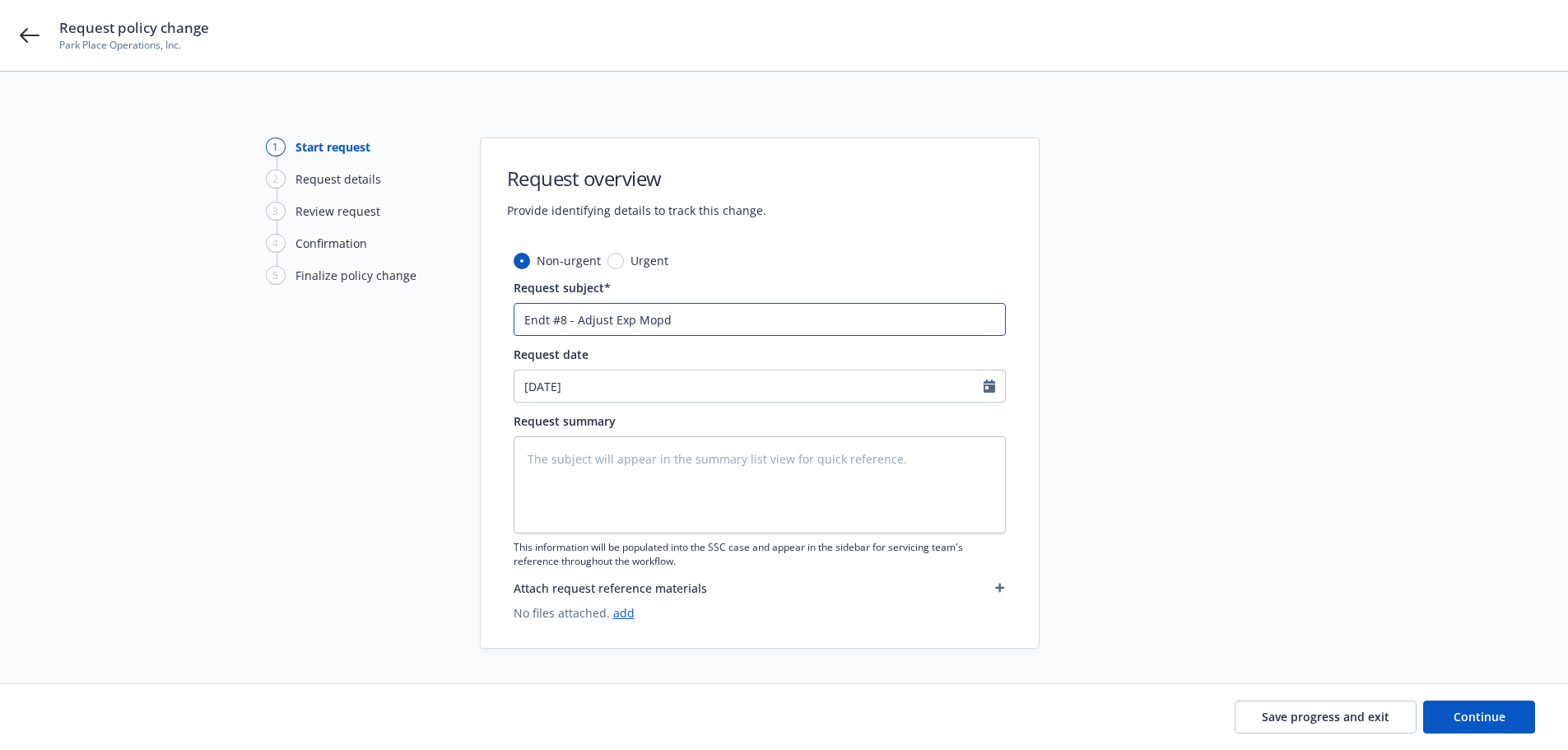
type textarea "x"
type input "Endt #8 - Adjust Exp Mopd"
type textarea "x"
type input "Endt #8 - Adjust Exp Mop"
type textarea "x"
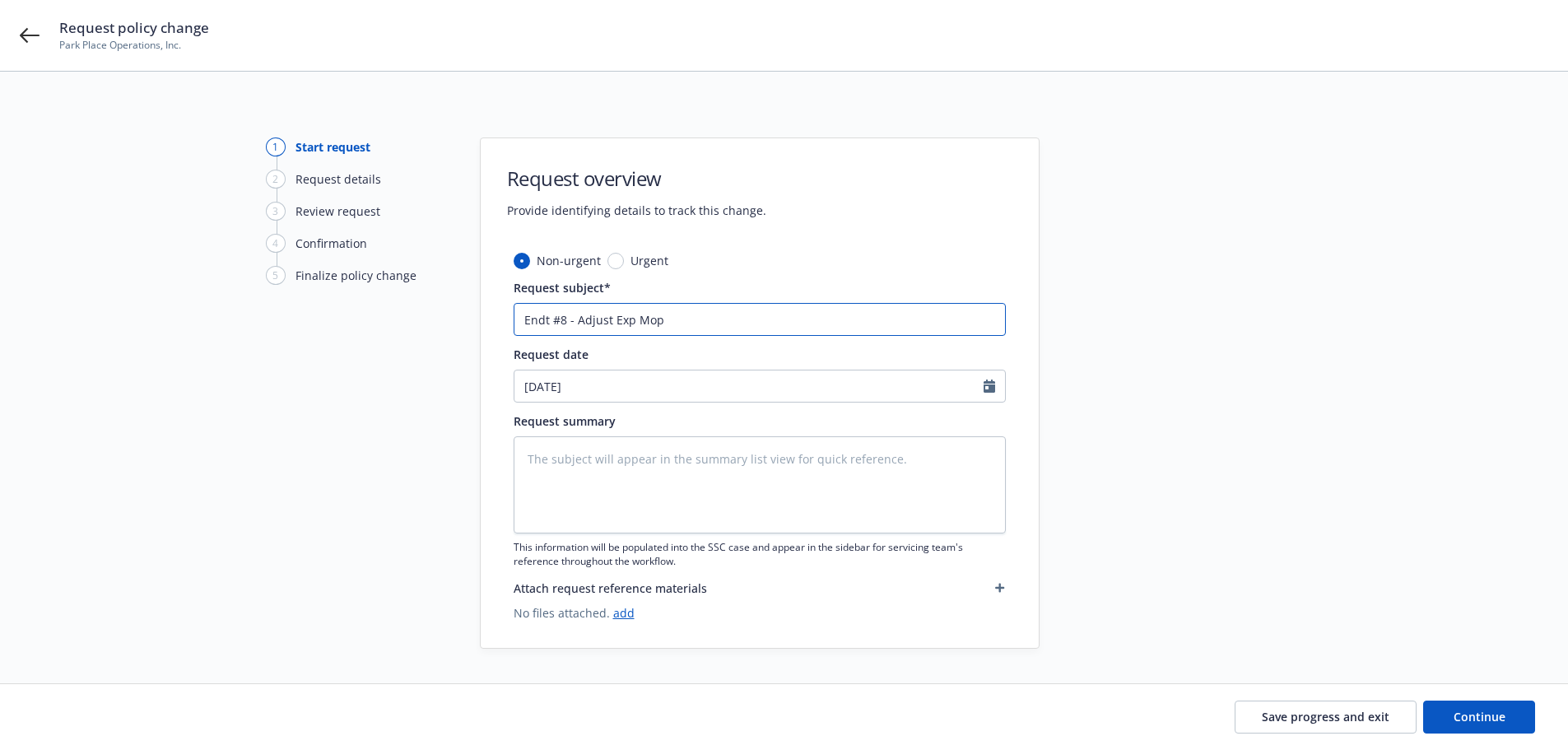
type input "Endt #8 - Adjust Exp Mo"
type textarea "x"
type input "Endt #8 - Adjust Exp Mod"
type textarea "x"
type input "Endt #8 - Adjust Exp Mod"
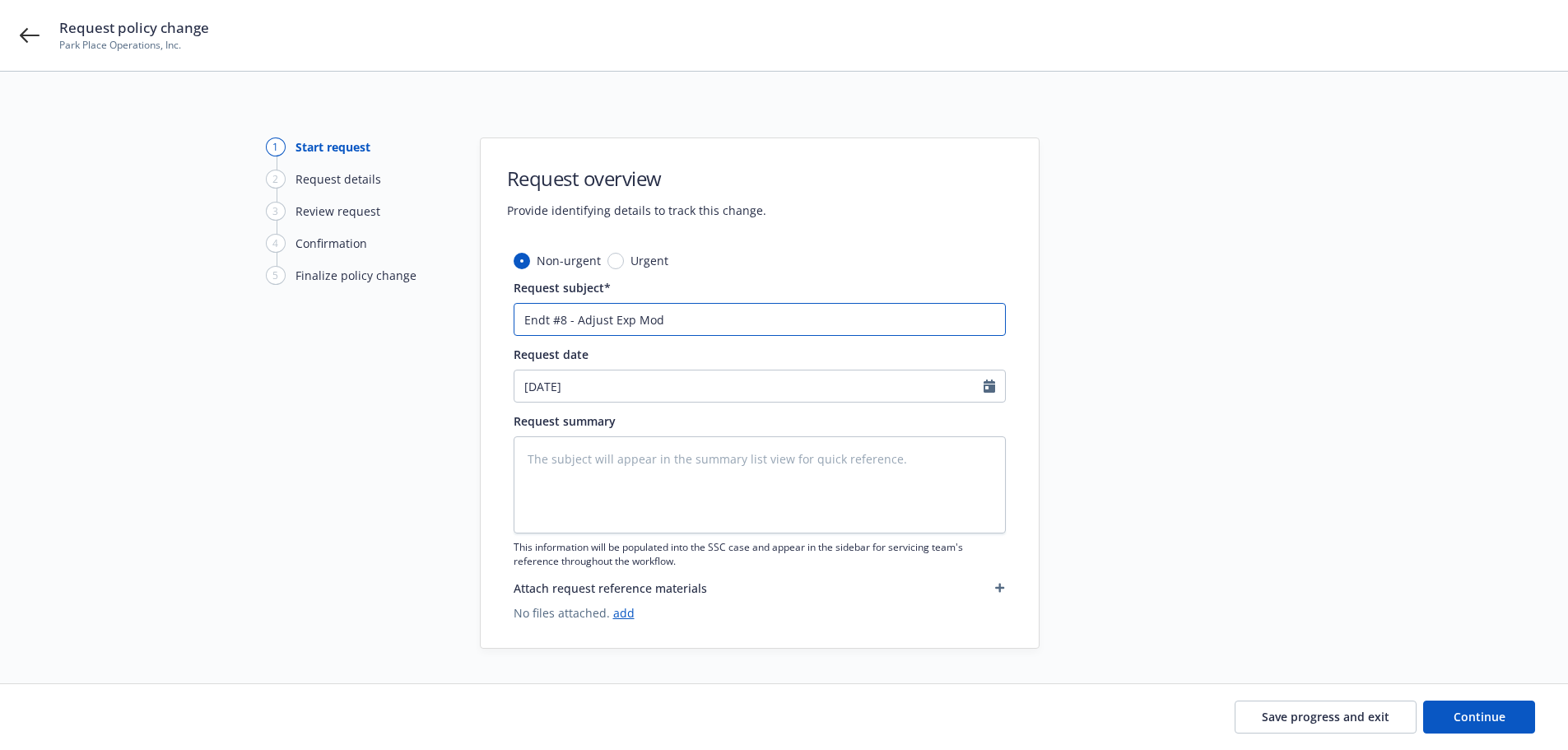
type textarea "x"
type input "Endt #8 - Adjust Exp Mod t"
type textarea "x"
type input "Endt #8 - Adjust Exp Mod to"
type textarea "x"
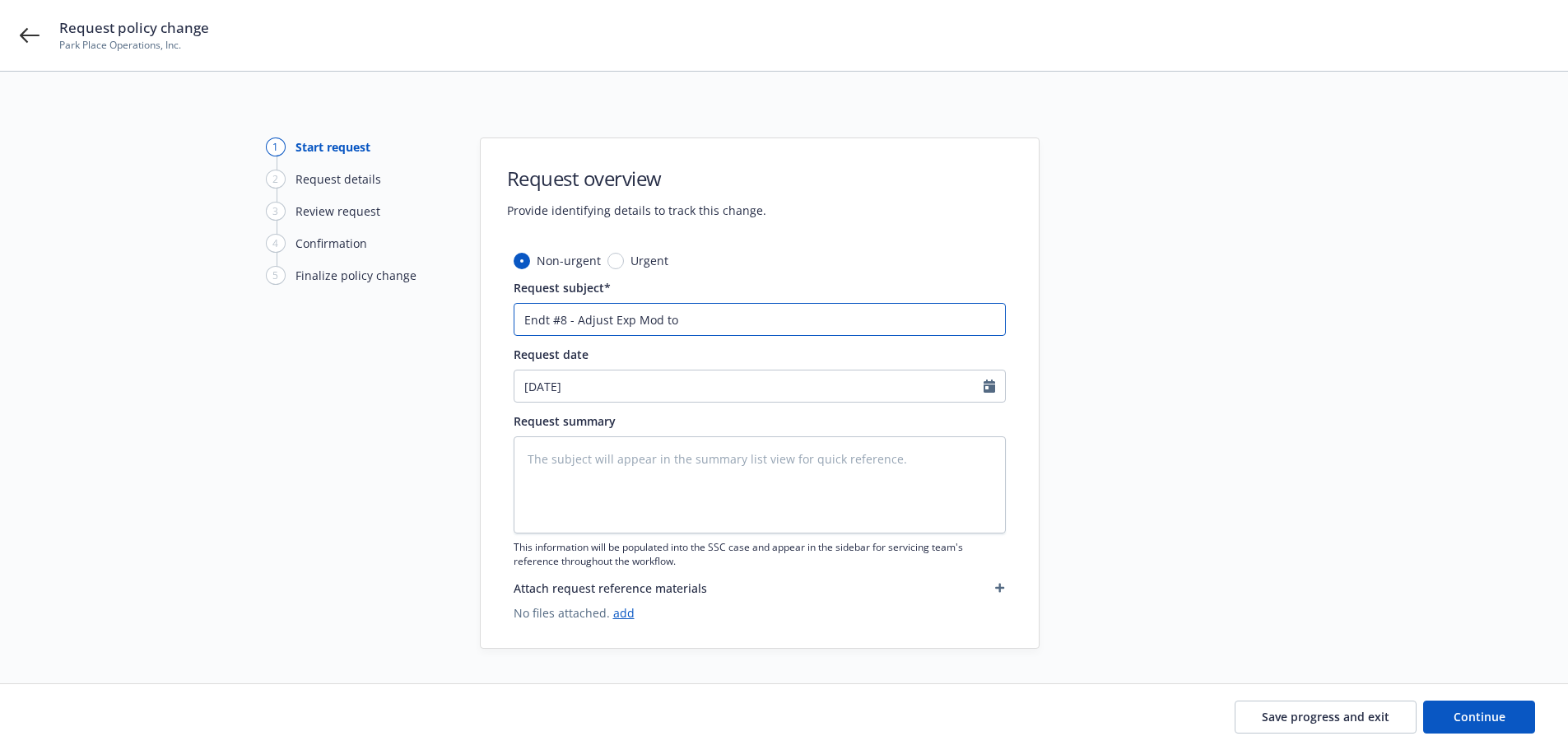
type input "Endt #8 - Adjust Exp Mod to"
type textarea "x"
type input "Endt #8 - Adjust Exp Mod to 1"
type textarea "x"
type input "Endt #8 - Adjust Exp Mod to 1."
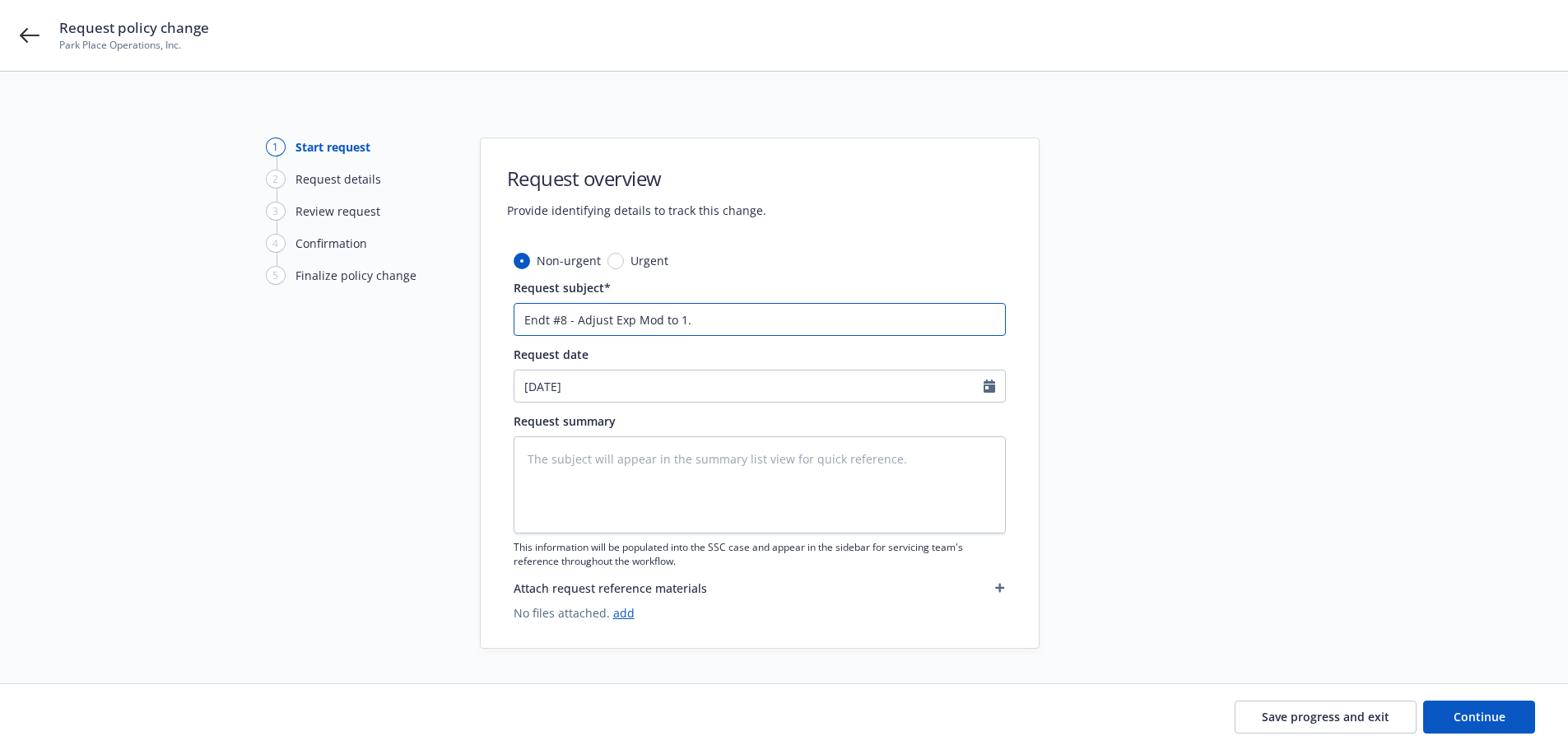
type textarea "x"
type input "Endt #8 - Adjust Exp Mod to 1.4"
type textarea "x"
type input "Endt #8 - Adjust Exp Mod to 1.45"
type textarea "x"
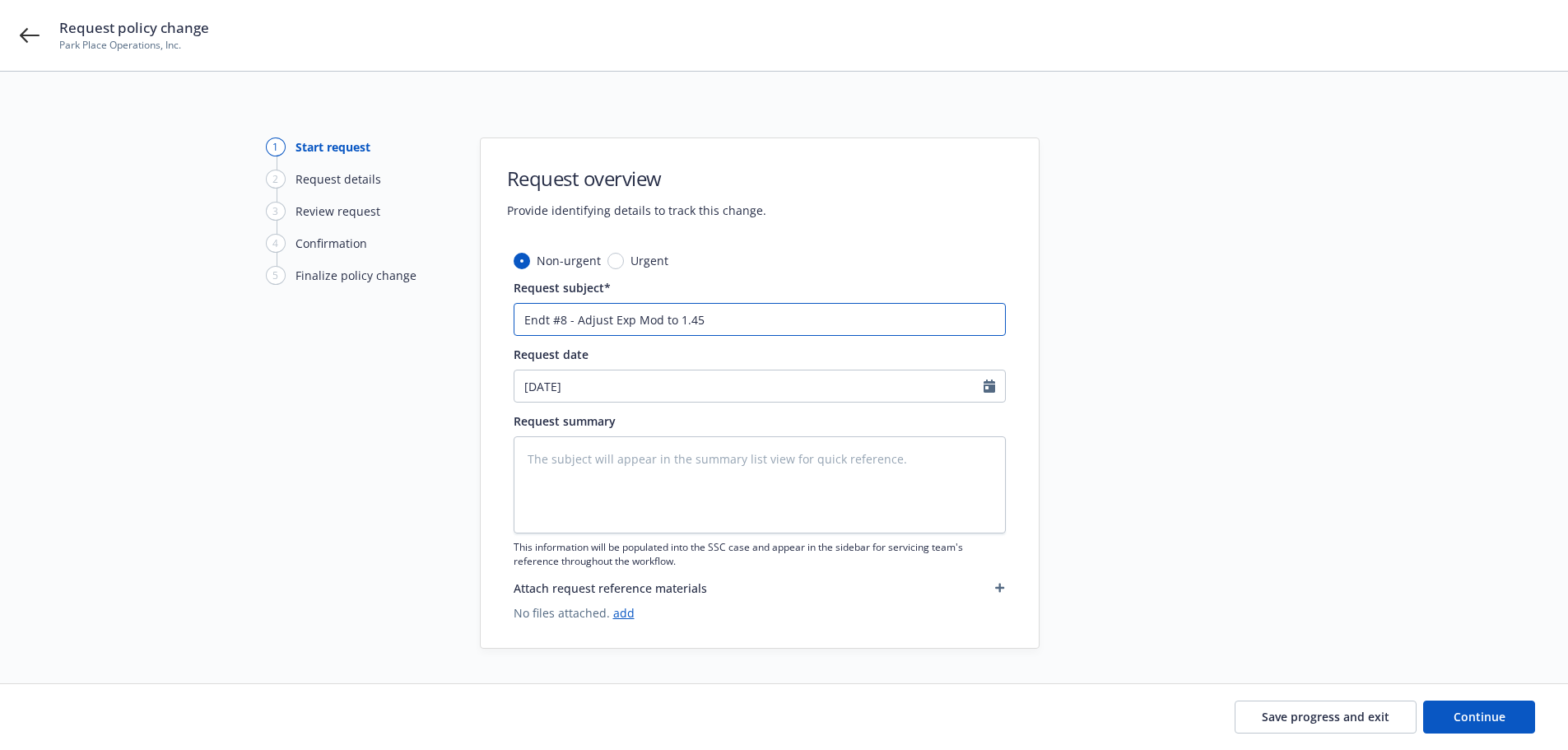
type input "Endt #8 - Adjust Exp Mod to 1.45"
type textarea "x"
type input "Endt #8 - Adjust Exp Mod to 1.45 f"
type textarea "x"
type input "Endt #8 - Adjust Exp Mod to 1.45 fo"
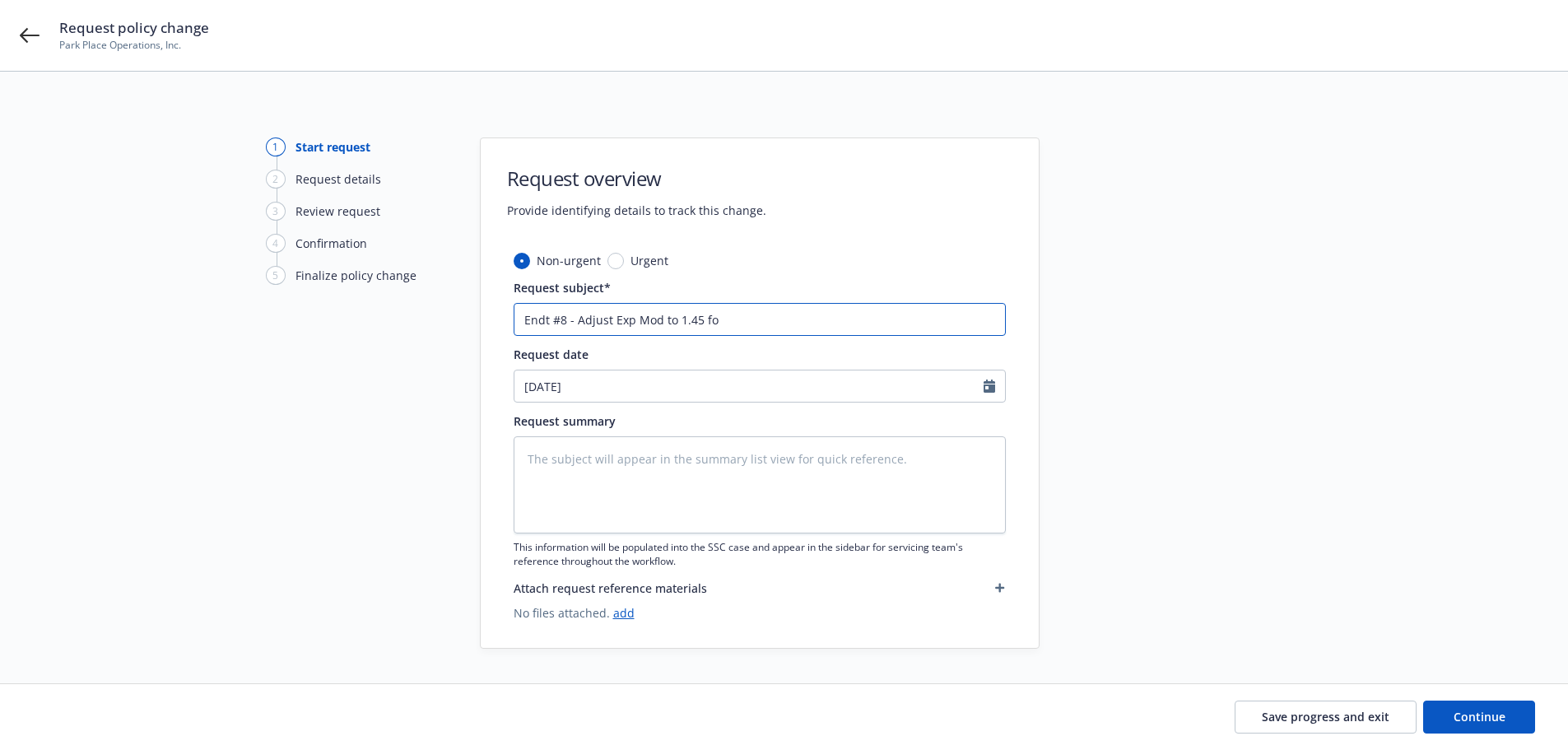
type textarea "x"
type input "Endt #8 - Adjust Exp Mod to 1.45 for"
type textarea "x"
type input "Endt #8 - Adjust Exp Mod to 1.45 for"
type textarea "x"
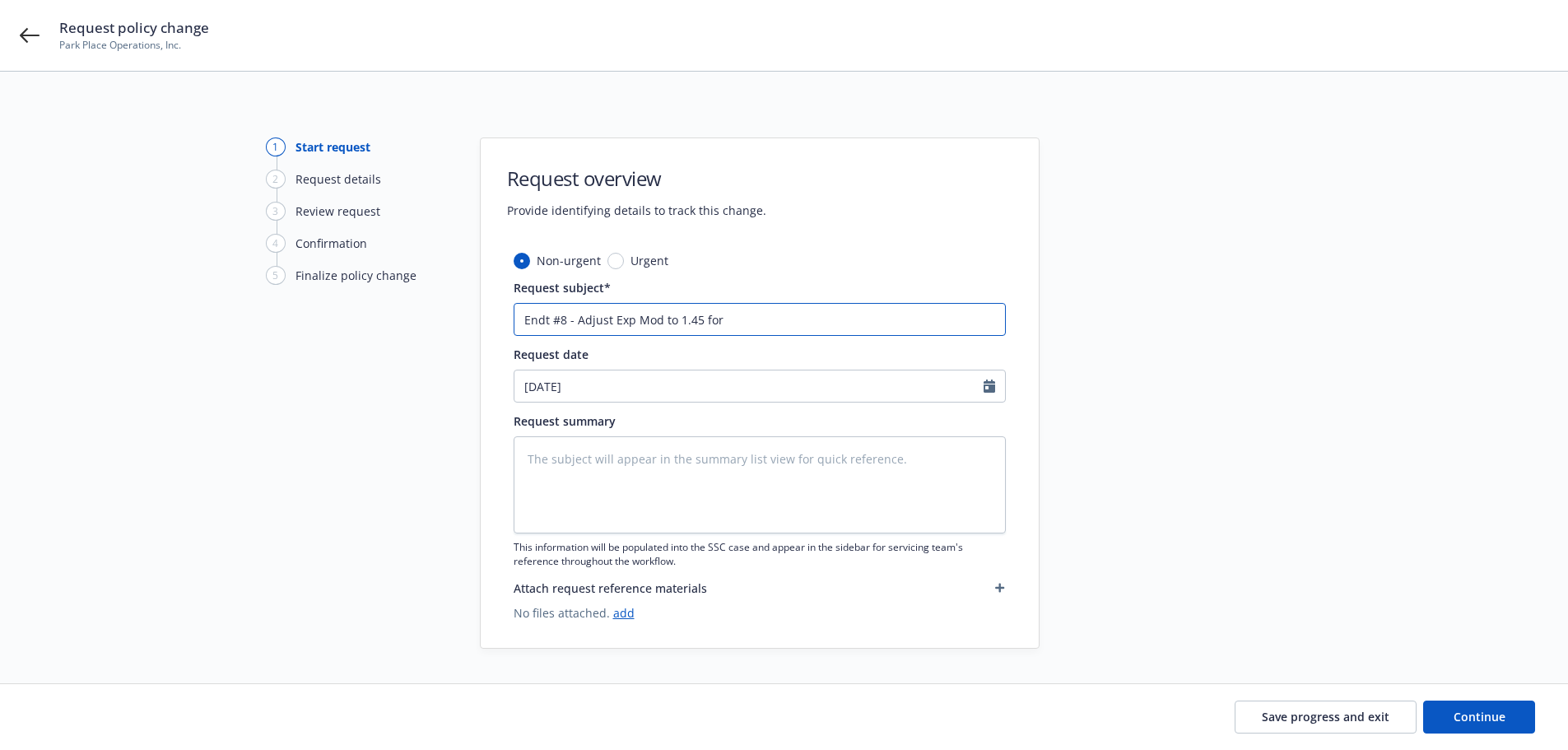
type input "Endt #8 - Adjust Exp Mod to 1.45 for N"
type textarea "x"
type input "Endt #8 - Adjust Exp Mod to 1.45 for NC"
type textarea "x"
type input "Endt #8 - Adjust Exp Mod to 1.45 for NC"
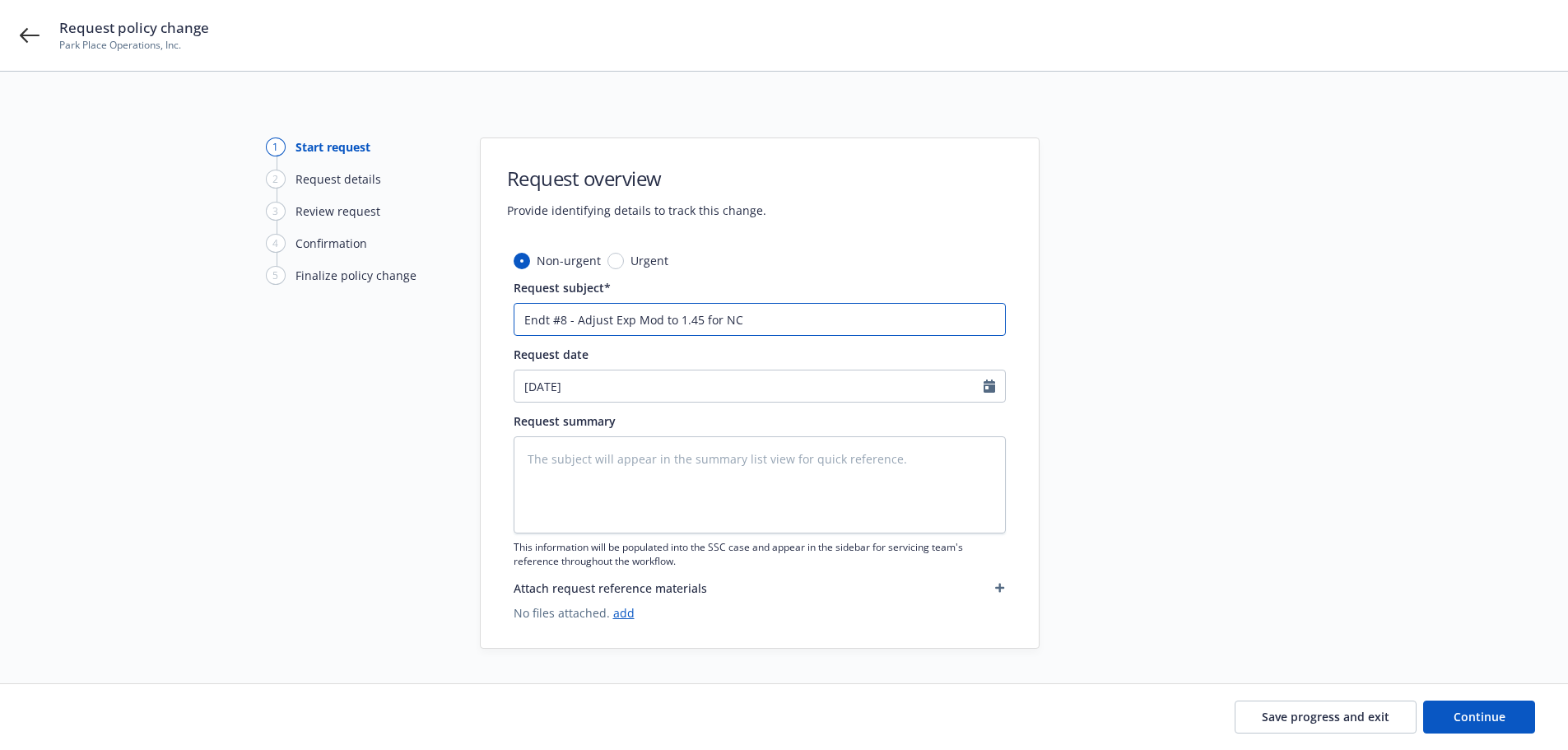
type textarea "x"
type input "Endt #8 - Adjust Exp Mod to 1.45 for NC a"
type textarea "x"
type input "Endt #8 - Adjust Exp Mod to 1.45 for NC an"
type textarea "x"
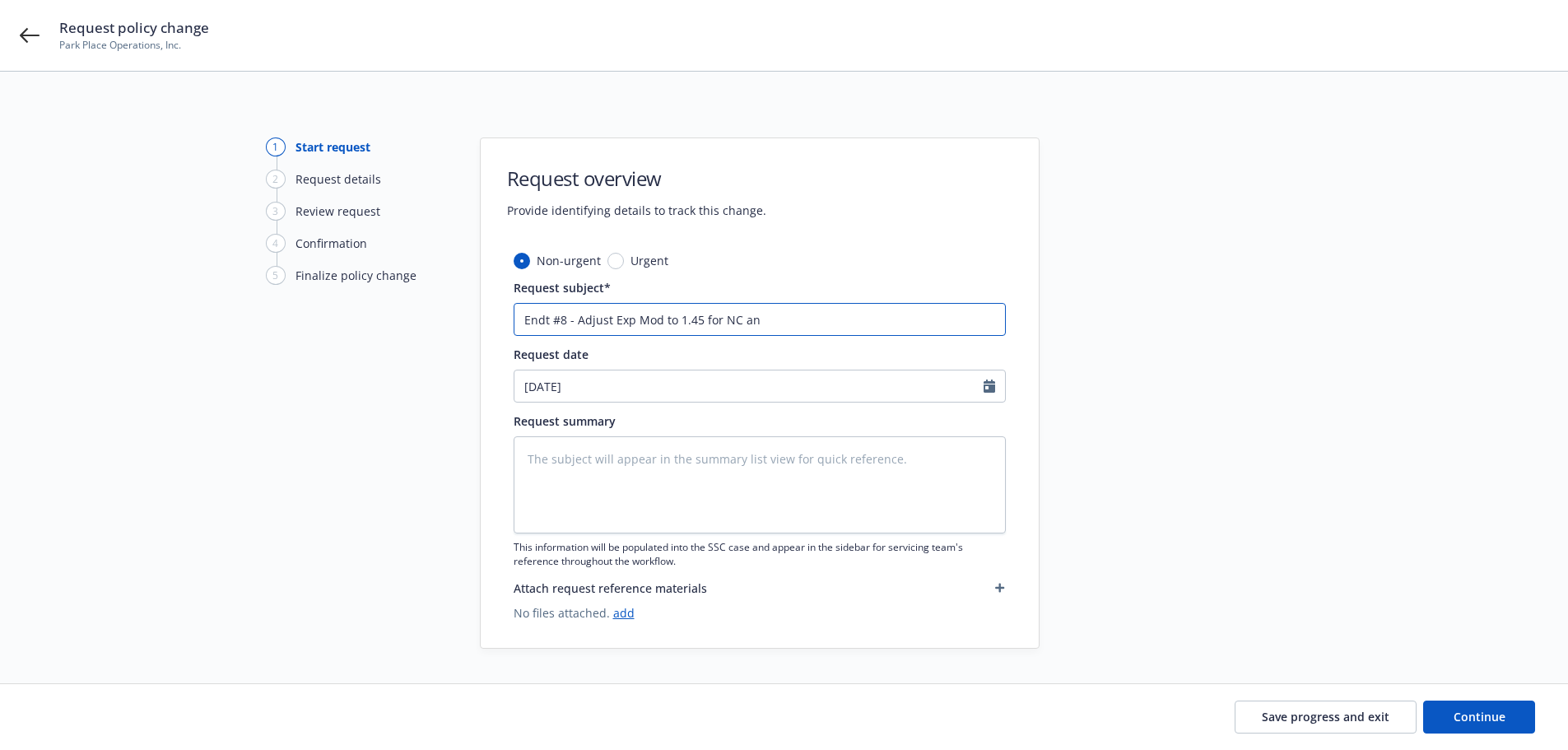
type input "Endt #8 - Adjust Exp Mod to 1.45 for NC and"
type textarea "x"
type input "Endt #8 - Adjust Exp Mod to 1.45 for NC and"
type textarea "x"
type input "Endt #8 - Adjust Exp Mod to 1.45 for NC and W"
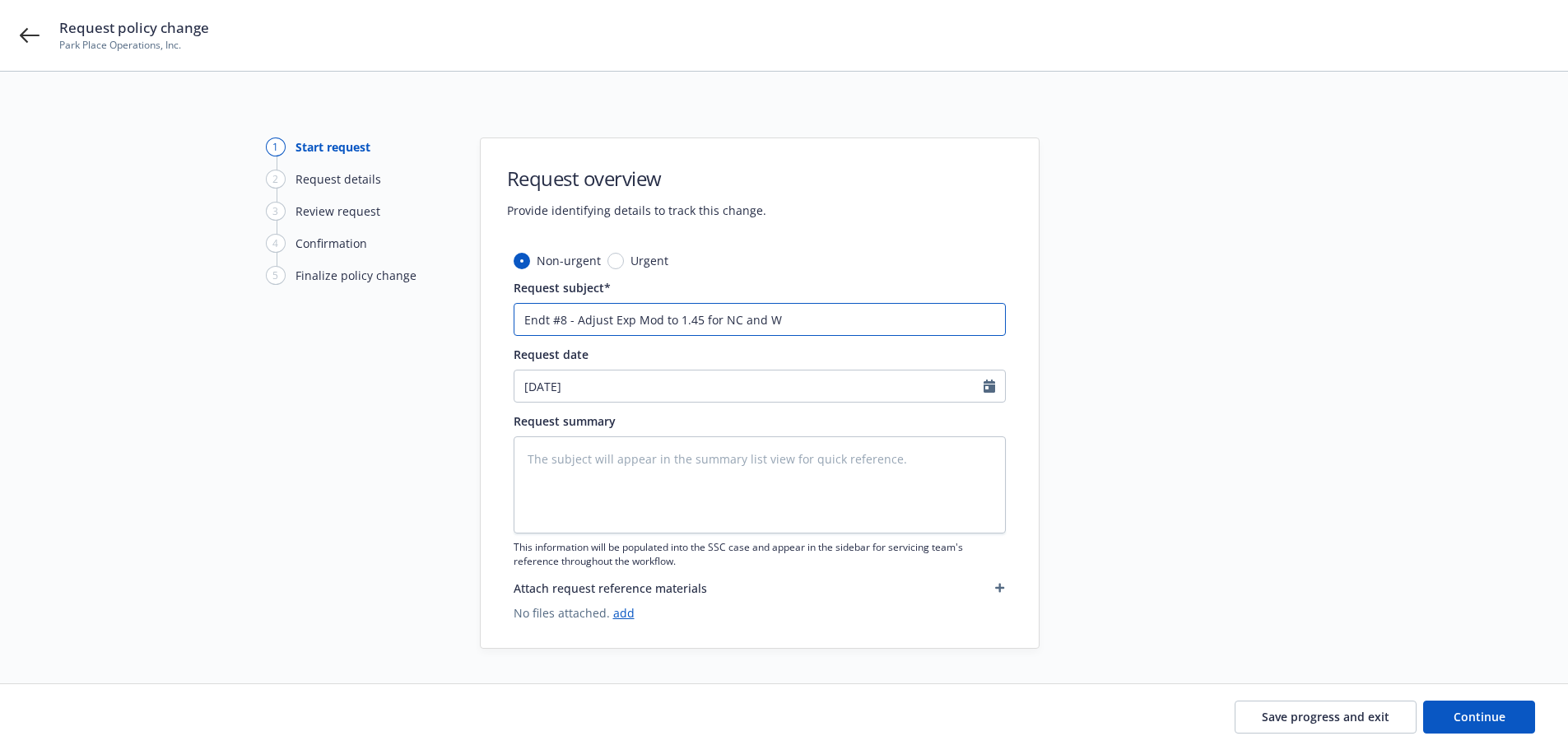
type textarea "x"
type input "Endt #8 - Adjust Exp Mod to 1.45 for NC and WI"
type textarea "x"
type input "Endt #8 - Adjust Exp Mod to 1.45 for NC and WI"
type textarea "x"
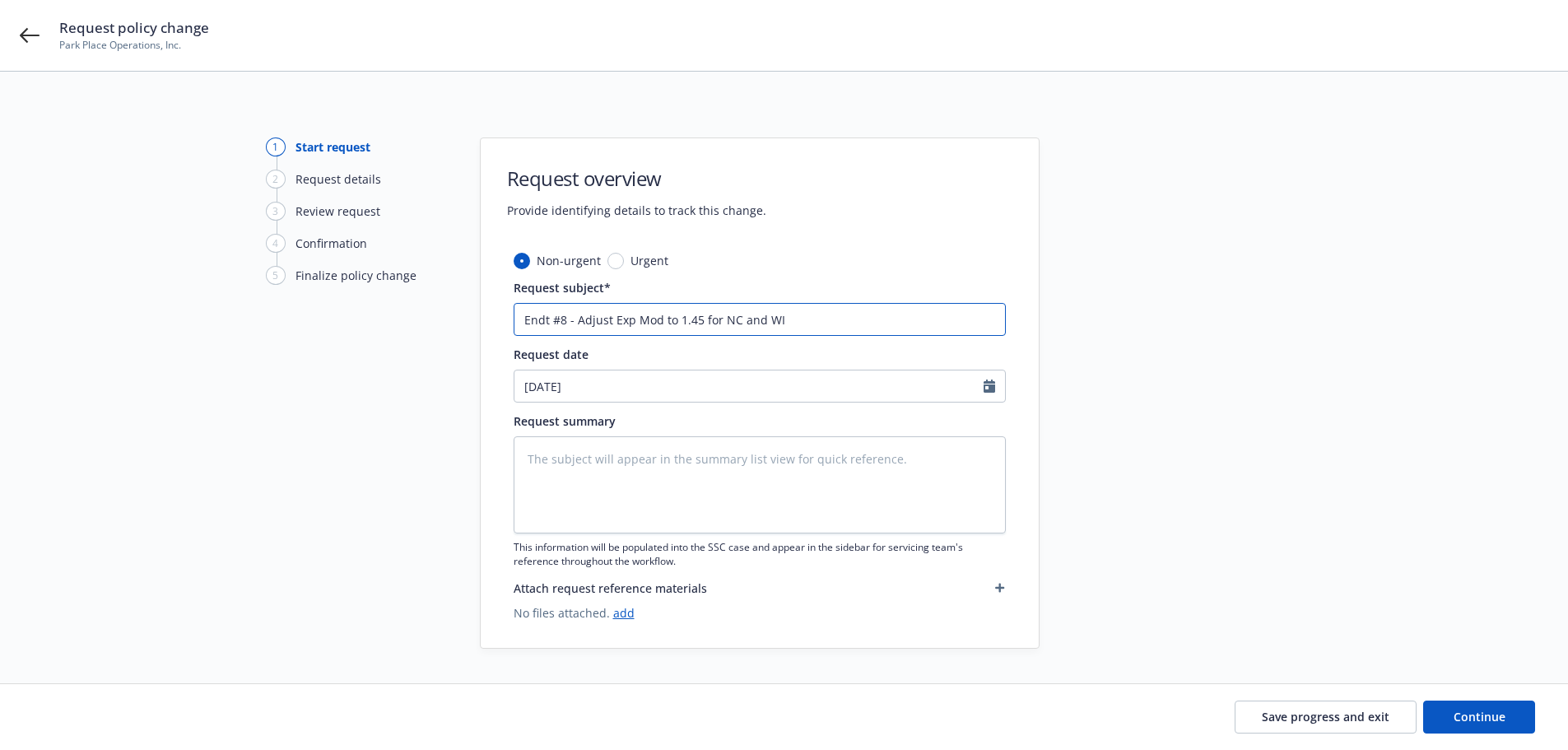
type input "Endt #8 - Adjust Exp Mod to 1.45 for NC and WI -"
type textarea "x"
type input "Endt #8 - Adjust Exp Mod to 1.45 for NC and WI -"
type textarea "x"
type input "Endt #8 - Adjust Exp Mod to 1.45 for NC and WI - N"
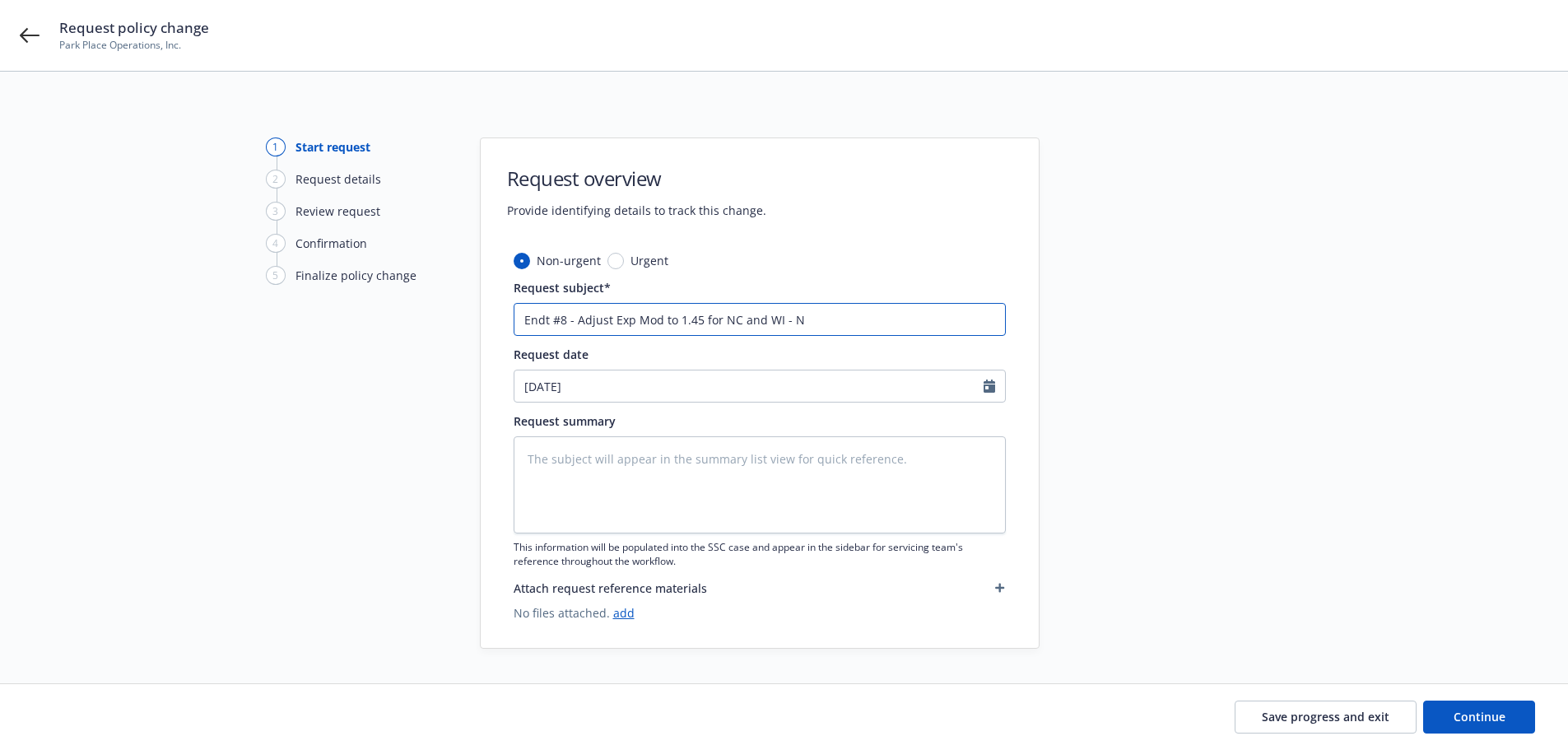
type textarea "x"
type input "Endt #8 - Adjust Exp Mod to 1.45 for NC and WI - NO"
type textarea "x"
type input "Endt #8 - Adjust Exp Mod to 1.45 for NC and WI - NO"
type textarea "x"
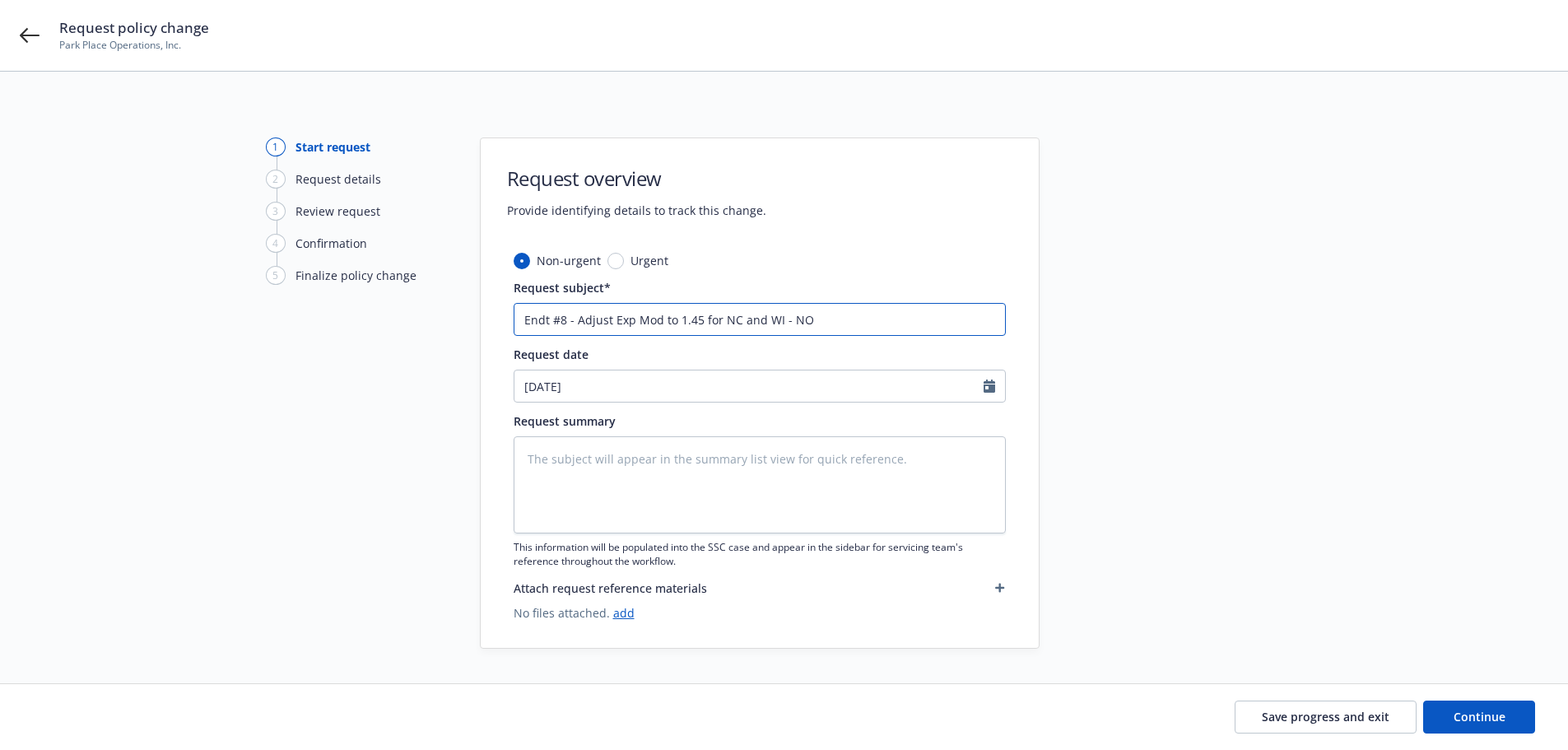
type input "Endt #8 - Adjust Exp Mod to 1.45 for NC and WI - NO $"
type textarea "x"
type input "Endt #8 - Adjust Exp Mod to 1.45 for NC and WI - NO $A"
type textarea "x"
type input "Endt #8 - Adjust Exp Mod to 1.45 for NC and WI - NO $Ap"
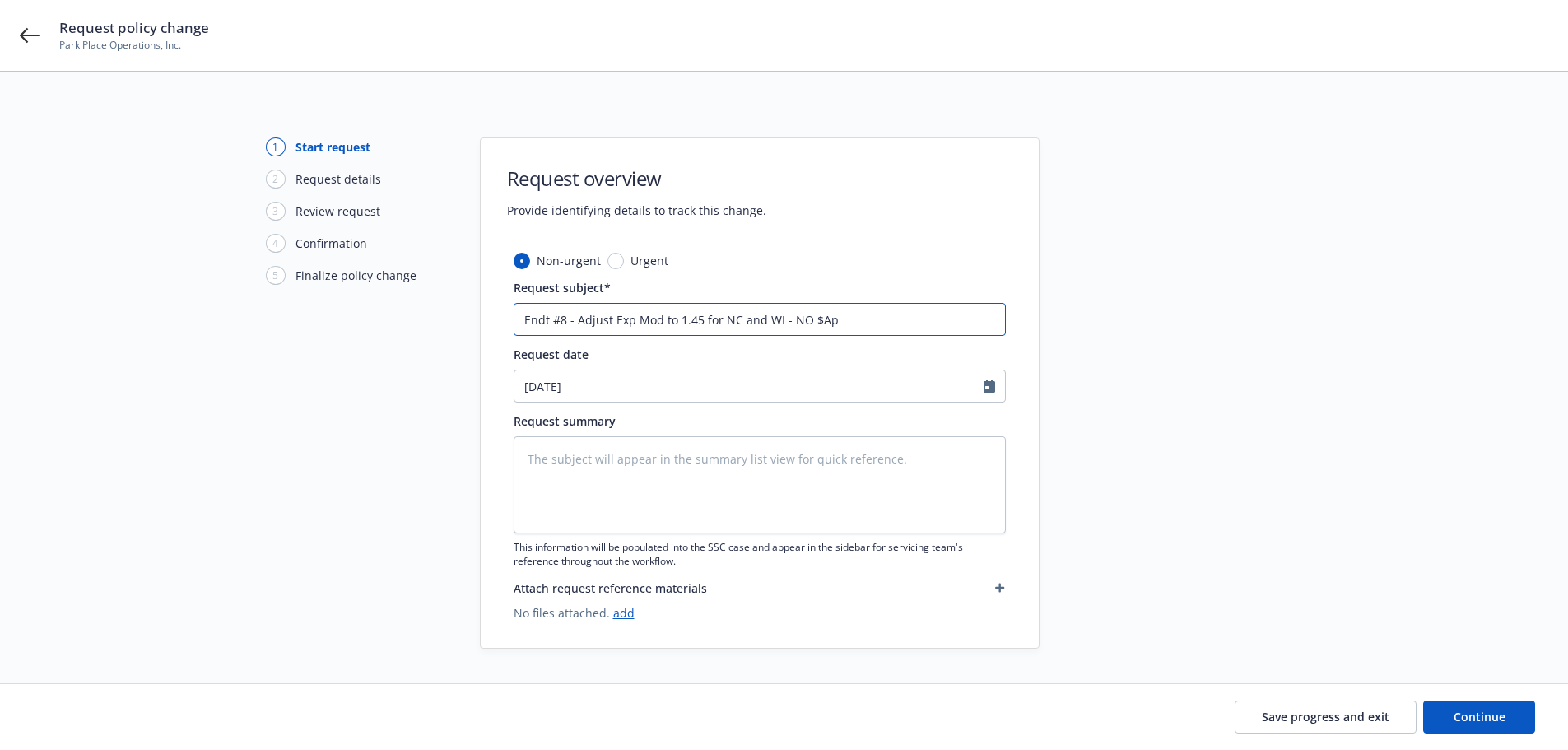
type textarea "x"
type input "Endt #8 - Adjust Exp Mod to 1.45 for NC and WI - NO $Ap"
type textarea "x"
type input "Endt #8 - Adjust Exp Mod to 1.45 for NC and WI - NO $Ap"
type textarea "x"
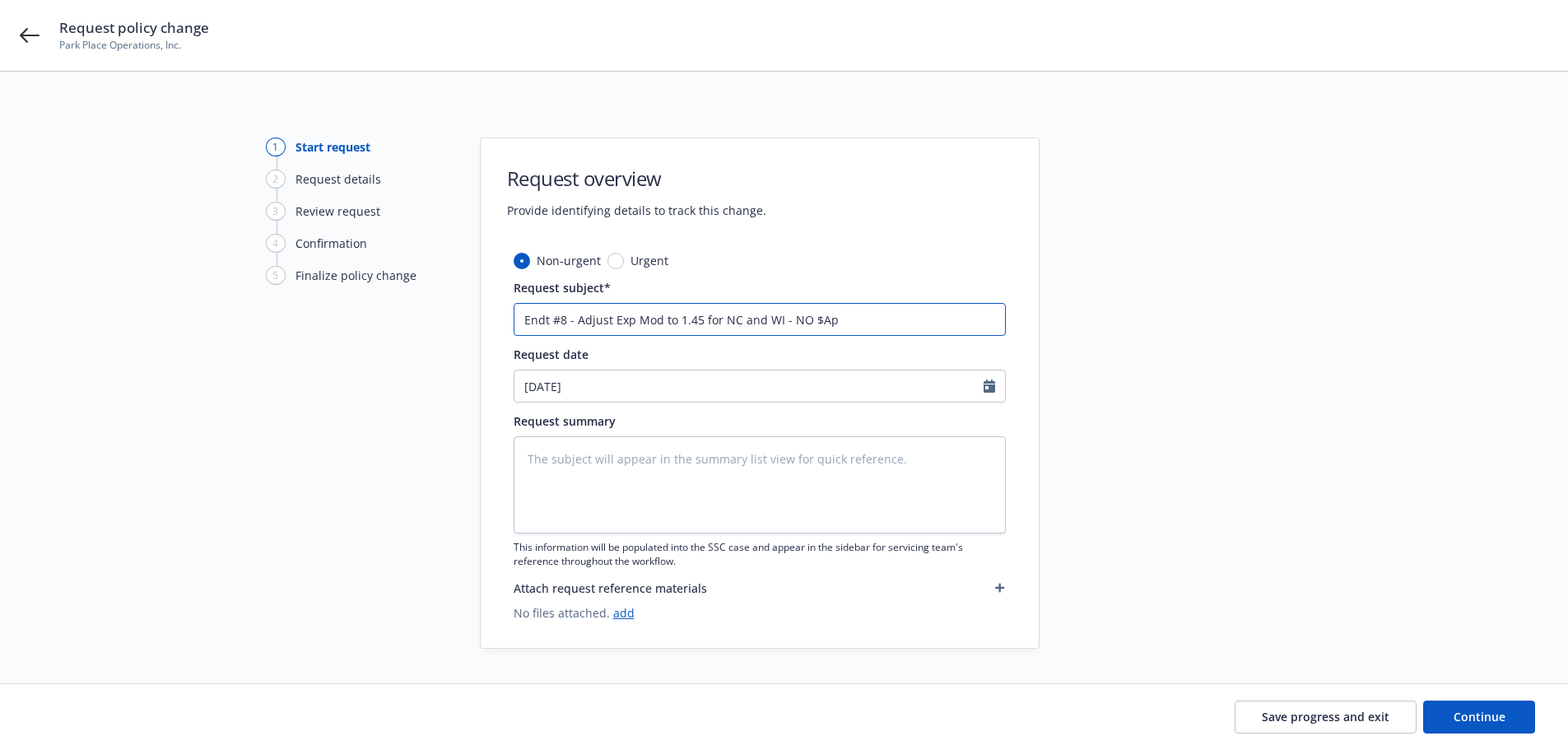
type input "Endt #8 - Adjust Exp Mod to 1.45 for NC and WI - NO $A"
type textarea "x"
drag, startPoint x: 837, startPoint y: 321, endPoint x: 470, endPoint y: 325, distance: 367.0
click at [470, 325] on div "1 Start request 2 Request details 3 Review request 4 Confirmation 5 Finalize po…" at bounding box center [784, 394] width 1529 height 511
type input "Endt #8 - Adjust Exp Mod to 1.45 for NC and WI - NO $AP"
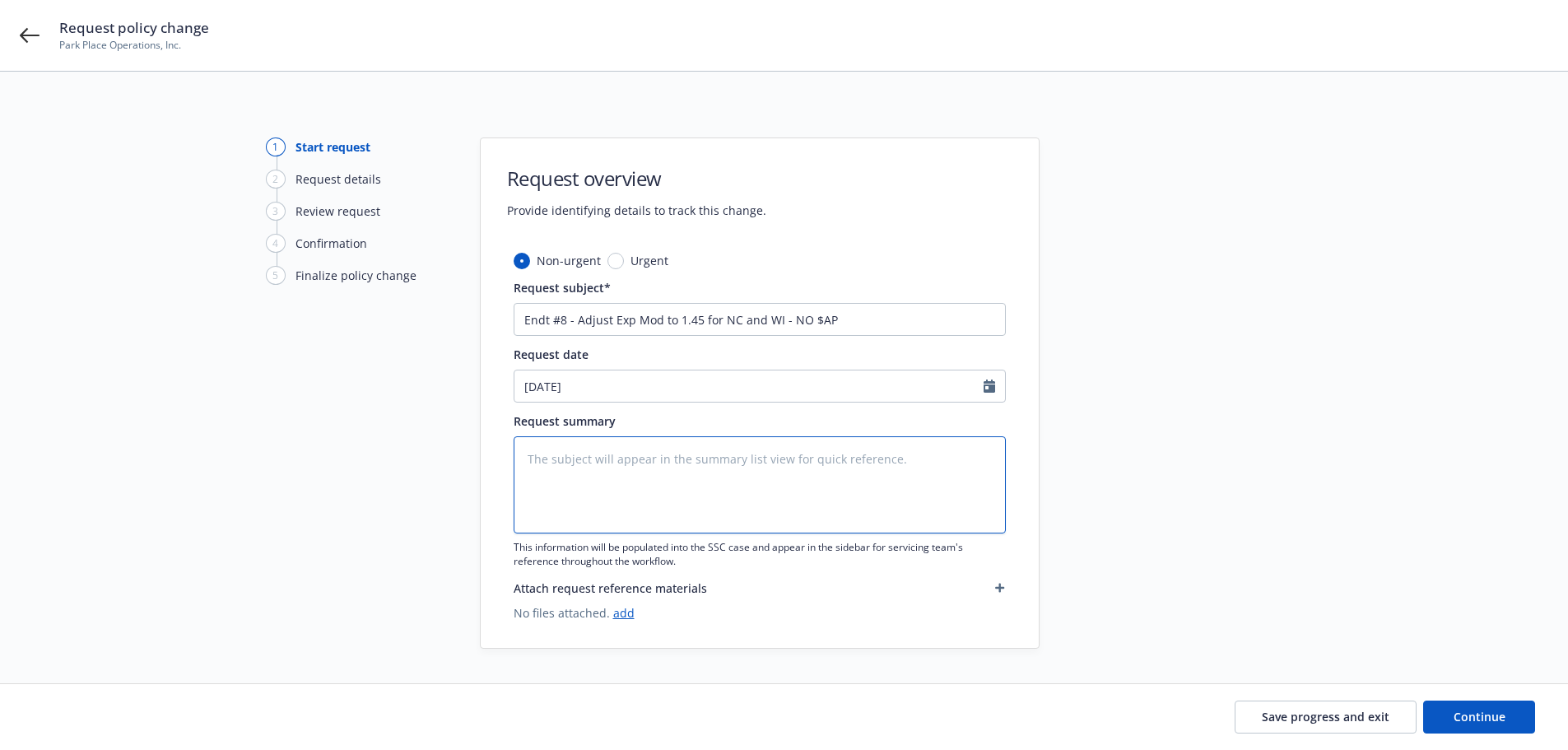
click at [629, 460] on textarea at bounding box center [760, 485] width 493 height 97
paste textarea "Endt #8 - Adjust Exp Mod to 1.45 for NC and WI - NO $AP"
type textarea "x"
type textarea "Endt #8 - Adjust Exp Mod to 1.45 for NC and WI - NO $AP"
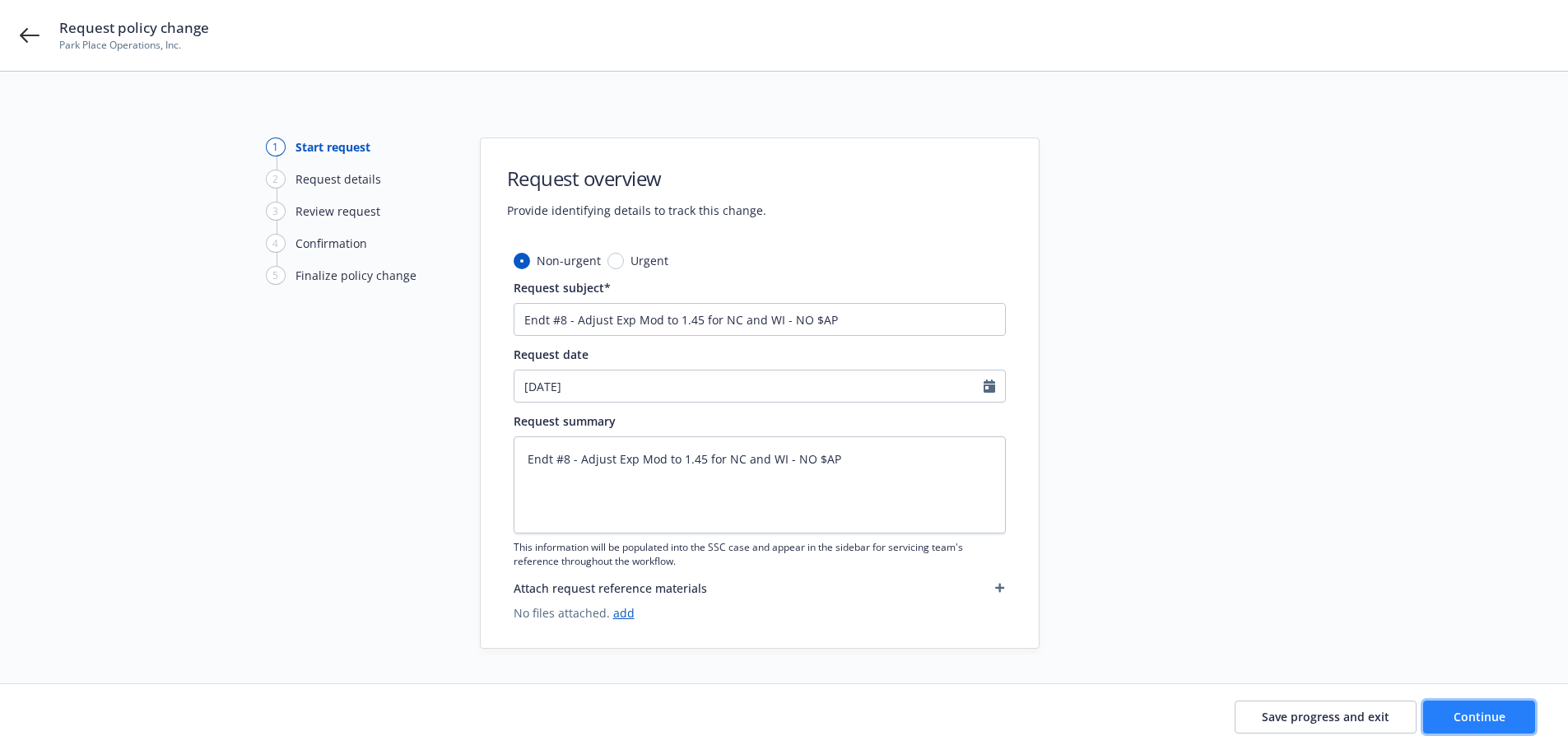
click at [1490, 711] on span "Continue" at bounding box center [1480, 716] width 52 height 15
type textarea "x"
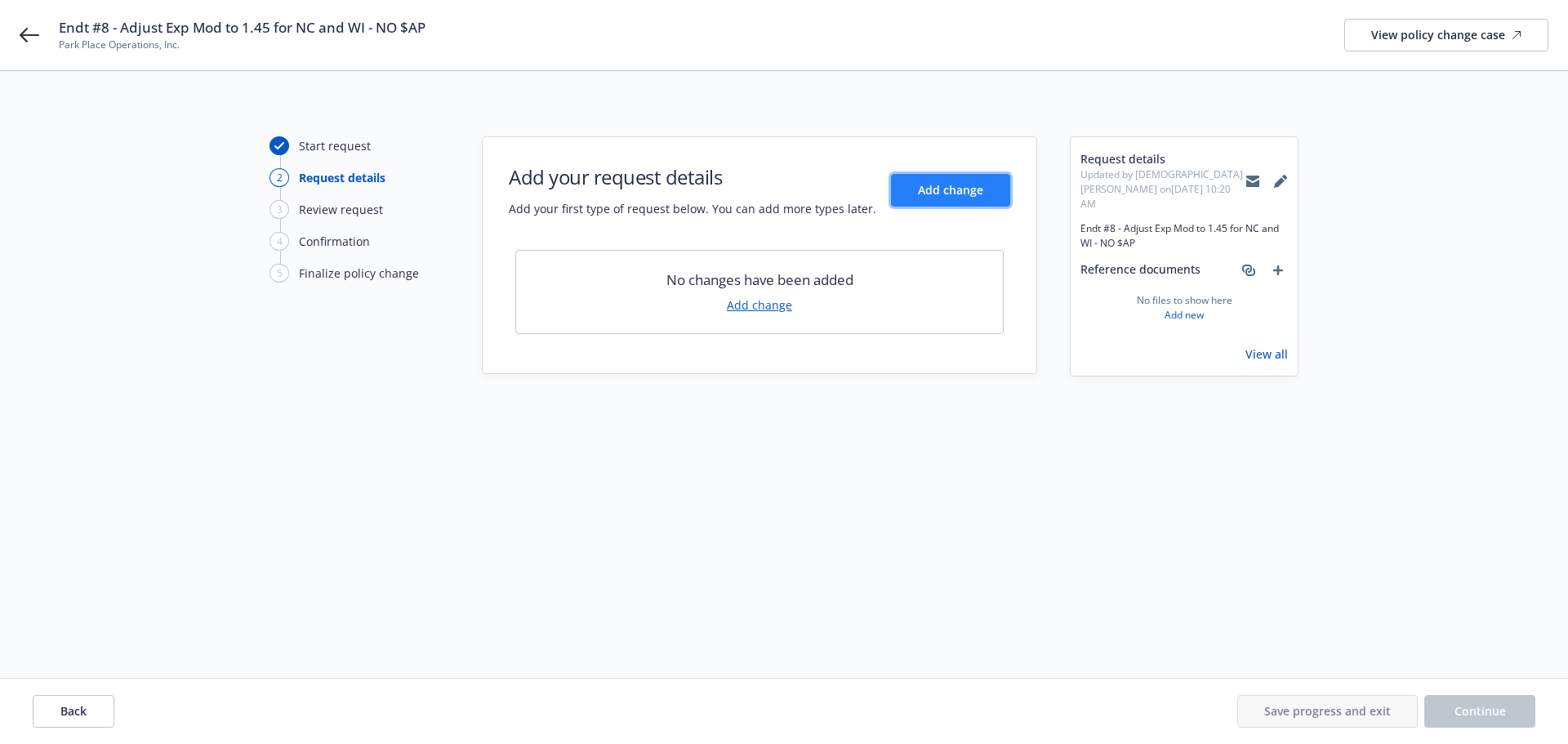
click at [949, 191] on span "Add change" at bounding box center [950, 190] width 65 height 15
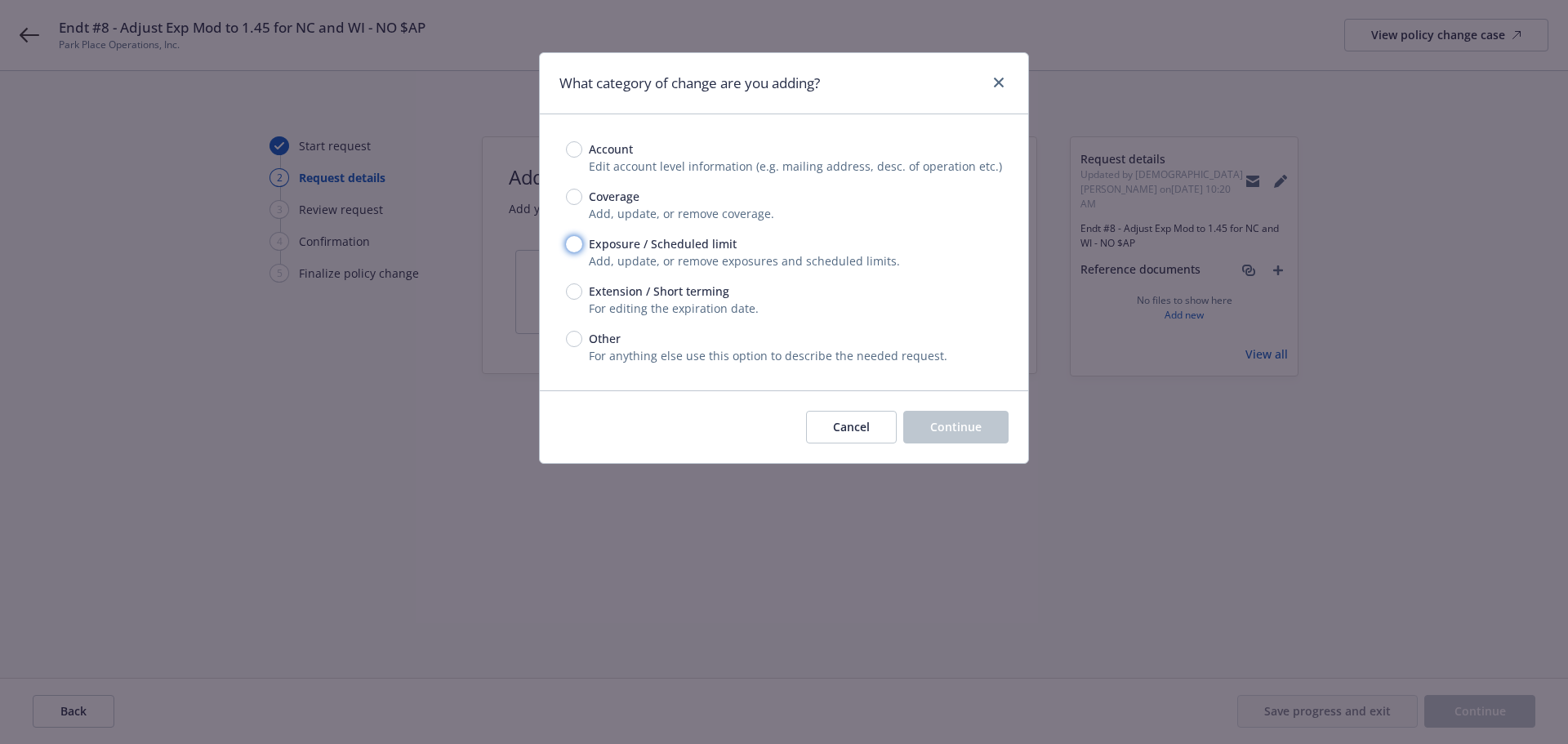
click at [580, 245] on input "Exposure / Scheduled limit" at bounding box center [574, 243] width 16 height 16
radio input "true"
click at [971, 437] on button "Continue" at bounding box center [957, 426] width 106 height 33
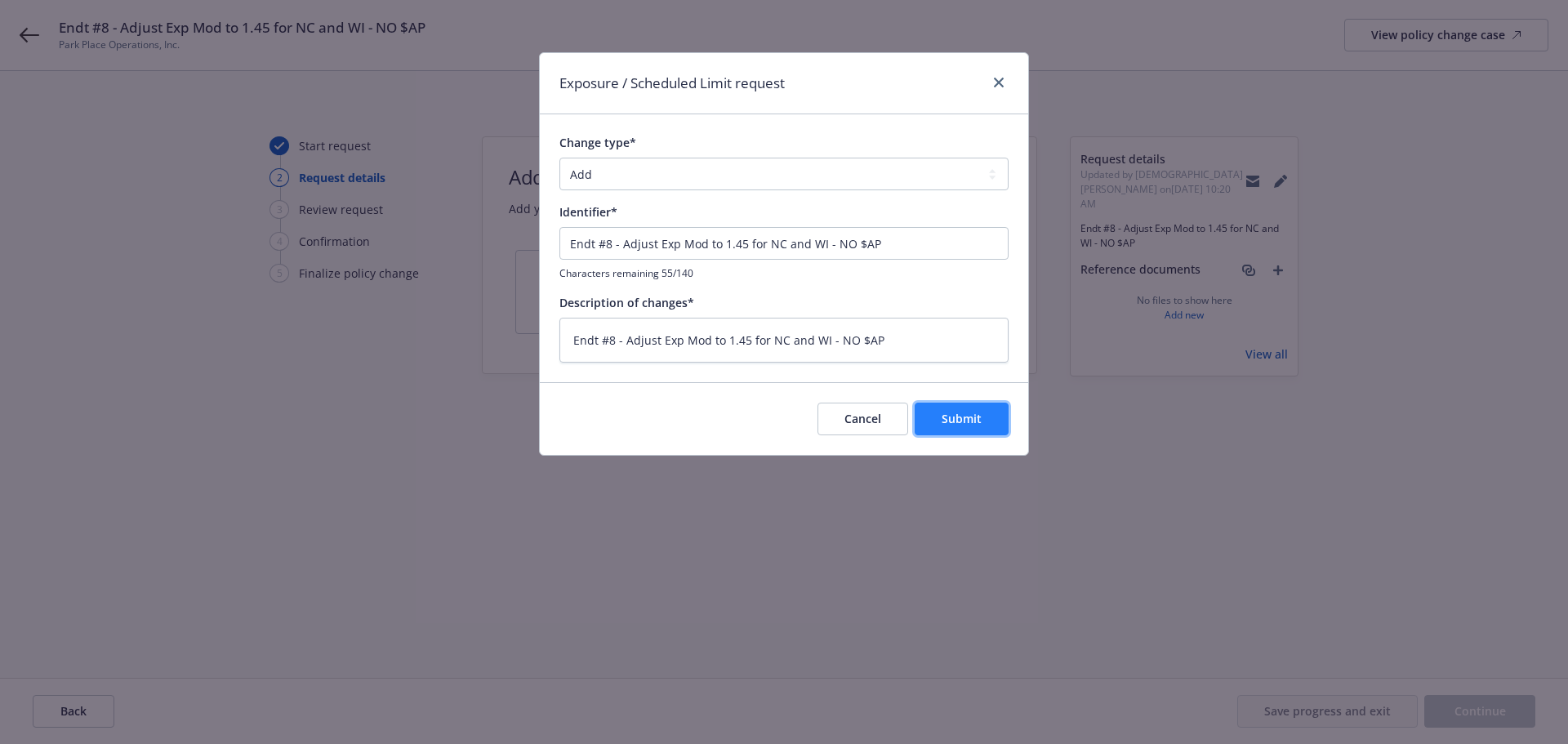
click at [976, 429] on button "Submit" at bounding box center [962, 419] width 94 height 33
type textarea "x"
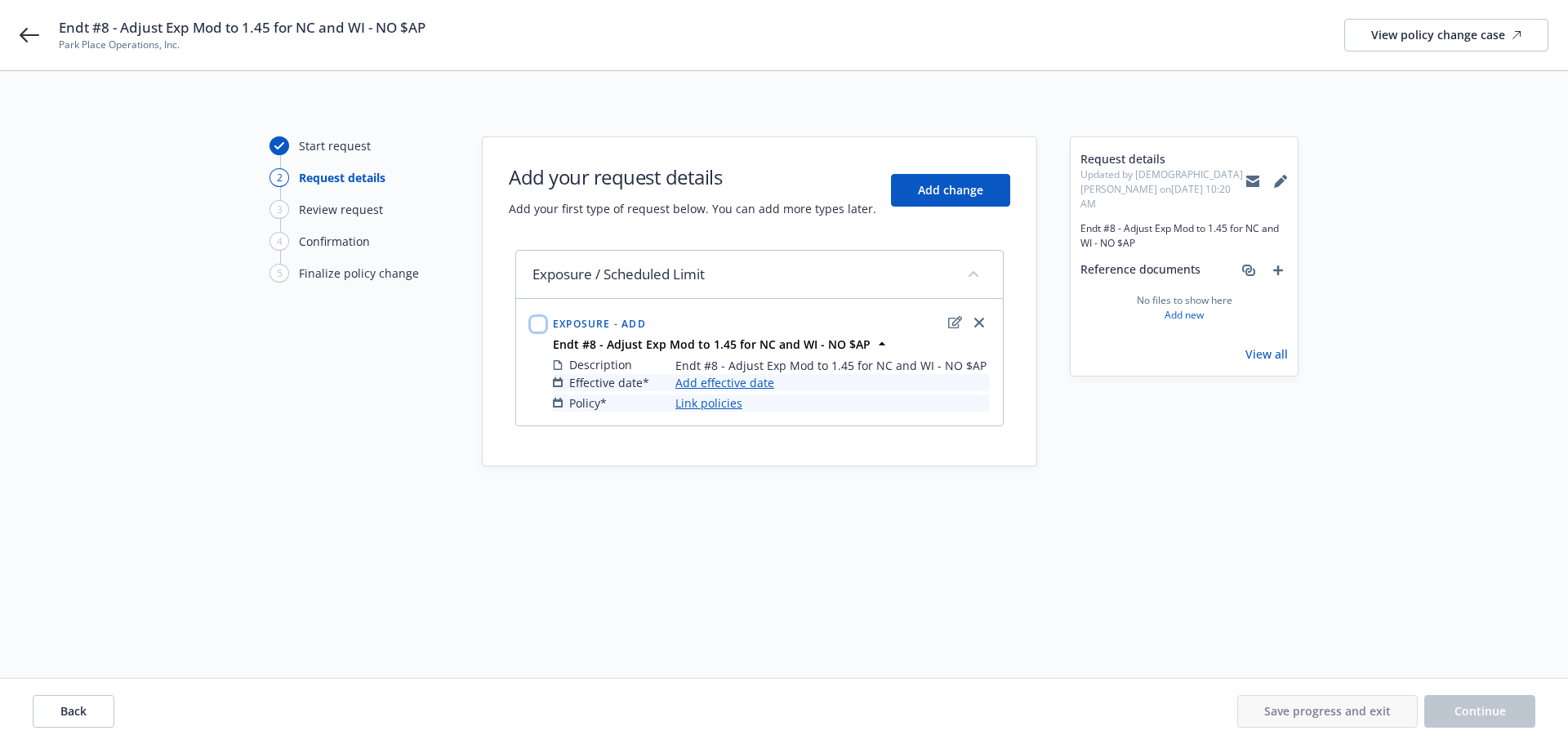
click at [532, 320] on input "checkbox" at bounding box center [538, 323] width 16 height 16
checkbox input "true"
click at [762, 383] on link "Add effective date" at bounding box center [725, 383] width 99 height 17
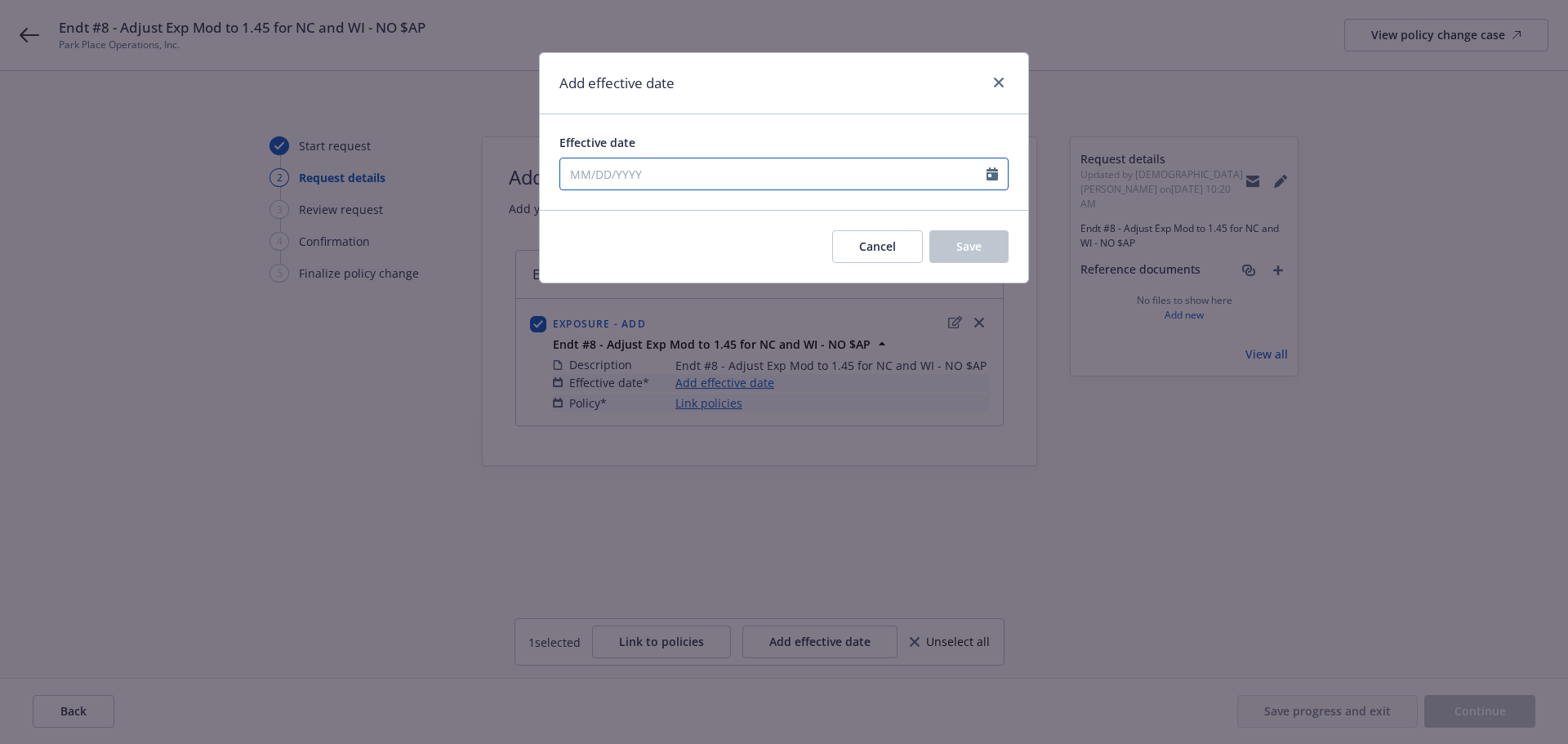
click at [642, 162] on input "Effective date" at bounding box center [774, 174] width 426 height 31
select select "10"
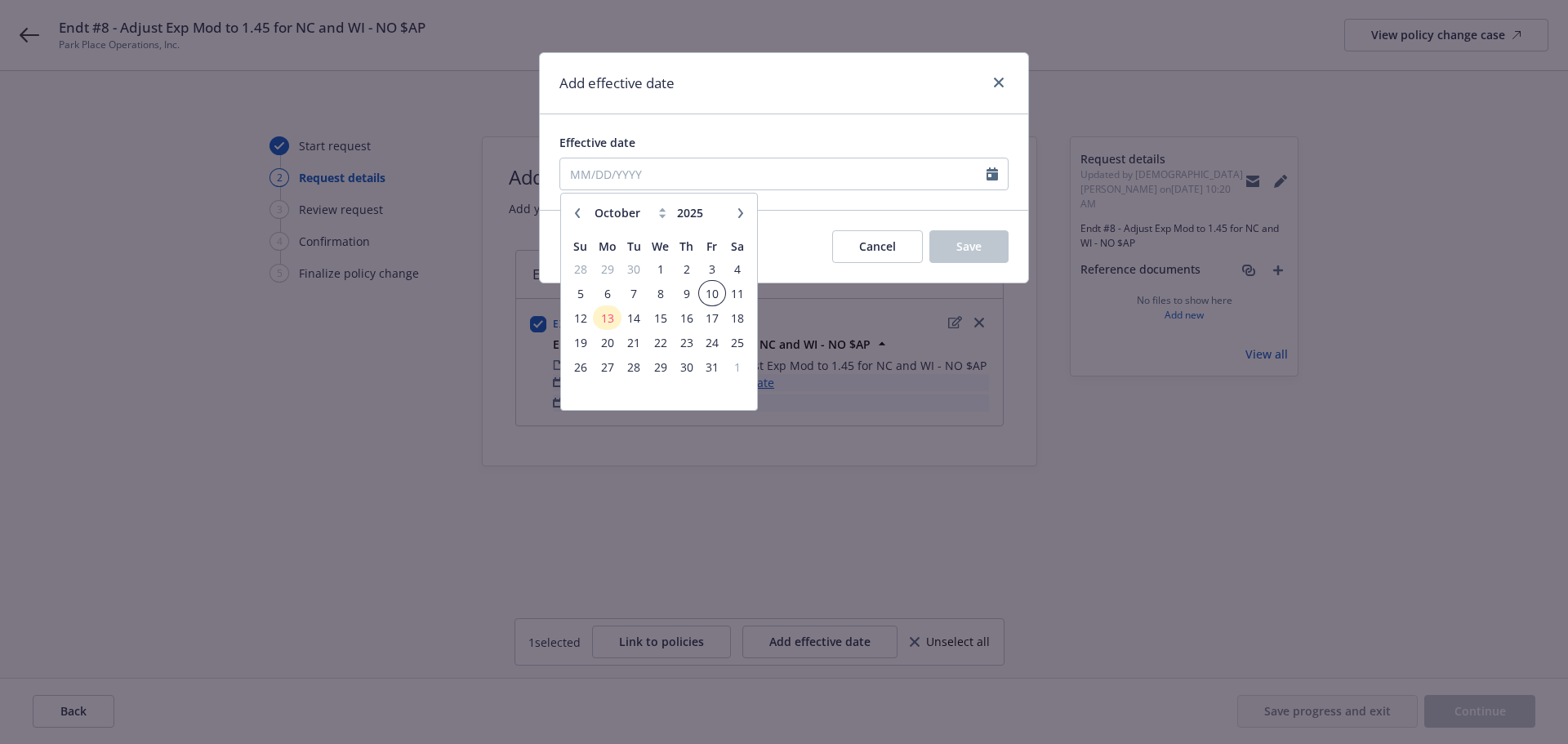
click at [709, 295] on span "10" at bounding box center [711, 293] width 22 height 21
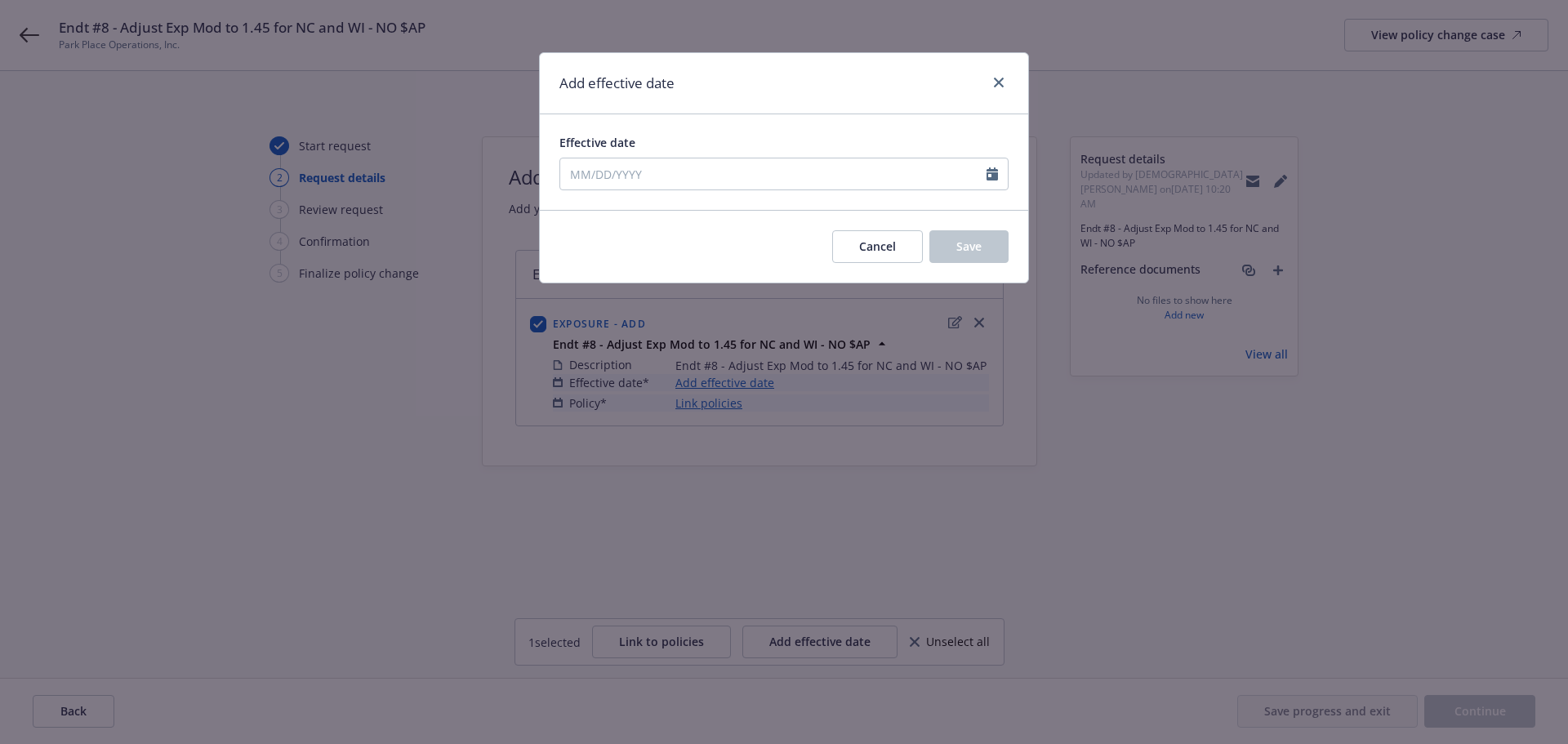
type input "10/10/2025"
click at [967, 246] on span "Save" at bounding box center [969, 246] width 25 height 15
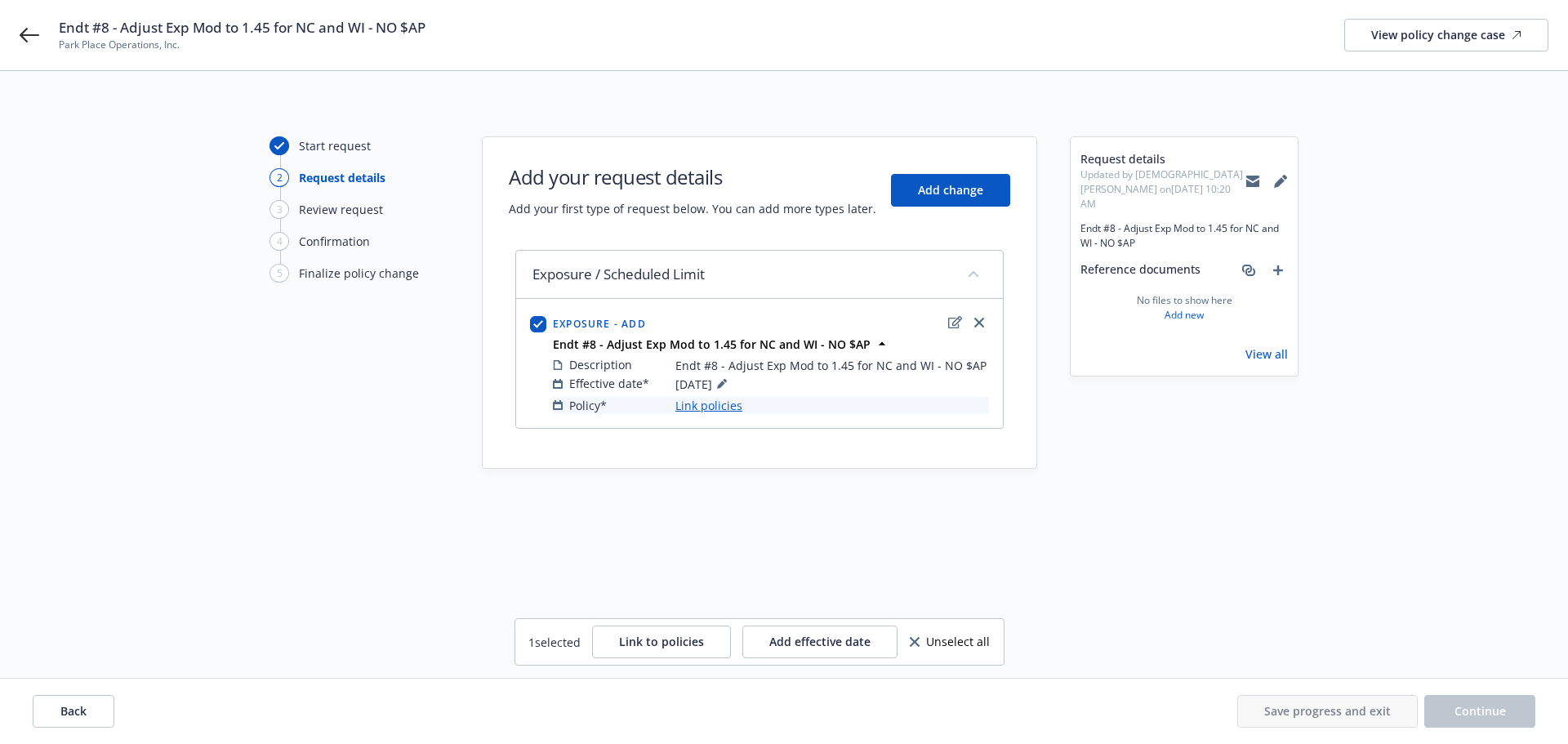
click at [709, 406] on link "Link policies" at bounding box center [709, 405] width 67 height 17
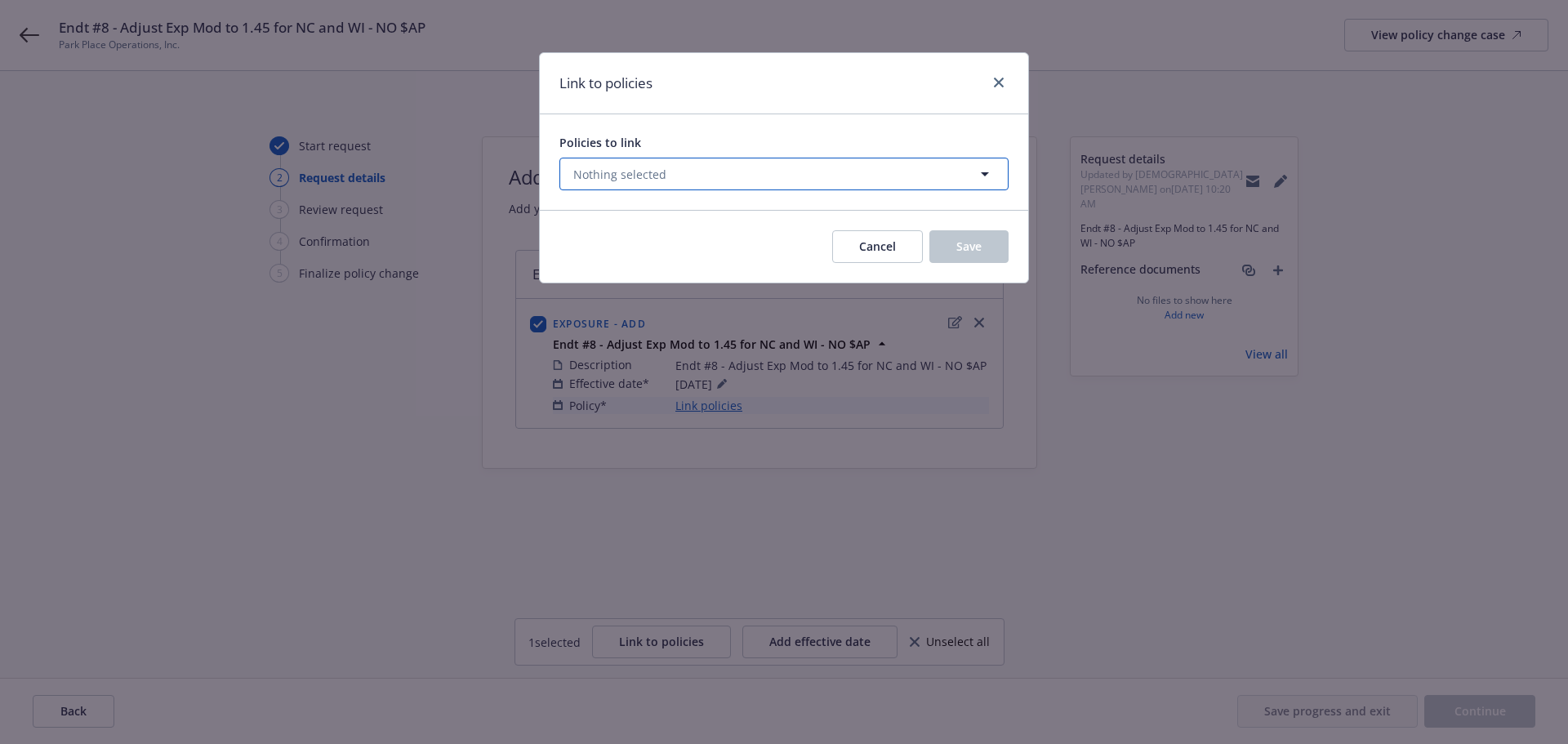
click at [621, 175] on span "Nothing selected" at bounding box center [620, 174] width 93 height 17
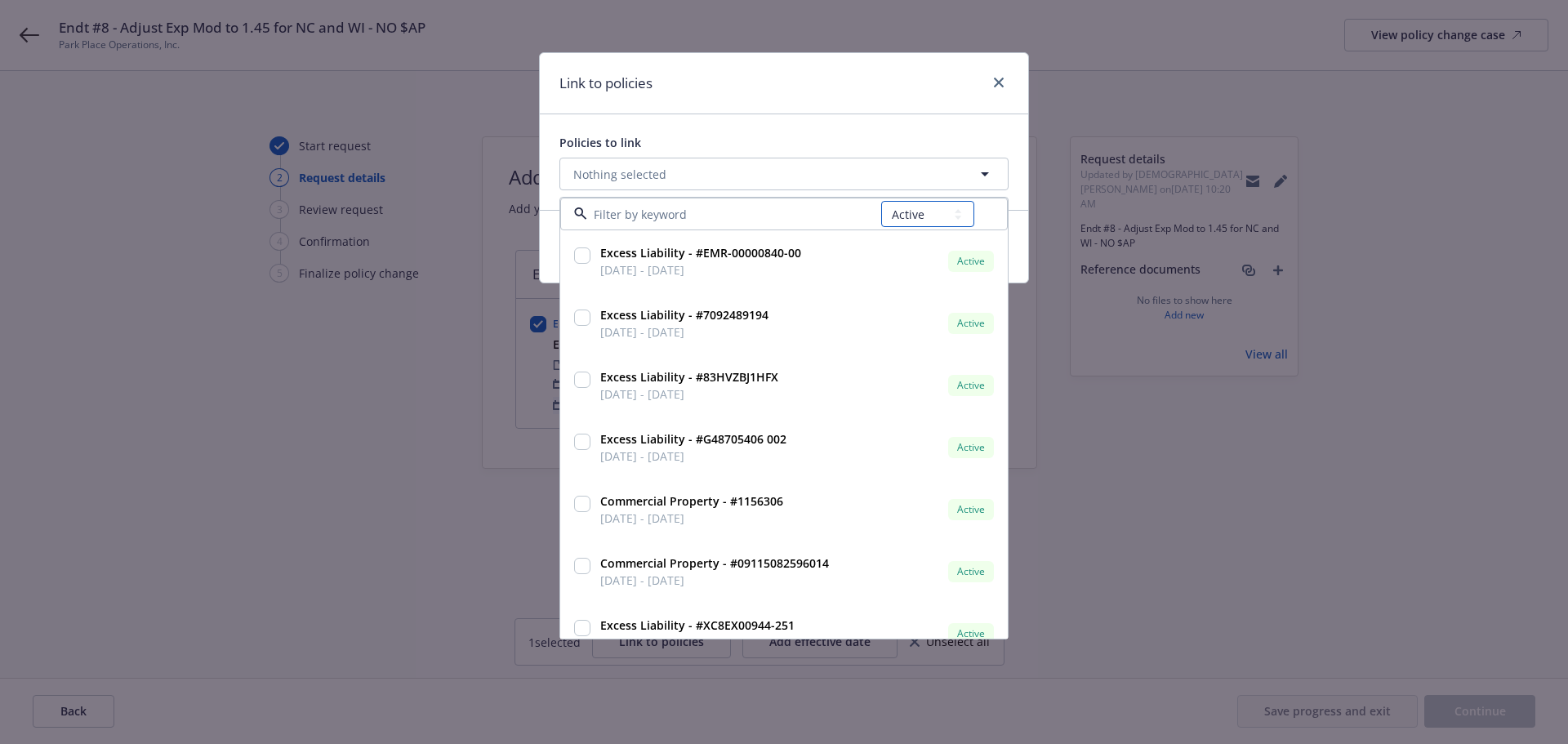
click at [942, 214] on select "All Active Upcoming Expired Cancelled" at bounding box center [927, 214] width 93 height 26
select select "EXPIRED"
click at [882, 201] on select "All Active Upcoming Expired Cancelled" at bounding box center [927, 214] width 93 height 26
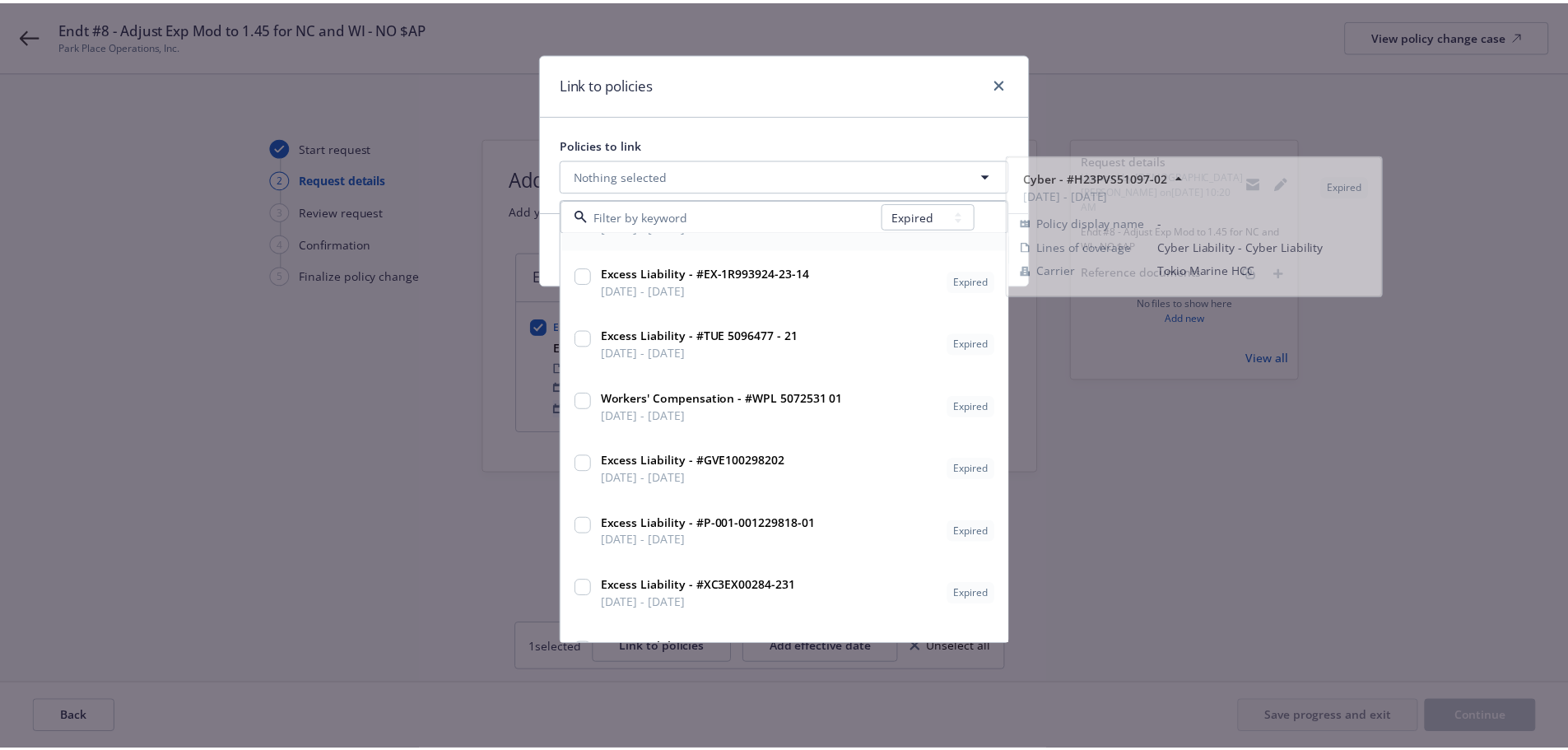
scroll to position [2798, 0]
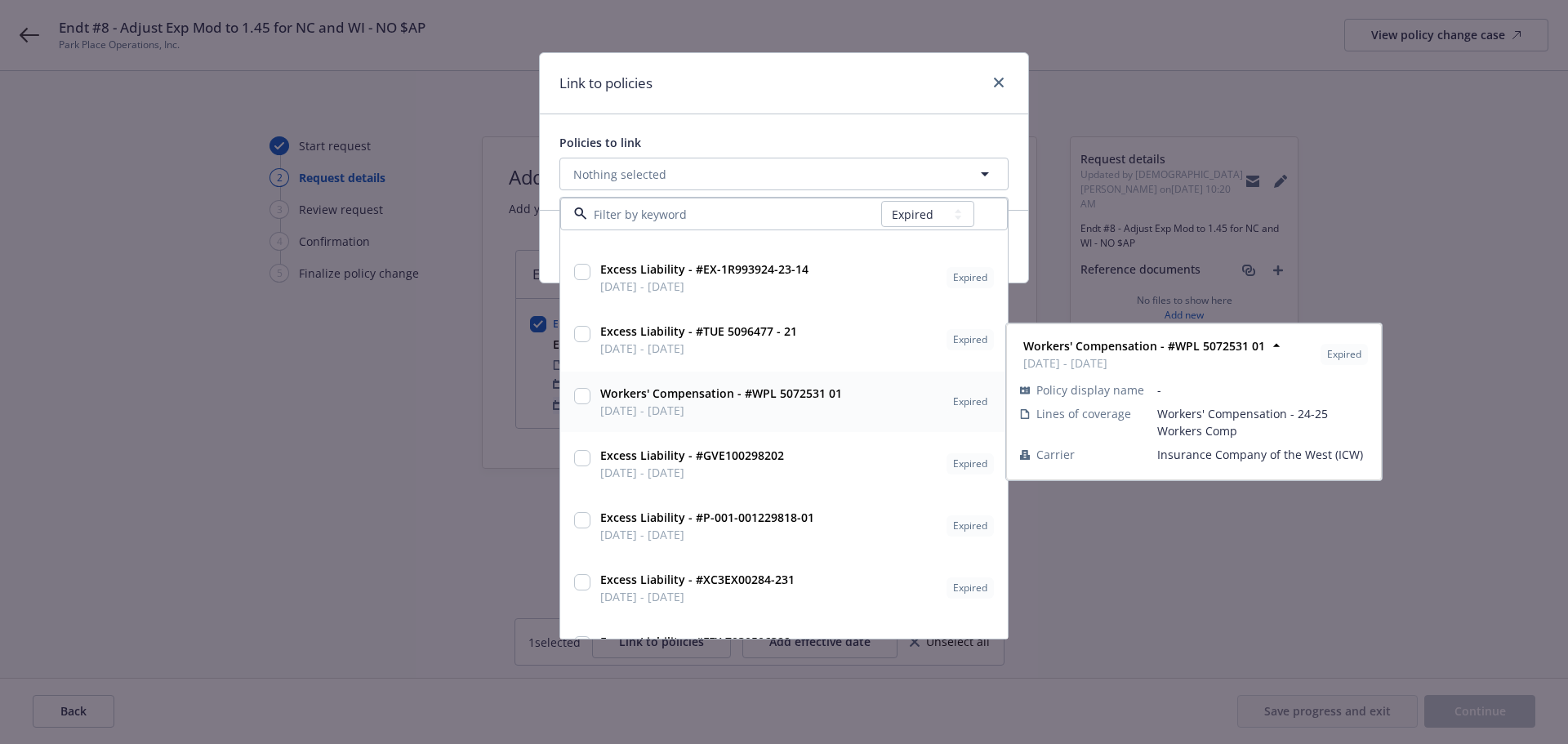
click at [676, 395] on strong "Workers' Compensation - #WPL 5072531 01" at bounding box center [721, 393] width 242 height 15
checkbox input "true"
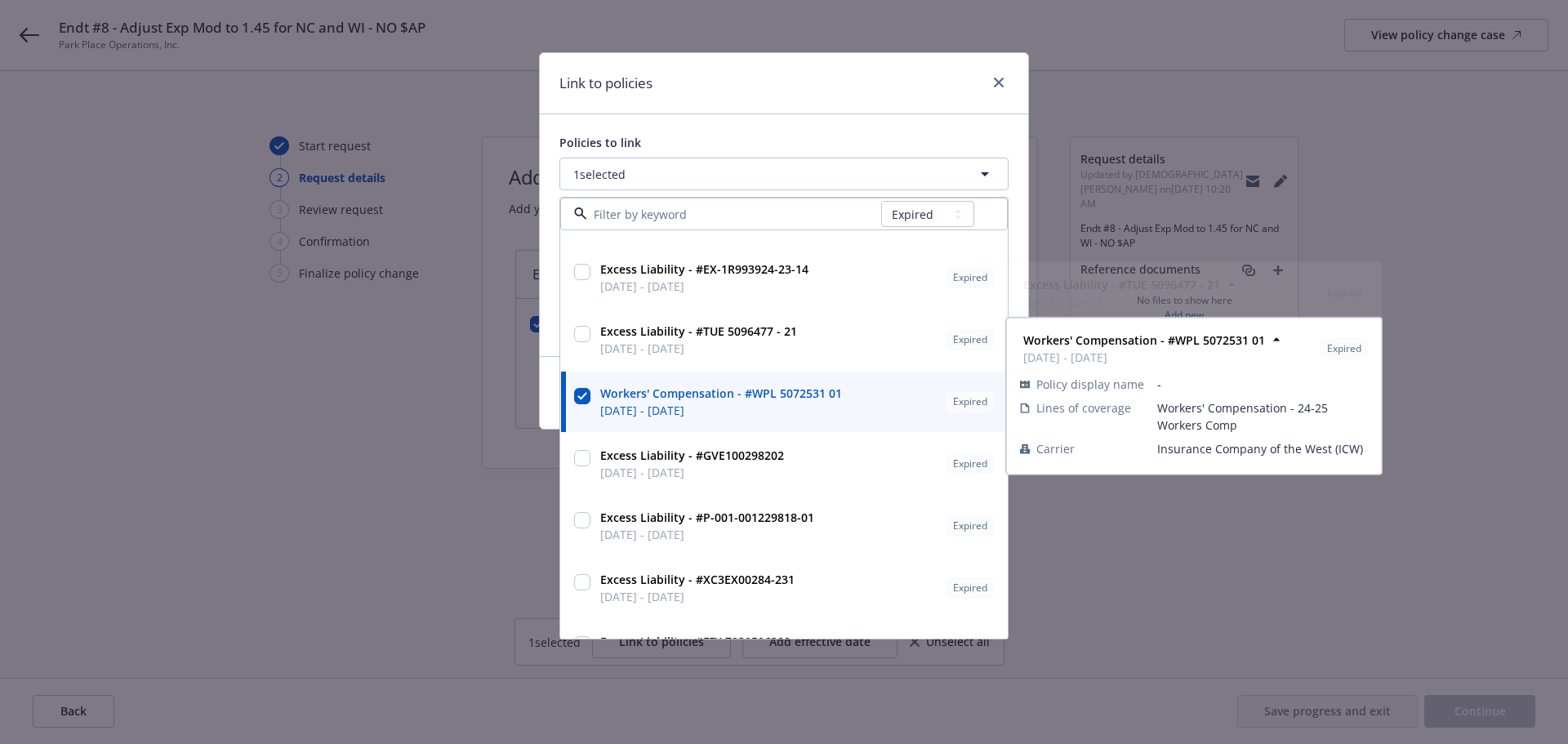
click at [785, 132] on div "Policies to link 1 selected All Active Upcoming Expired Cancelled Commercial Au…" at bounding box center [784, 235] width 489 height 241
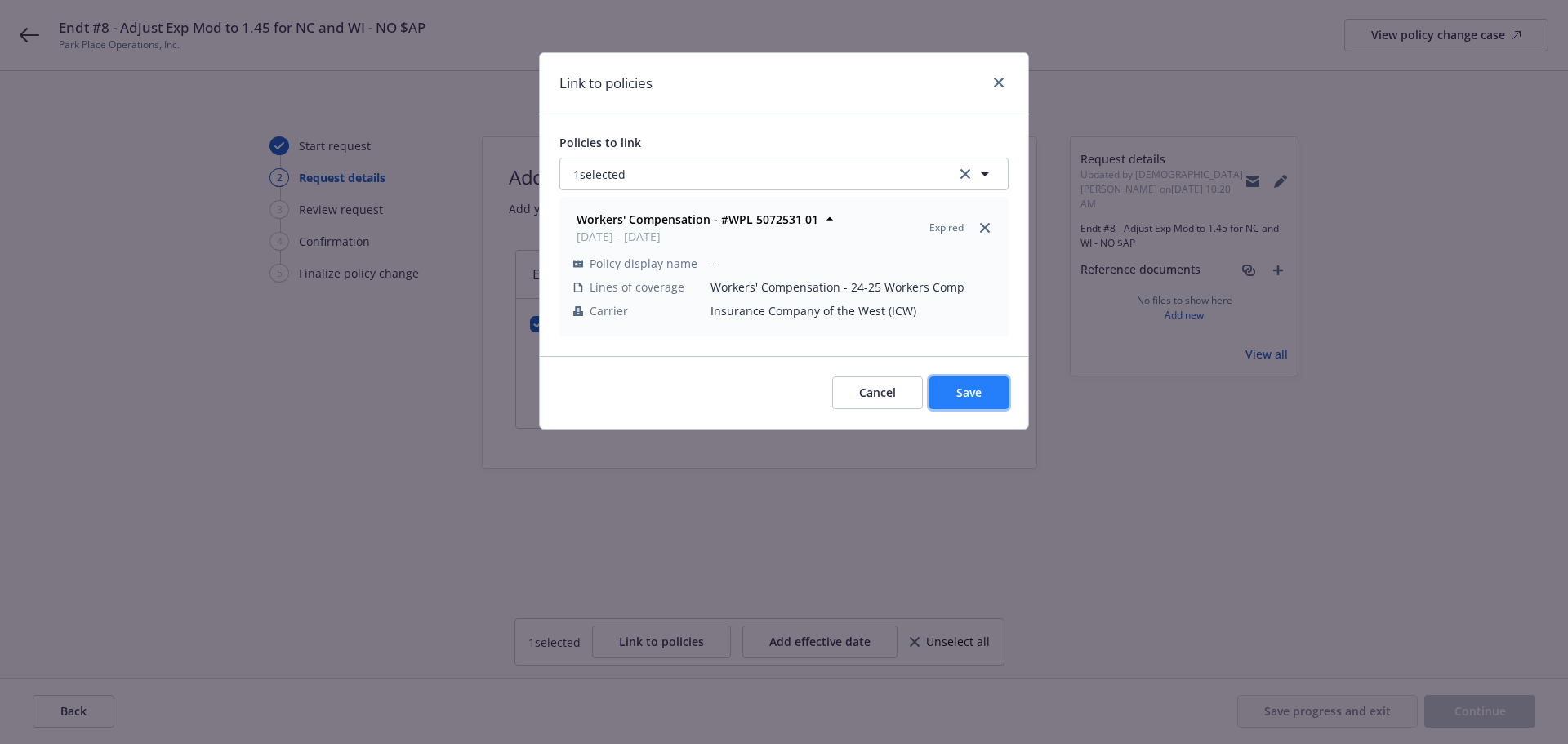
click at [973, 387] on span "Save" at bounding box center [969, 392] width 25 height 15
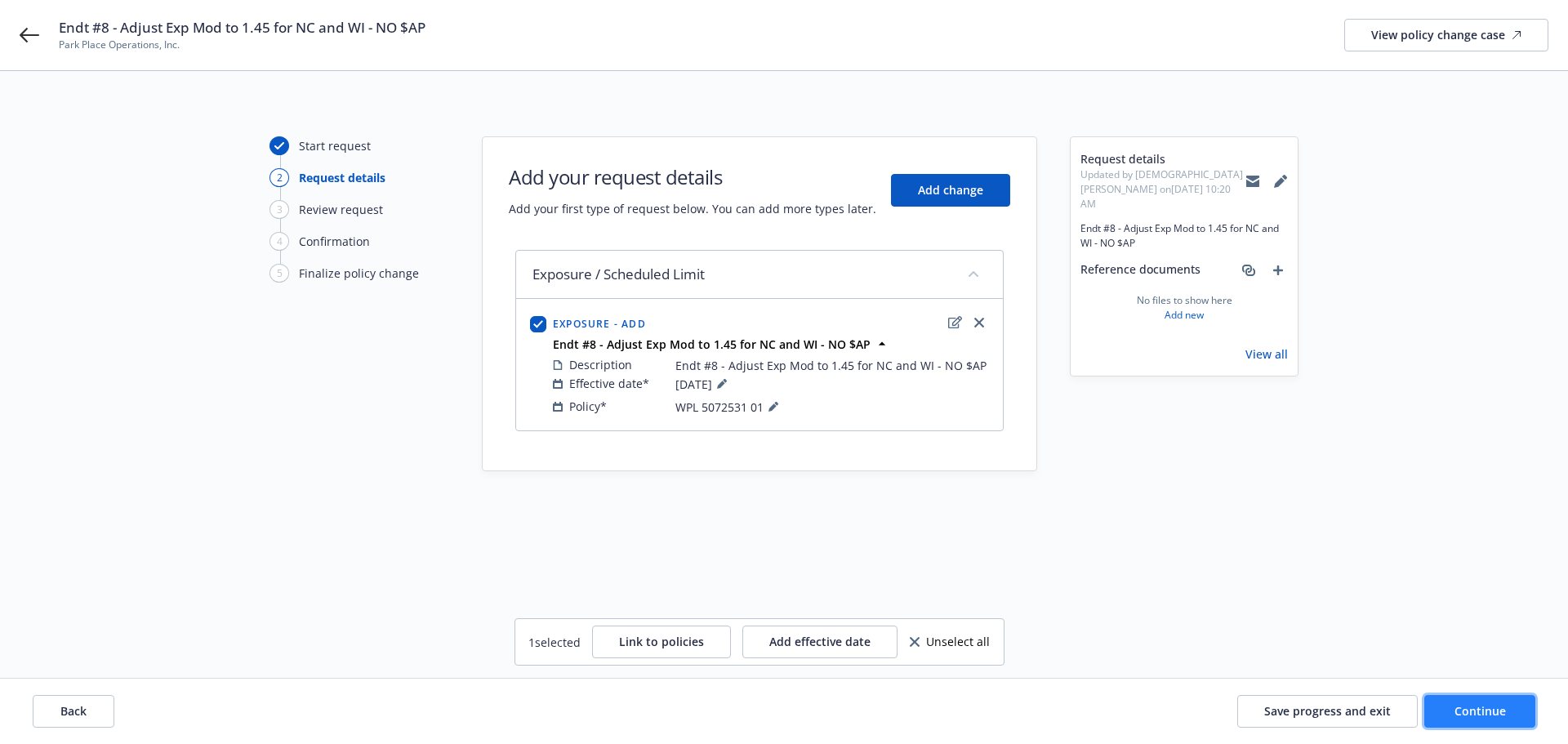
click at [1481, 716] on span "Continue" at bounding box center [1480, 710] width 52 height 15
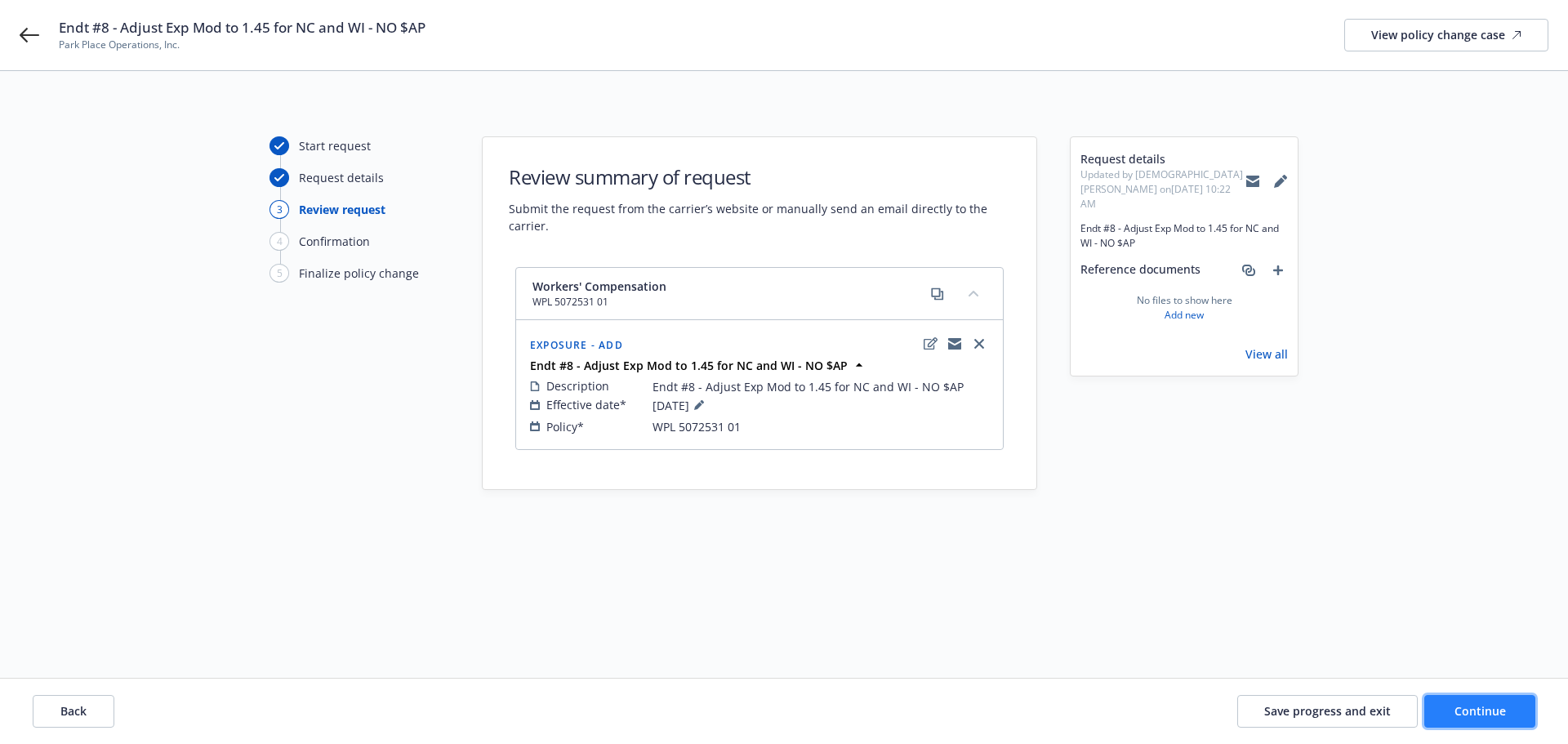
click at [1507, 712] on button "Continue" at bounding box center [1480, 711] width 111 height 33
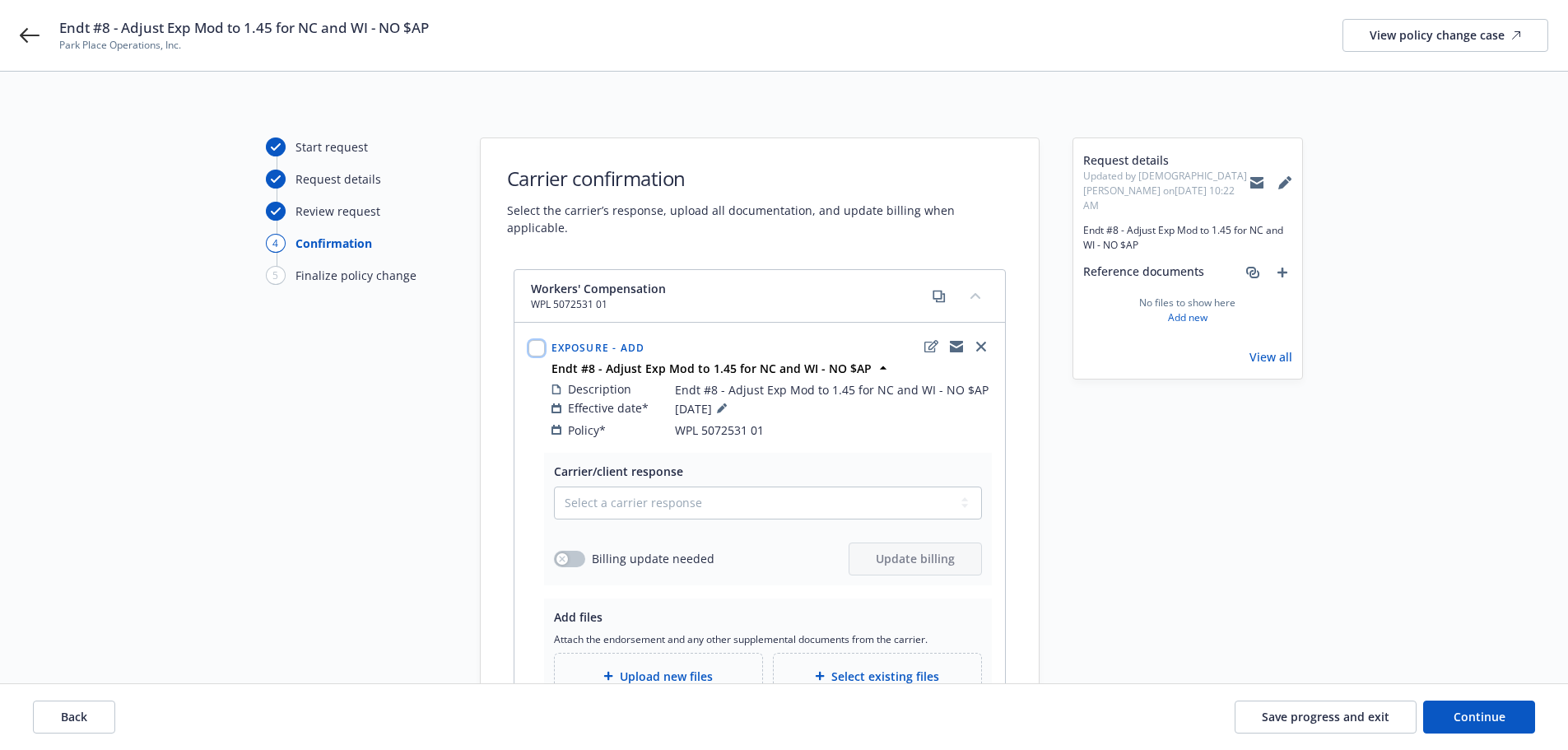
click at [542, 340] on input "checkbox" at bounding box center [536, 348] width 16 height 16
checkbox input "true"
click at [667, 492] on select "Select a carrier response Accepted Accepted with revision No endorsement needed…" at bounding box center [768, 503] width 428 height 33
select select "ACCEPTED"
click at [554, 487] on select "Select a carrier response Accepted Accepted with revision No endorsement needed…" at bounding box center [768, 503] width 428 height 33
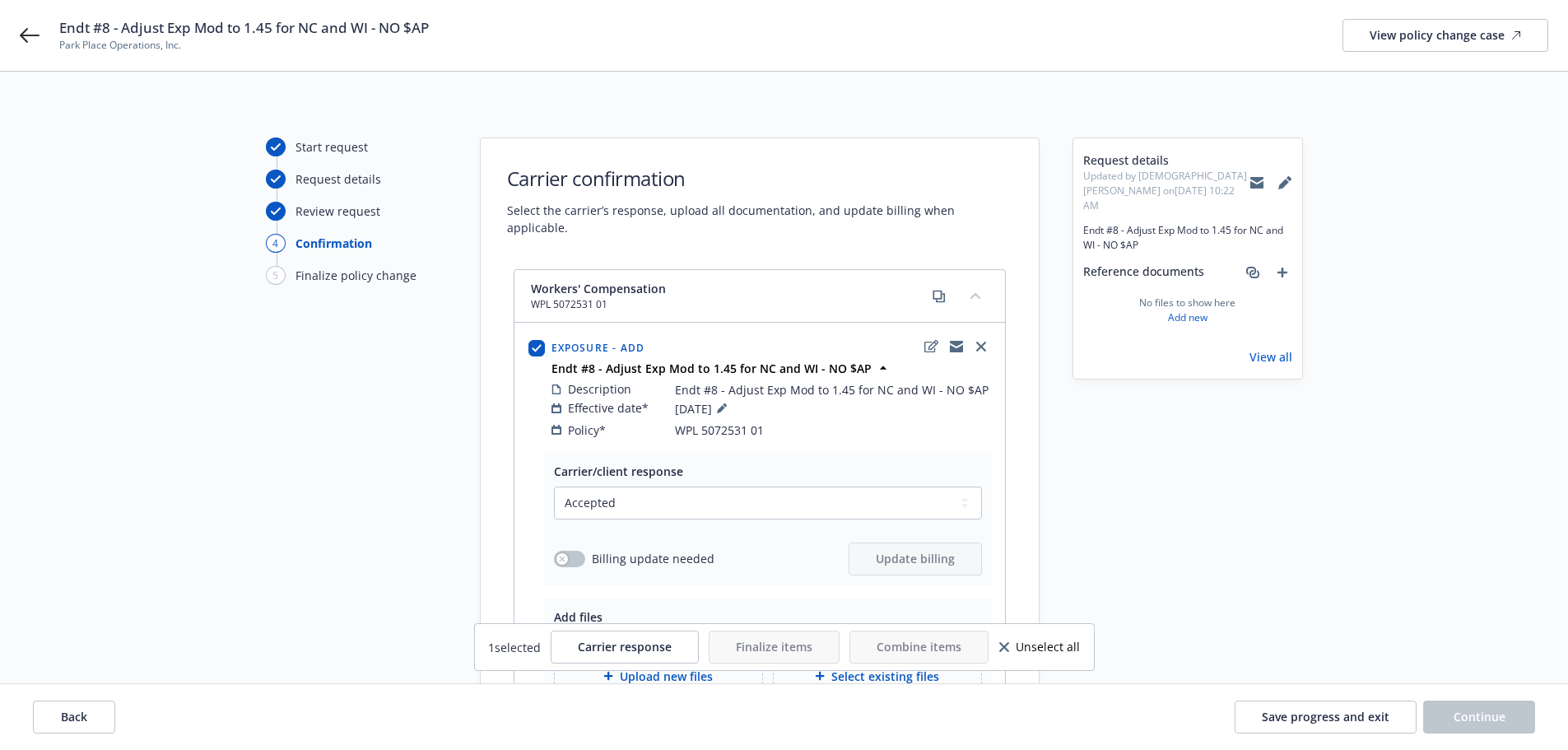
click at [330, 516] on div "Start request Request details Review request 4 Confirmation 5 Finalize policy c…" at bounding box center [357, 473] width 181 height 672
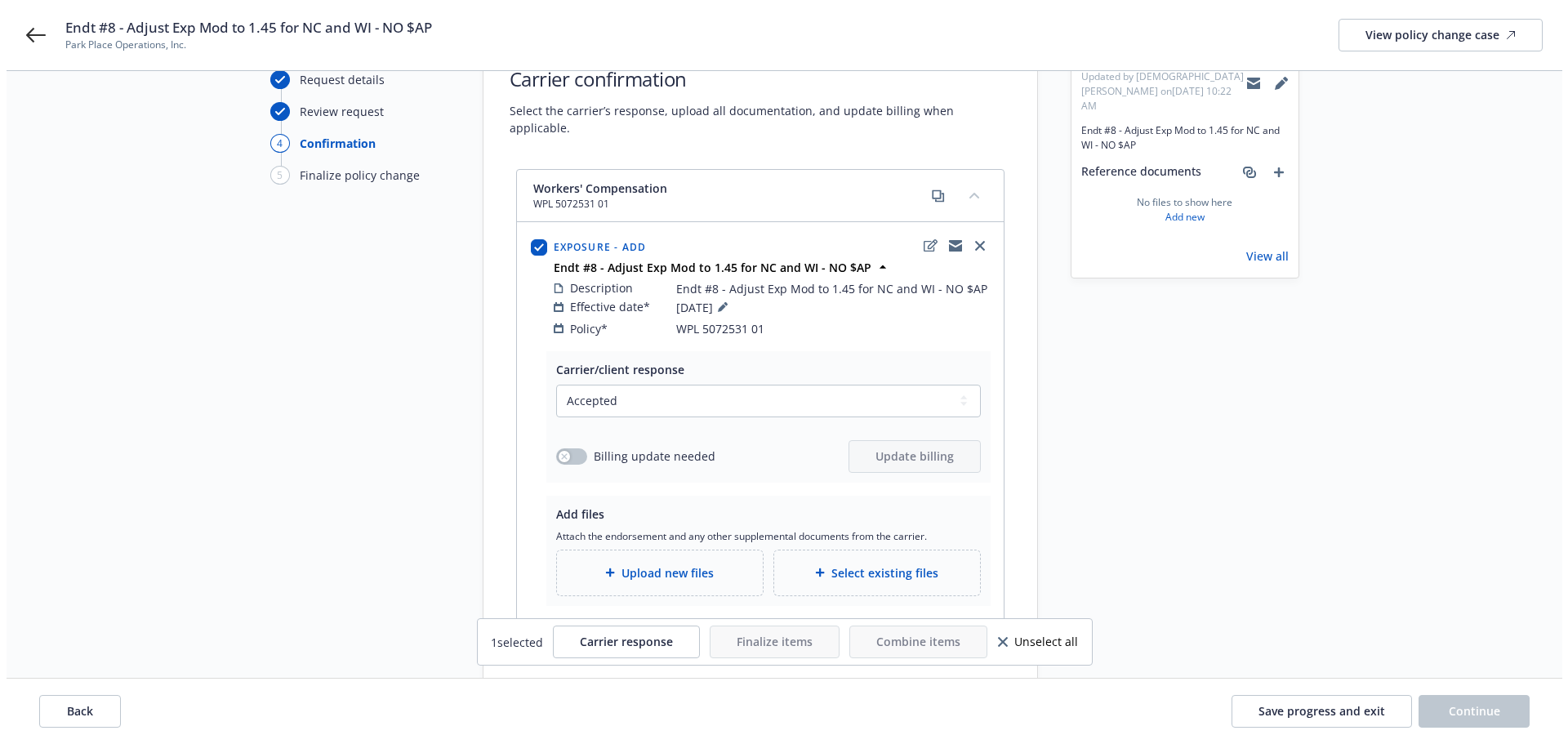
scroll to position [174, 0]
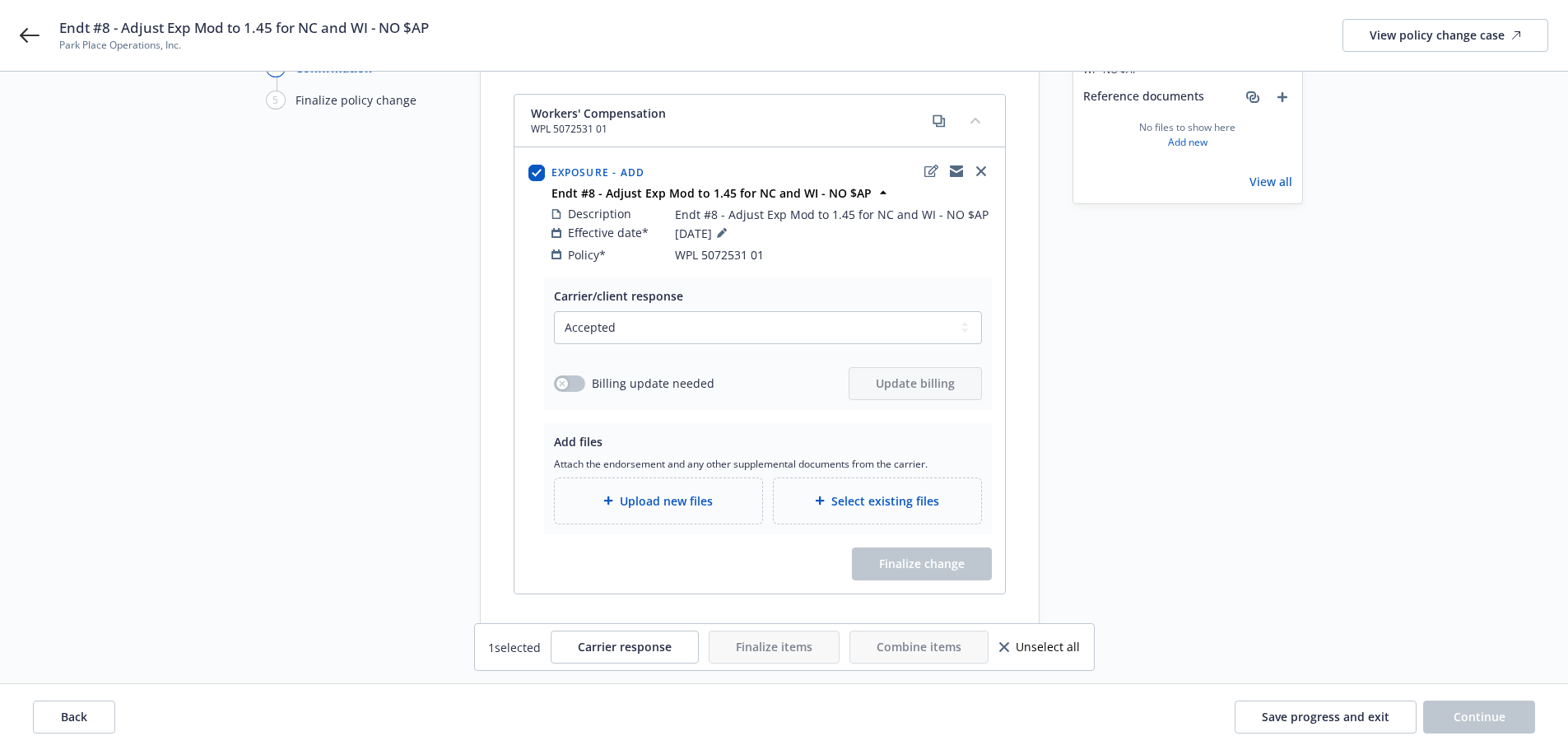
click at [707, 492] on span "Upload new files" at bounding box center [667, 501] width 93 height 17
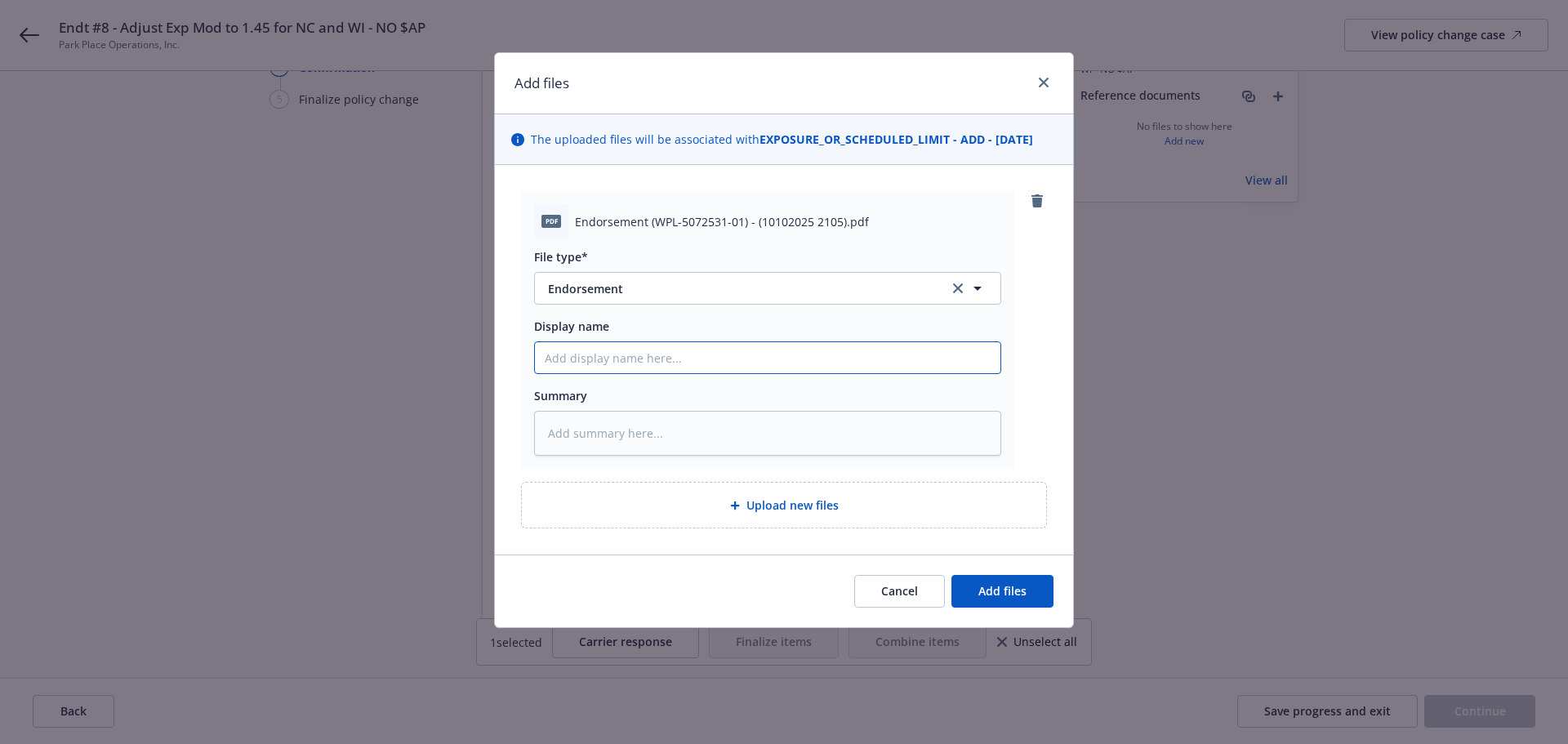
click at [628, 353] on input "Display name" at bounding box center [767, 357] width 465 height 31
paste input "Endt #8 - Adjust Exp Mod to 1.45 for NC and WI - NO $AP"
type textarea "x"
type input "Endt #8 - Adjust Exp Mod to 1.45 for NC and WI - NO $AP"
paste textarea "Endt #8 - Adjust Exp Mod to 1.45 for NC and WI - NO $AP"
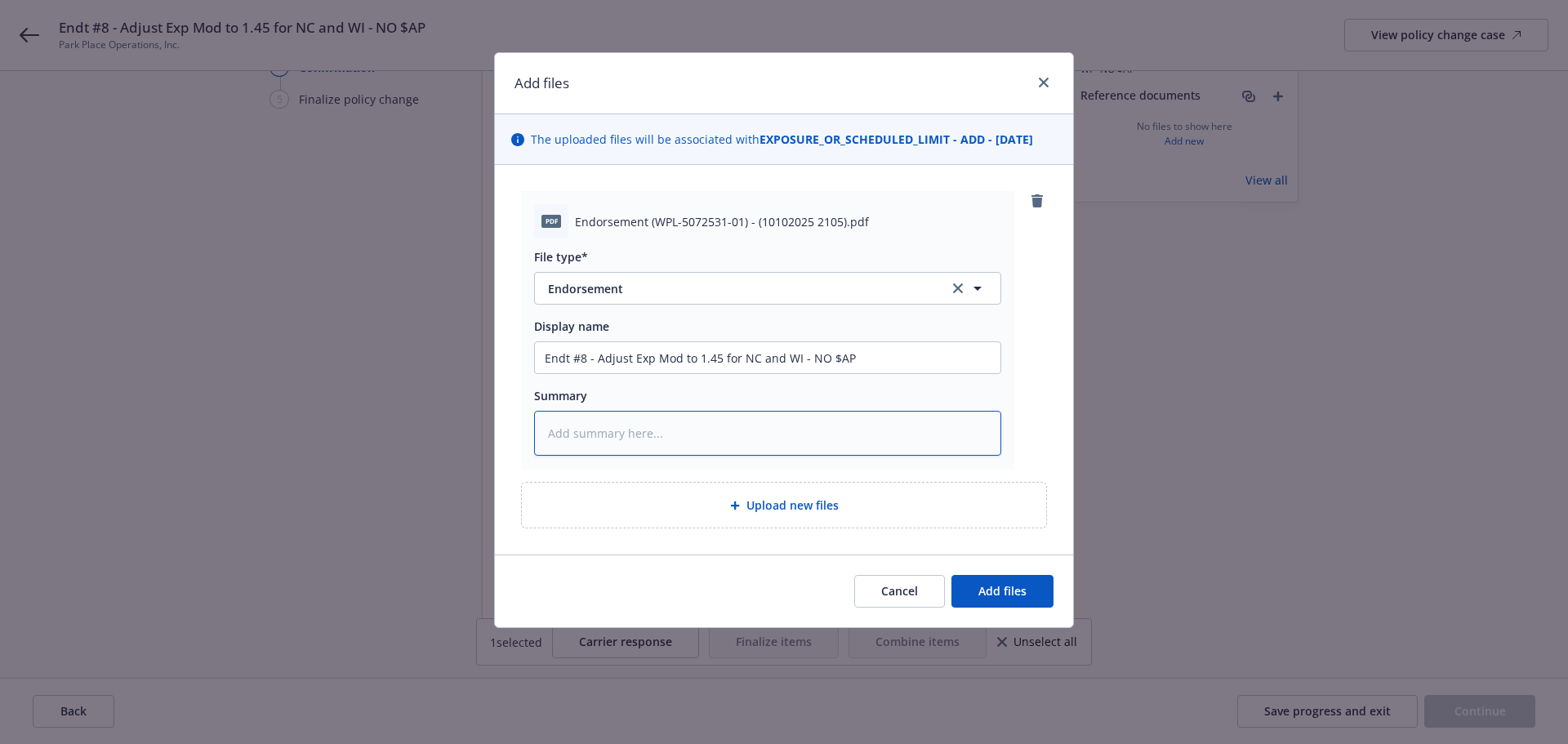
type textarea "x"
type textarea "Endt #8 - Adjust Exp Mod to 1.45 for NC and WI - NO $AP"
click at [1029, 592] on button "Add files" at bounding box center [1003, 591] width 102 height 33
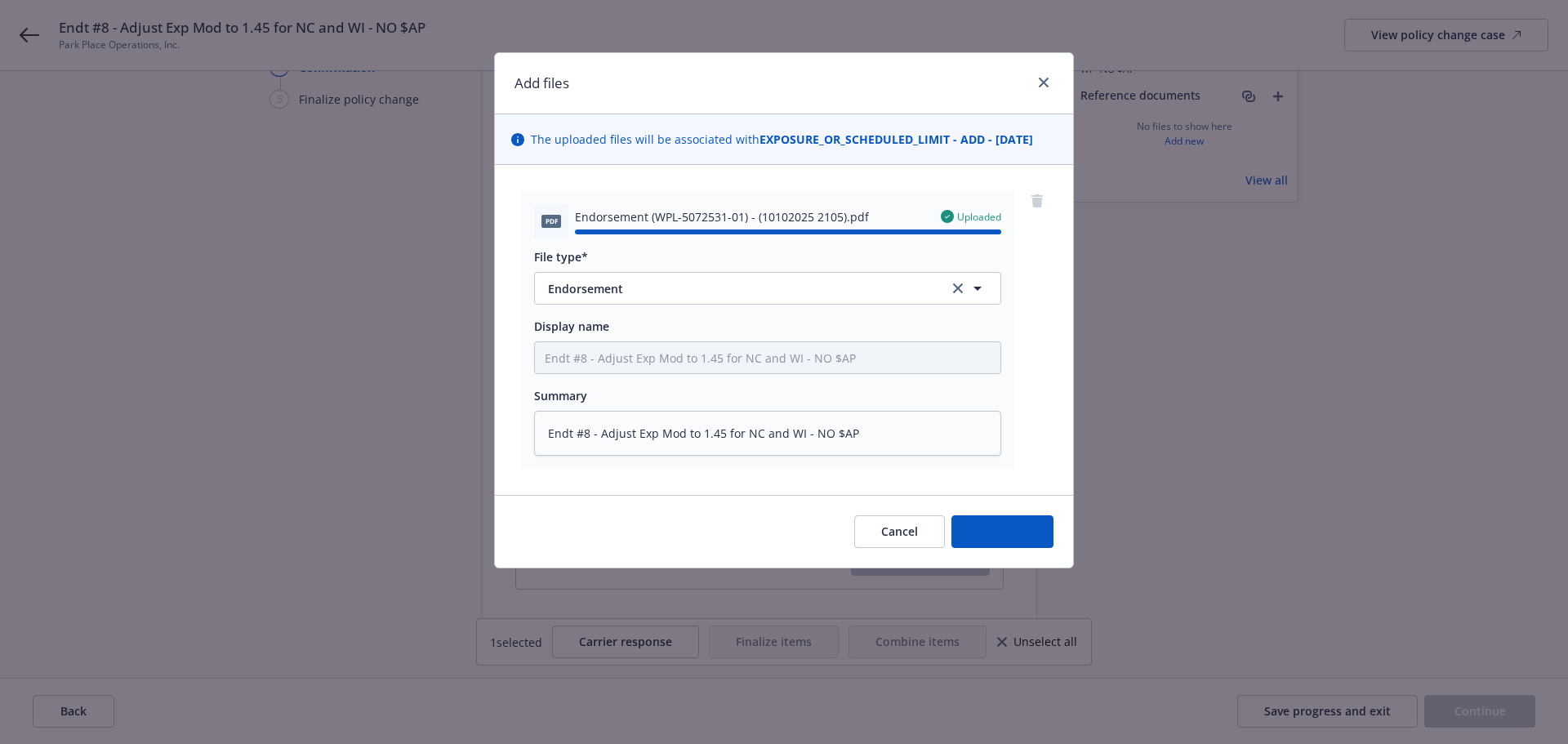
type textarea "x"
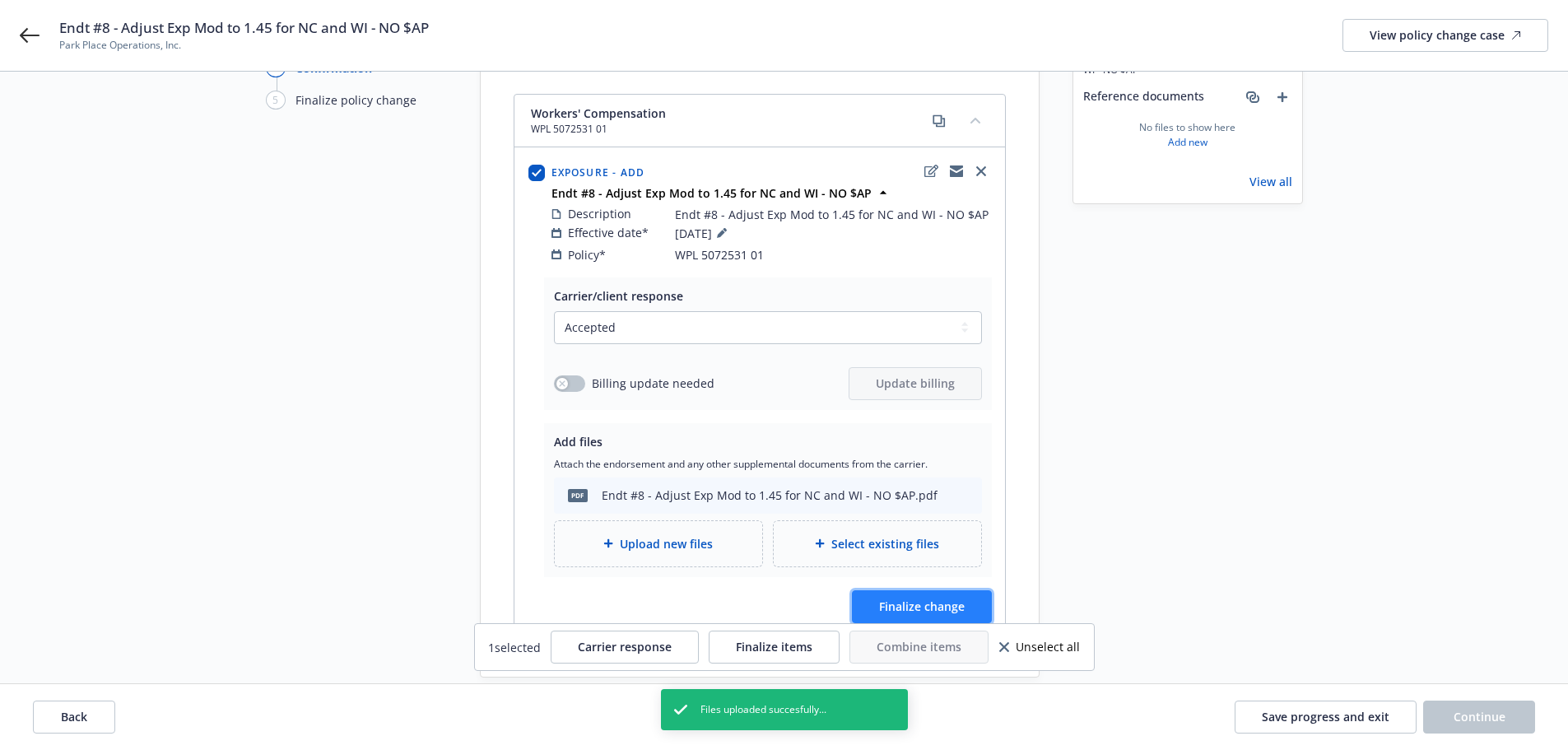
click at [931, 598] on span "Finalize change" at bounding box center [922, 606] width 86 height 15
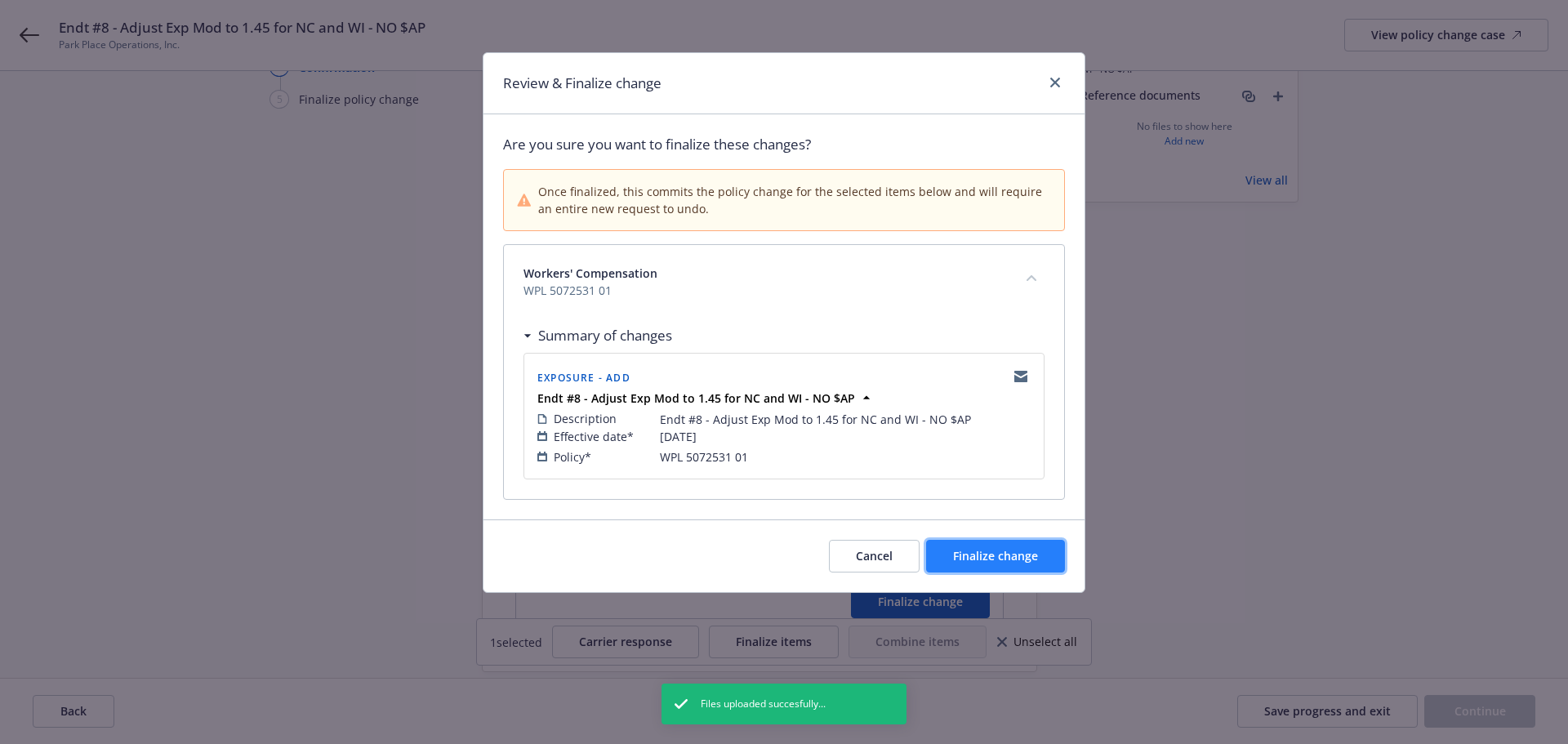
click at [1007, 561] on span "Finalize change" at bounding box center [995, 555] width 85 height 15
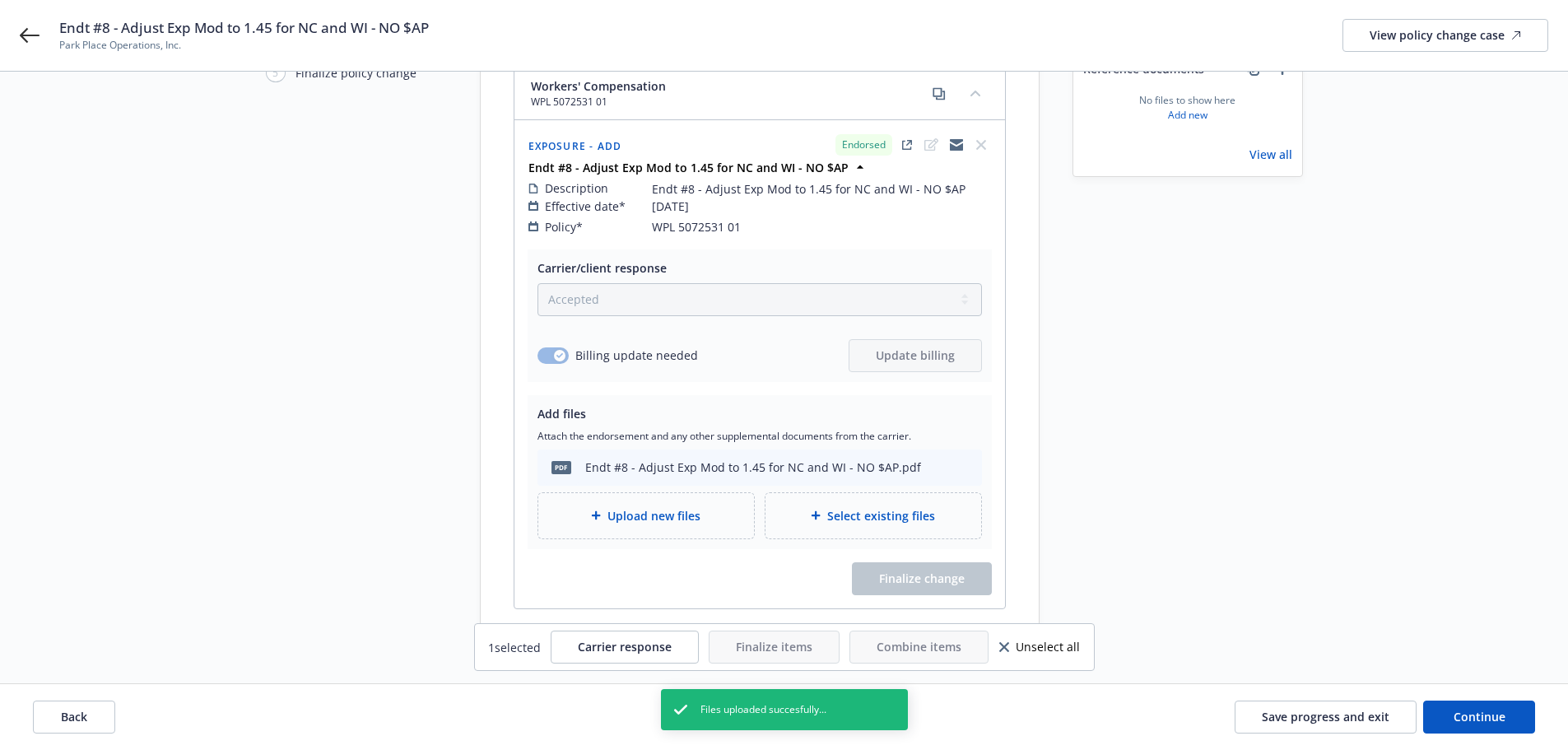
scroll to position [218, 0]
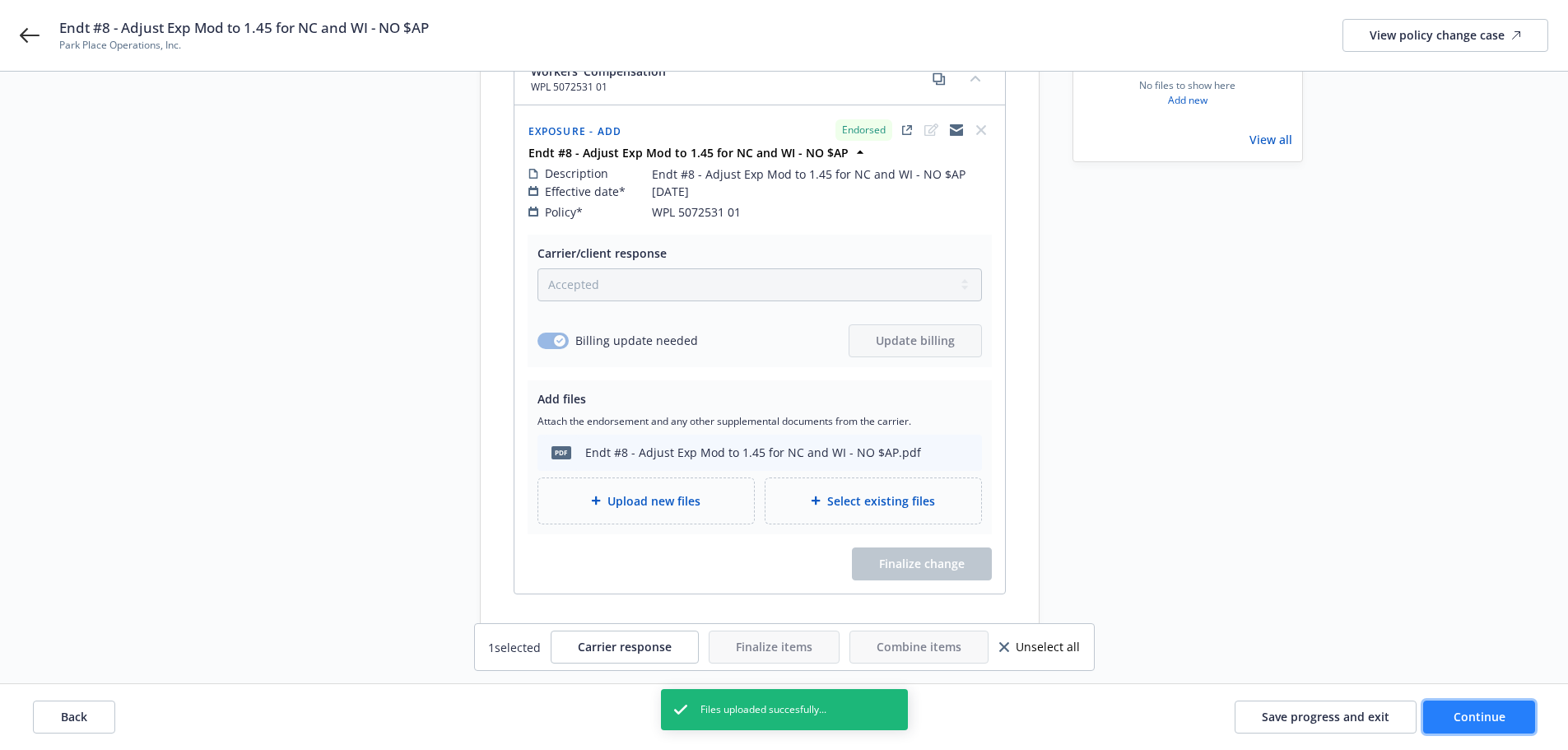
click at [1499, 725] on button "Continue" at bounding box center [1480, 717] width 112 height 33
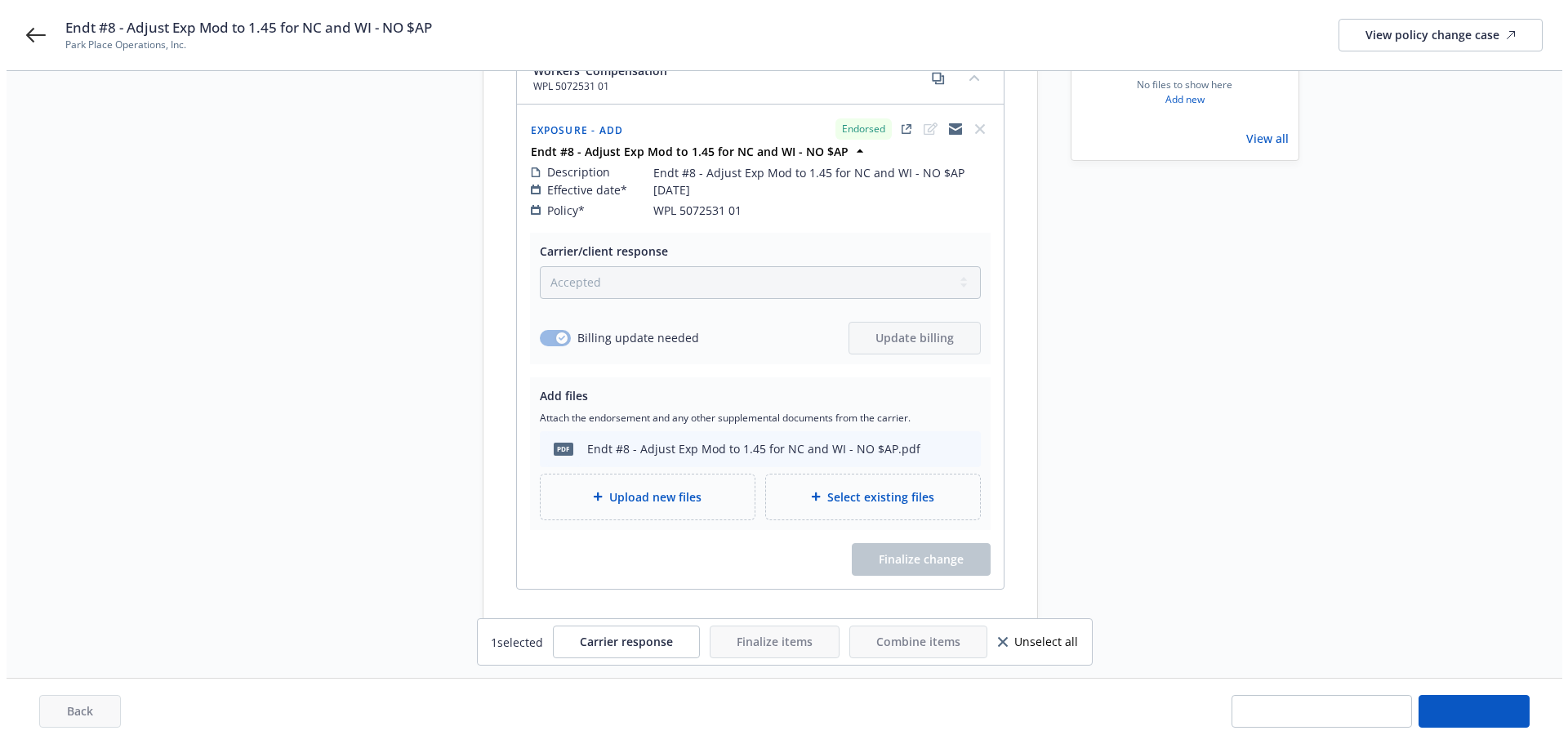
scroll to position [0, 0]
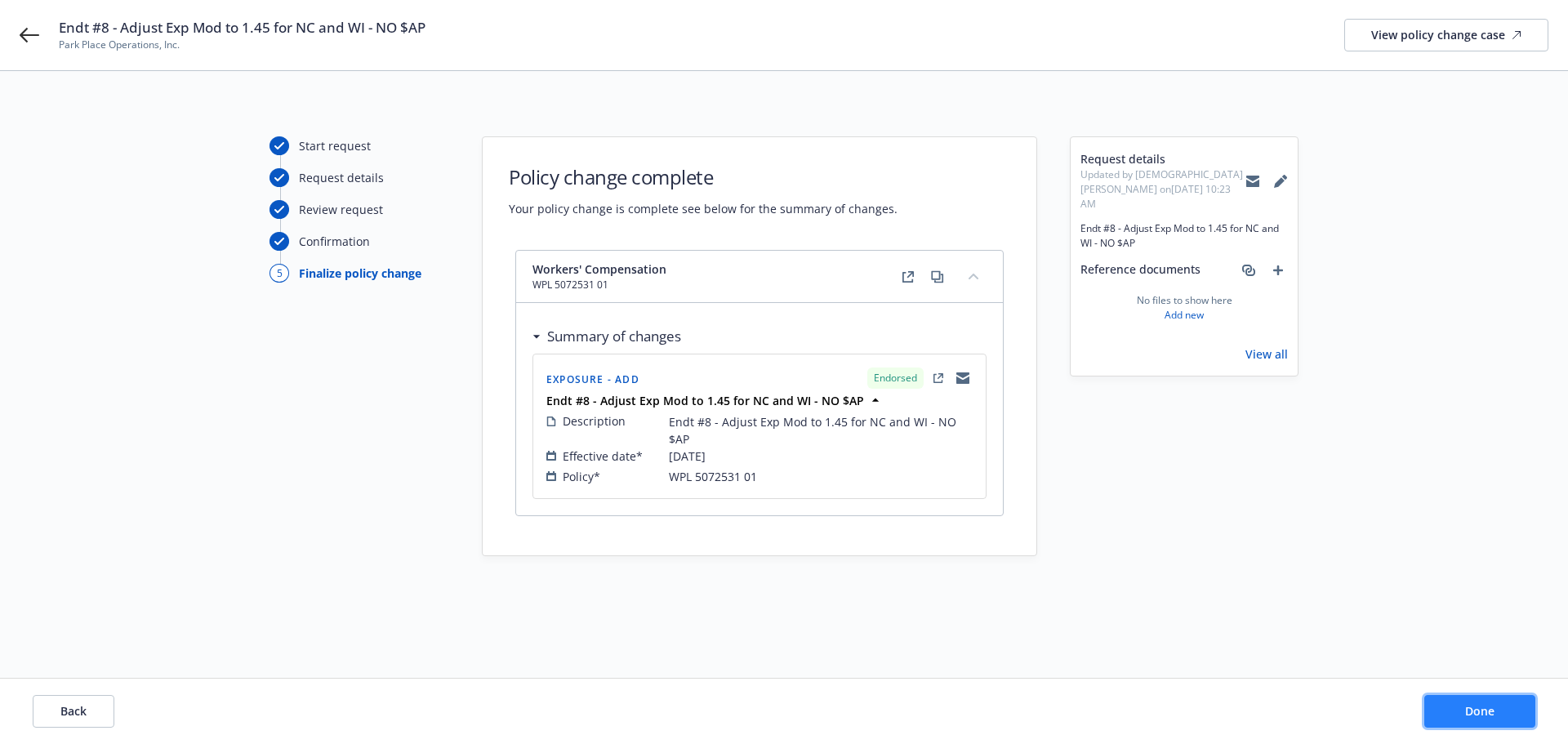
click at [1497, 701] on button "Done" at bounding box center [1480, 711] width 111 height 33
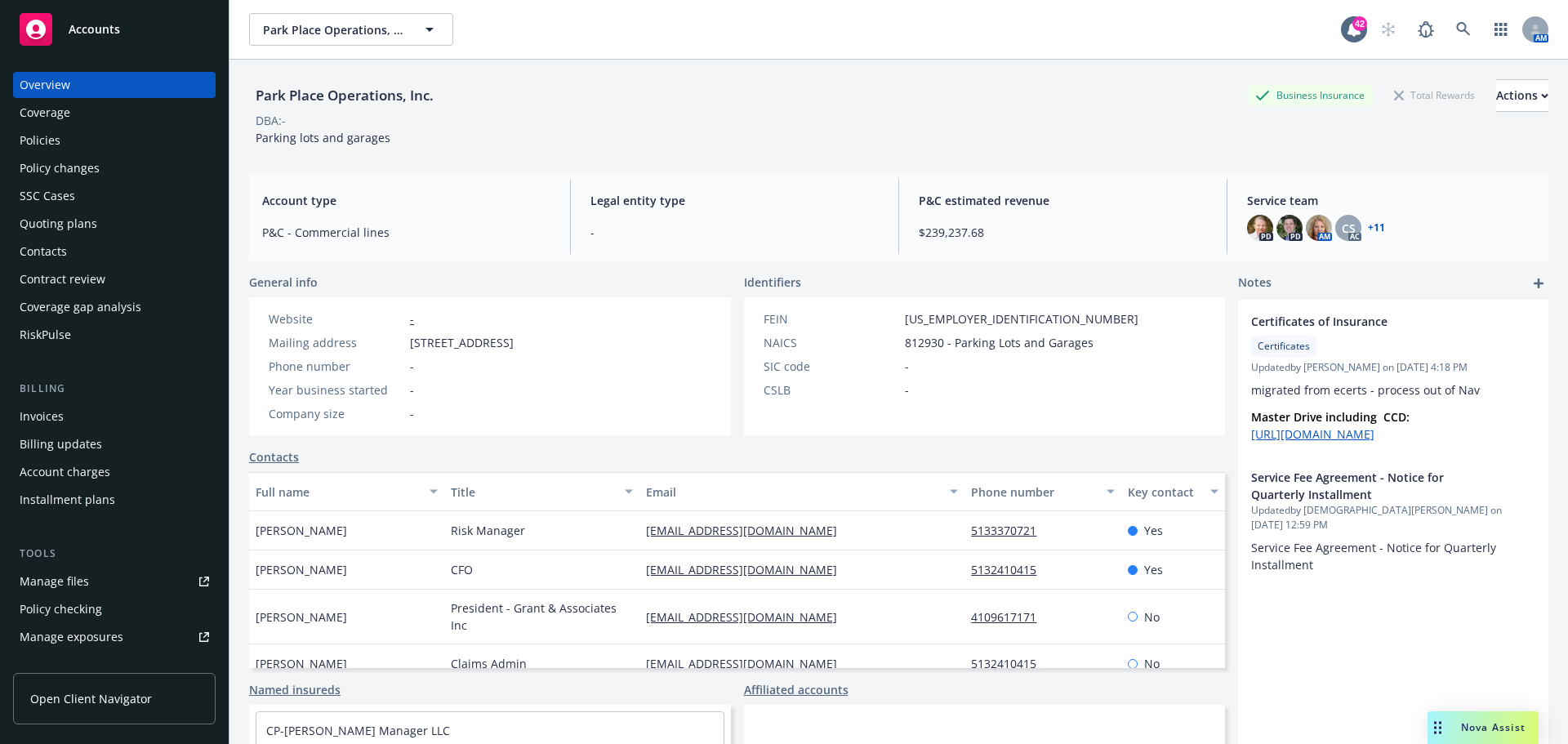
click at [1055, 124] on div "DBA: -" at bounding box center [898, 121] width 1299 height 17
click at [1460, 28] on link at bounding box center [1463, 29] width 33 height 33
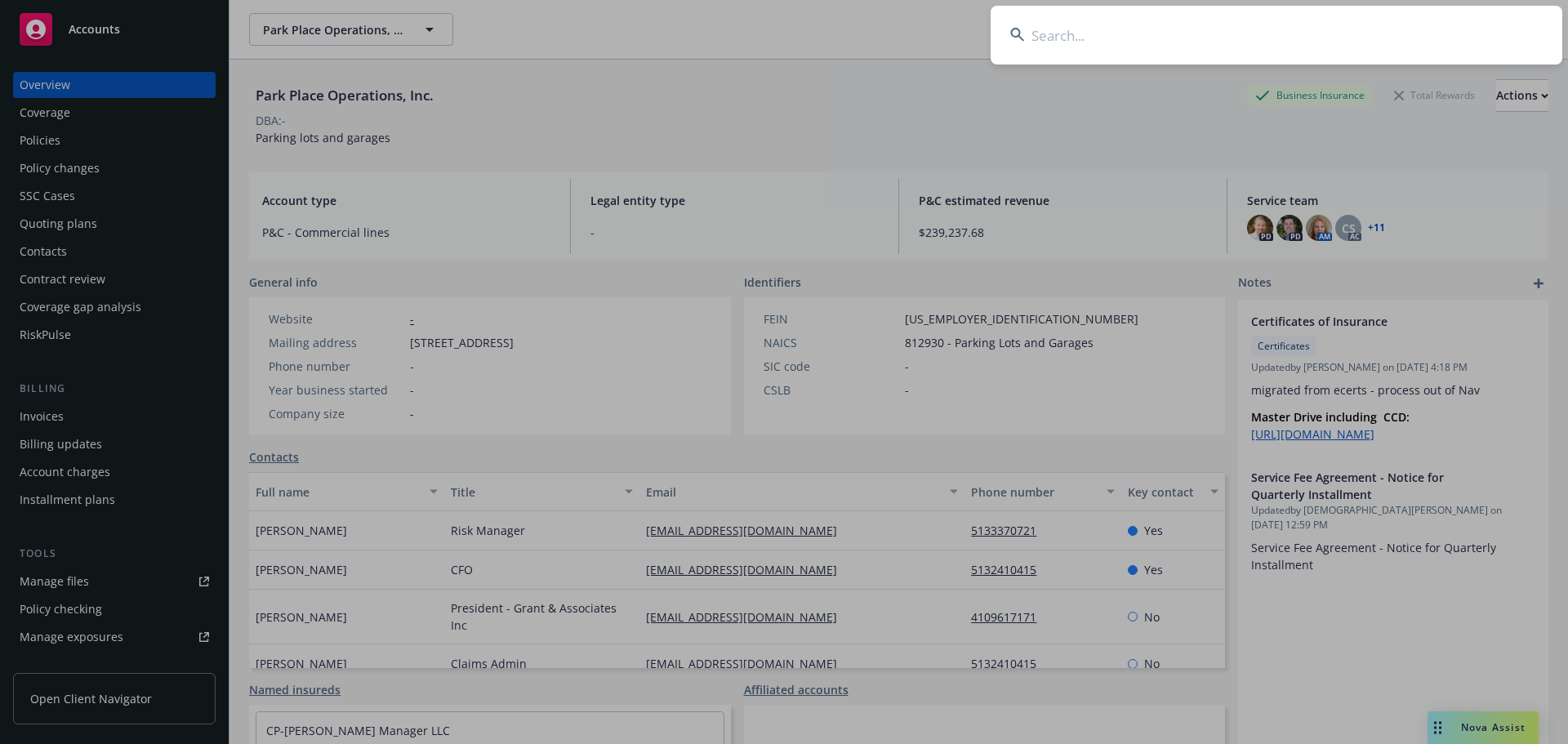
click at [1421, 39] on input at bounding box center [1276, 35] width 572 height 58
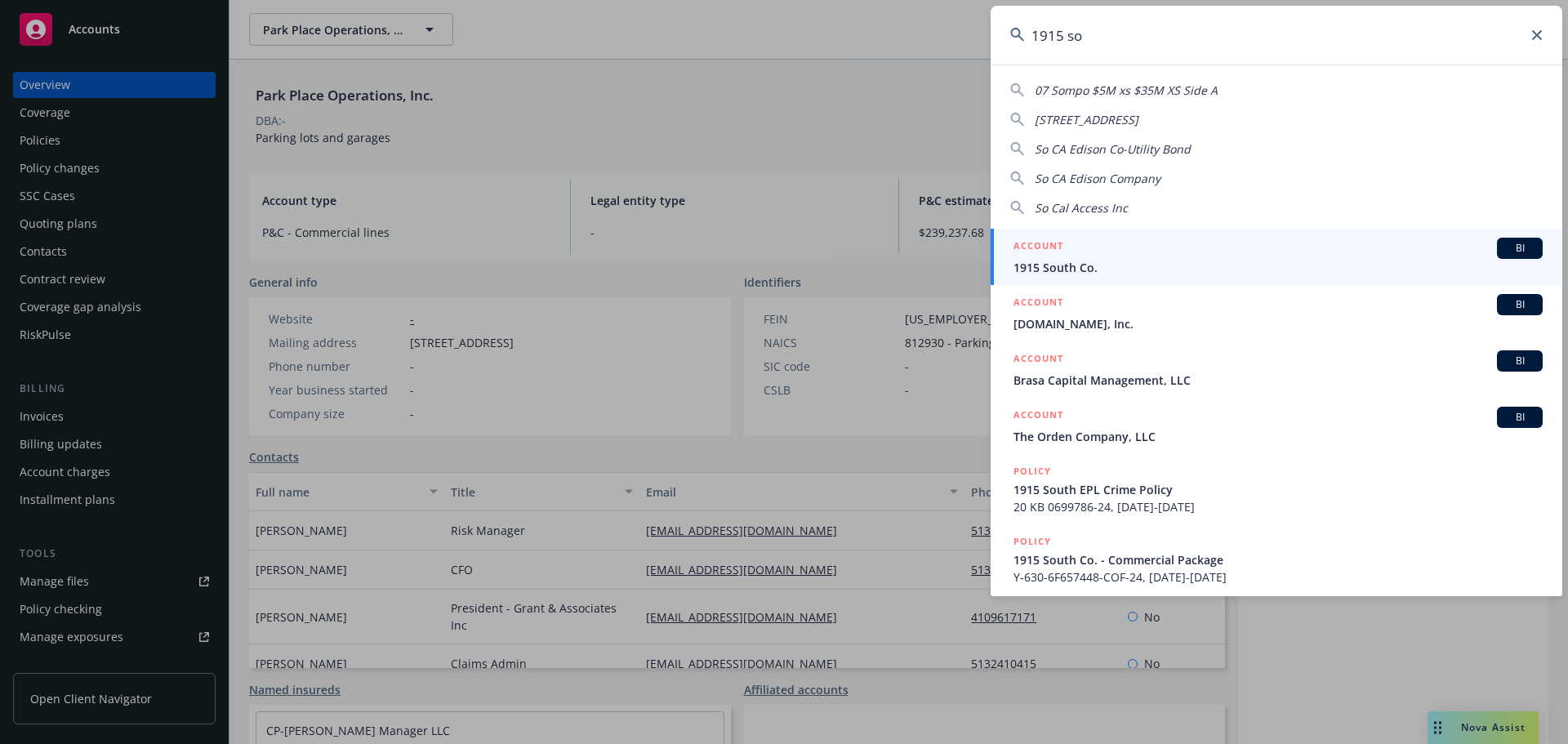
type input "1915 so"
click at [1111, 249] on div "ACCOUNT BI" at bounding box center [1277, 248] width 529 height 22
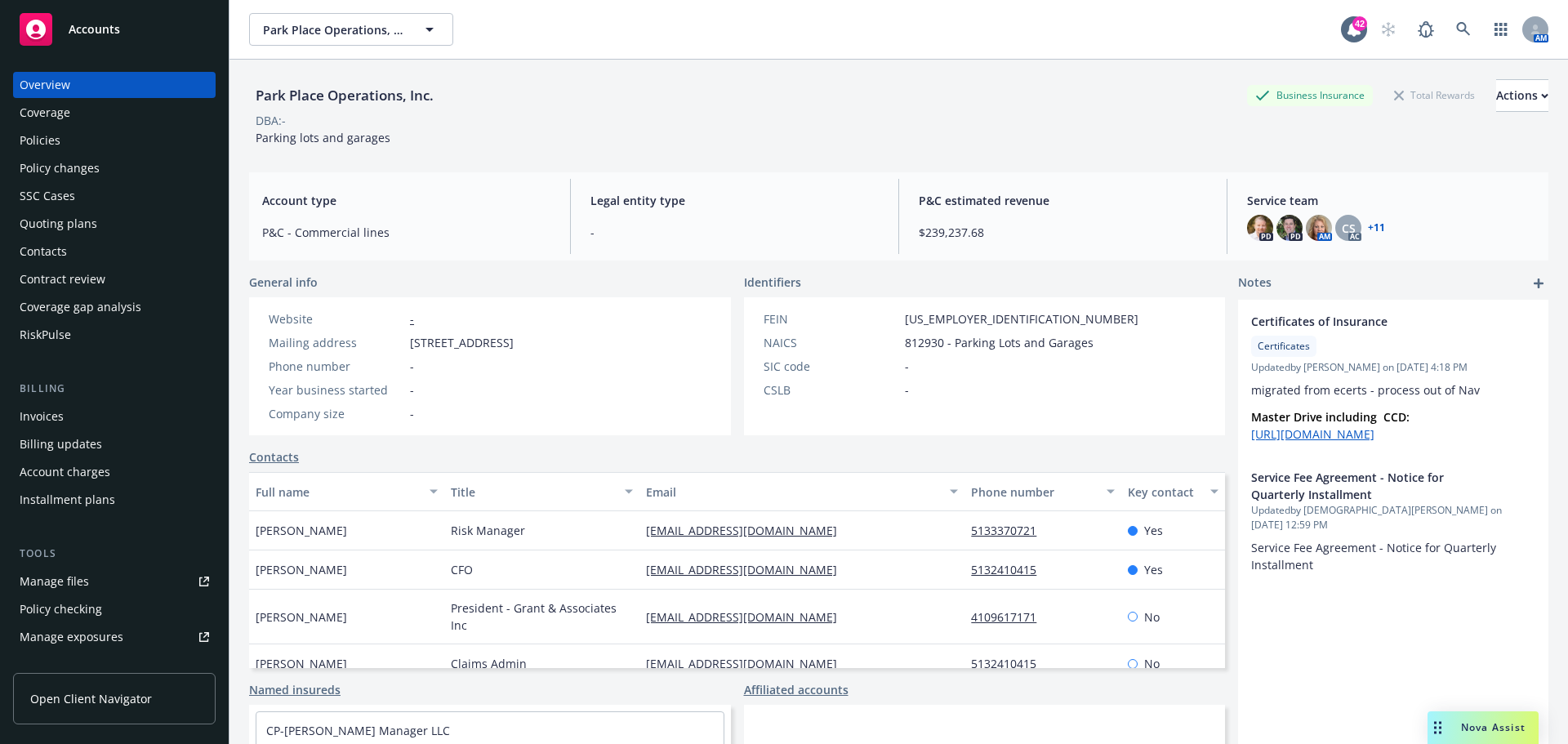
click at [75, 143] on div "Policies" at bounding box center [114, 141] width 190 height 26
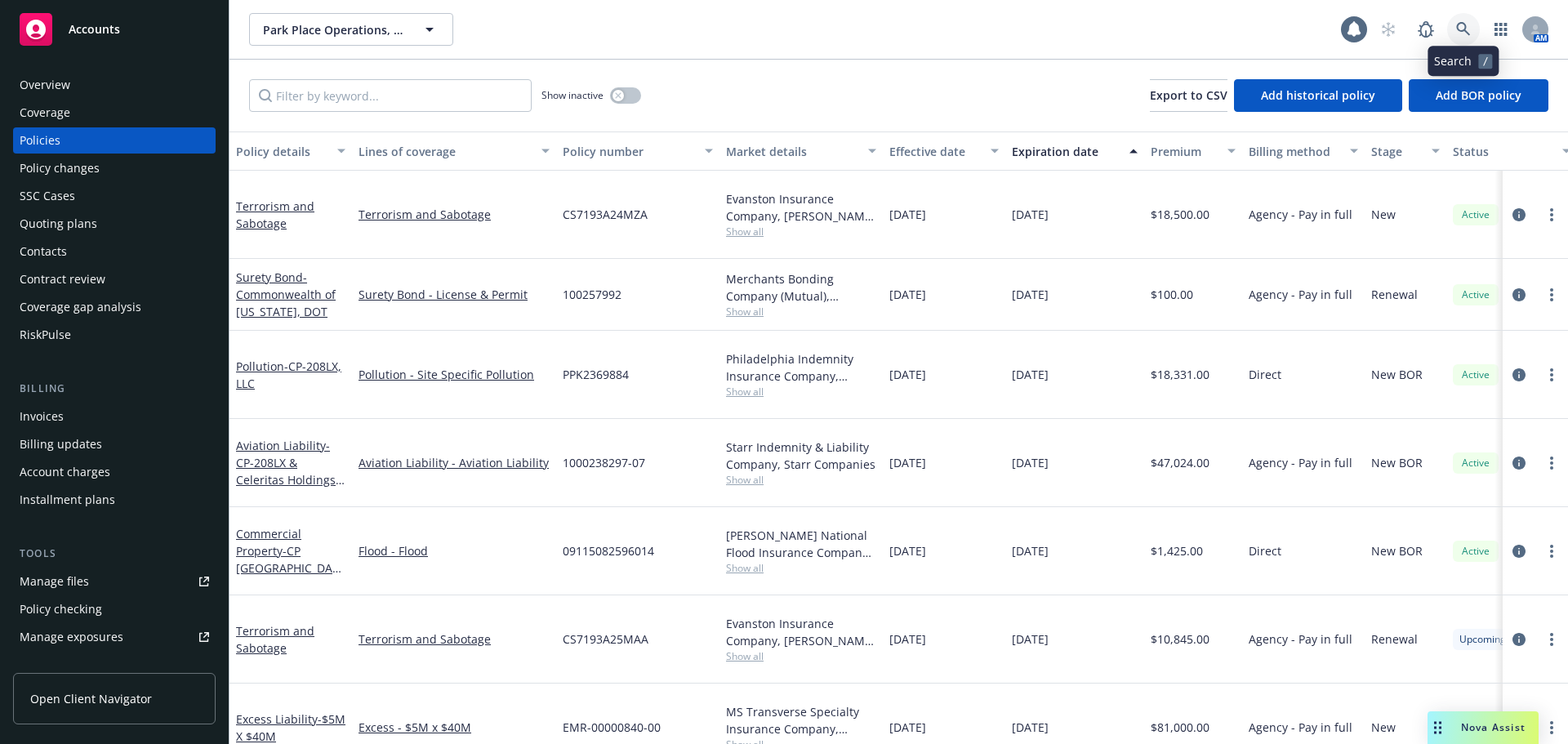
click at [1463, 38] on link at bounding box center [1463, 29] width 33 height 33
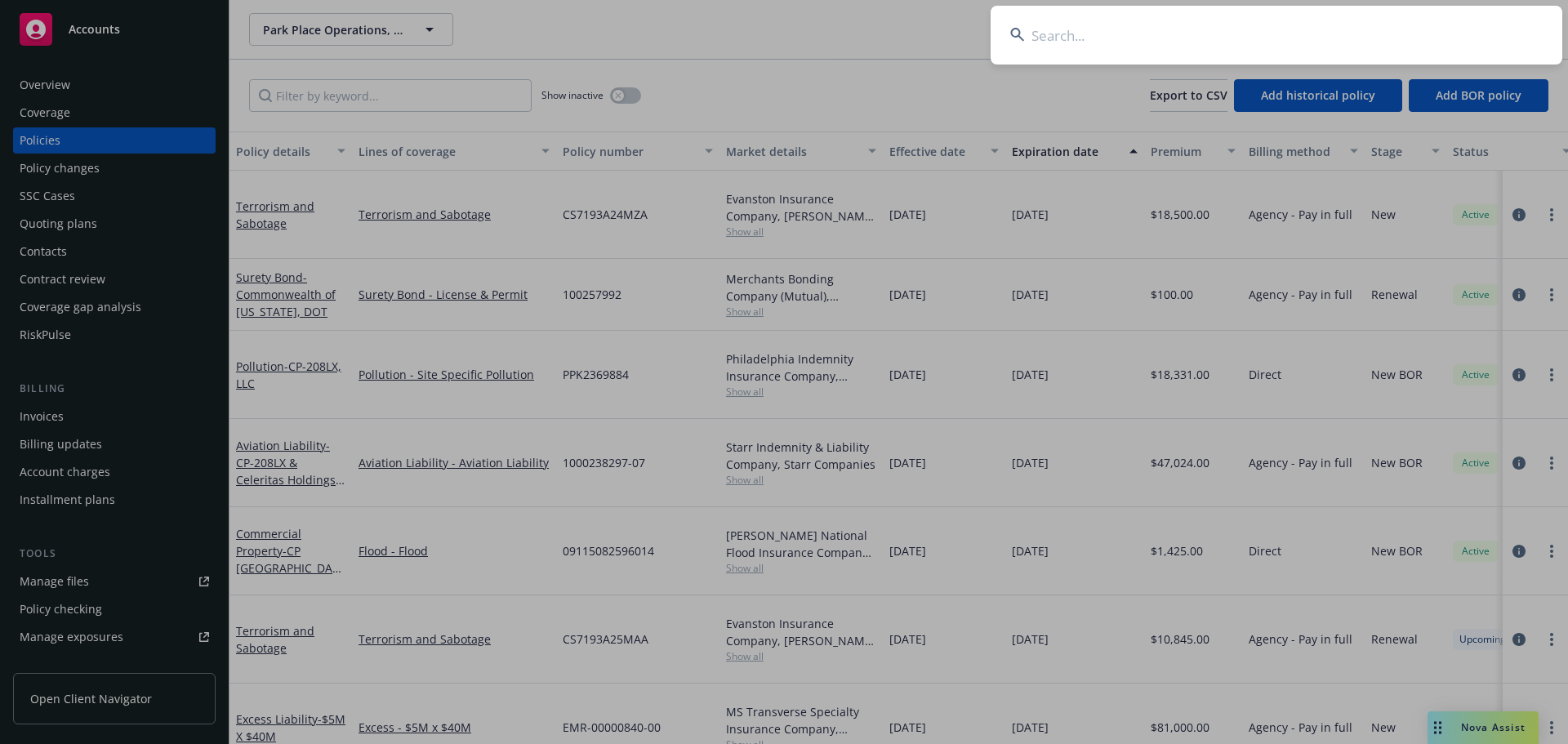
click at [1417, 33] on input at bounding box center [1276, 35] width 572 height 58
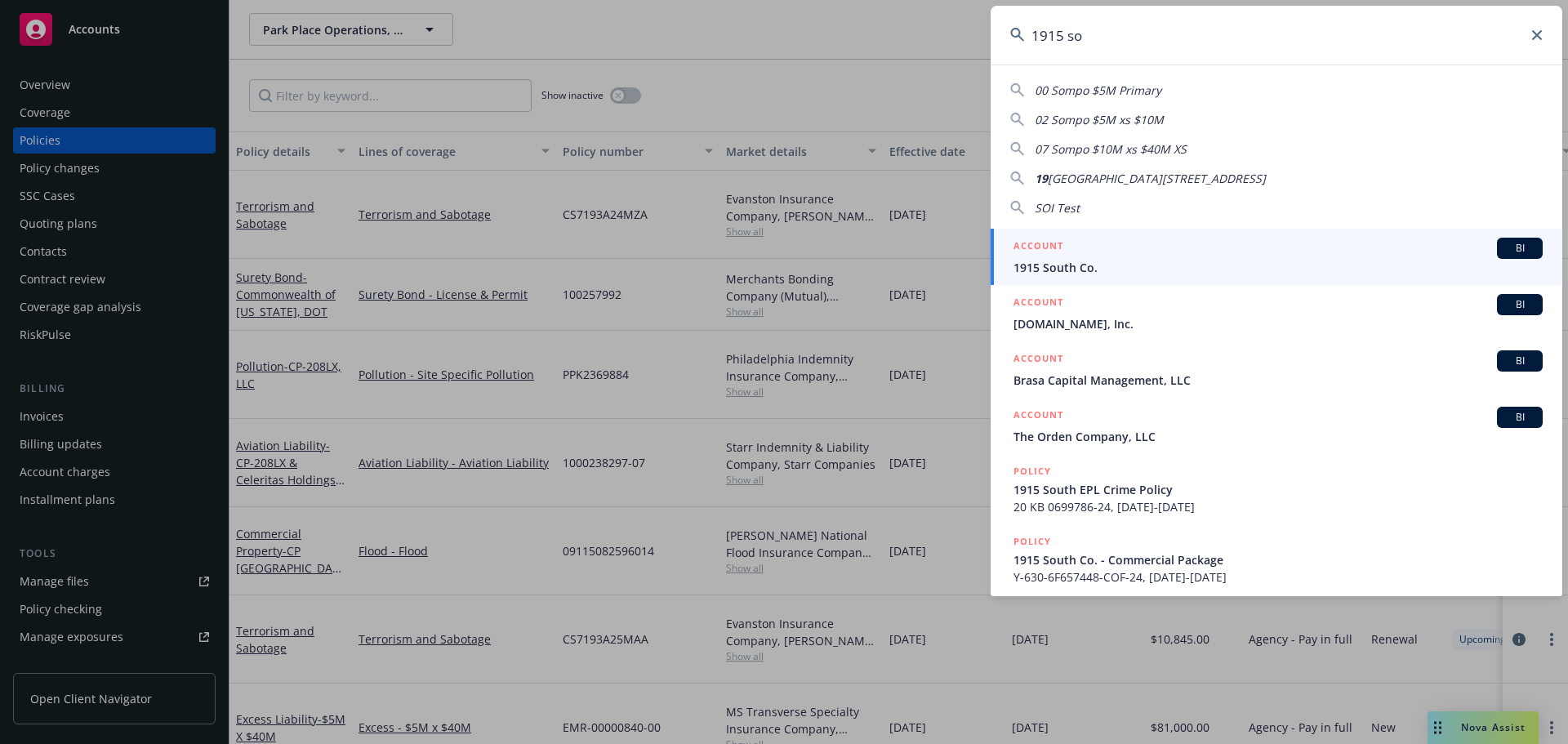
type input "1915 so"
click at [1120, 259] on span "1915 South Co." at bounding box center [1277, 267] width 529 height 17
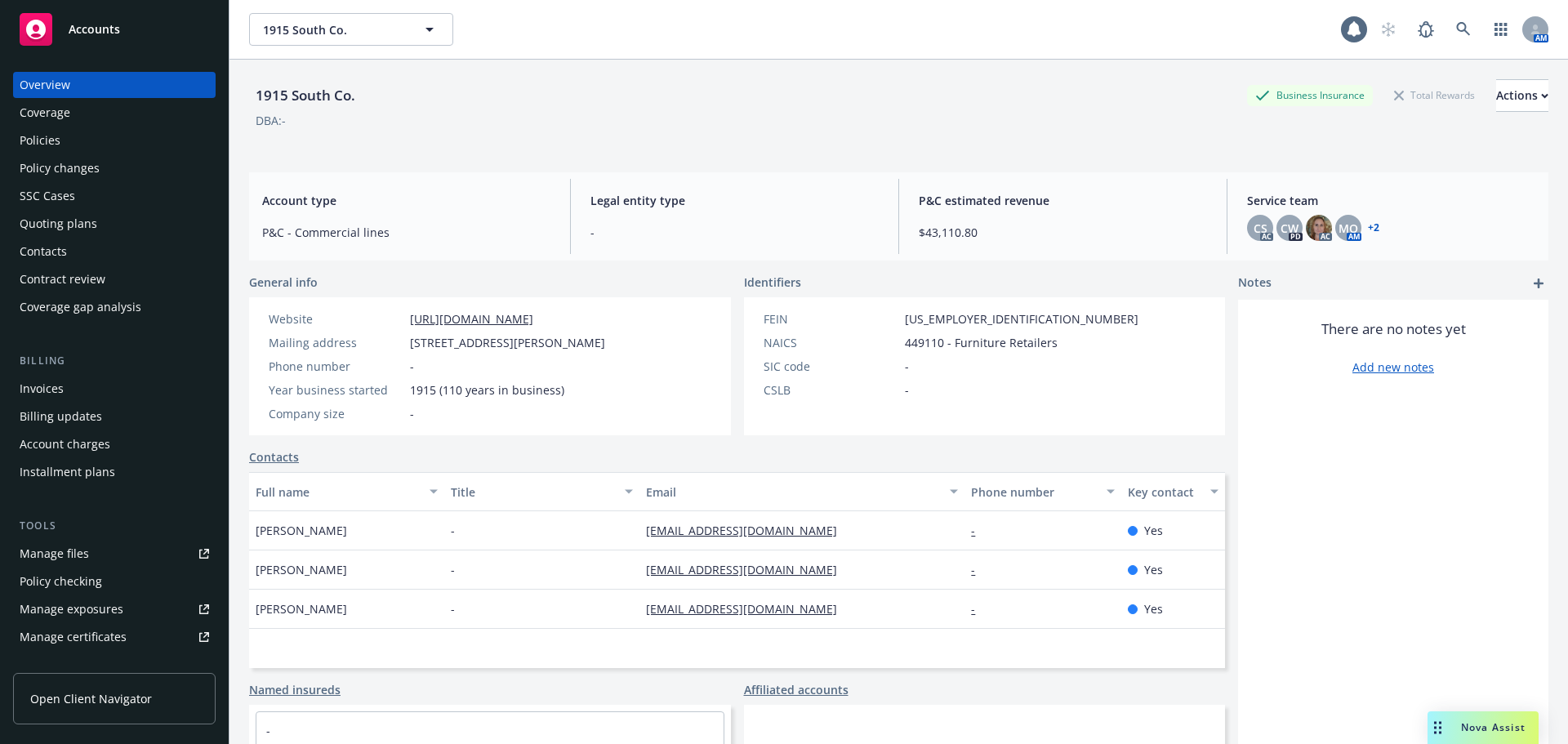
click at [68, 141] on div "Policies" at bounding box center [114, 141] width 190 height 26
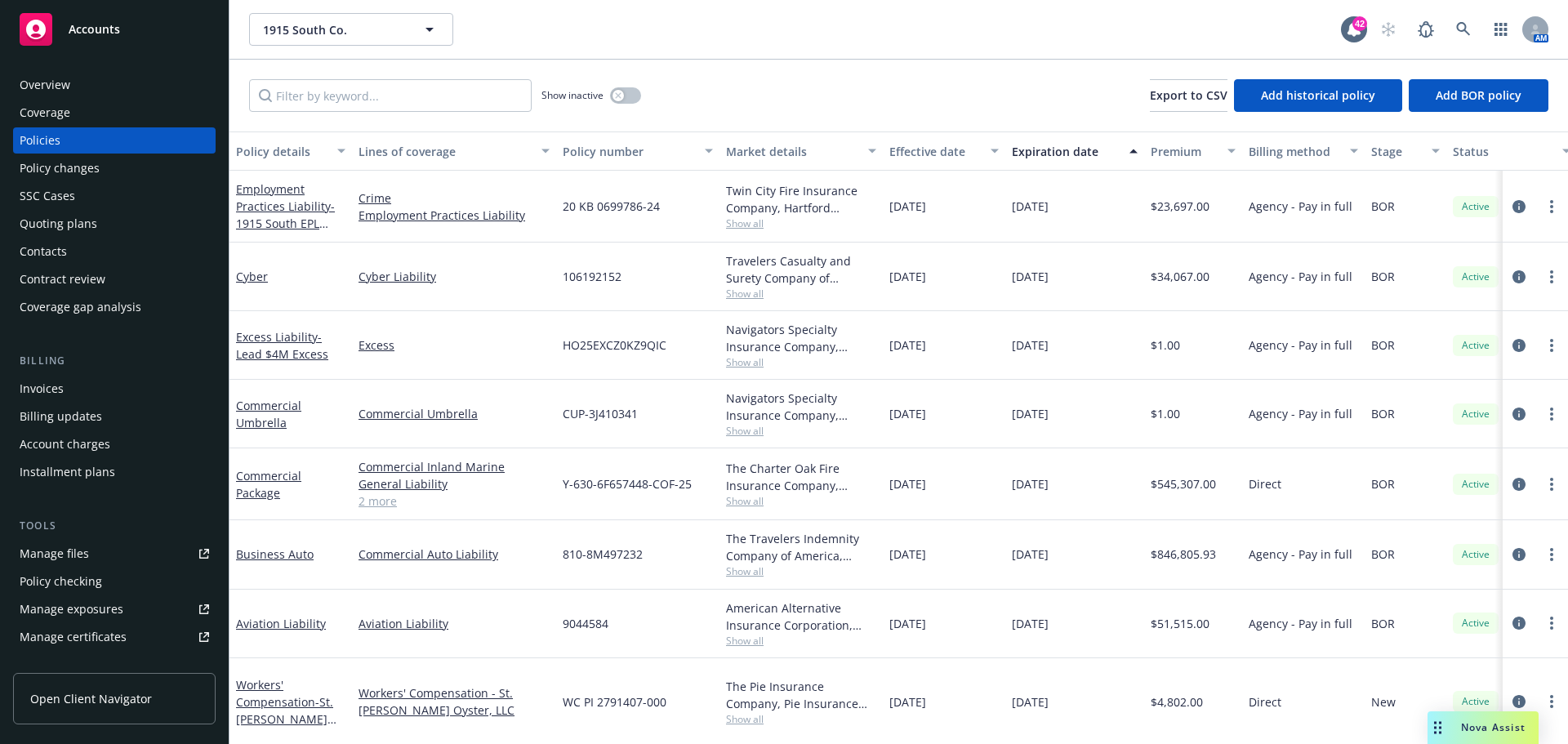
click at [752, 500] on span "Show all" at bounding box center [801, 501] width 150 height 14
click at [869, 463] on div "The Charter Oak Fire Insurance Company, Travelers Insurance" at bounding box center [801, 476] width 150 height 34
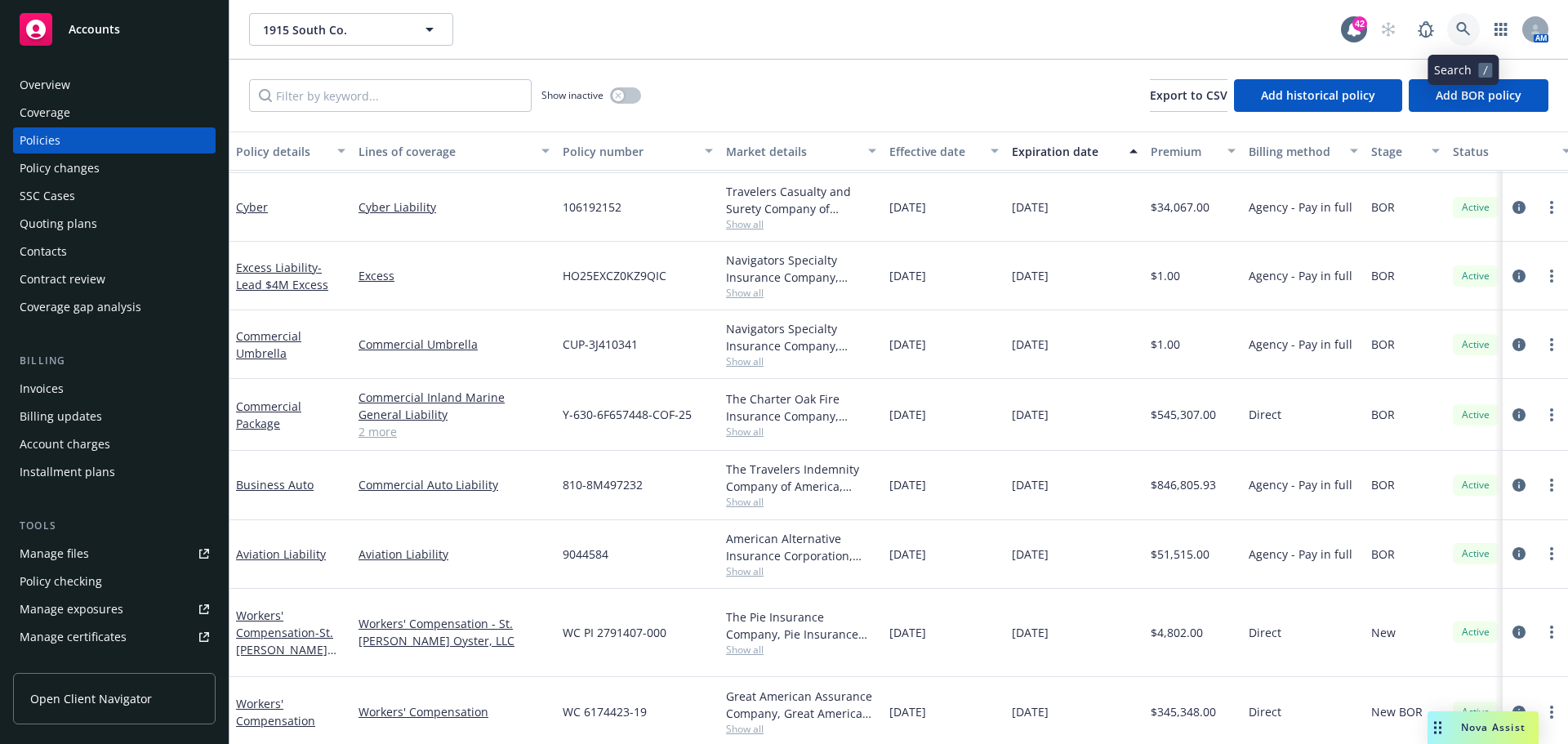
click at [1460, 32] on icon at bounding box center [1464, 29] width 15 height 15
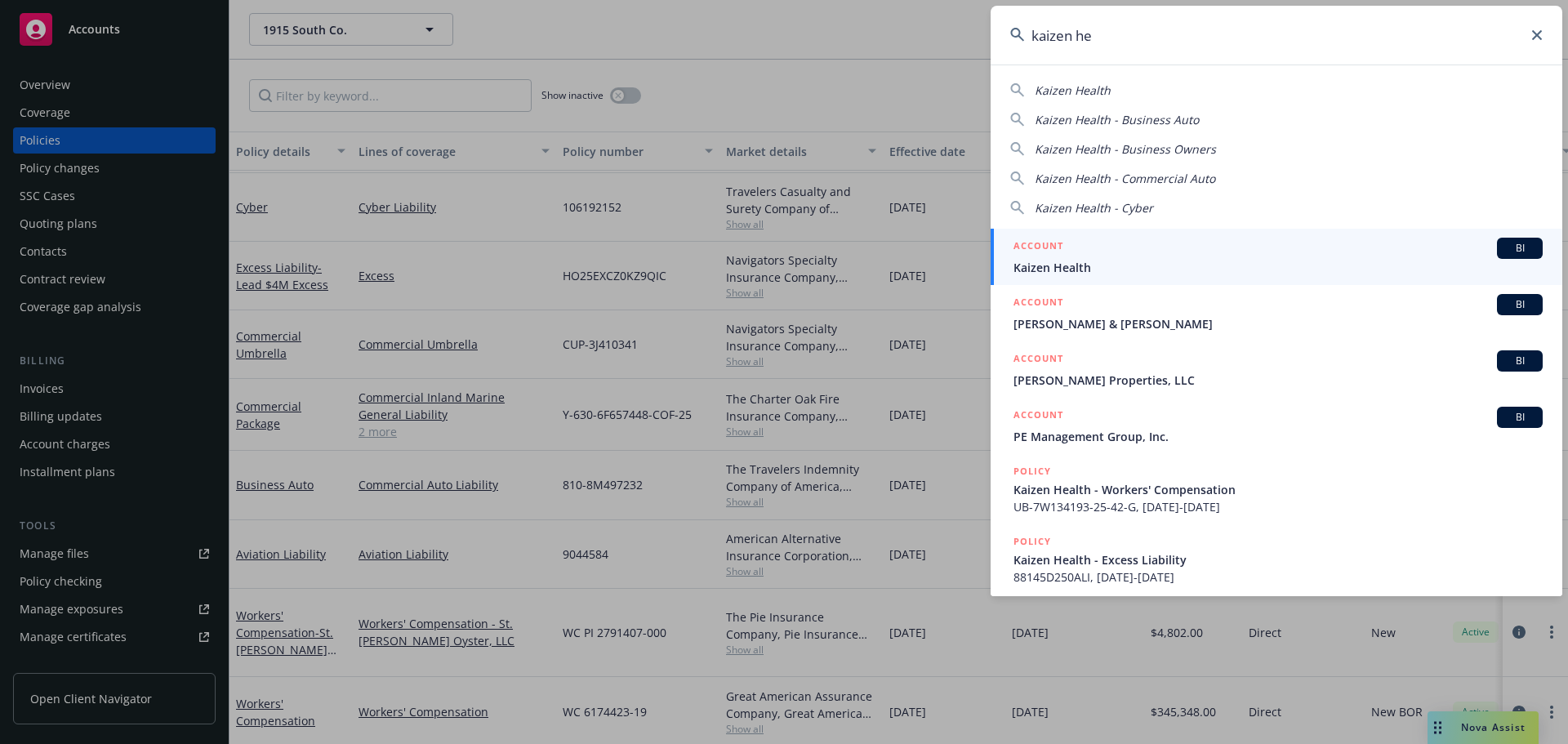
type input "kaizen he"
click at [1064, 262] on span "Kaizen Health" at bounding box center [1277, 267] width 529 height 17
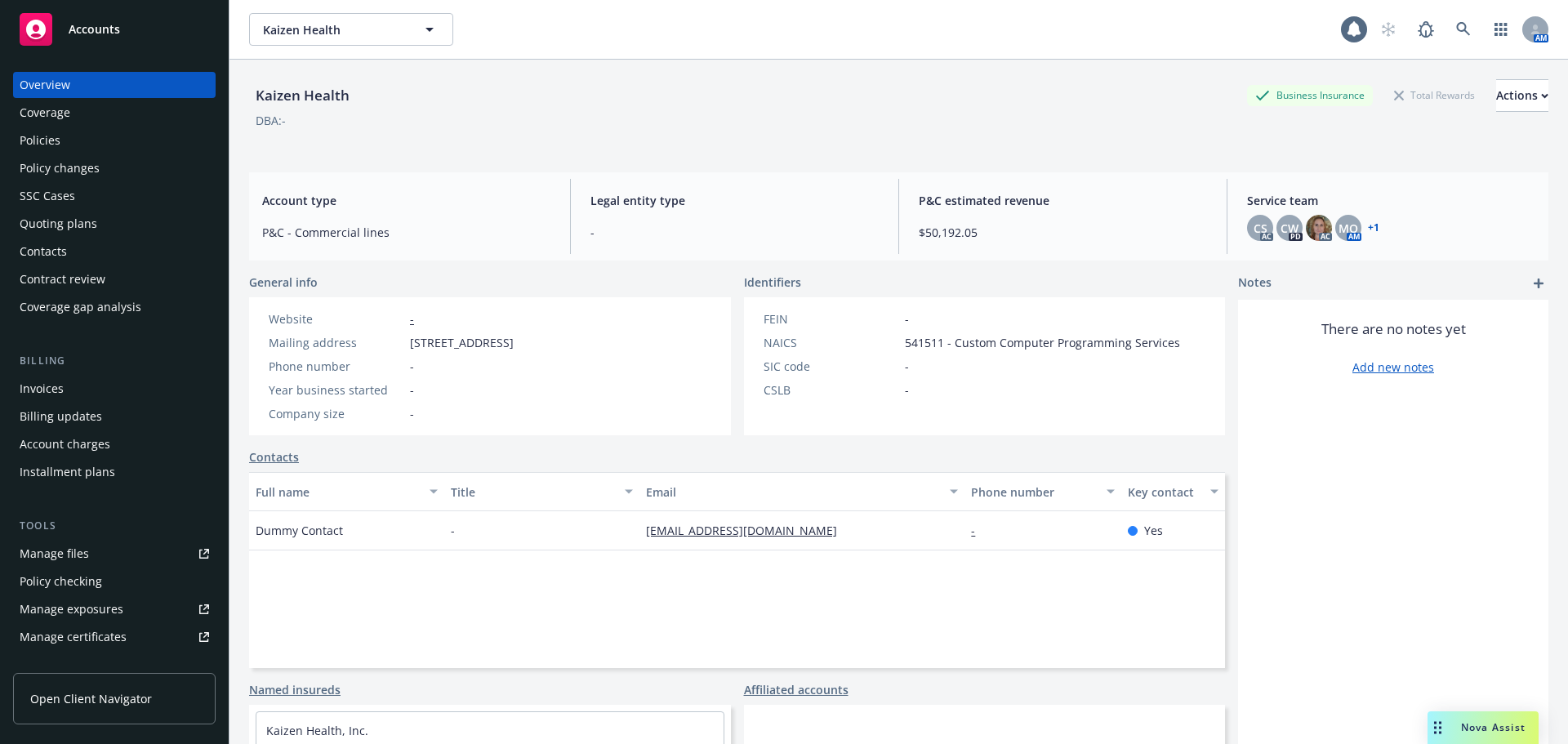
click at [40, 143] on div "Policies" at bounding box center [40, 141] width 41 height 26
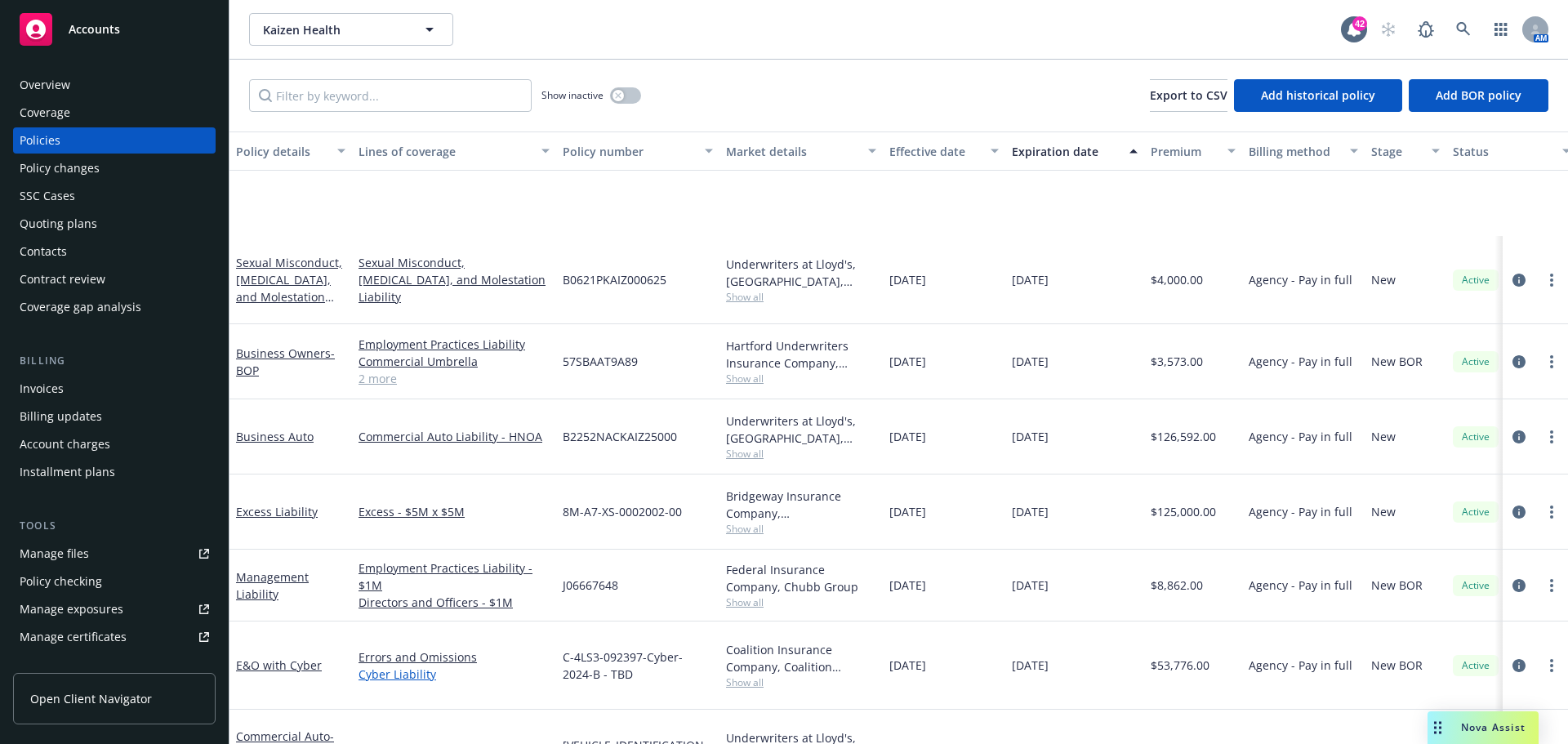
scroll to position [140, 0]
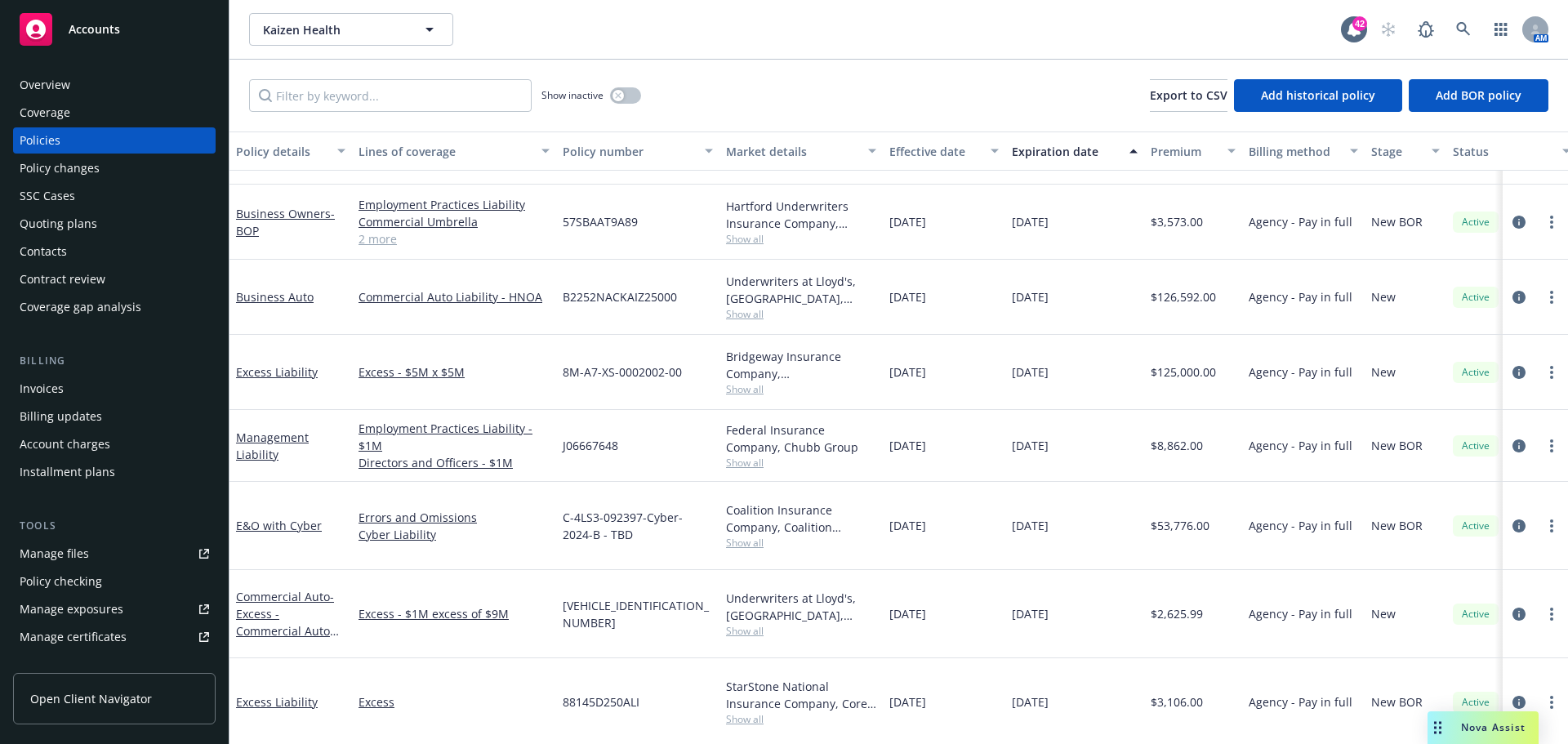
click at [740, 623] on span "Show all" at bounding box center [801, 630] width 150 height 14
click at [673, 658] on div "88145D250ALI" at bounding box center [638, 703] width 163 height 89
click at [738, 712] on span "Show all" at bounding box center [801, 719] width 150 height 14
click at [495, 658] on div "Excess" at bounding box center [454, 703] width 204 height 89
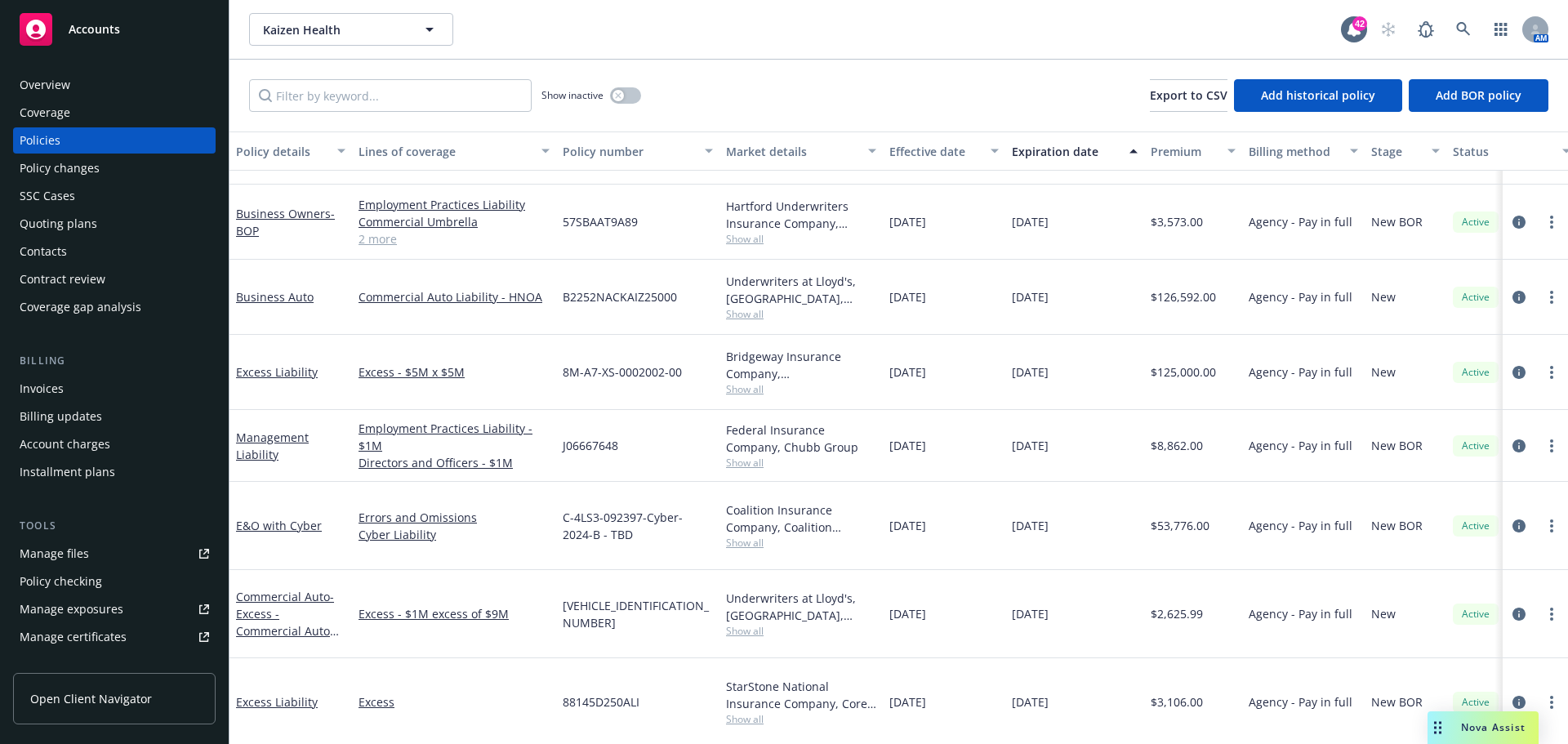
click at [482, 658] on div "Excess" at bounding box center [454, 703] width 204 height 89
click at [1461, 28] on icon at bounding box center [1464, 29] width 15 height 15
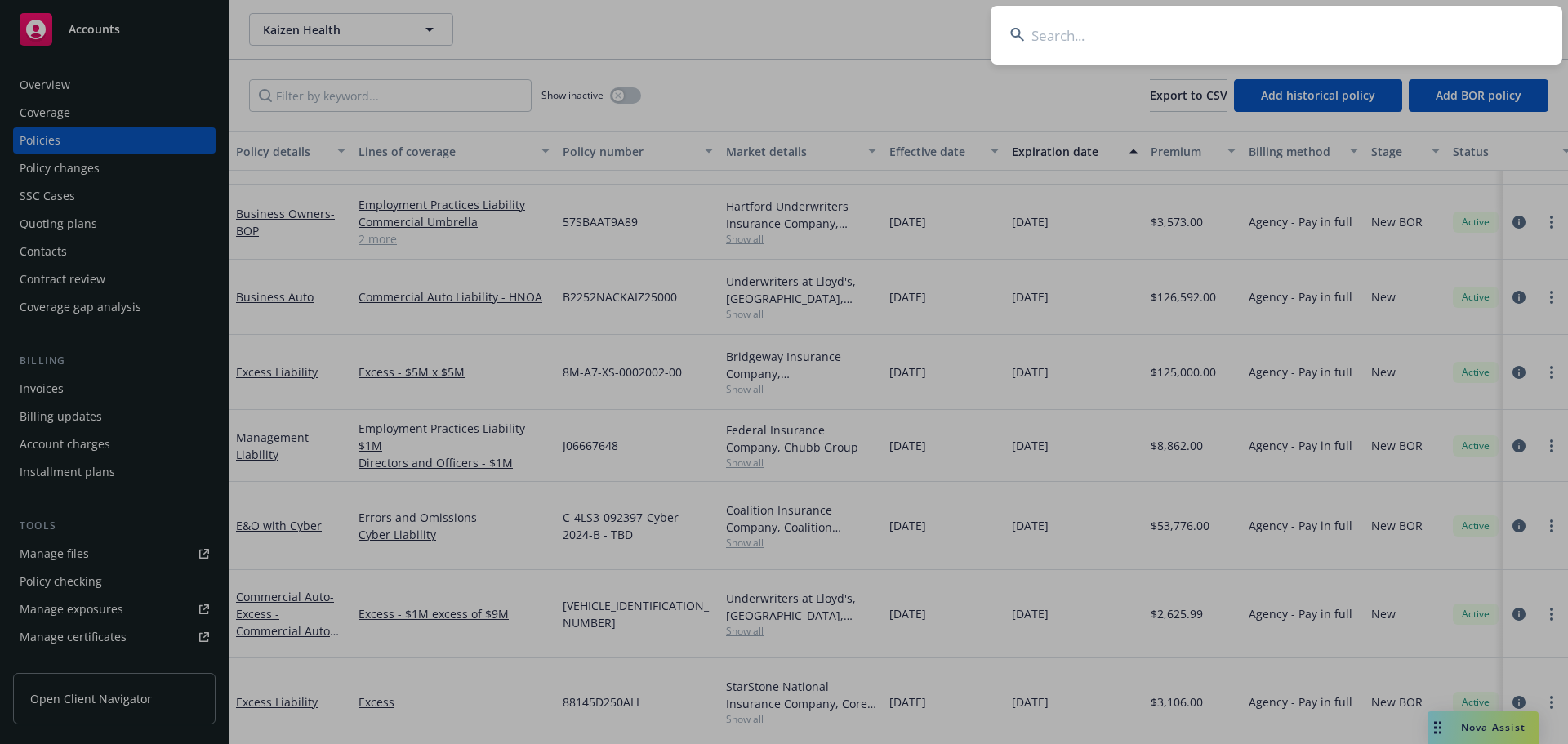
click at [1373, 33] on input at bounding box center [1276, 35] width 572 height 58
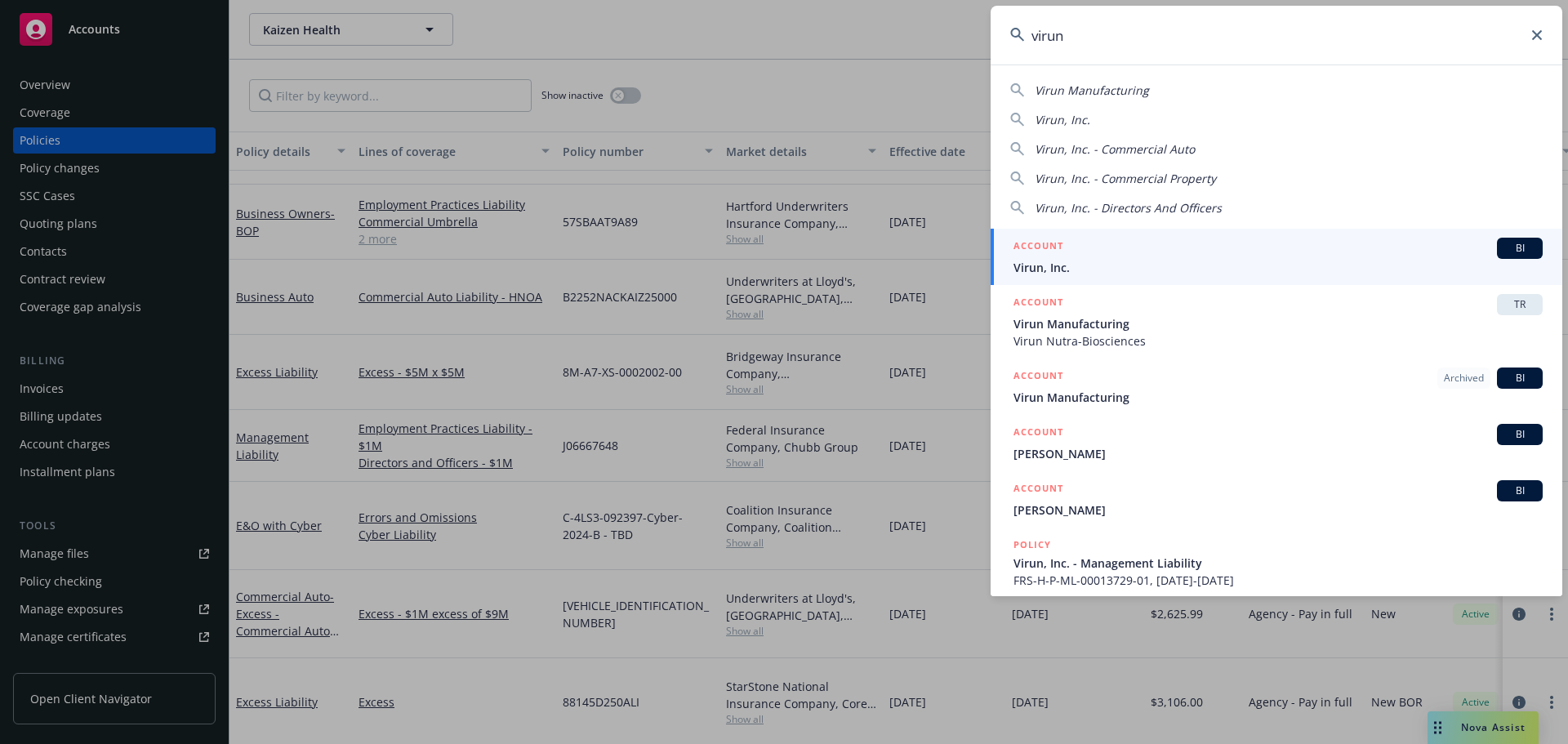
type input "virun"
click at [1081, 254] on div "ACCOUNT BI" at bounding box center [1277, 248] width 529 height 22
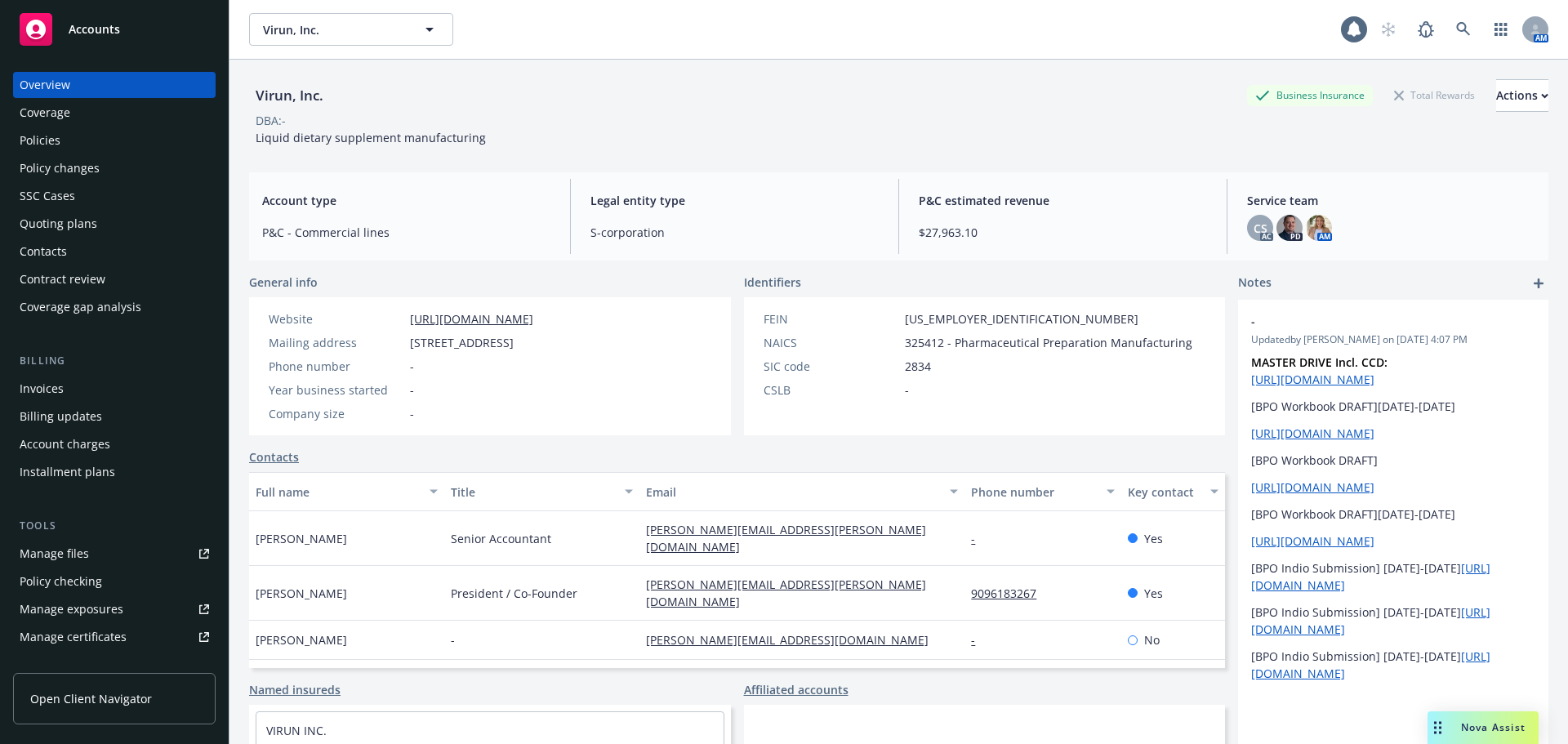
click at [33, 143] on div "Policies" at bounding box center [40, 141] width 41 height 26
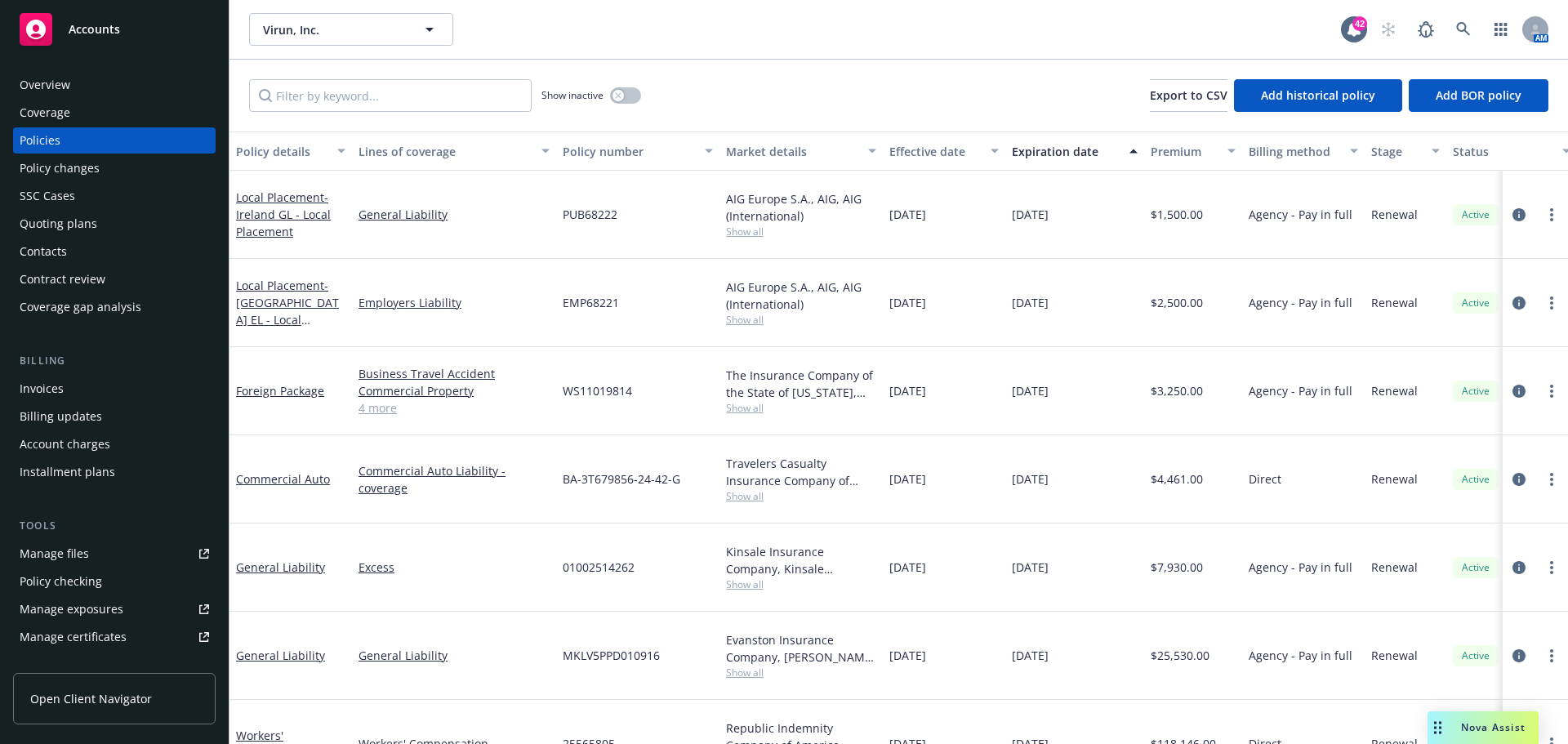
click at [72, 398] on div "Invoices" at bounding box center [114, 389] width 190 height 26
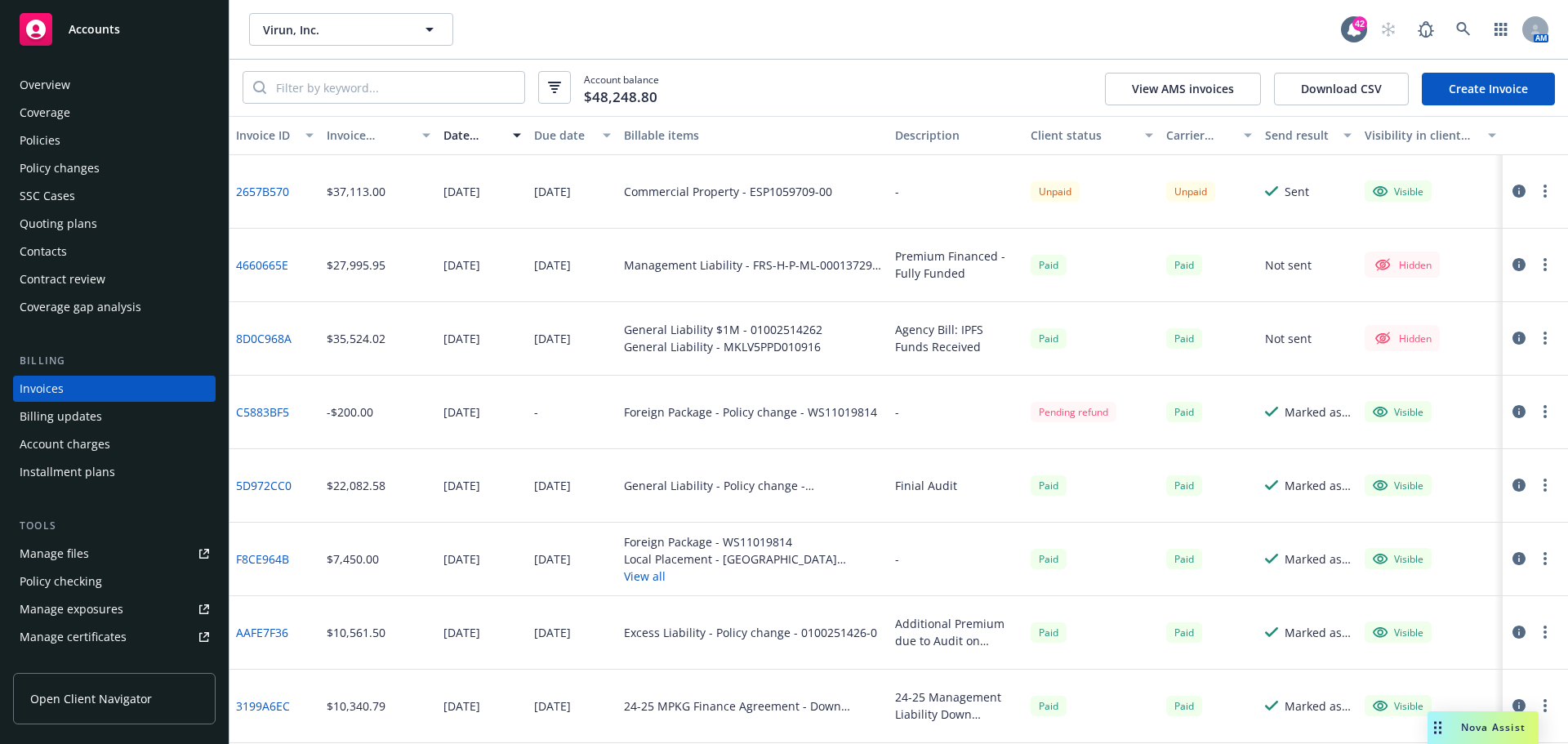
click at [88, 143] on div "Policies" at bounding box center [114, 141] width 190 height 26
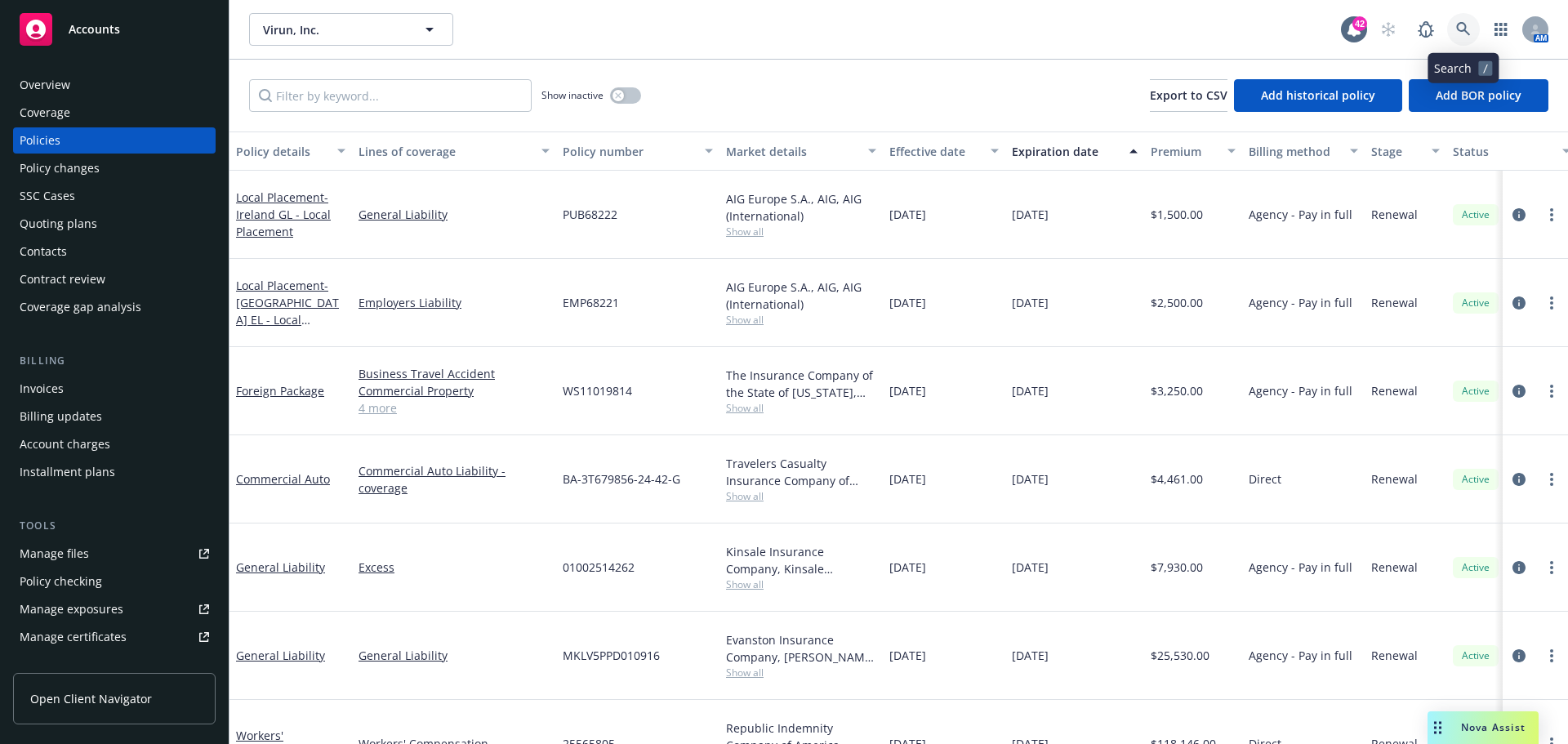
click at [1459, 32] on icon at bounding box center [1464, 29] width 15 height 15
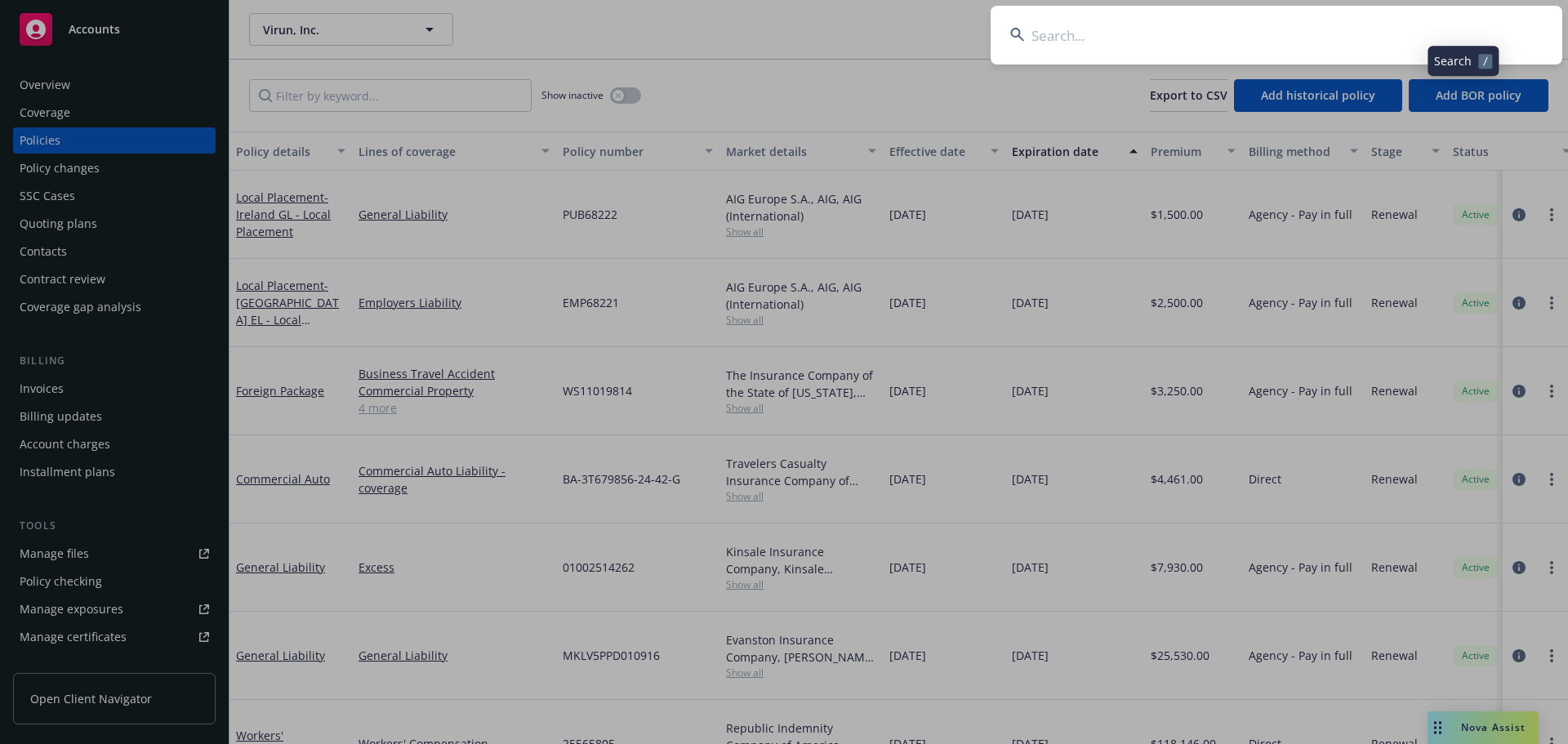
click at [1315, 34] on input at bounding box center [1276, 35] width 572 height 58
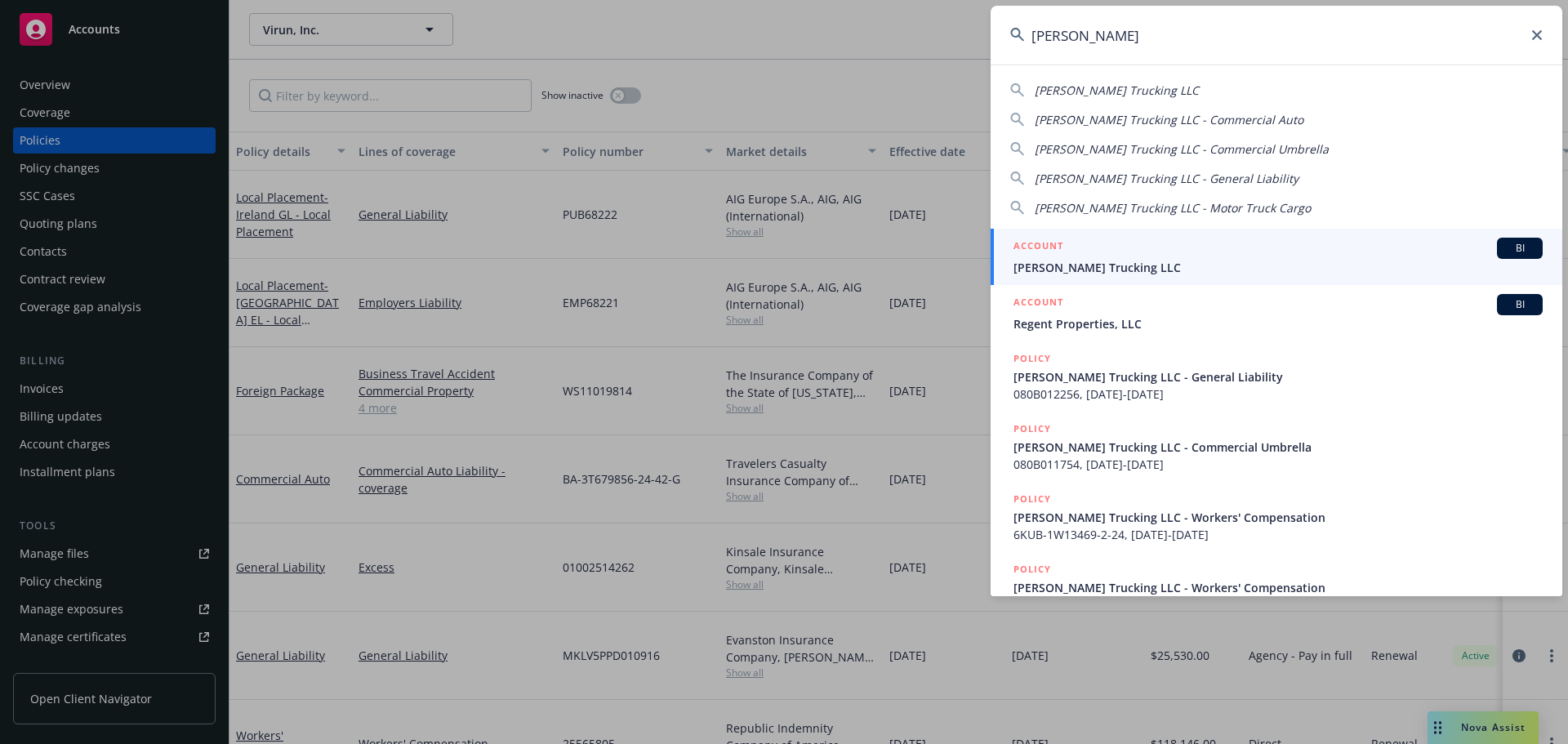
type input "[PERSON_NAME]"
click at [1110, 244] on div "ACCOUNT BI" at bounding box center [1277, 248] width 529 height 22
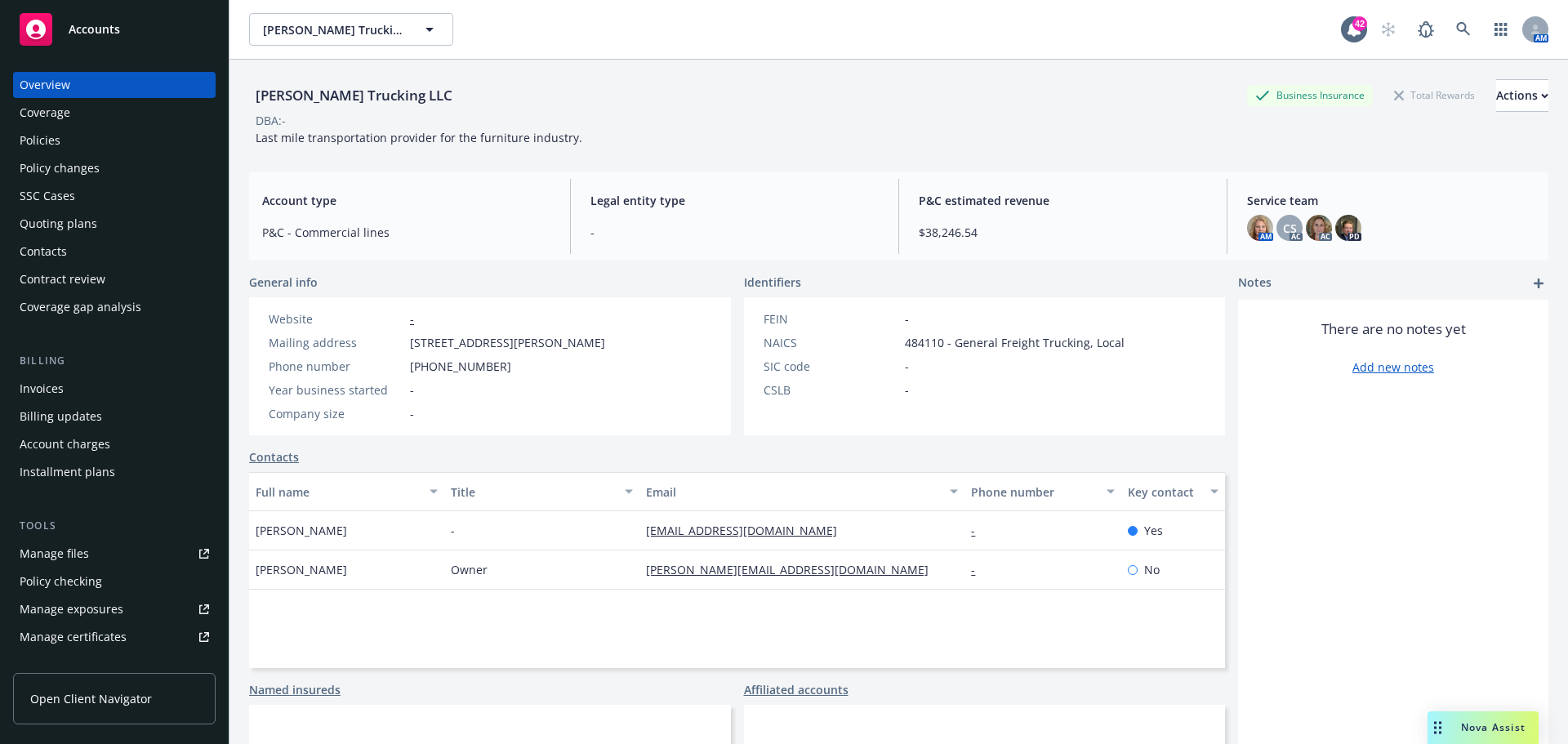
click at [103, 134] on div "Policies" at bounding box center [114, 141] width 190 height 26
